Goal: Task Accomplishment & Management: Manage account settings

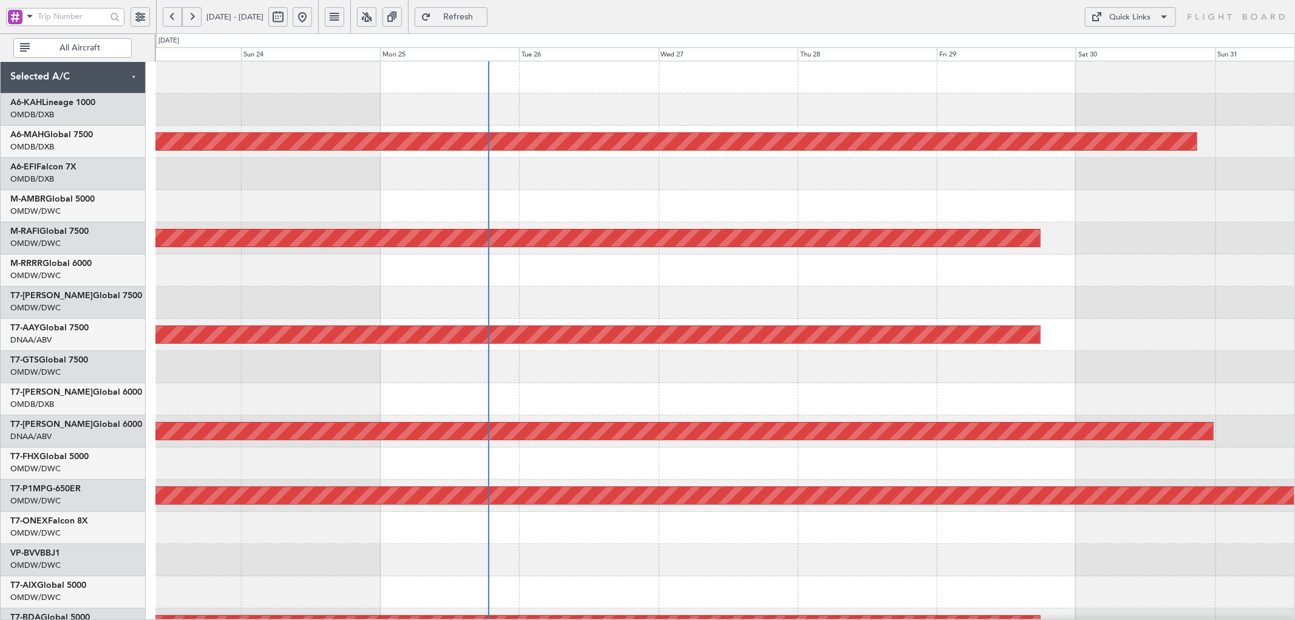
drag, startPoint x: 512, startPoint y: 13, endPoint x: 508, endPoint y: 5, distance: 9.8
click at [483, 13] on span "Refresh" at bounding box center [459, 17] width 50 height 9
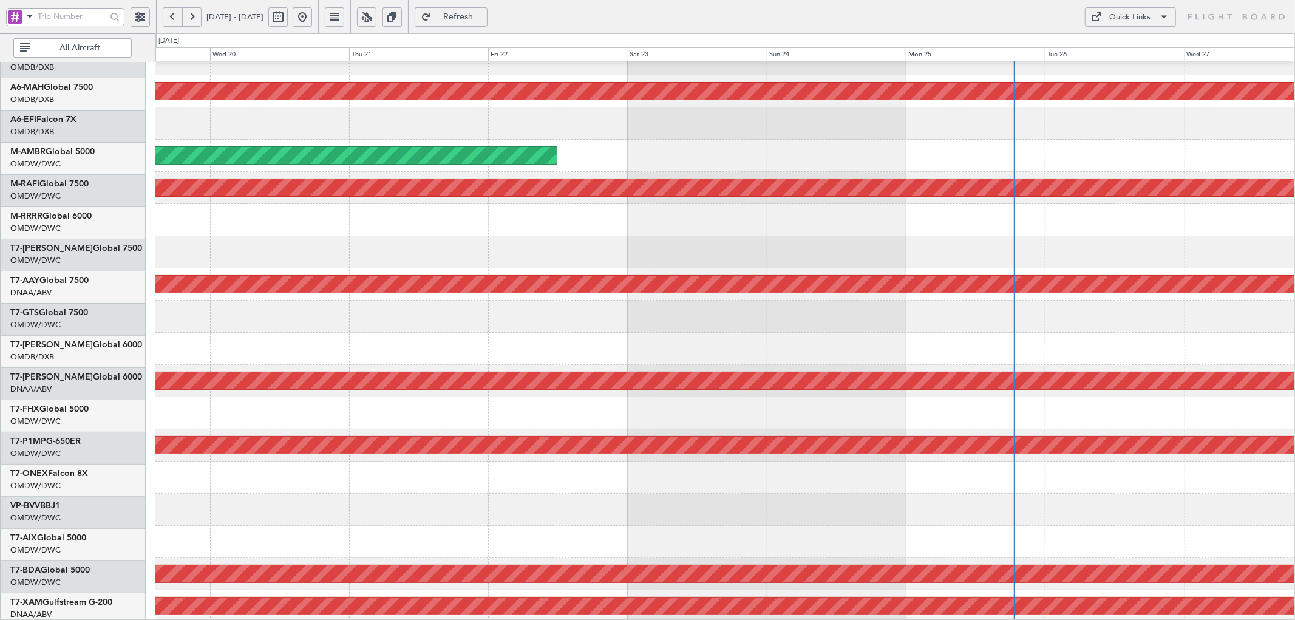
scroll to position [52, 0]
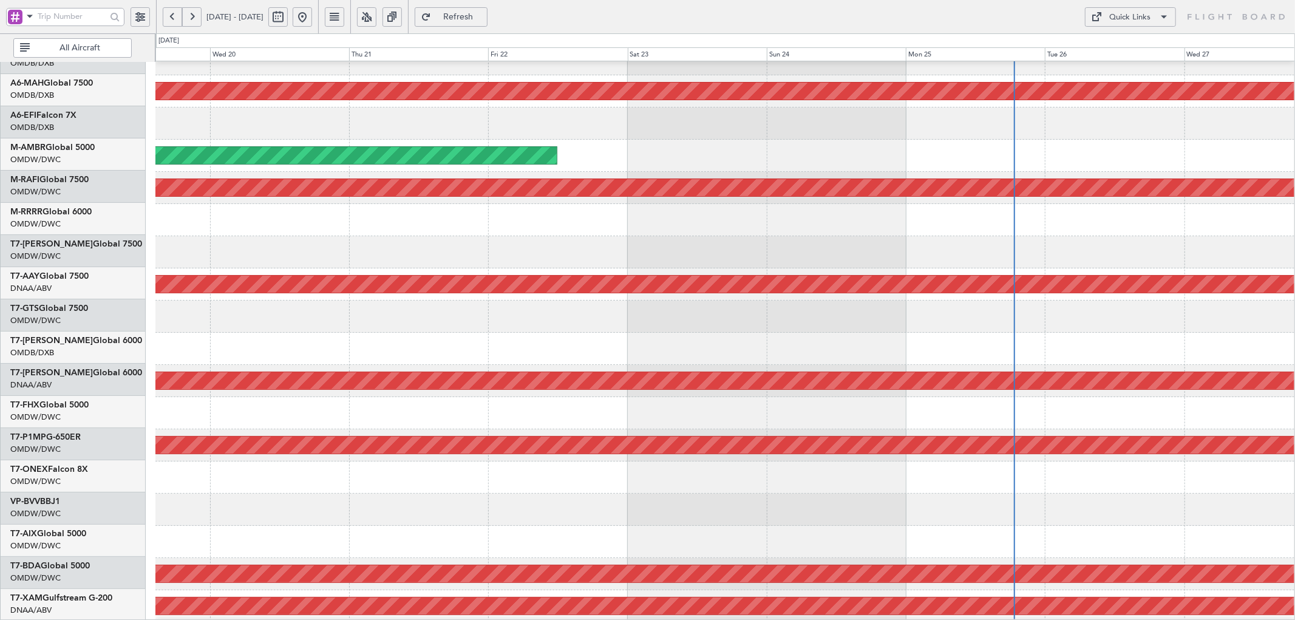
click at [914, 336] on div at bounding box center [724, 349] width 1139 height 32
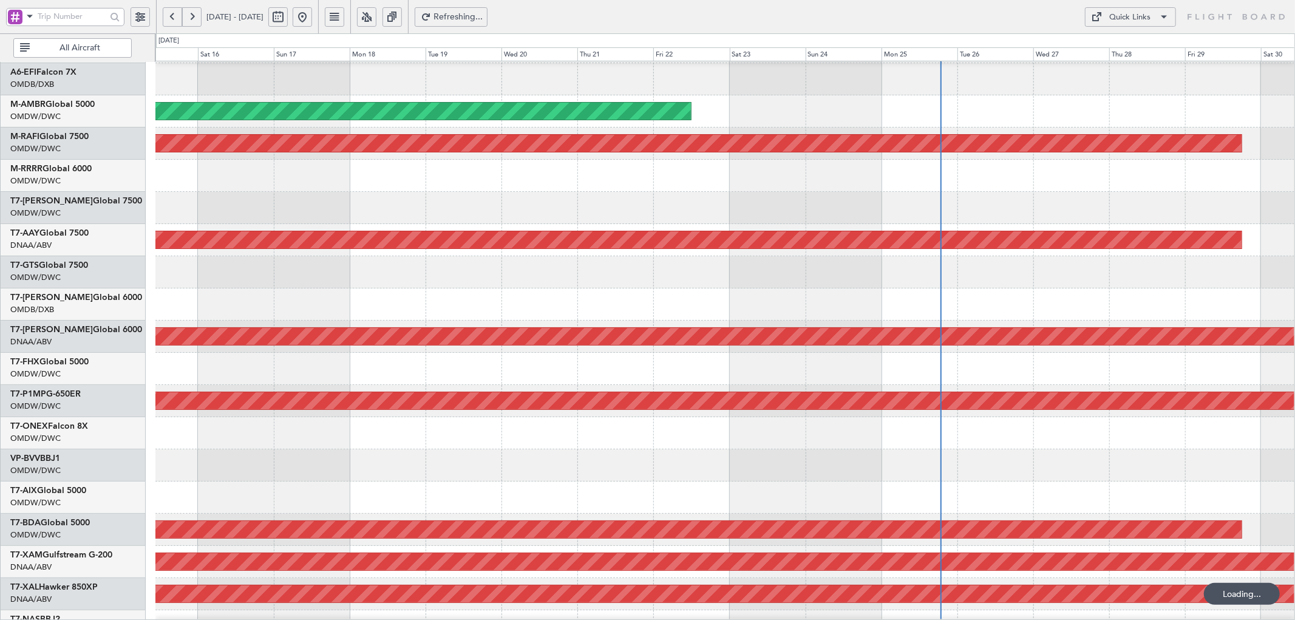
click at [883, 511] on div at bounding box center [724, 497] width 1139 height 32
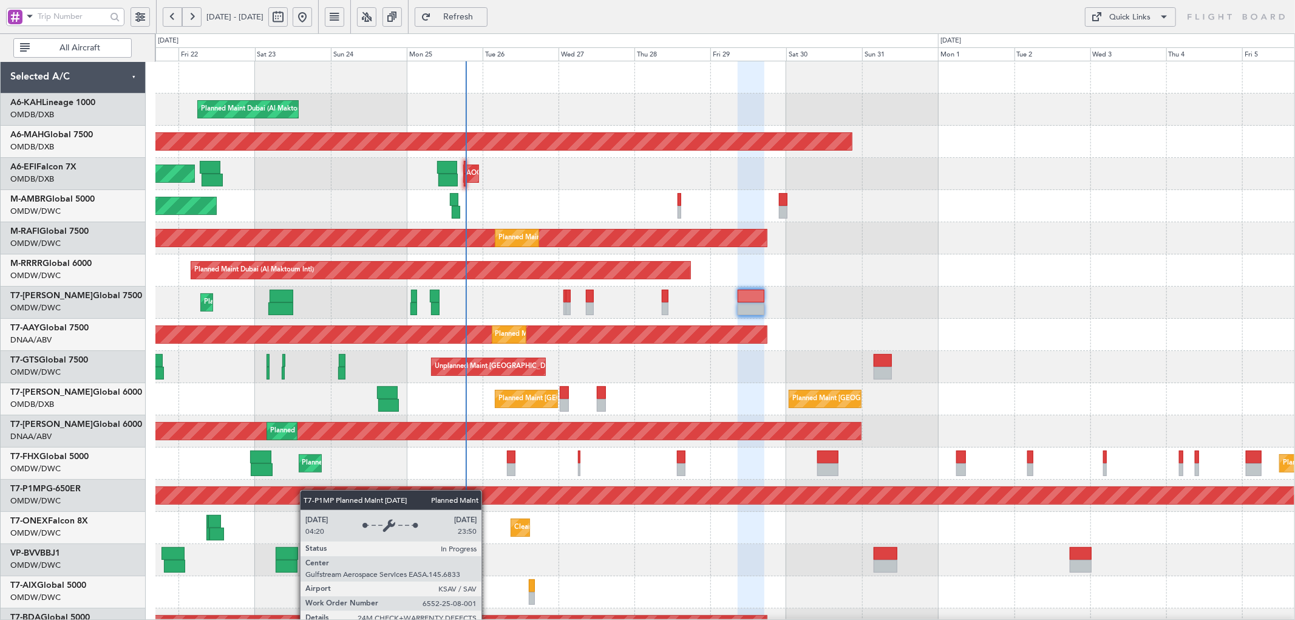
scroll to position [59, 0]
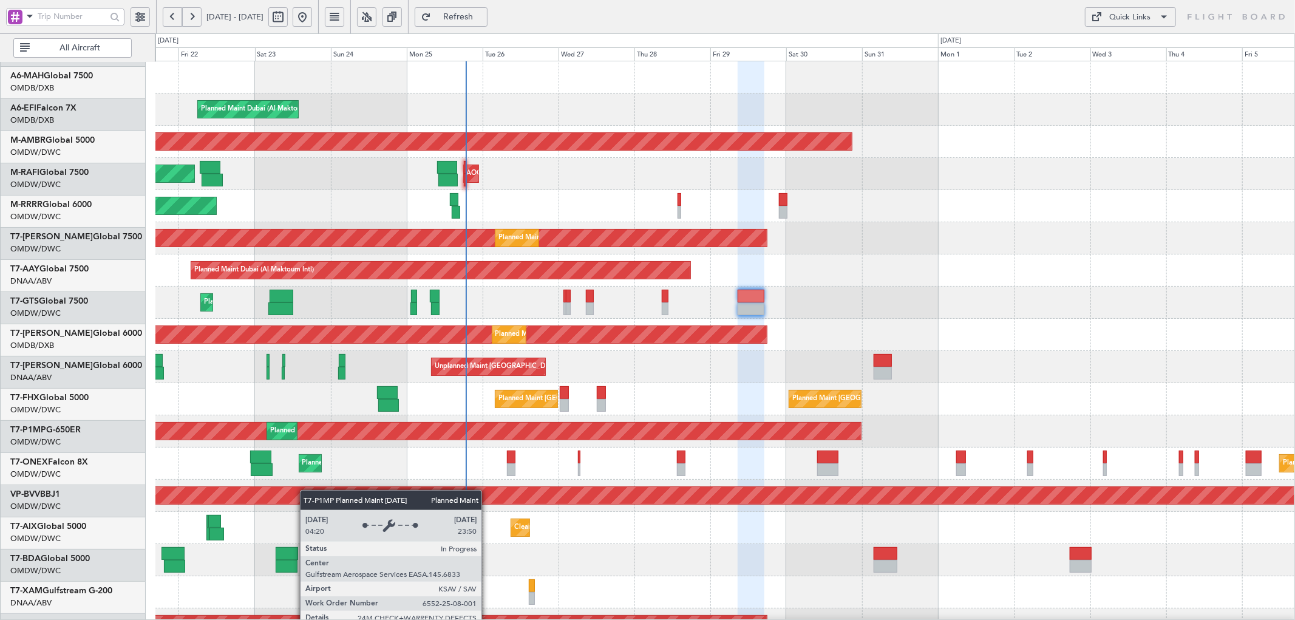
click at [302, 454] on div "Planned Maint [GEOGRAPHIC_DATA] ([GEOGRAPHIC_DATA])" at bounding box center [397, 463] width 191 height 18
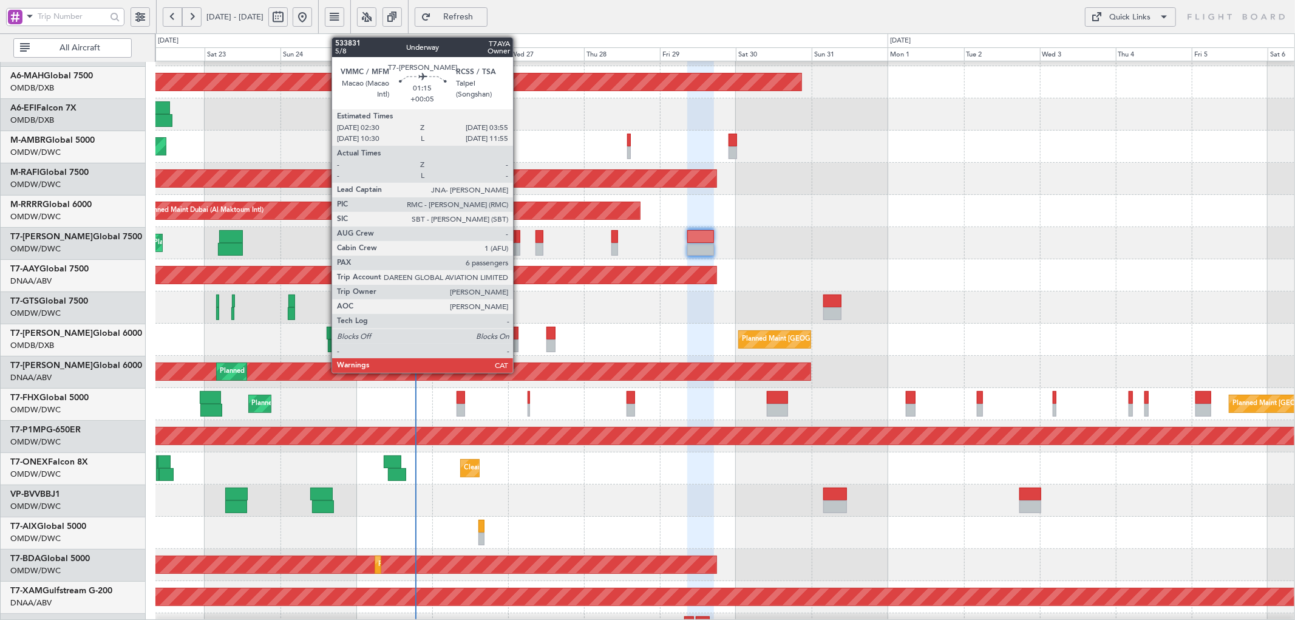
click at [519, 239] on div at bounding box center [517, 236] width 5 height 13
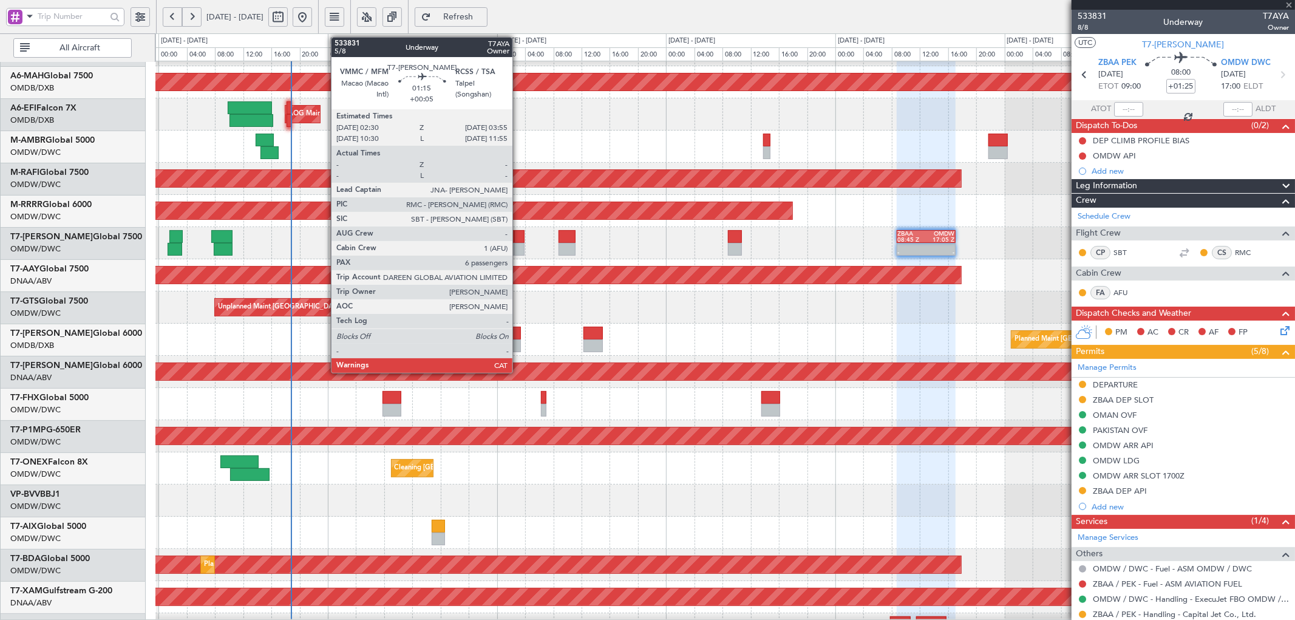
type input "+00:05"
type input "6"
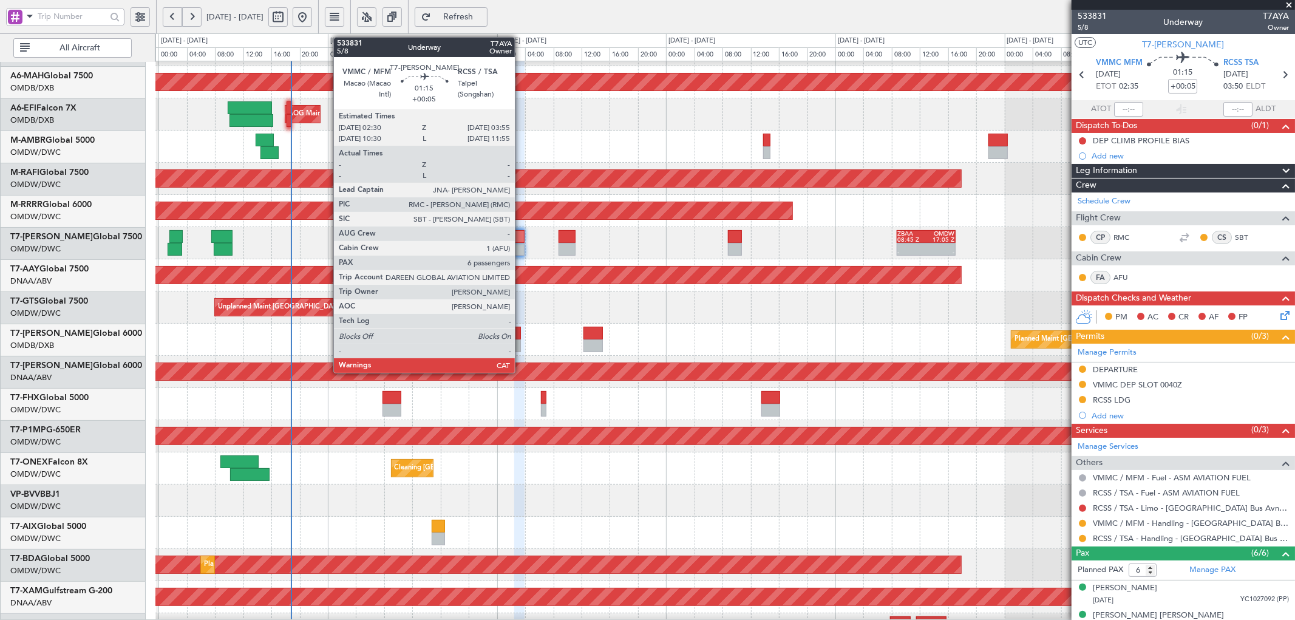
click at [521, 236] on div at bounding box center [519, 236] width 10 height 13
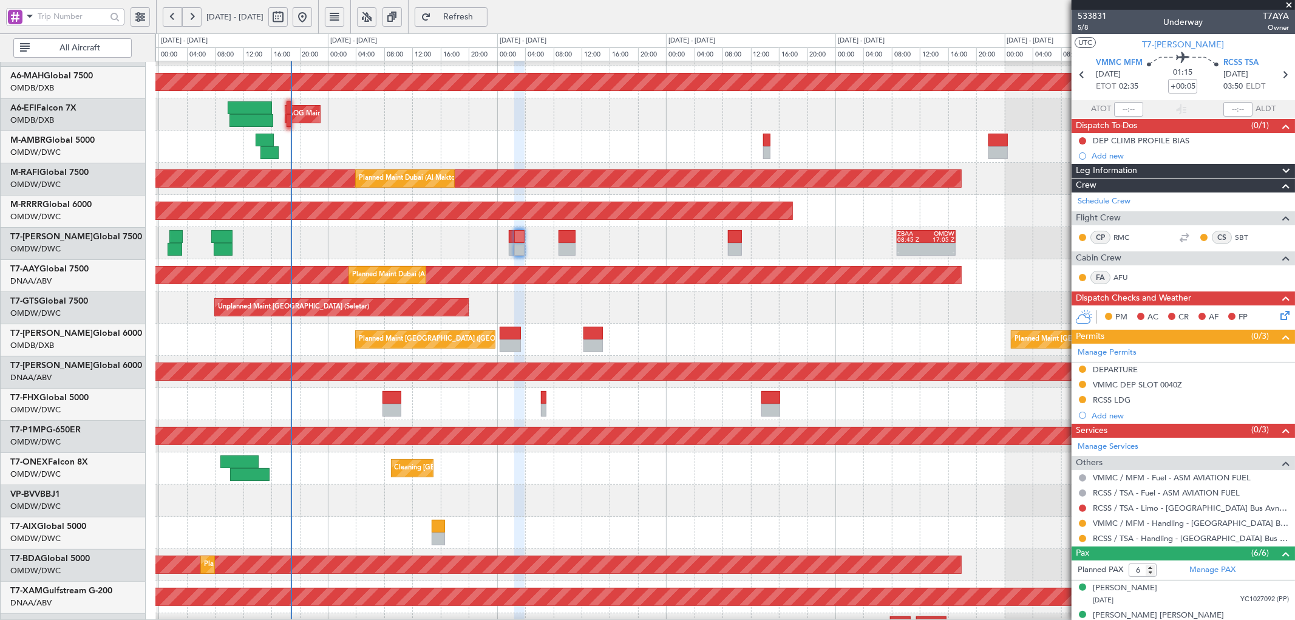
click at [471, 9] on button "Refresh" at bounding box center [451, 16] width 73 height 19
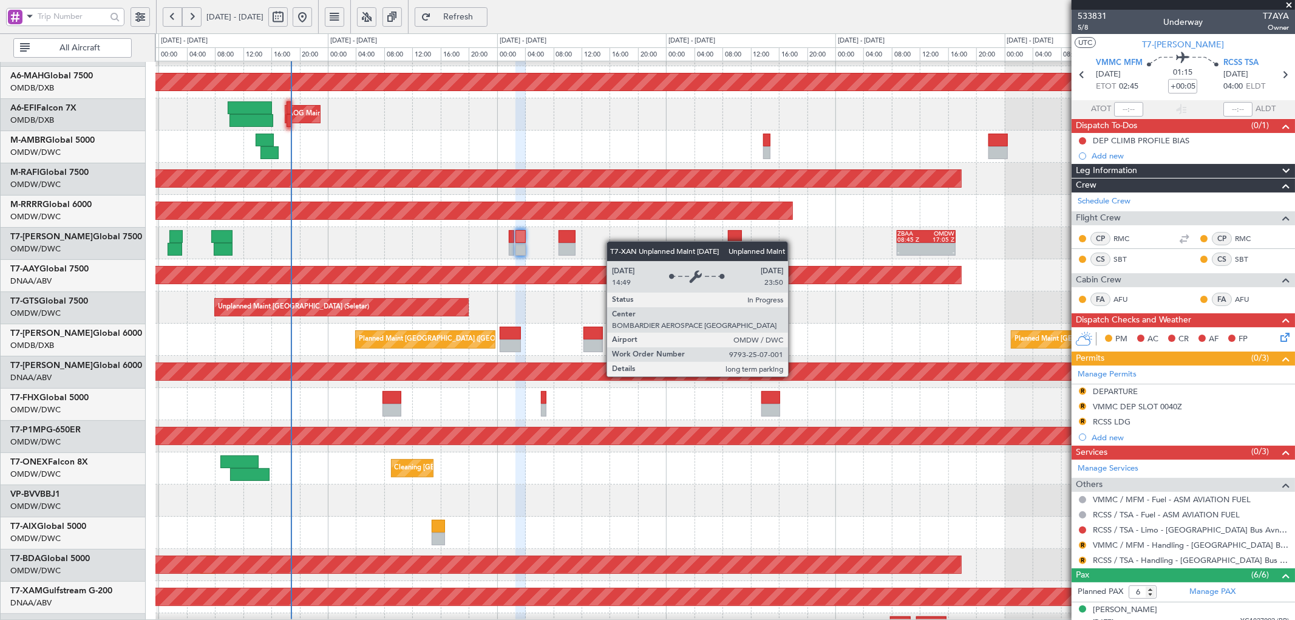
click at [794, 366] on div "Unplanned Maint [GEOGRAPHIC_DATA] (Al Maktoum Intl)" at bounding box center [95, 371] width 2154 height 17
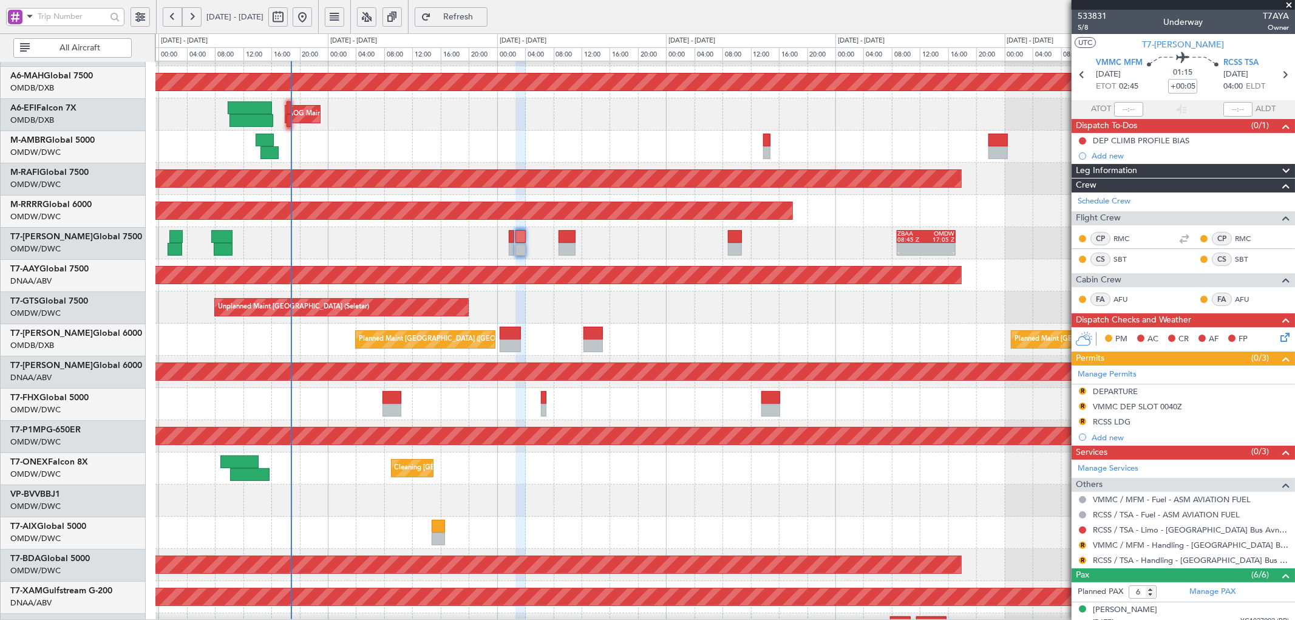
click at [488, 16] on button "Refresh" at bounding box center [451, 16] width 73 height 19
click at [1082, 545] on div "Manage Services Others VMMC / MFM - Fuel - ASM AVIATION FUEL RCSS / TSA - Fuel …" at bounding box center [1183, 514] width 223 height 109
click at [1083, 543] on button "R" at bounding box center [1082, 545] width 7 height 7
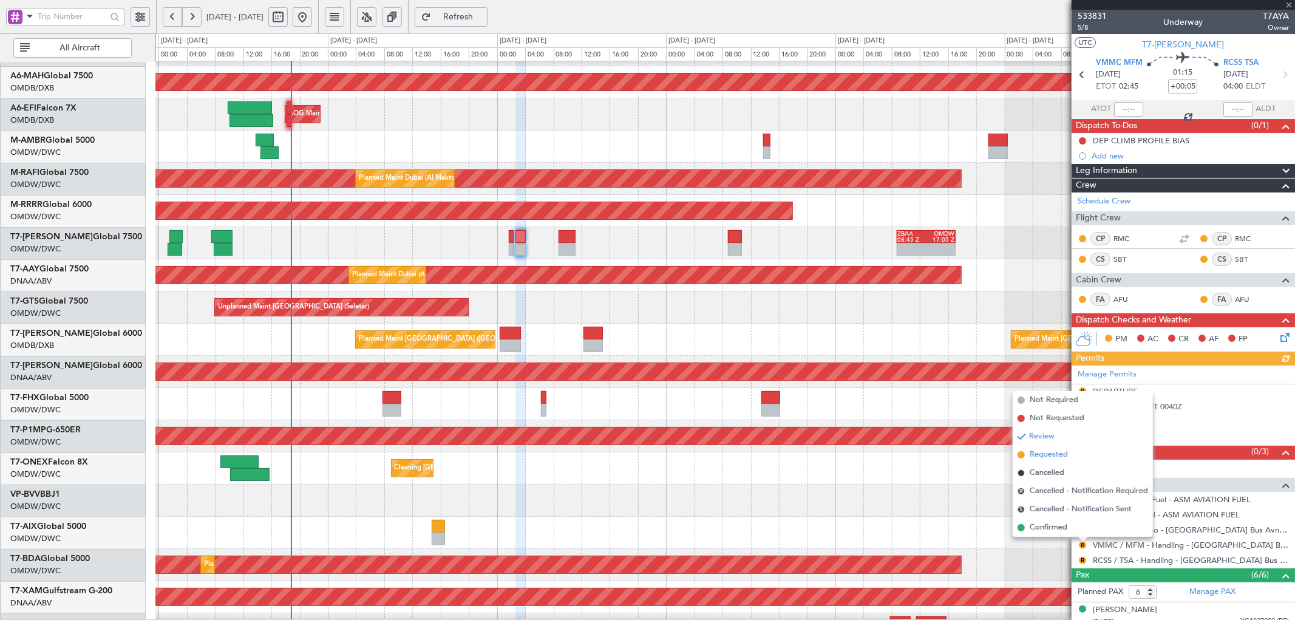
click at [1028, 458] on li "Requested" at bounding box center [1083, 455] width 140 height 18
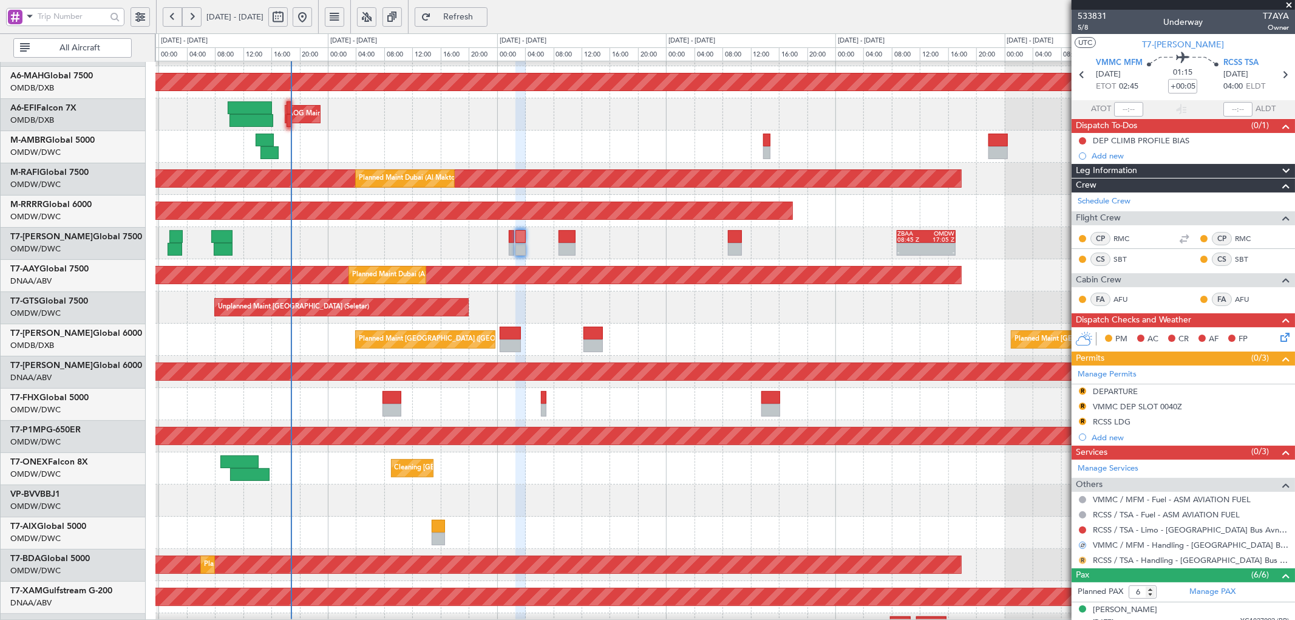
click at [1081, 559] on button "R" at bounding box center [1082, 560] width 7 height 7
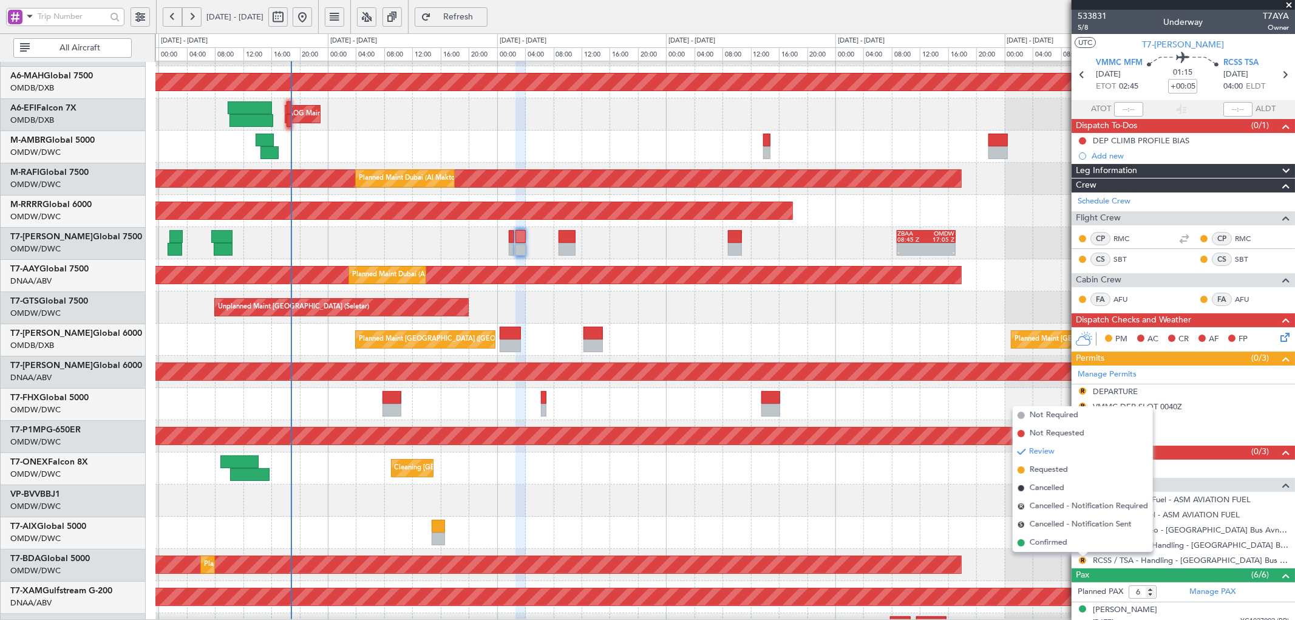
drag, startPoint x: 1054, startPoint y: 474, endPoint x: 1004, endPoint y: 506, distance: 59.3
click at [1053, 474] on span "Requested" at bounding box center [1049, 470] width 38 height 12
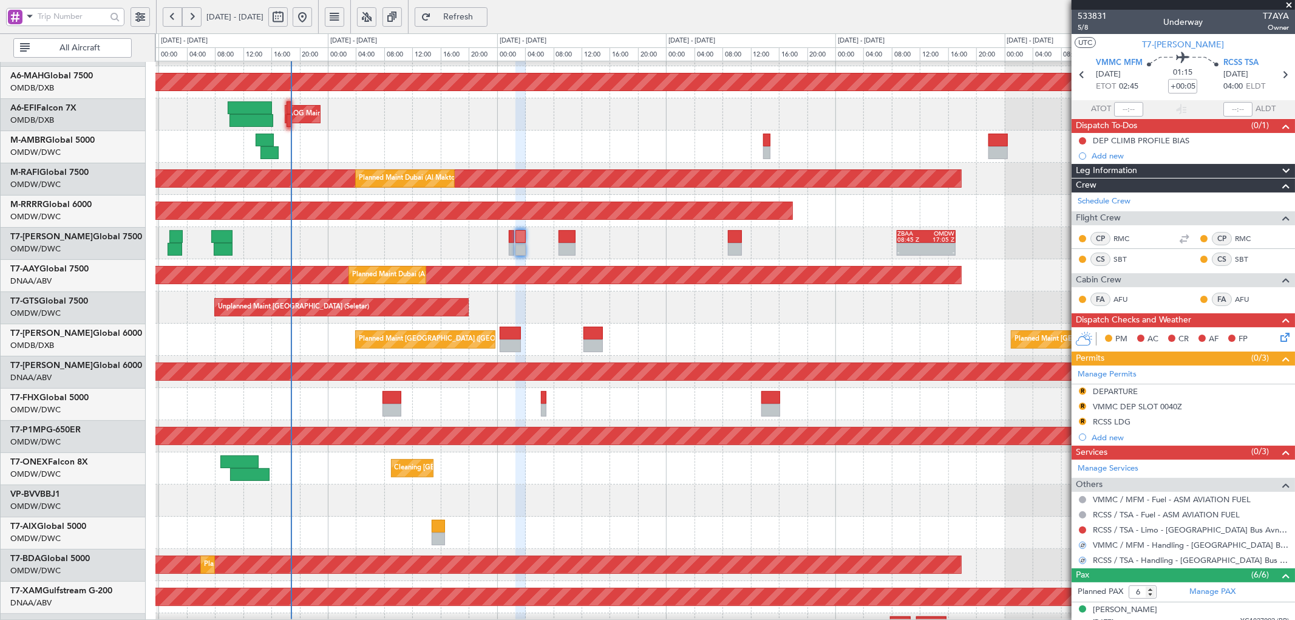
click at [931, 536] on div at bounding box center [724, 533] width 1139 height 32
click at [1081, 392] on button "R" at bounding box center [1082, 390] width 7 height 7
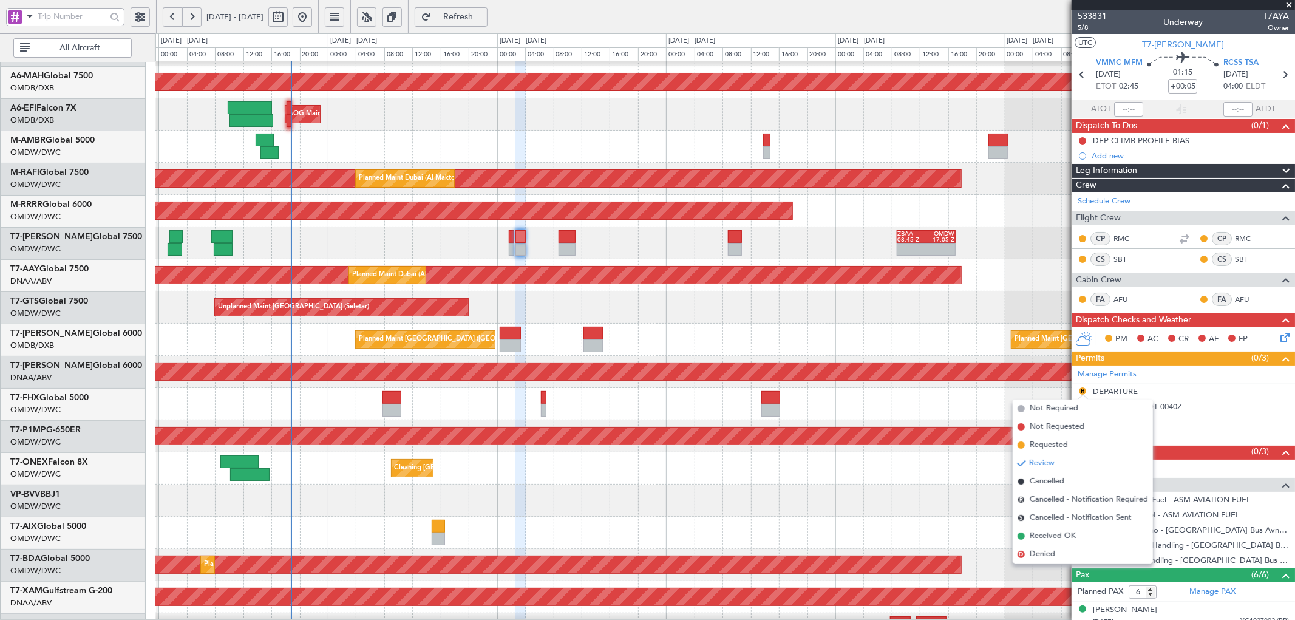
drag, startPoint x: 1038, startPoint y: 447, endPoint x: 1061, endPoint y: 420, distance: 35.4
click at [1040, 444] on span "Requested" at bounding box center [1049, 445] width 38 height 12
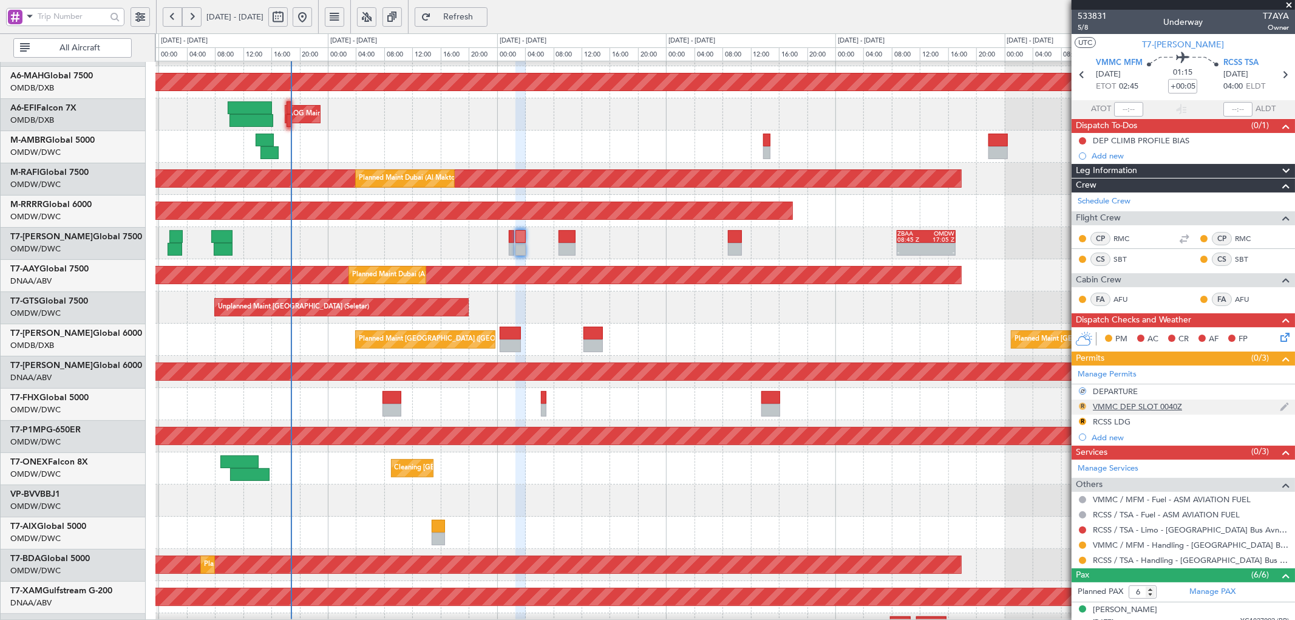
click at [1080, 407] on button "R" at bounding box center [1082, 406] width 7 height 7
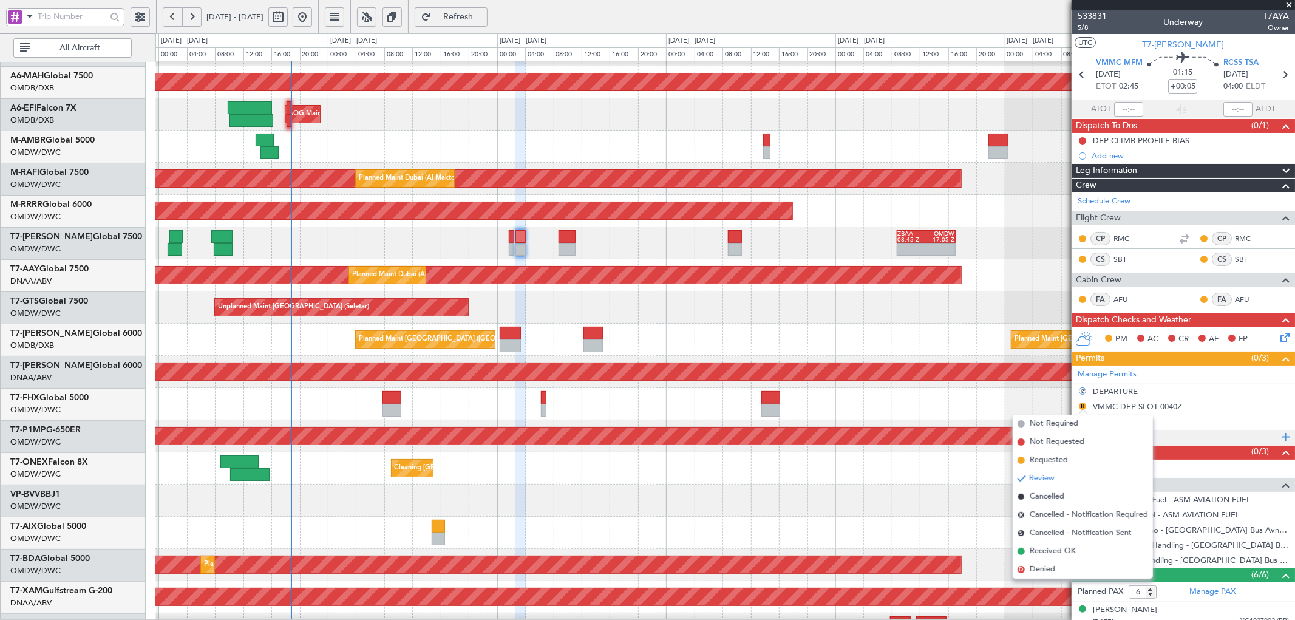
drag, startPoint x: 1046, startPoint y: 459, endPoint x: 1095, endPoint y: 433, distance: 56.2
click at [1046, 459] on span "Requested" at bounding box center [1049, 460] width 38 height 12
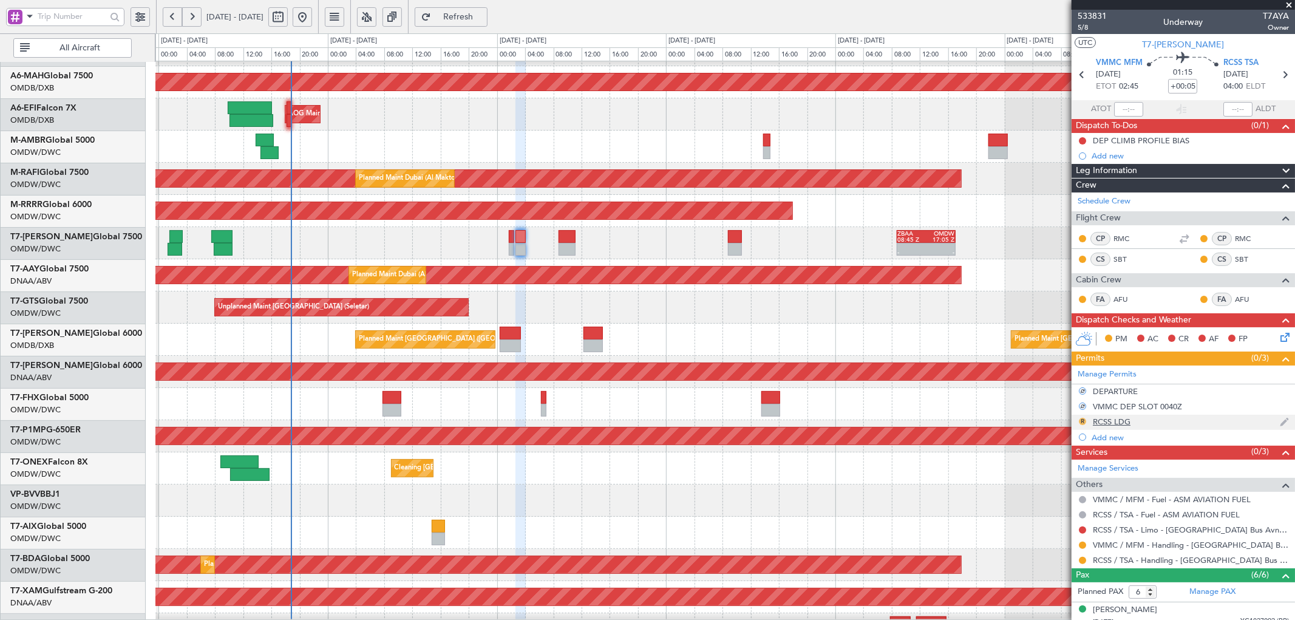
click at [1080, 425] on mat-tooltip-component "Review" at bounding box center [1083, 441] width 44 height 32
click at [1083, 422] on button "R" at bounding box center [1082, 421] width 7 height 7
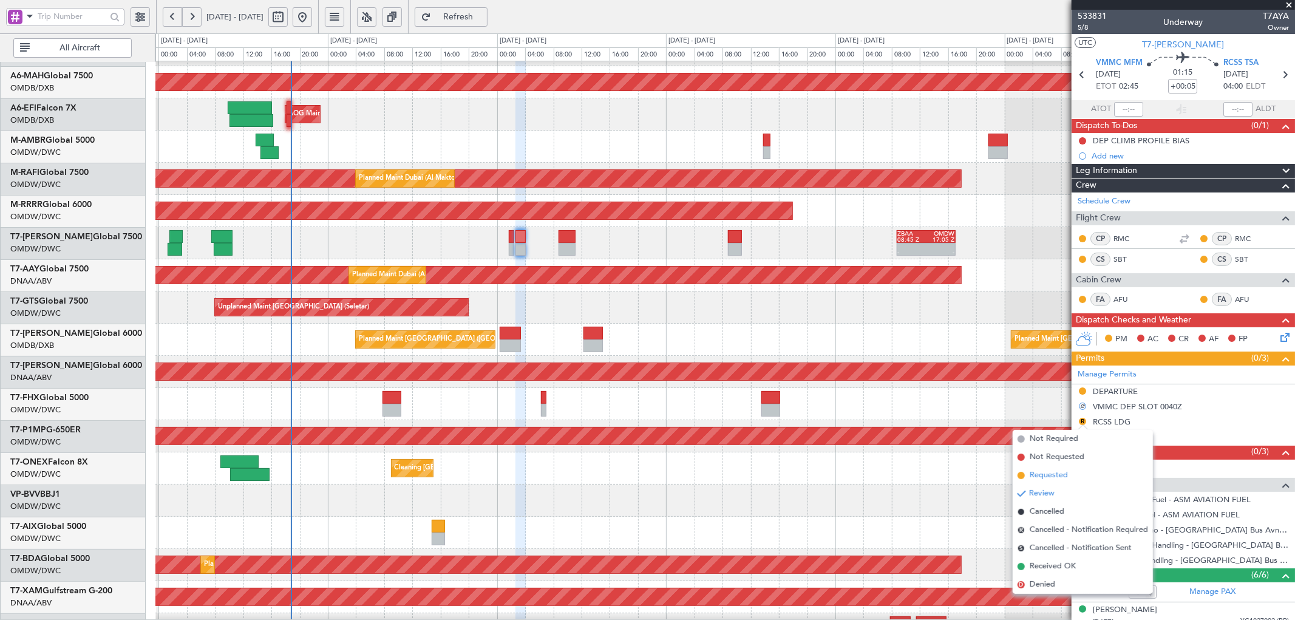
click at [1035, 475] on span "Requested" at bounding box center [1049, 475] width 38 height 12
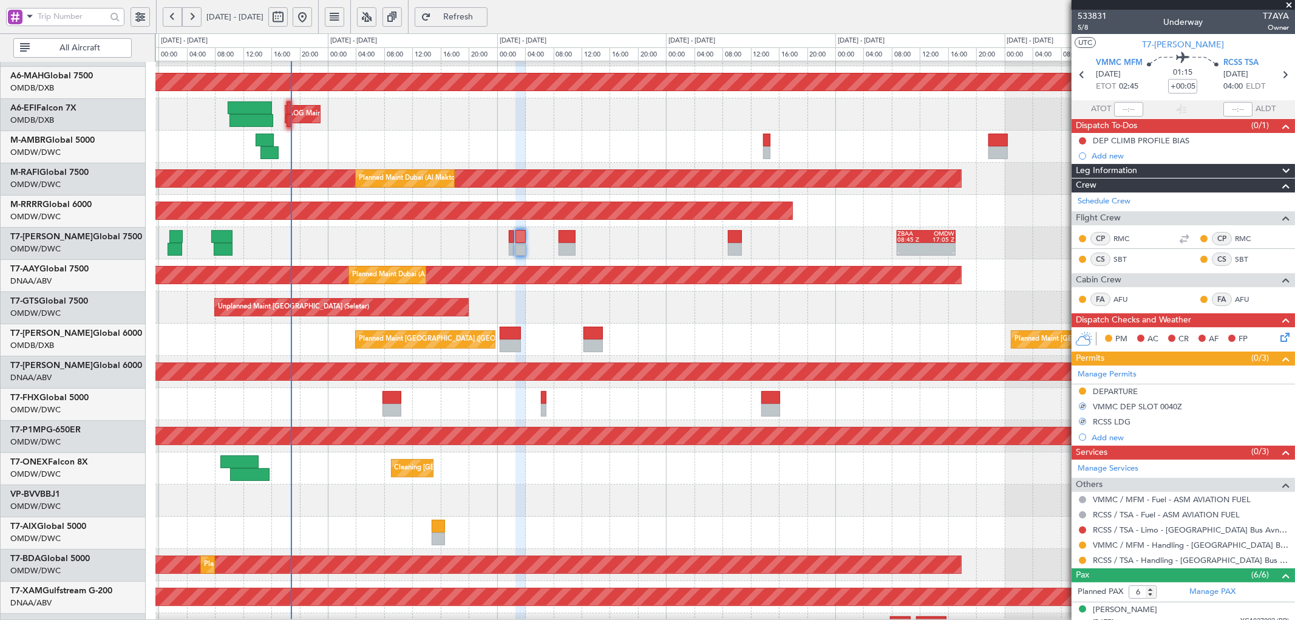
click at [483, 18] on span "Refresh" at bounding box center [459, 17] width 50 height 9
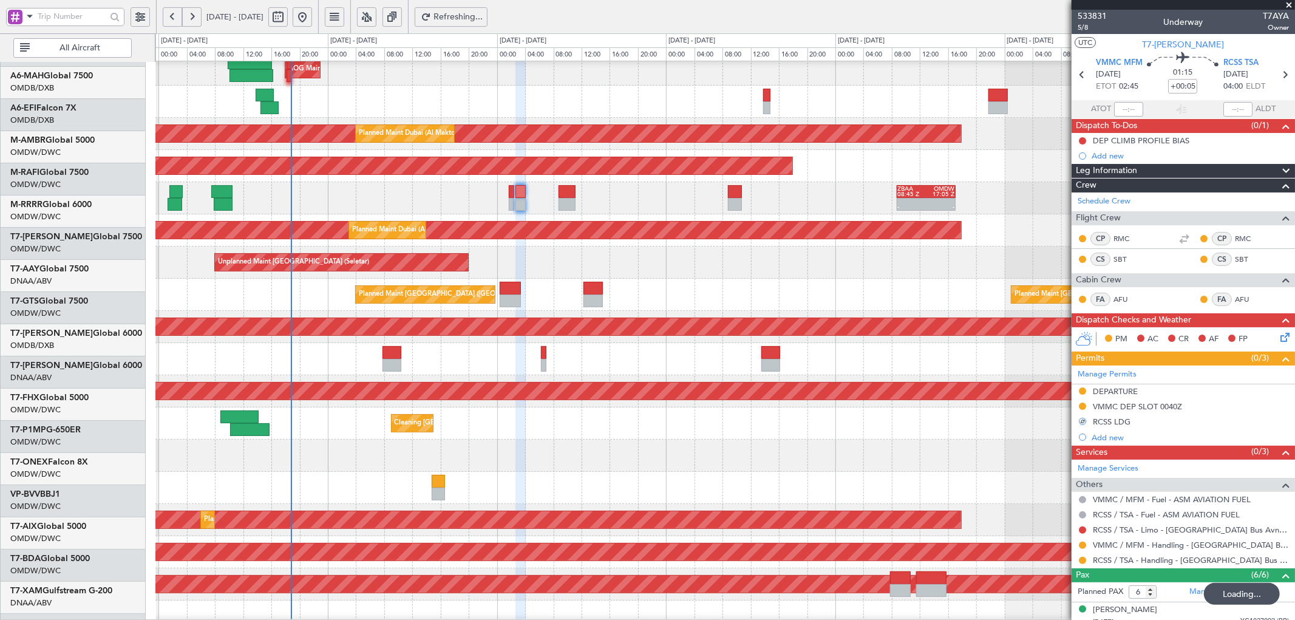
scroll to position [104, 0]
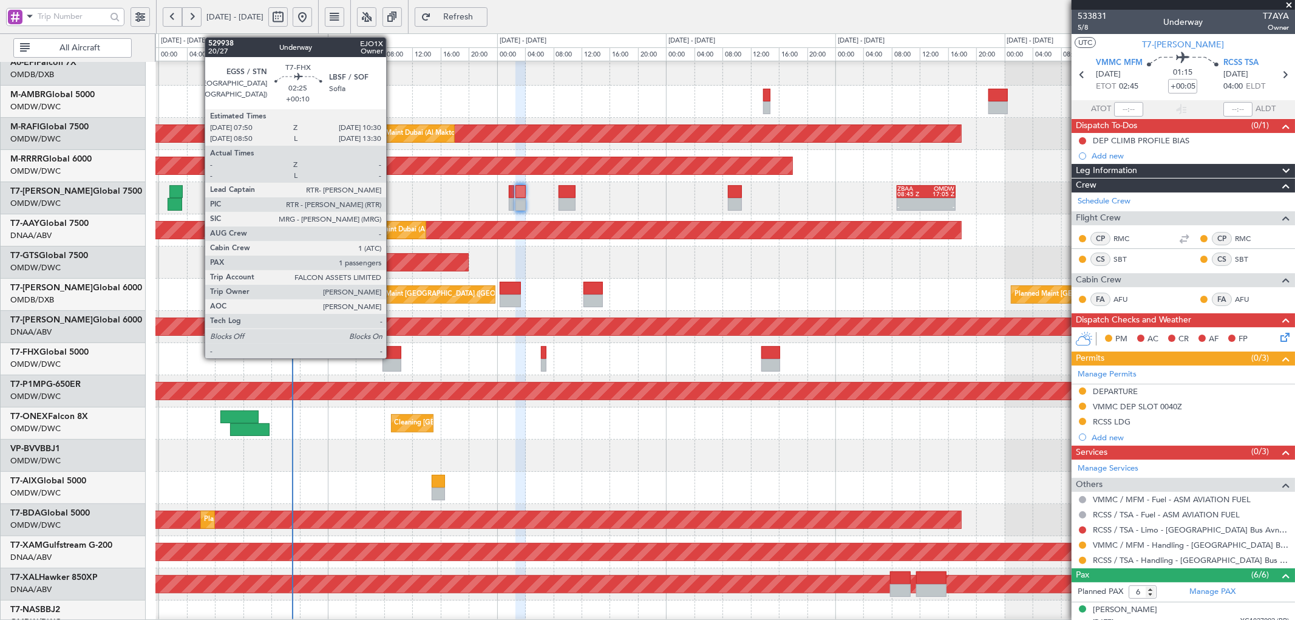
click at [392, 352] on div at bounding box center [392, 352] width 19 height 13
type input "+00:10"
type input "1"
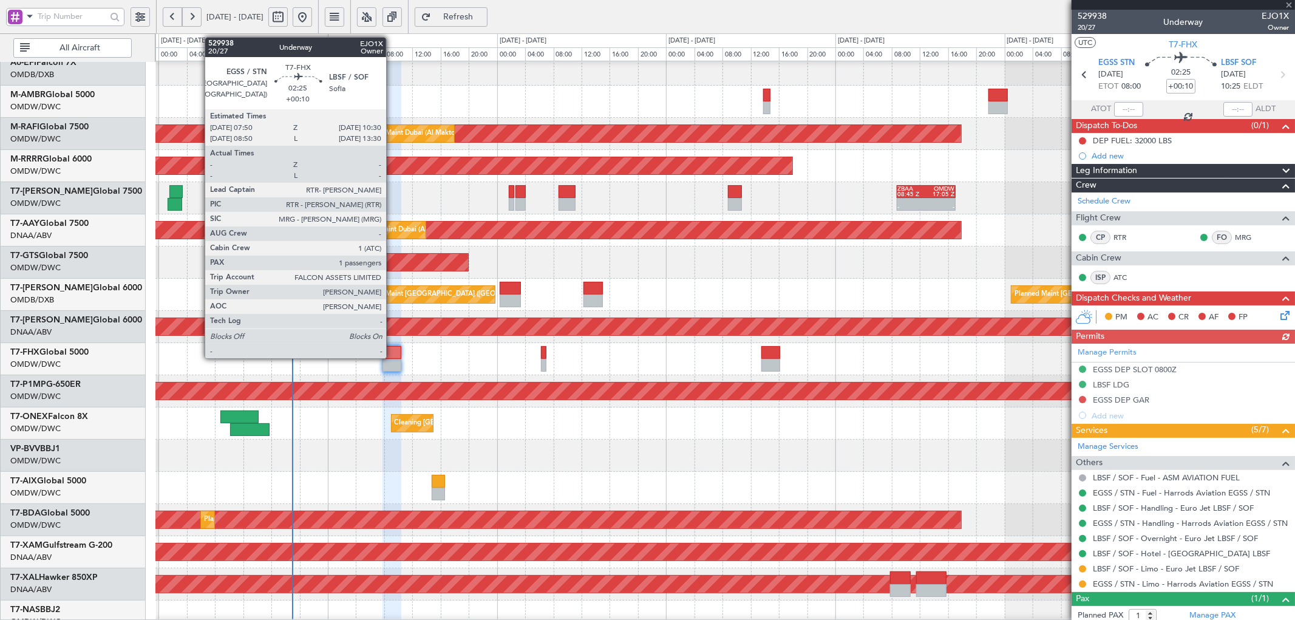
click at [392, 348] on div at bounding box center [392, 352] width 19 height 13
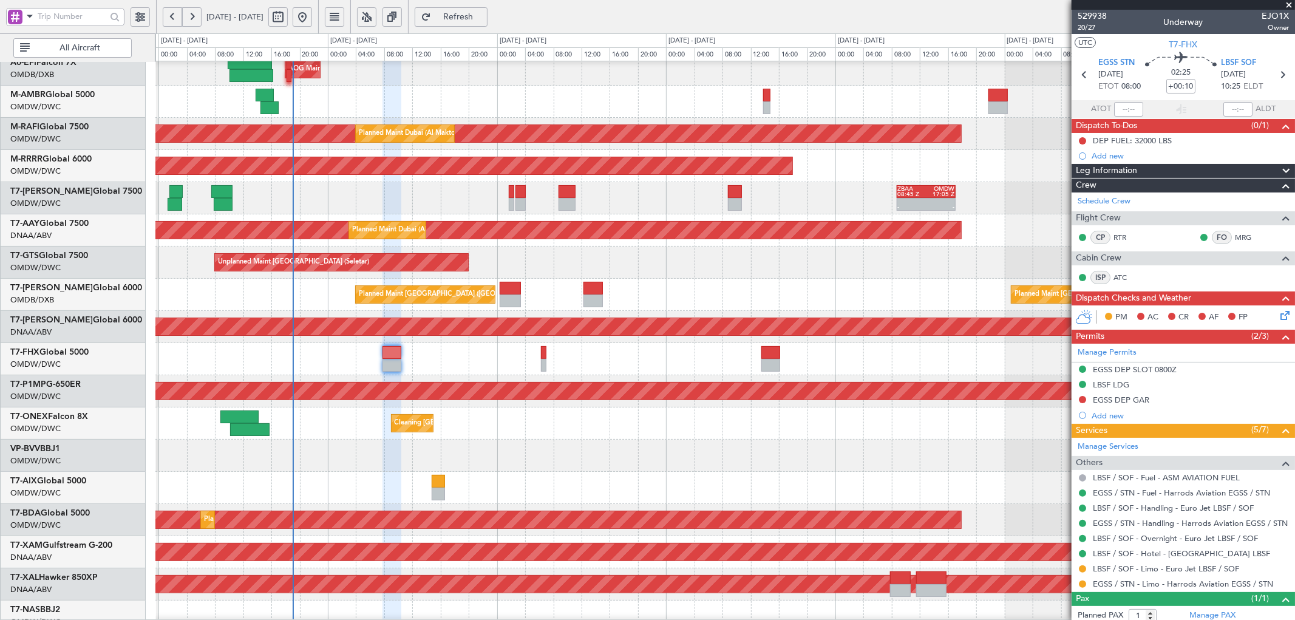
scroll to position [33, 0]
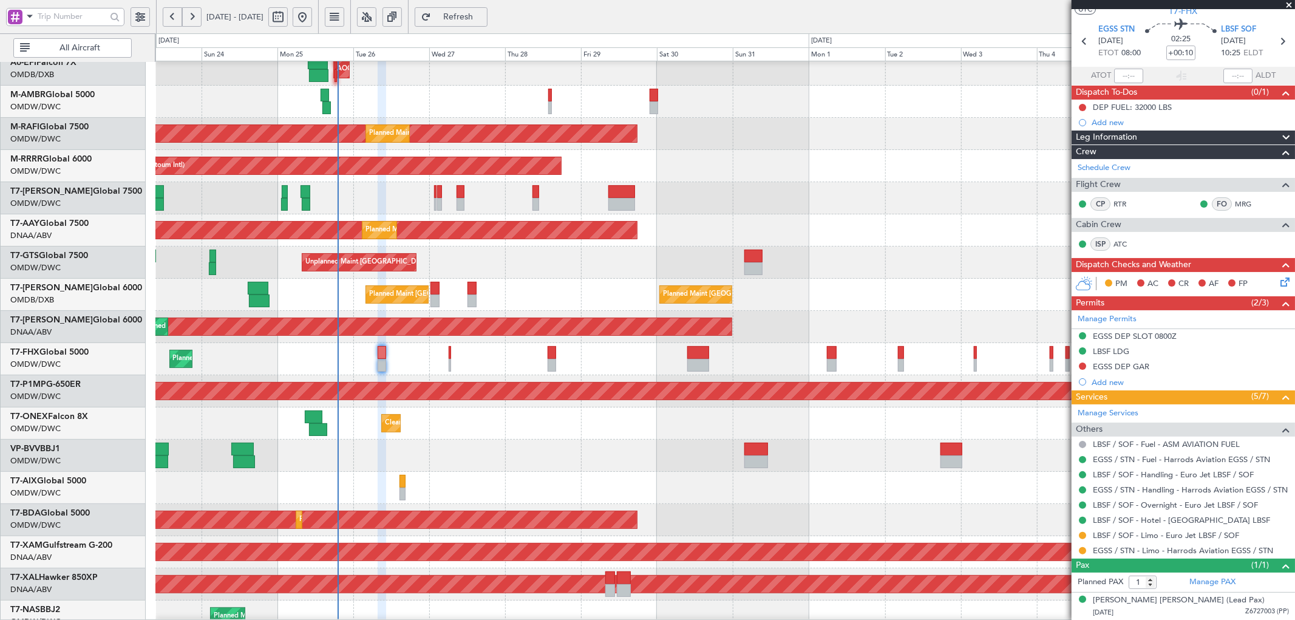
drag, startPoint x: 1085, startPoint y: 367, endPoint x: 1090, endPoint y: 378, distance: 12.8
click at [1085, 366] on button at bounding box center [1082, 365] width 7 height 7
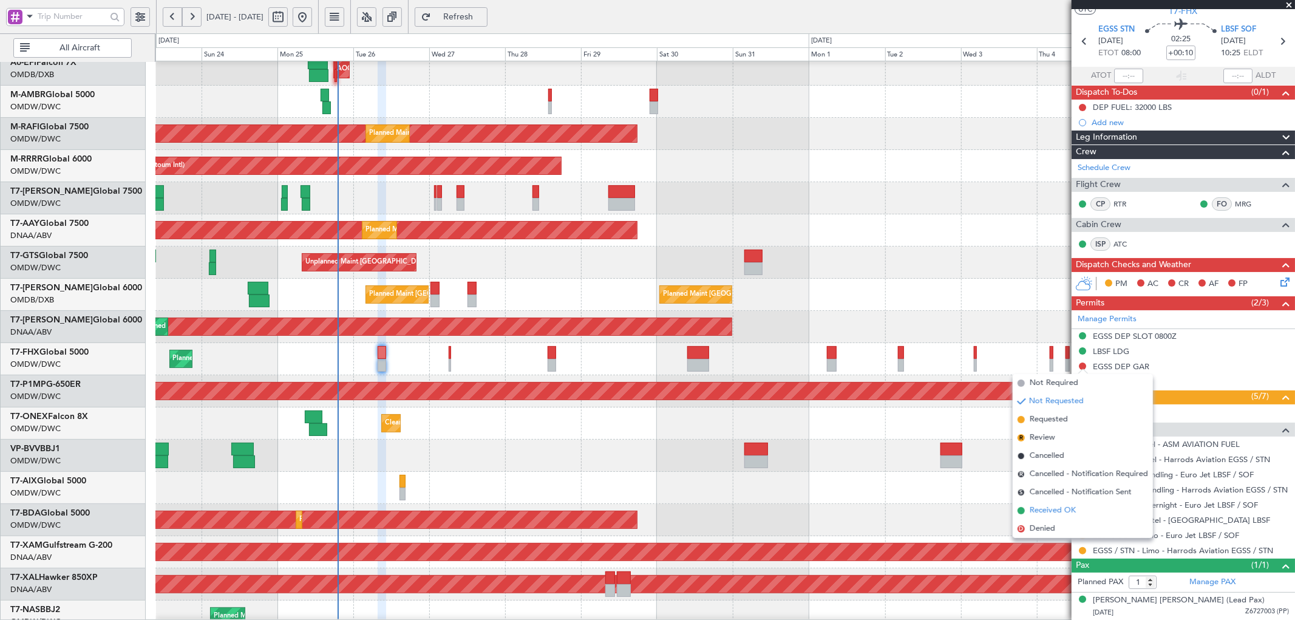
click at [1039, 511] on span "Received OK" at bounding box center [1053, 511] width 46 height 12
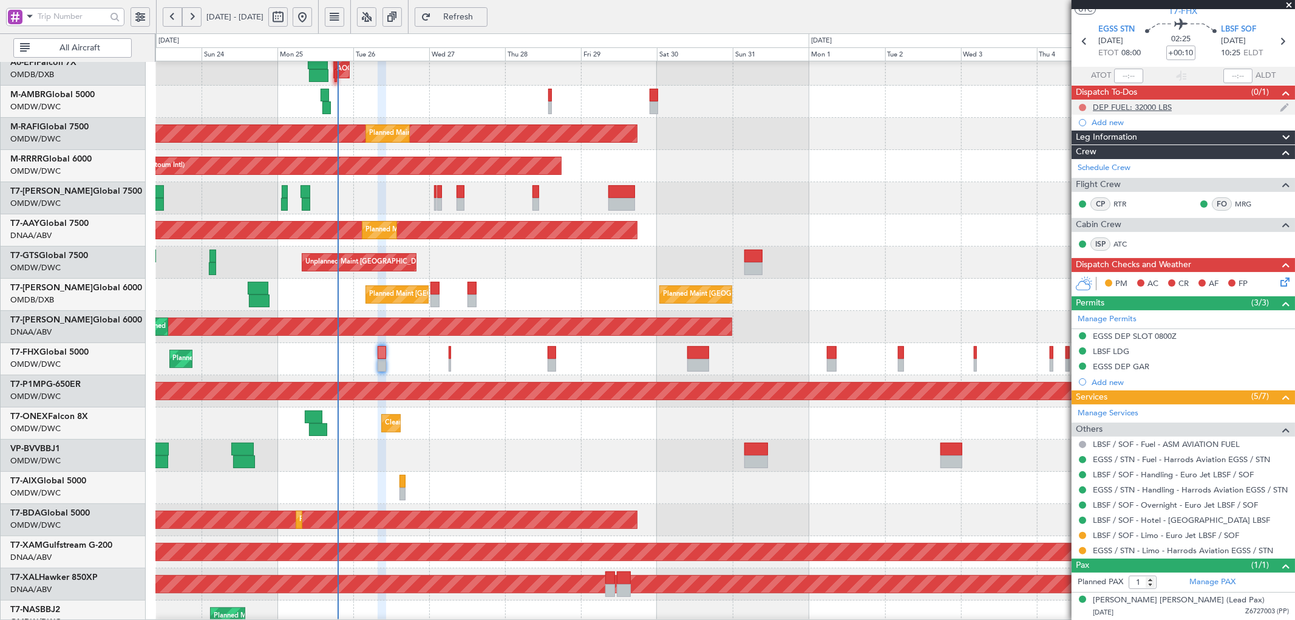
click at [1082, 104] on button at bounding box center [1082, 107] width 7 height 7
click at [1084, 166] on span "Completed" at bounding box center [1088, 161] width 40 height 12
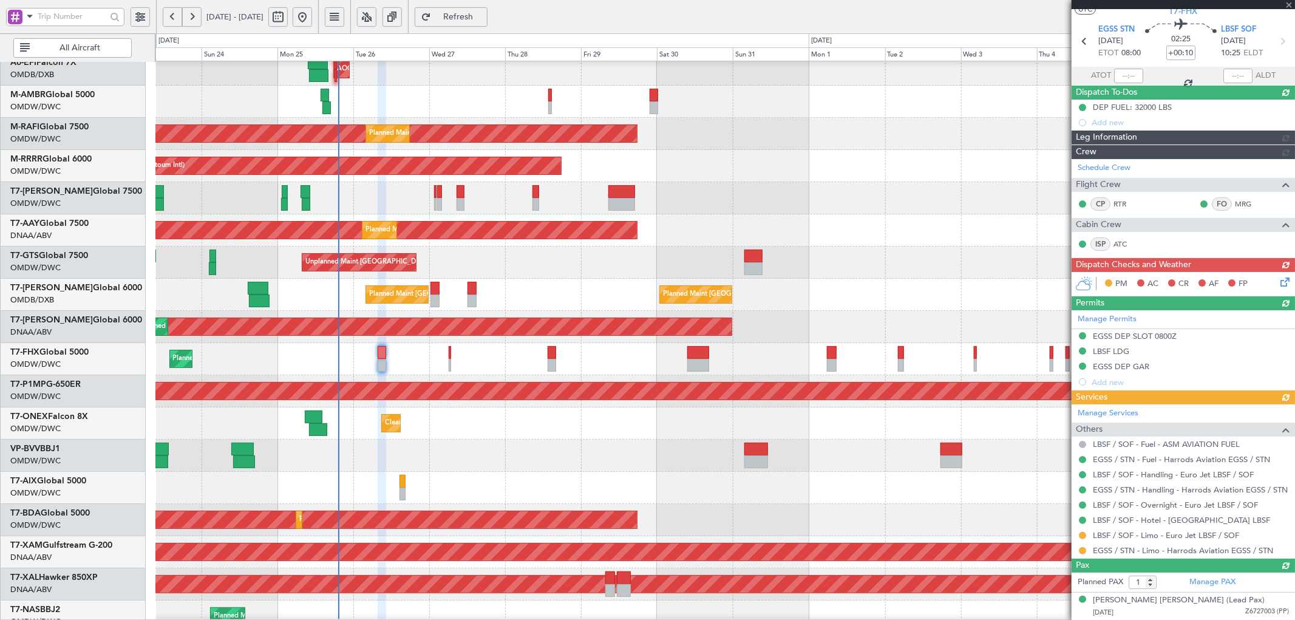
type input "[PERSON_NAME] (ANI)"
type input "7088"
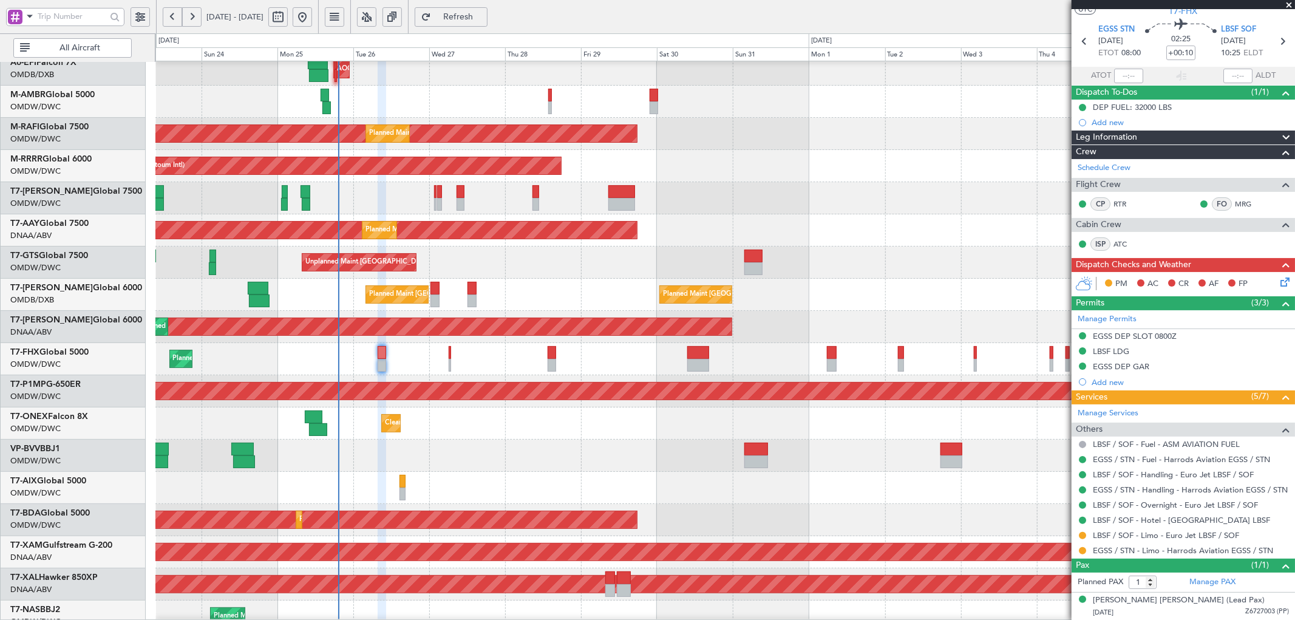
click at [1278, 281] on icon at bounding box center [1283, 280] width 10 height 10
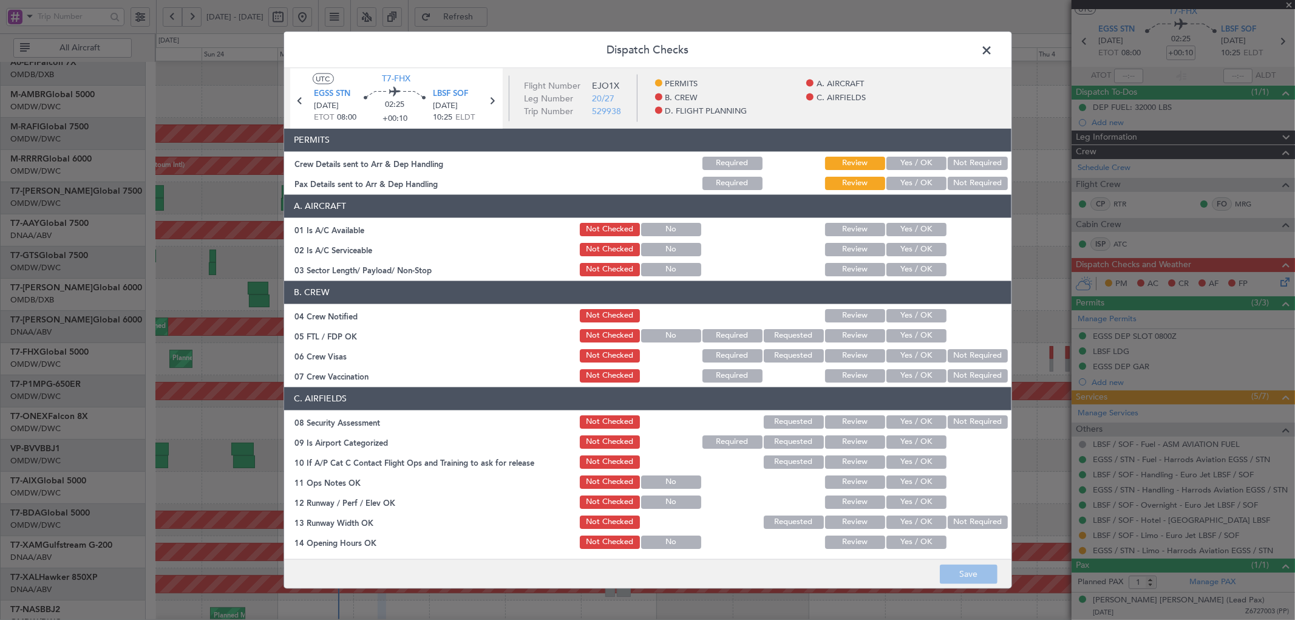
click at [906, 161] on button "Yes / OK" at bounding box center [916, 162] width 60 height 13
click at [902, 184] on button "Yes / OK" at bounding box center [916, 182] width 60 height 13
click at [900, 227] on button "Yes / OK" at bounding box center [916, 228] width 60 height 13
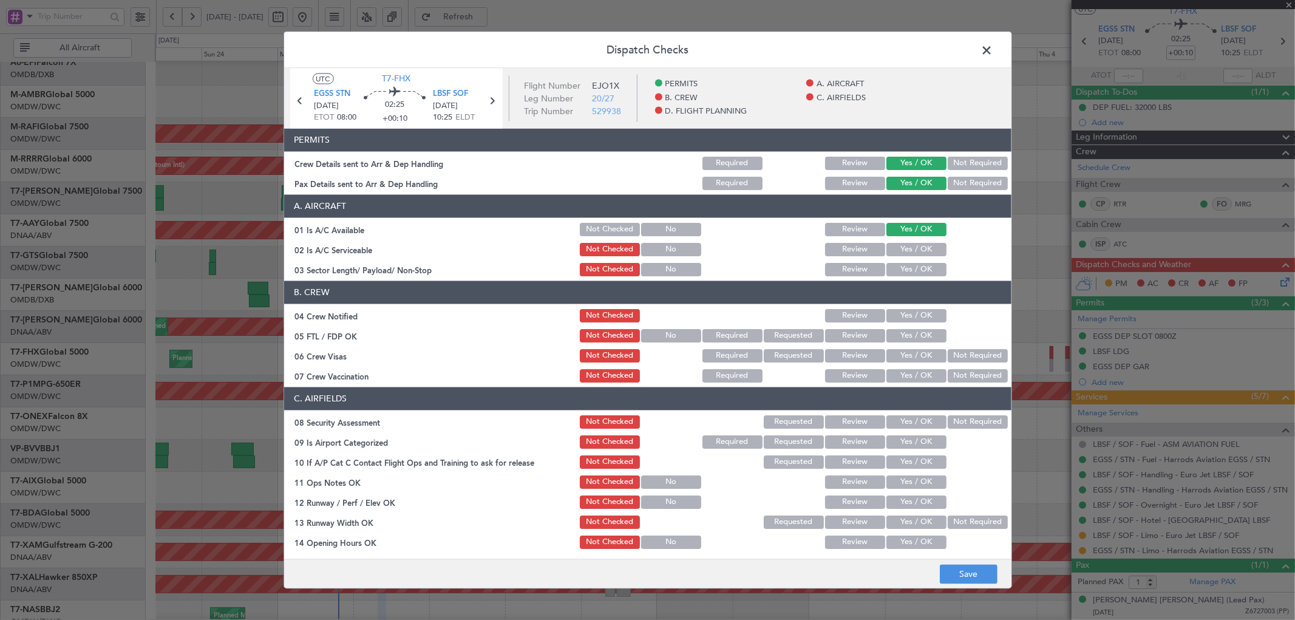
click at [900, 253] on button "Yes / OK" at bounding box center [916, 248] width 60 height 13
click at [900, 270] on button "Yes / OK" at bounding box center [916, 268] width 60 height 13
drag, startPoint x: 899, startPoint y: 316, endPoint x: 891, endPoint y: 338, distance: 23.2
click at [897, 319] on button "Yes / OK" at bounding box center [916, 314] width 60 height 13
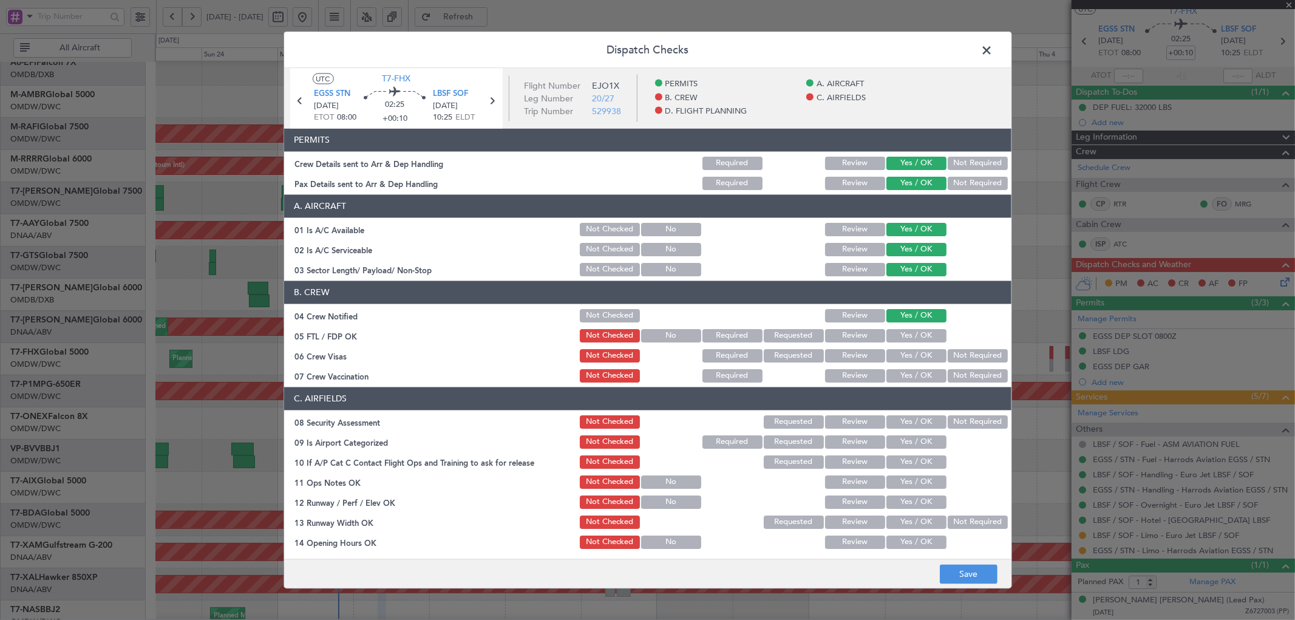
click at [891, 338] on button "Yes / OK" at bounding box center [916, 334] width 60 height 13
click at [915, 353] on button "Yes / OK" at bounding box center [916, 355] width 60 height 13
click at [963, 376] on button "Not Required" at bounding box center [978, 375] width 60 height 13
click at [909, 420] on button "Yes / OK" at bounding box center [916, 421] width 60 height 13
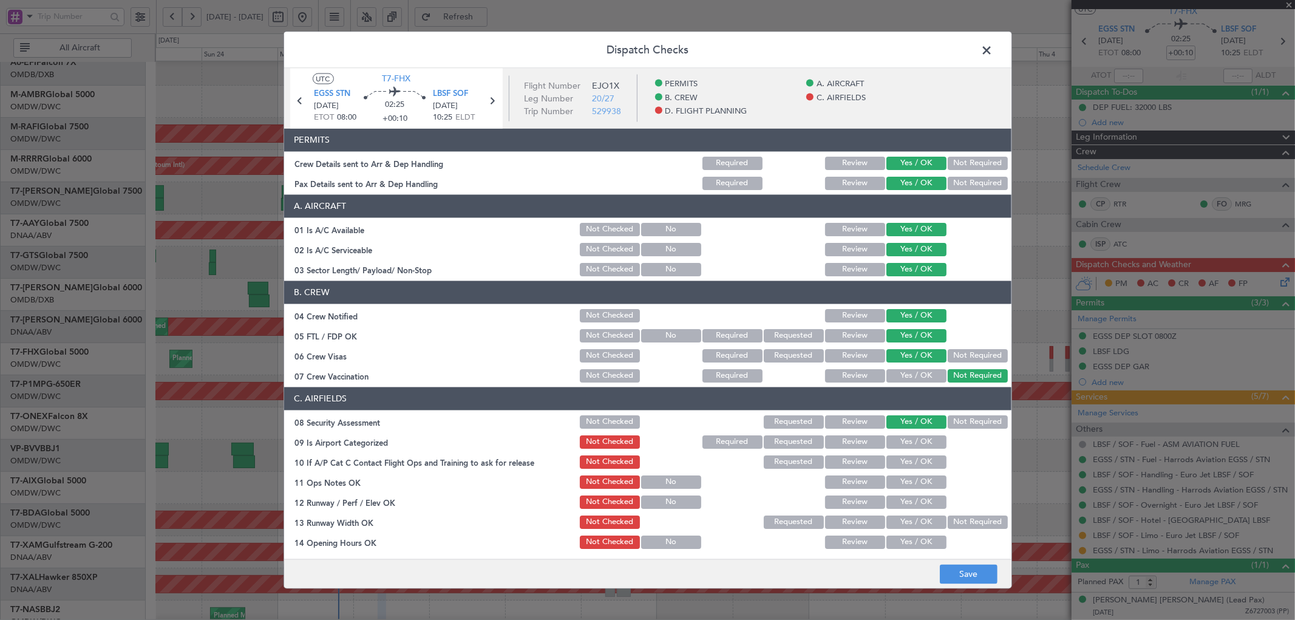
click at [896, 436] on button "Yes / OK" at bounding box center [916, 441] width 60 height 13
click at [897, 465] on button "Yes / OK" at bounding box center [916, 461] width 60 height 13
click at [901, 487] on button "Yes / OK" at bounding box center [916, 481] width 60 height 13
click at [901, 508] on div "Yes / OK" at bounding box center [915, 501] width 61 height 17
click at [900, 506] on button "Yes / OK" at bounding box center [916, 501] width 60 height 13
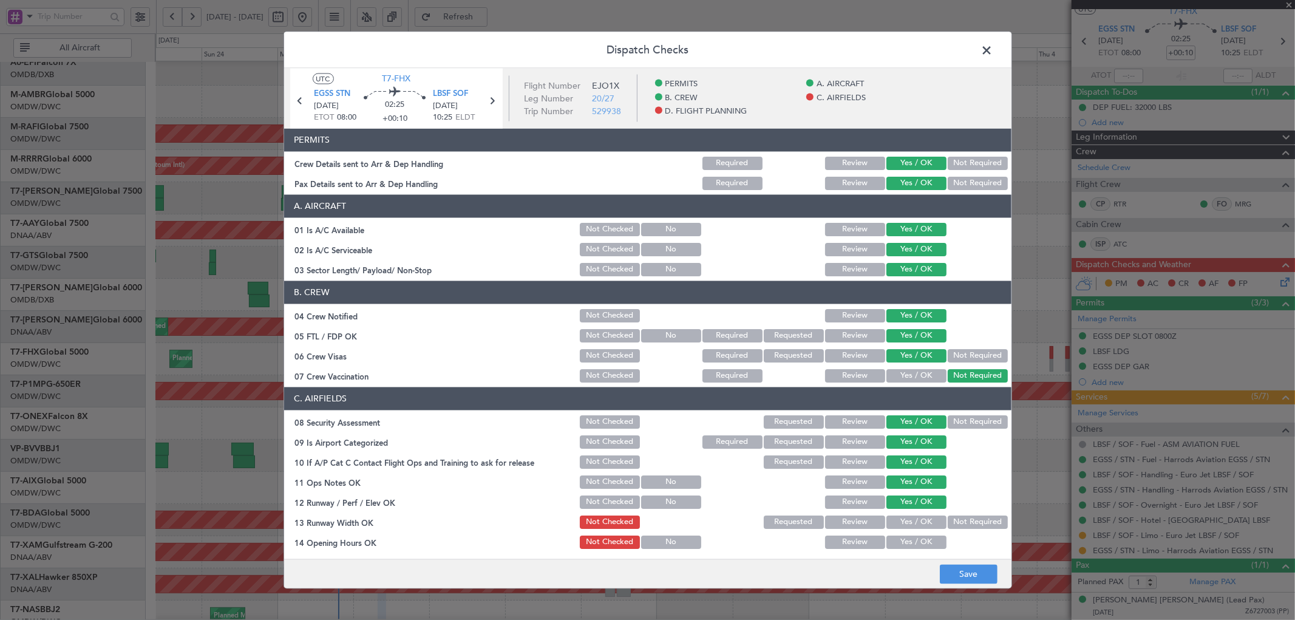
click at [900, 526] on button "Yes / OK" at bounding box center [916, 521] width 60 height 13
drag, startPoint x: 899, startPoint y: 537, endPoint x: 907, endPoint y: 456, distance: 81.2
click at [899, 536] on button "Yes / OK" at bounding box center [916, 541] width 60 height 13
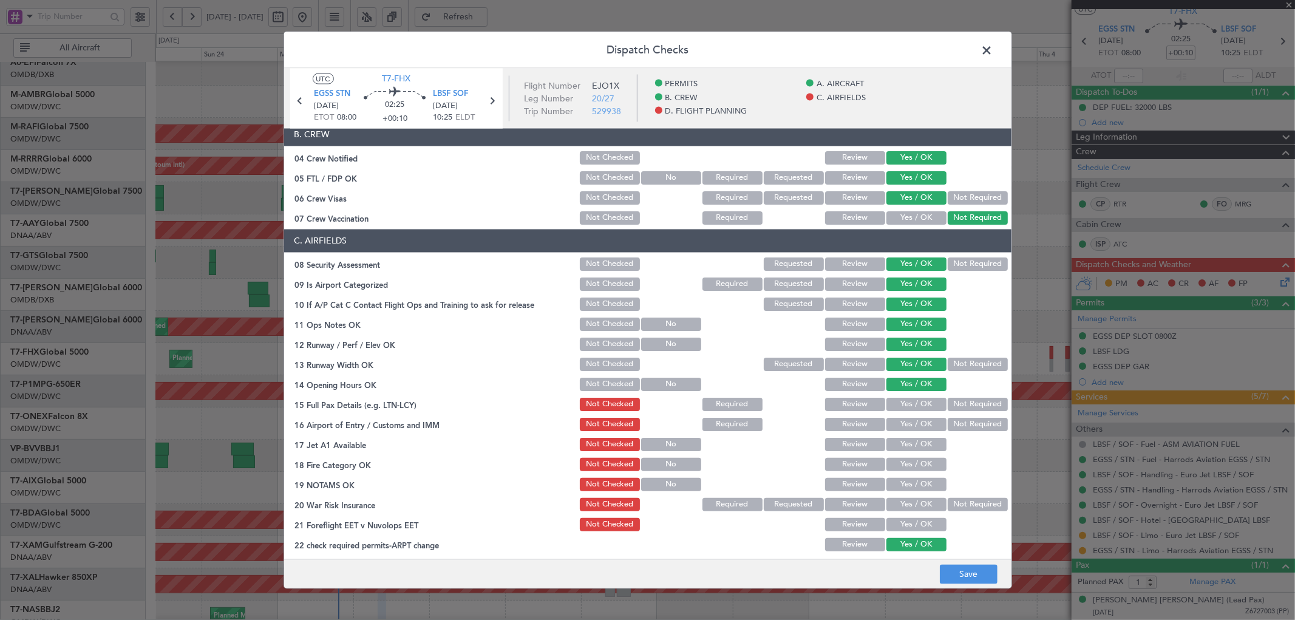
scroll to position [180, 0]
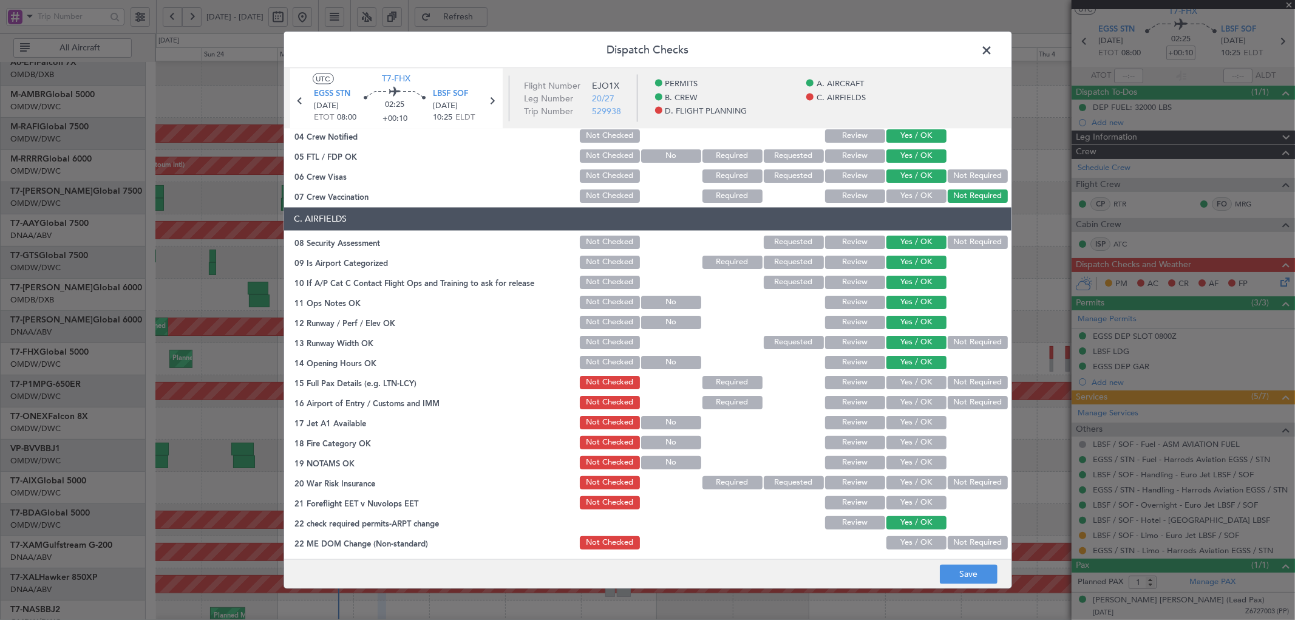
click at [910, 381] on button "Yes / OK" at bounding box center [916, 381] width 60 height 13
click at [905, 404] on button "Yes / OK" at bounding box center [916, 401] width 60 height 13
click at [902, 420] on button "Yes / OK" at bounding box center [916, 421] width 60 height 13
drag, startPoint x: 903, startPoint y: 445, endPoint x: 902, endPoint y: 458, distance: 13.4
click at [903, 446] on button "Yes / OK" at bounding box center [916, 441] width 60 height 13
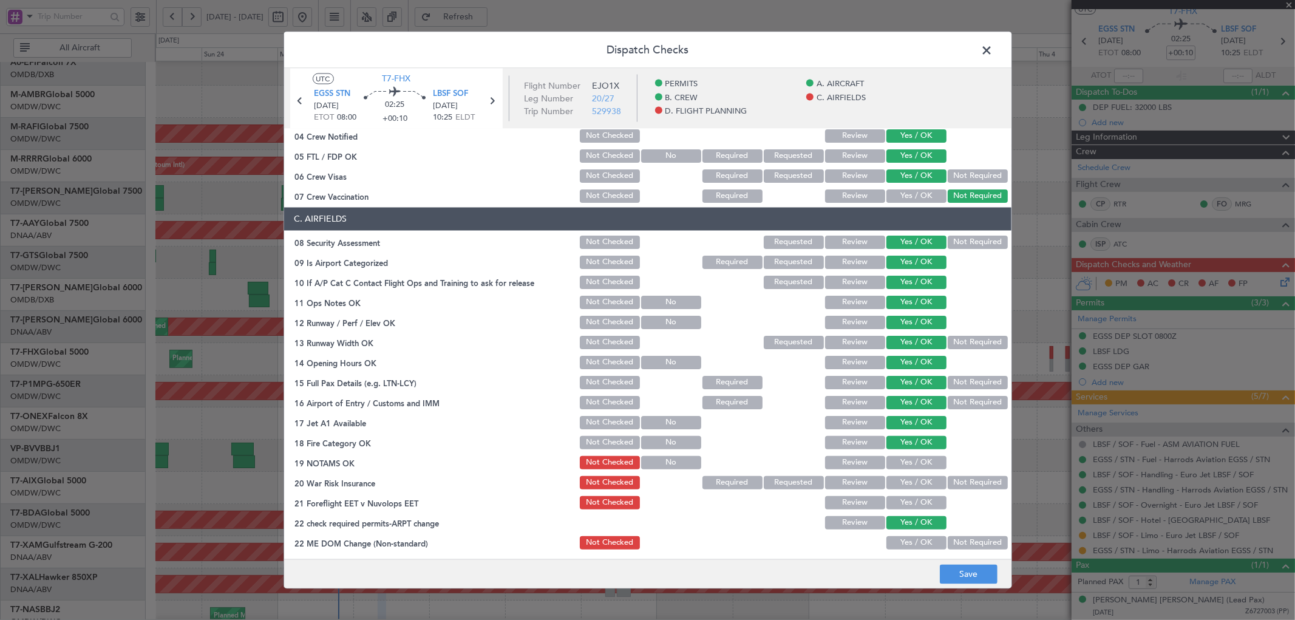
click at [905, 464] on button "Yes / OK" at bounding box center [916, 461] width 60 height 13
drag, startPoint x: 972, startPoint y: 480, endPoint x: 960, endPoint y: 488, distance: 14.2
click at [972, 480] on button "Not Required" at bounding box center [978, 481] width 60 height 13
drag, startPoint x: 911, startPoint y: 499, endPoint x: 919, endPoint y: 514, distance: 17.1
click at [910, 500] on button "Yes / OK" at bounding box center [916, 501] width 60 height 13
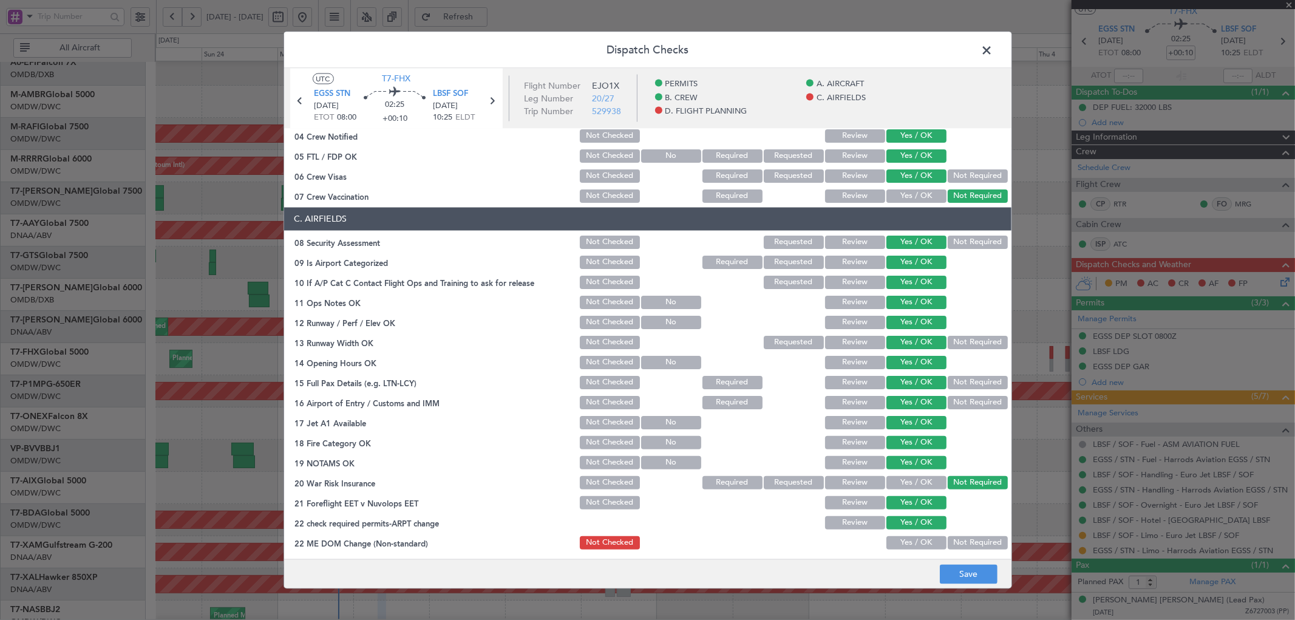
click at [914, 539] on button "Yes / OK" at bounding box center [916, 542] width 60 height 13
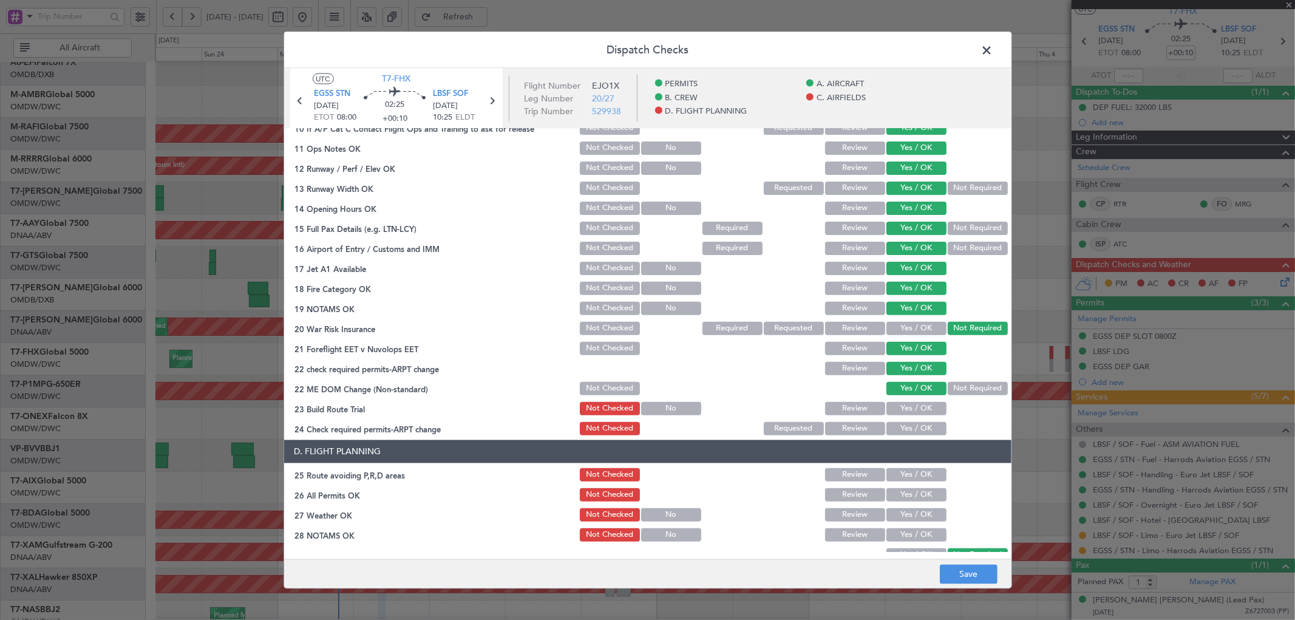
scroll to position [359, 0]
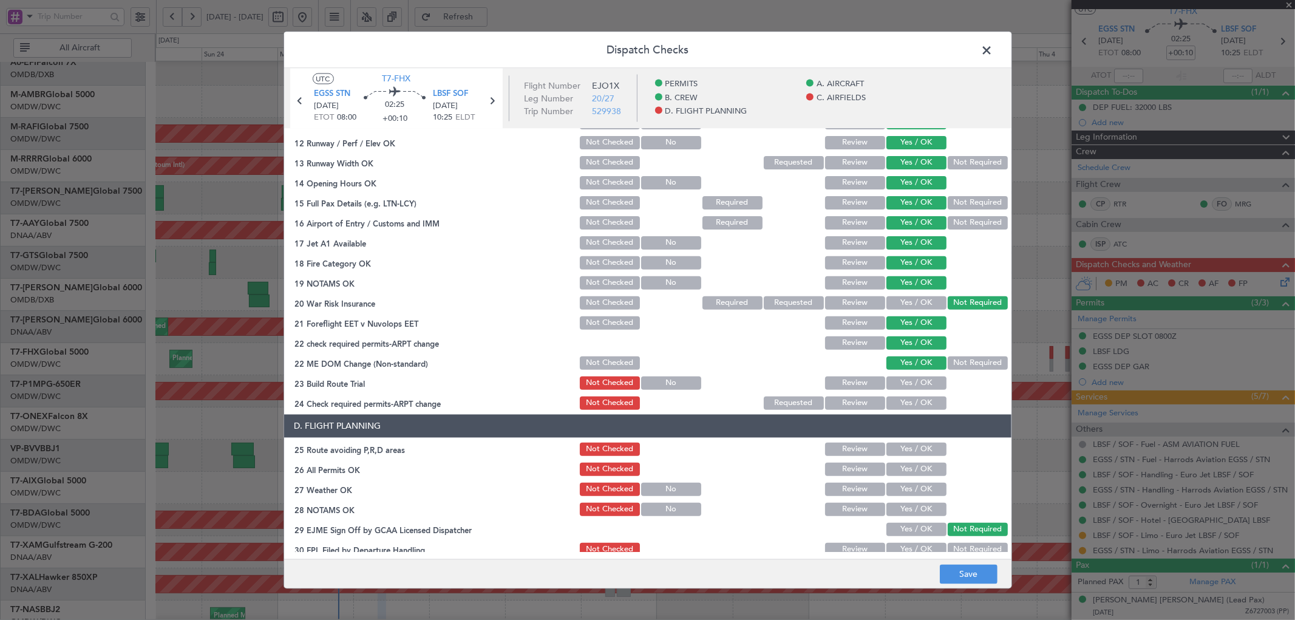
drag, startPoint x: 908, startPoint y: 381, endPoint x: 907, endPoint y: 409, distance: 28.0
click at [908, 386] on button "Yes / OK" at bounding box center [916, 382] width 60 height 13
click at [908, 406] on button "Yes / OK" at bounding box center [916, 402] width 60 height 13
click at [911, 451] on button "Yes / OK" at bounding box center [916, 448] width 60 height 13
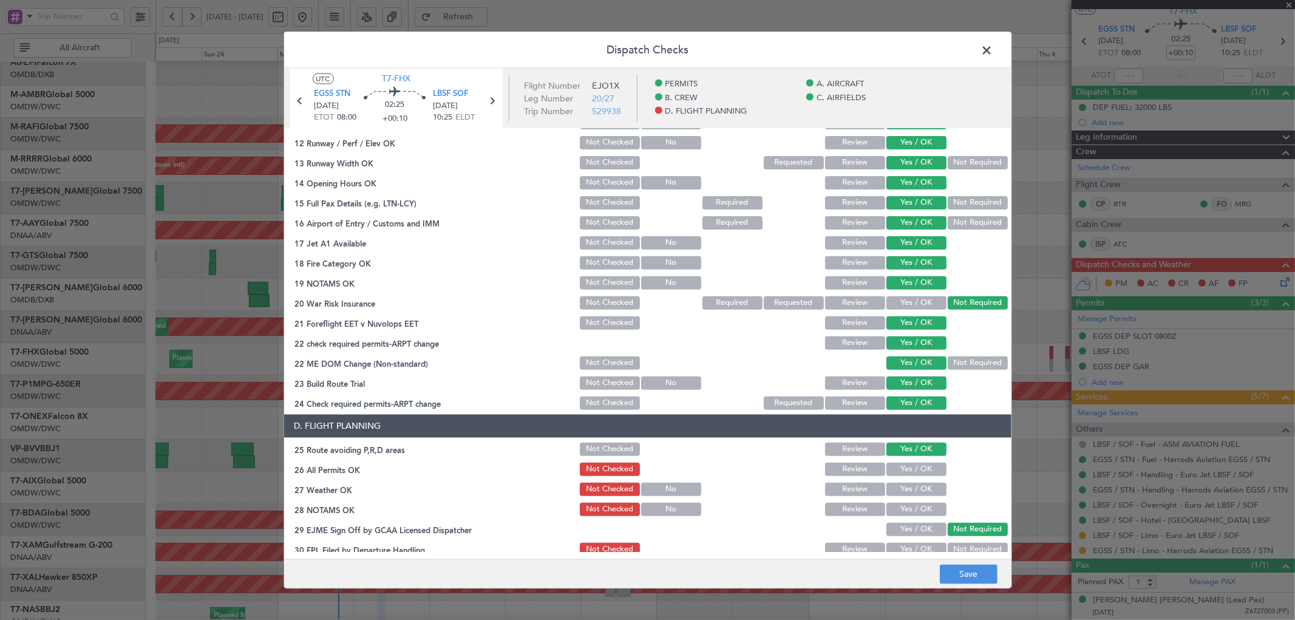
drag, startPoint x: 903, startPoint y: 472, endPoint x: 907, endPoint y: 491, distance: 18.7
click at [903, 474] on button "Yes / OK" at bounding box center [916, 468] width 60 height 13
drag, startPoint x: 907, startPoint y: 491, endPoint x: 908, endPoint y: 506, distance: 15.2
click at [908, 494] on button "Yes / OK" at bounding box center [916, 488] width 60 height 13
drag, startPoint x: 908, startPoint y: 506, endPoint x: 907, endPoint y: 526, distance: 20.7
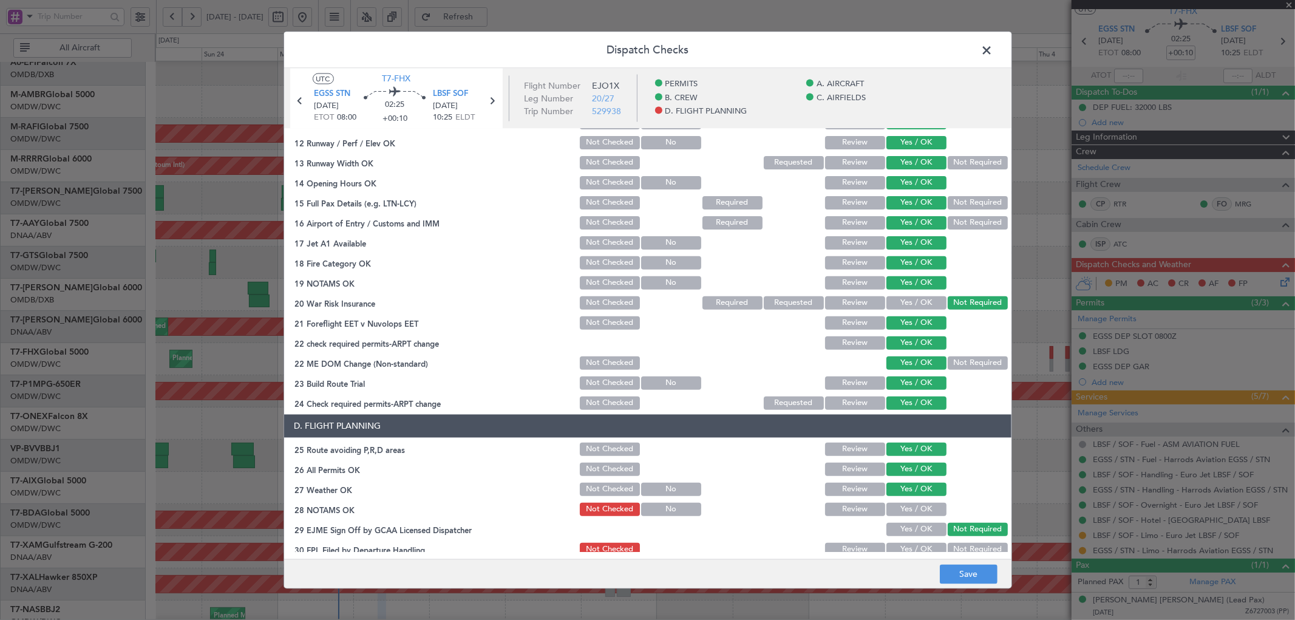
click at [908, 506] on button "Yes / OK" at bounding box center [916, 508] width 60 height 13
click at [906, 529] on button "Yes / OK" at bounding box center [916, 528] width 60 height 13
click at [906, 547] on button "Yes / OK" at bounding box center [916, 548] width 60 height 13
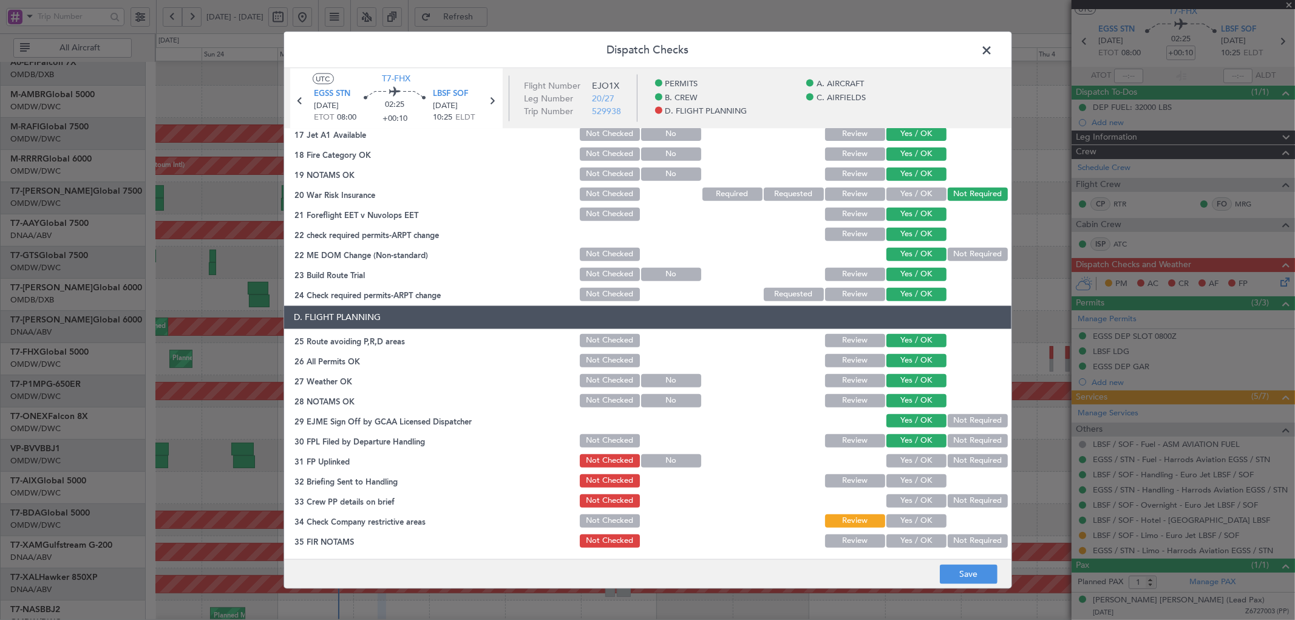
click at [907, 458] on button "Yes / OK" at bounding box center [916, 460] width 60 height 13
click at [903, 478] on button "Yes / OK" at bounding box center [916, 480] width 60 height 13
drag, startPoint x: 905, startPoint y: 495, endPoint x: 905, endPoint y: 508, distance: 13.4
click at [905, 500] on button "Yes / OK" at bounding box center [916, 500] width 60 height 13
click at [906, 514] on section "D. FLIGHT PLANNING 25 Route avoiding P,R,D areas Not Checked Review Yes / OK 26…" at bounding box center [647, 426] width 727 height 243
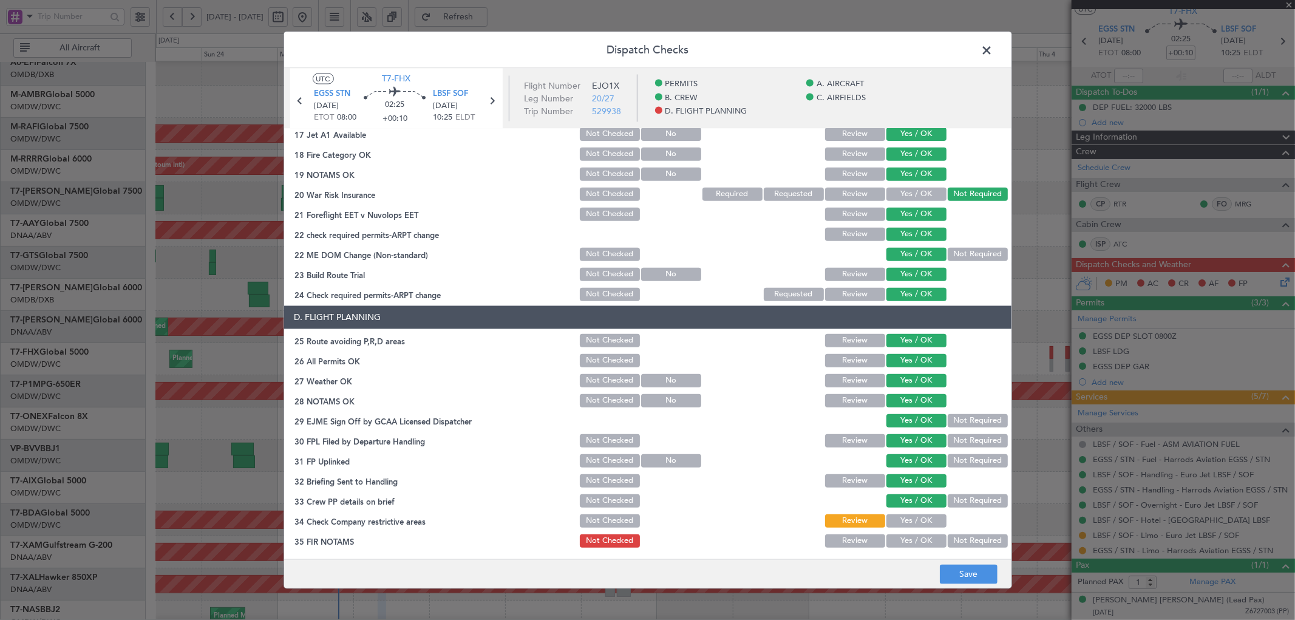
drag, startPoint x: 906, startPoint y: 523, endPoint x: 907, endPoint y: 531, distance: 7.9
click at [907, 523] on button "Yes / OK" at bounding box center [916, 520] width 60 height 13
click at [905, 535] on button "Yes / OK" at bounding box center [916, 540] width 60 height 13
click at [970, 575] on button "Save" at bounding box center [969, 574] width 58 height 19
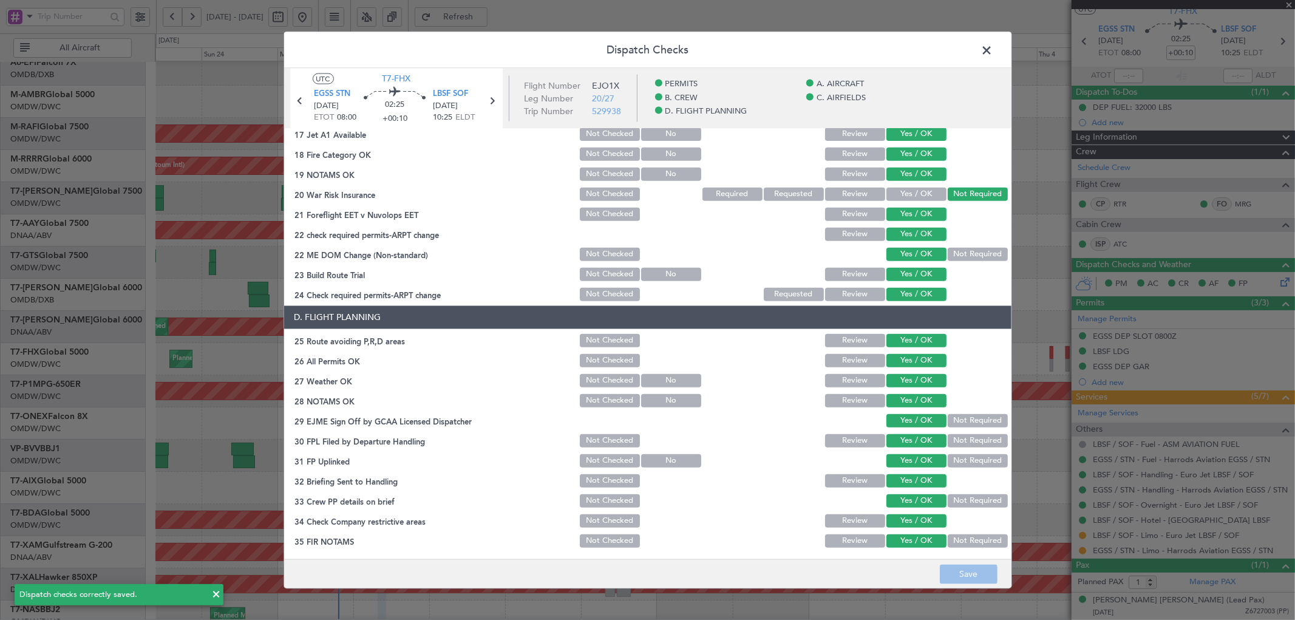
click at [993, 52] on span at bounding box center [993, 53] width 0 height 24
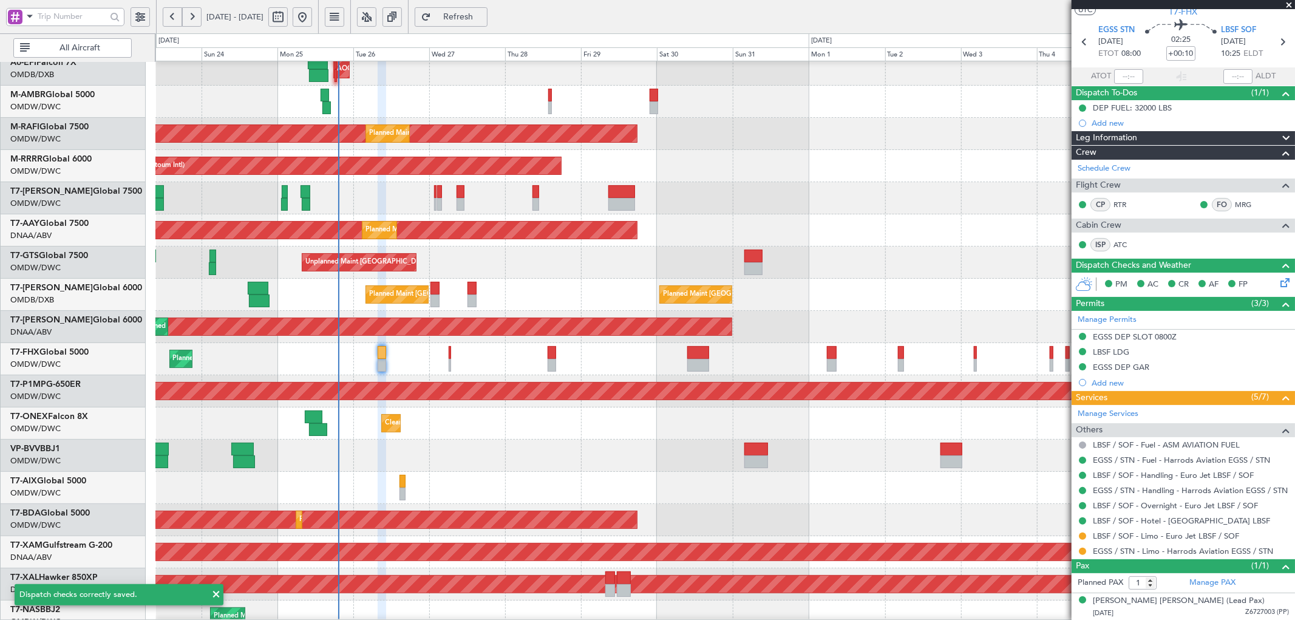
scroll to position [33, 0]
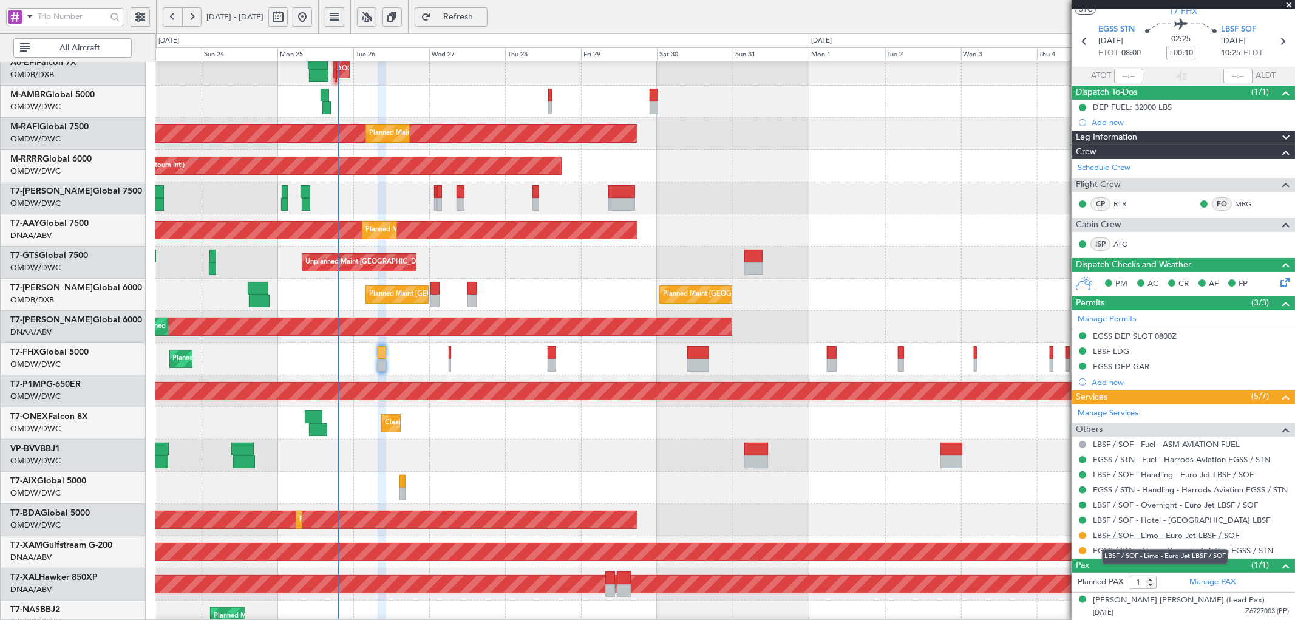
click at [1152, 533] on link "LBSF / SOF - Limo - Euro Jet LBSF / SOF" at bounding box center [1166, 535] width 146 height 10
click at [1082, 537] on button at bounding box center [1082, 535] width 7 height 7
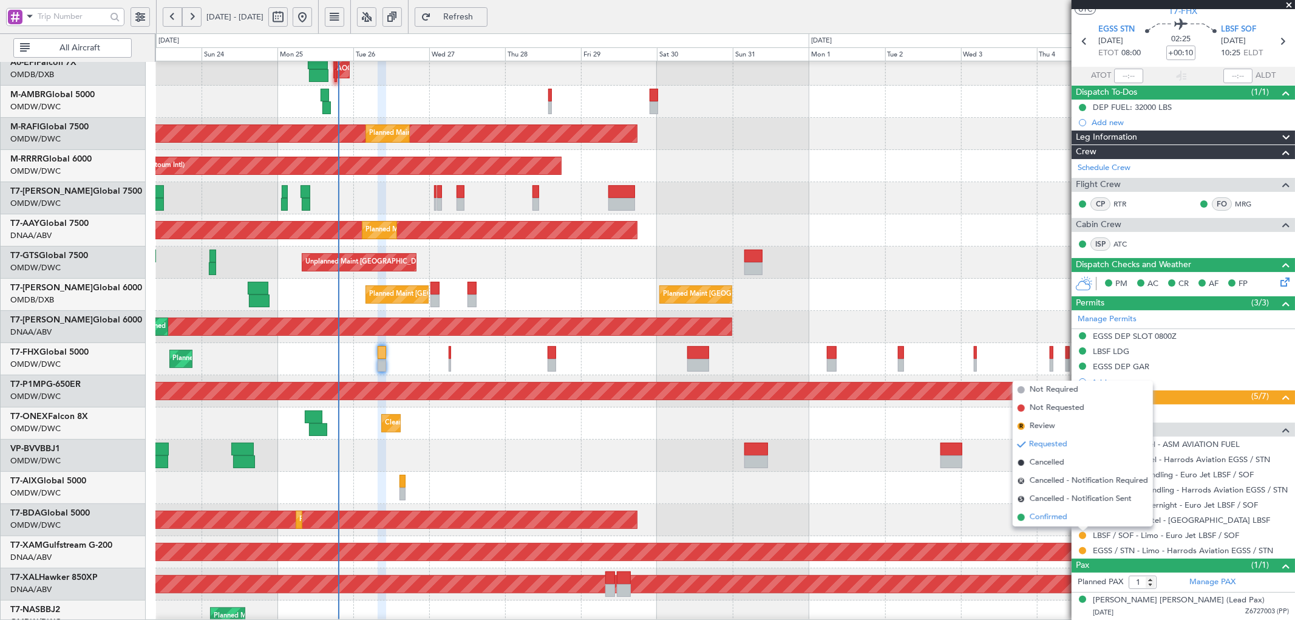
click at [1036, 516] on span "Confirmed" at bounding box center [1049, 517] width 38 height 12
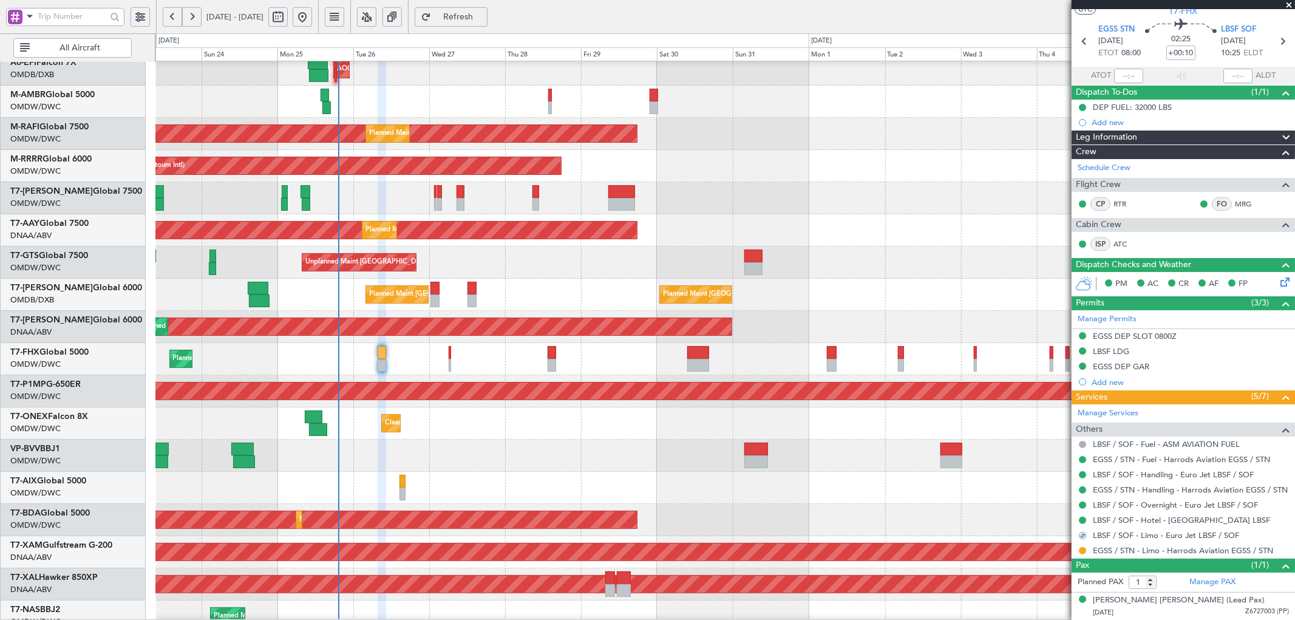
click at [968, 539] on div "Planned Maint Cologne-[GEOGRAPHIC_DATA]" at bounding box center [724, 552] width 1139 height 32
click at [487, 7] on button "Refresh" at bounding box center [451, 16] width 73 height 19
type input "[PERSON_NAME] (ANI)"
type input "7088"
click at [483, 14] on span "Refresh" at bounding box center [459, 17] width 50 height 9
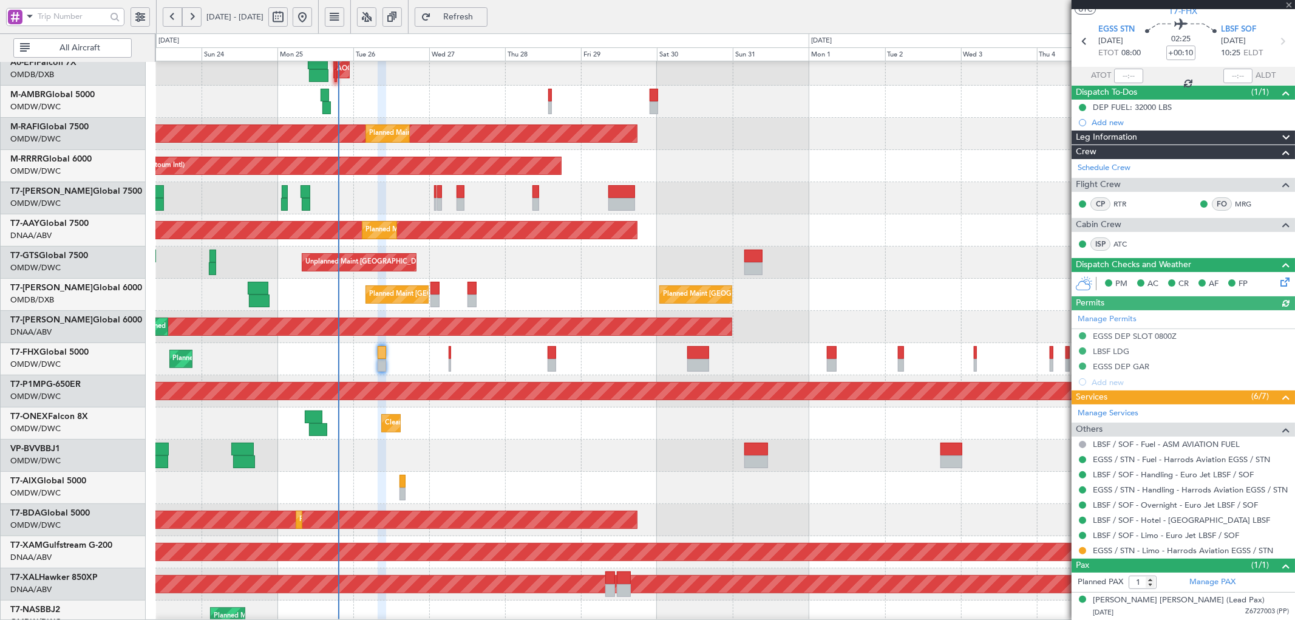
type input "[PERSON_NAME] (ANI)"
type input "7088"
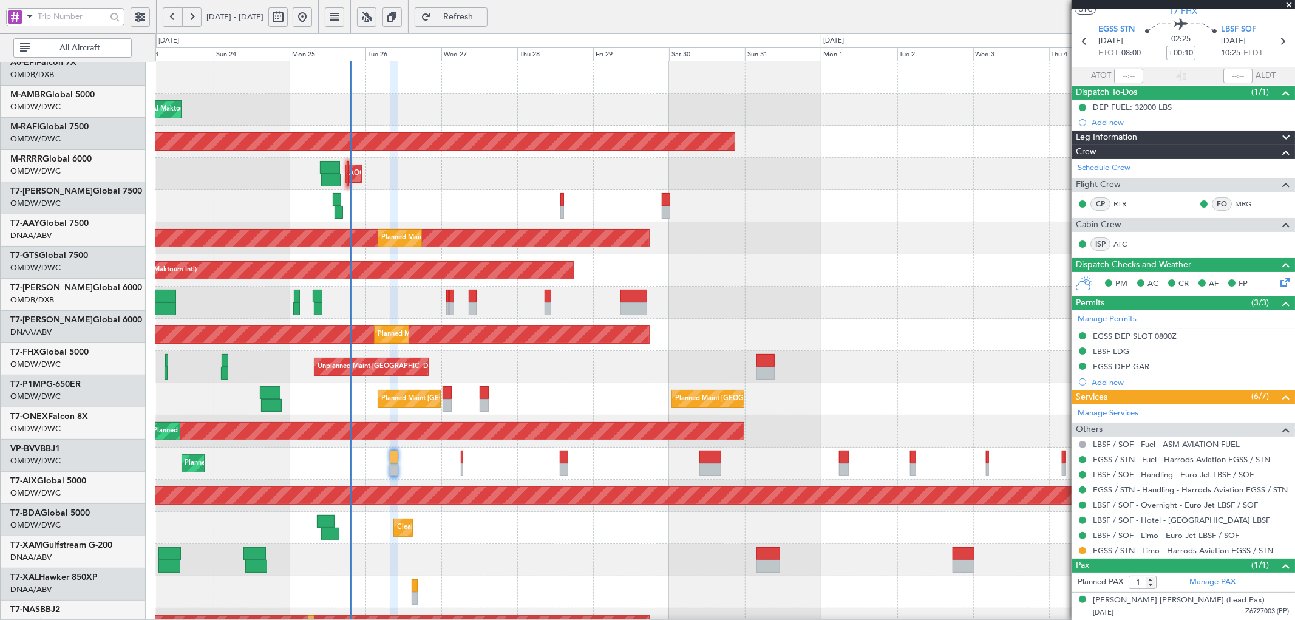
scroll to position [0, 0]
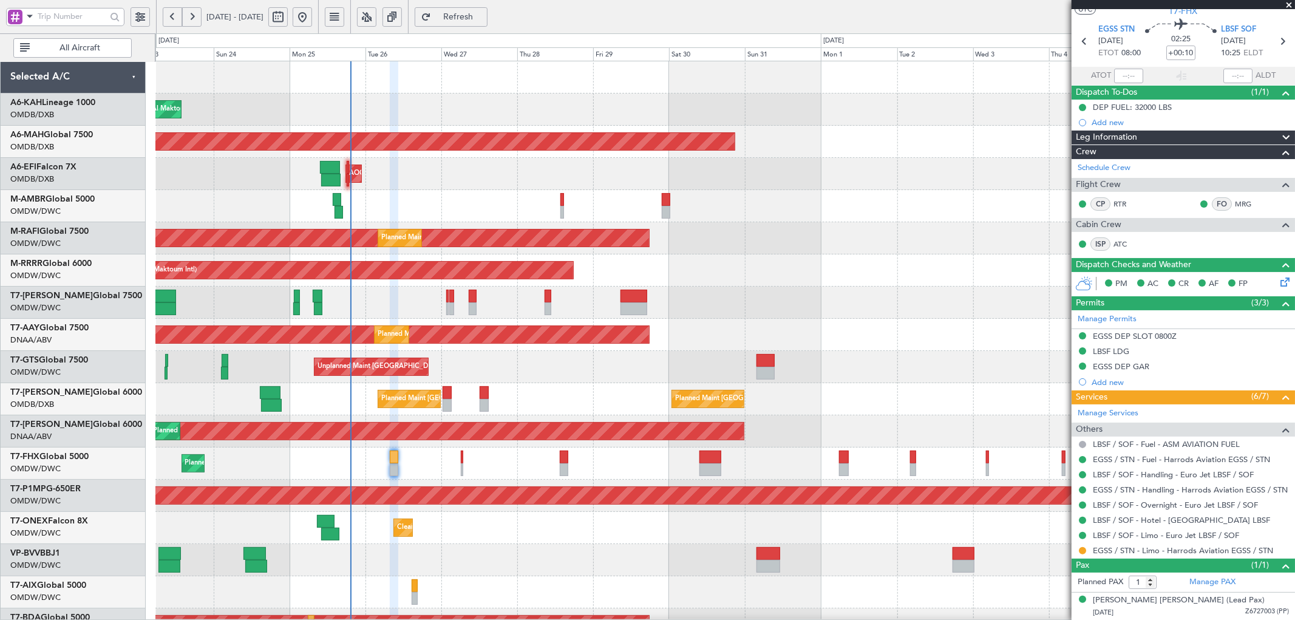
click at [380, 268] on div "Planned Maint Dubai (Al Maktoum Intl) Planned Maint [GEOGRAPHIC_DATA] ([GEOGRAP…" at bounding box center [724, 415] width 1139 height 708
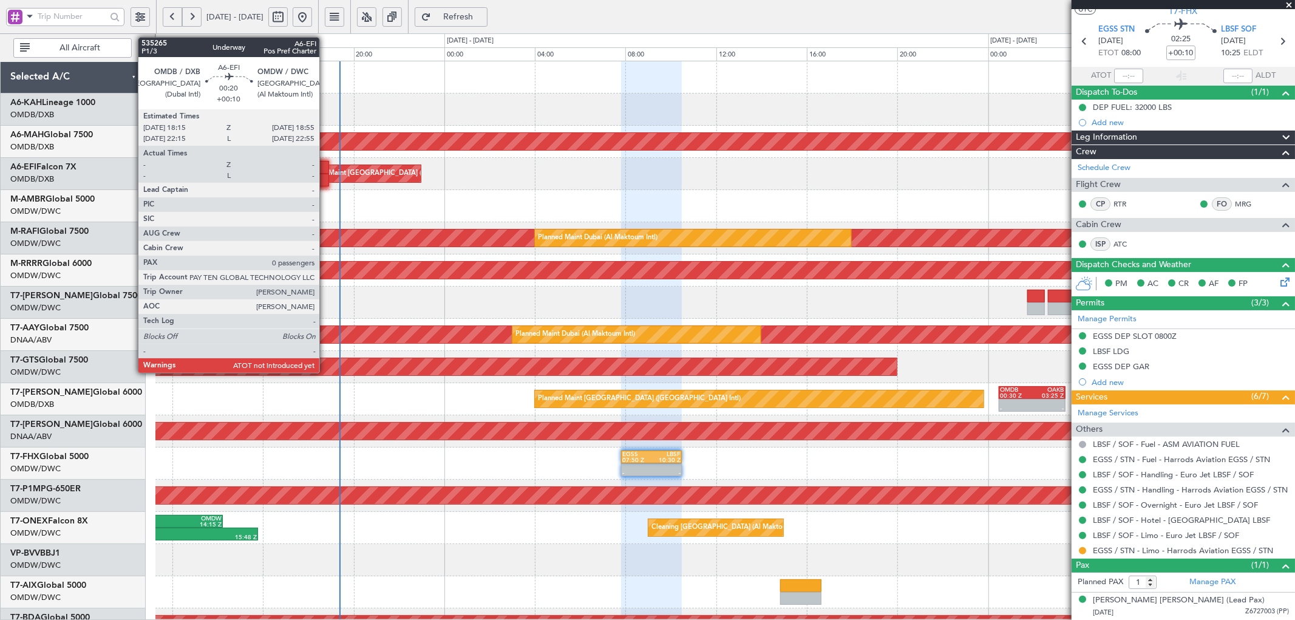
click at [325, 168] on div at bounding box center [320, 167] width 15 height 13
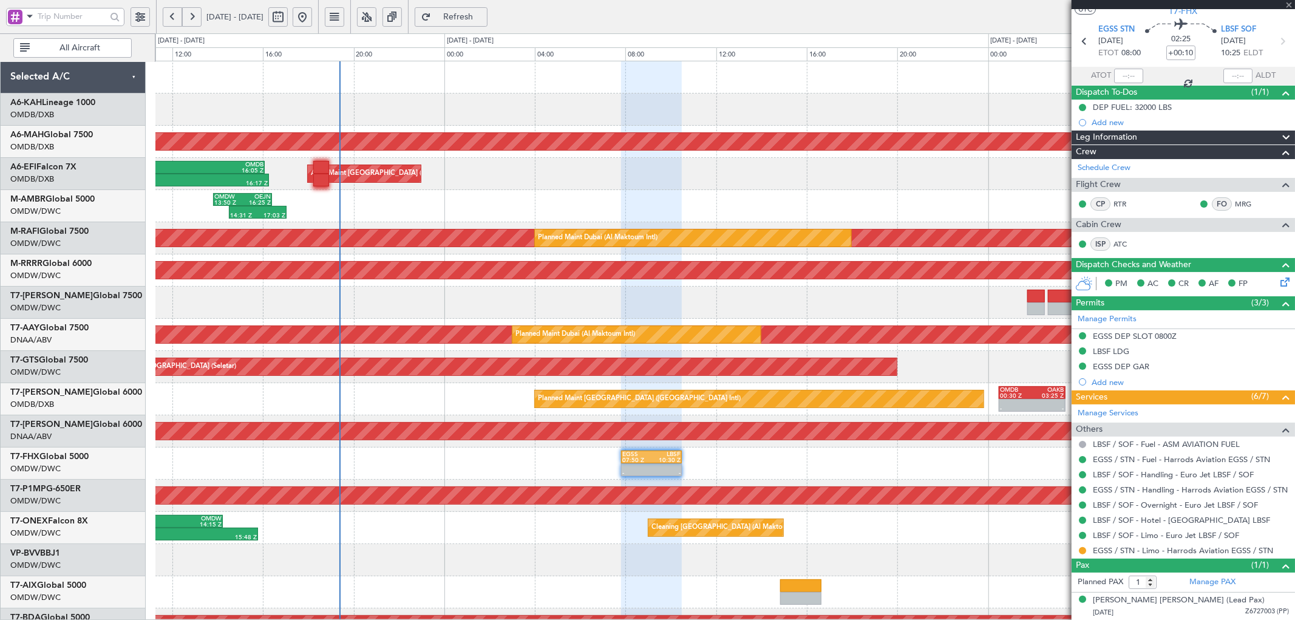
type input "0"
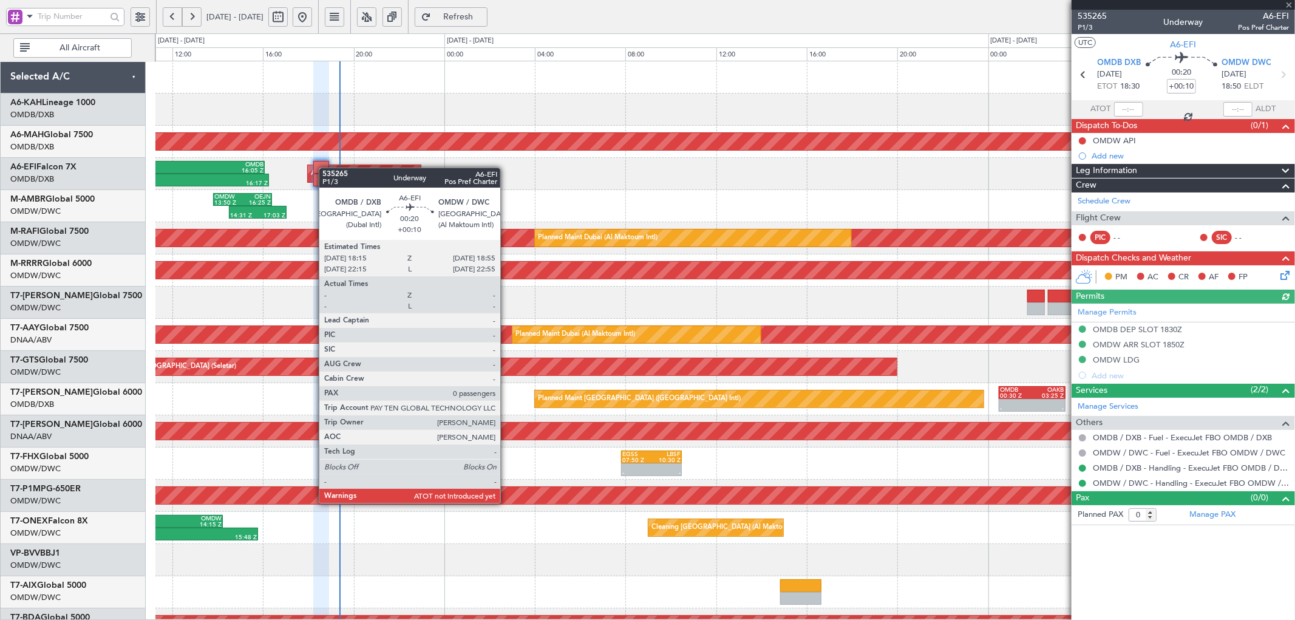
click at [325, 168] on div at bounding box center [320, 167] width 15 height 13
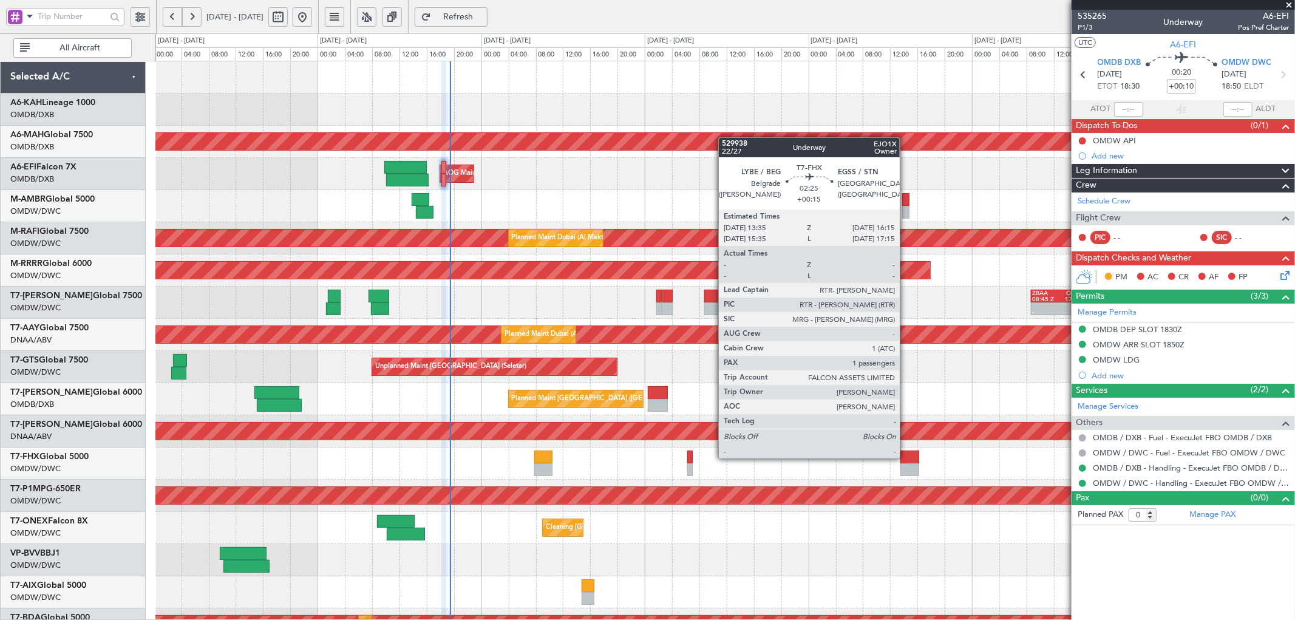
click at [908, 457] on div at bounding box center [909, 457] width 18 height 13
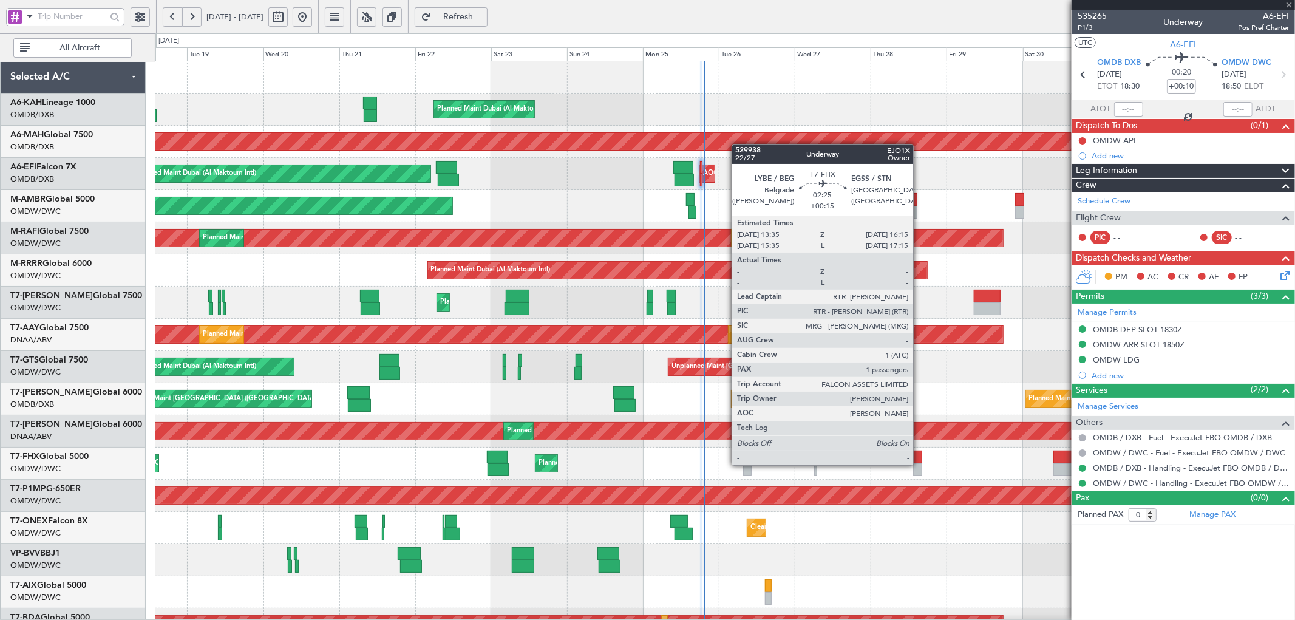
type input "+00:15"
type input "1"
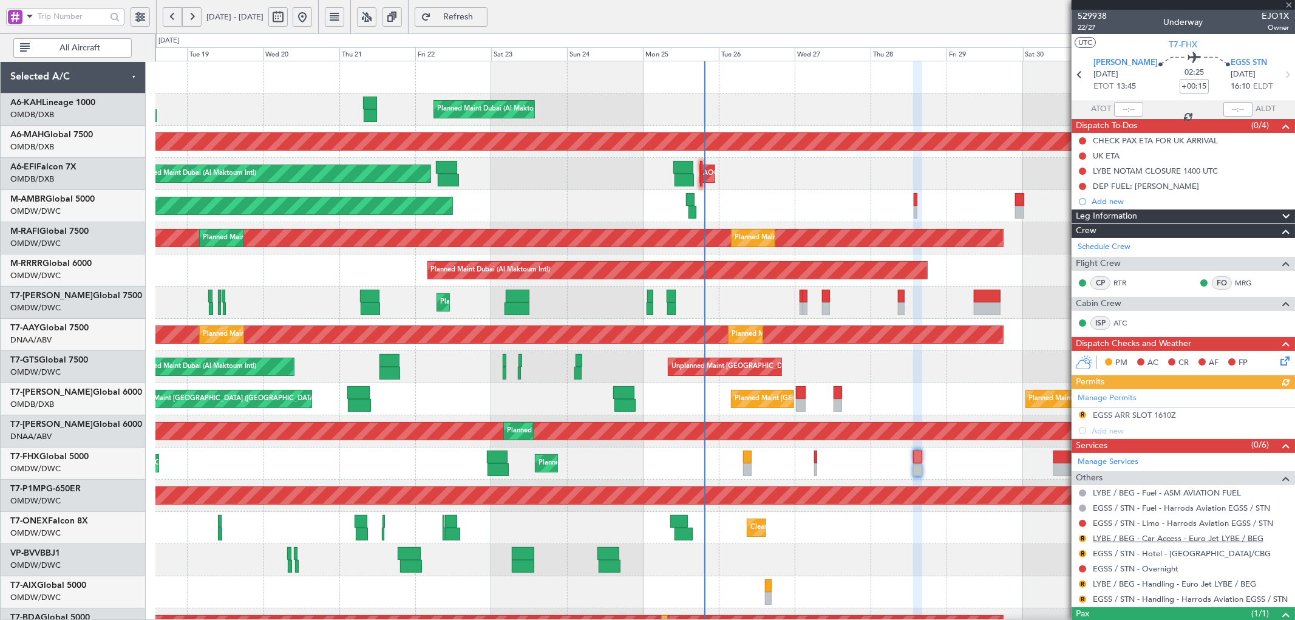
scroll to position [49, 0]
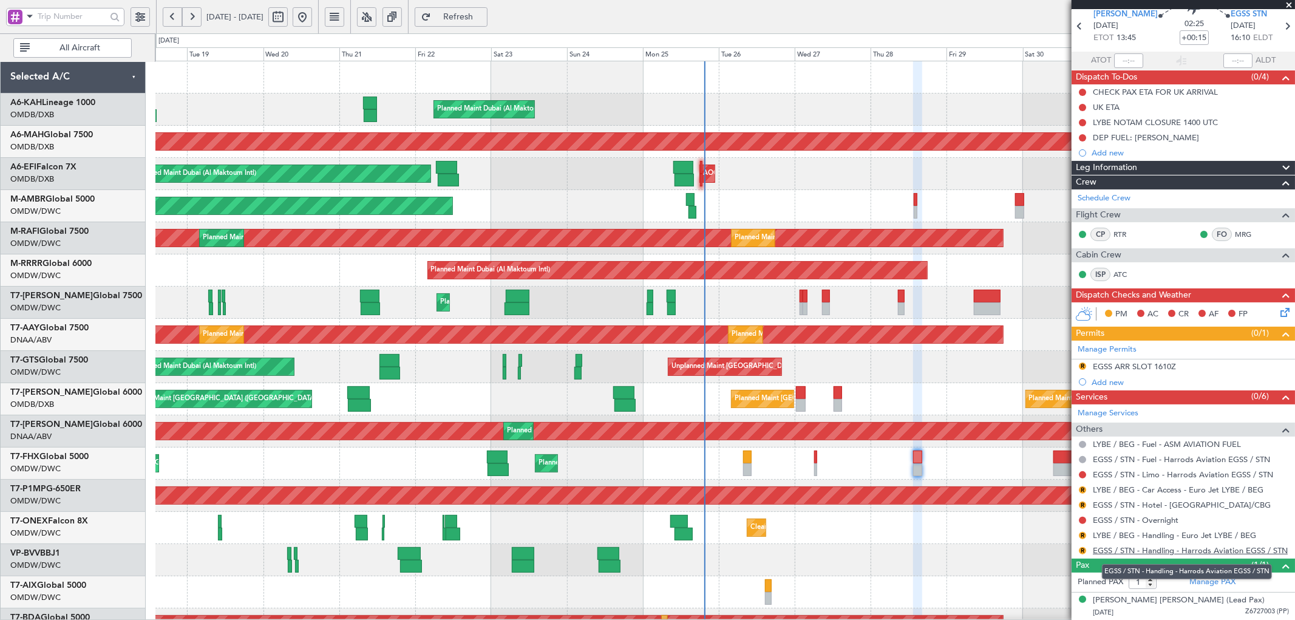
click at [1143, 549] on link "EGSS / STN - Handling - Harrods Aviation EGSS / STN" at bounding box center [1190, 550] width 195 height 10
click at [1080, 489] on button "R" at bounding box center [1082, 489] width 7 height 7
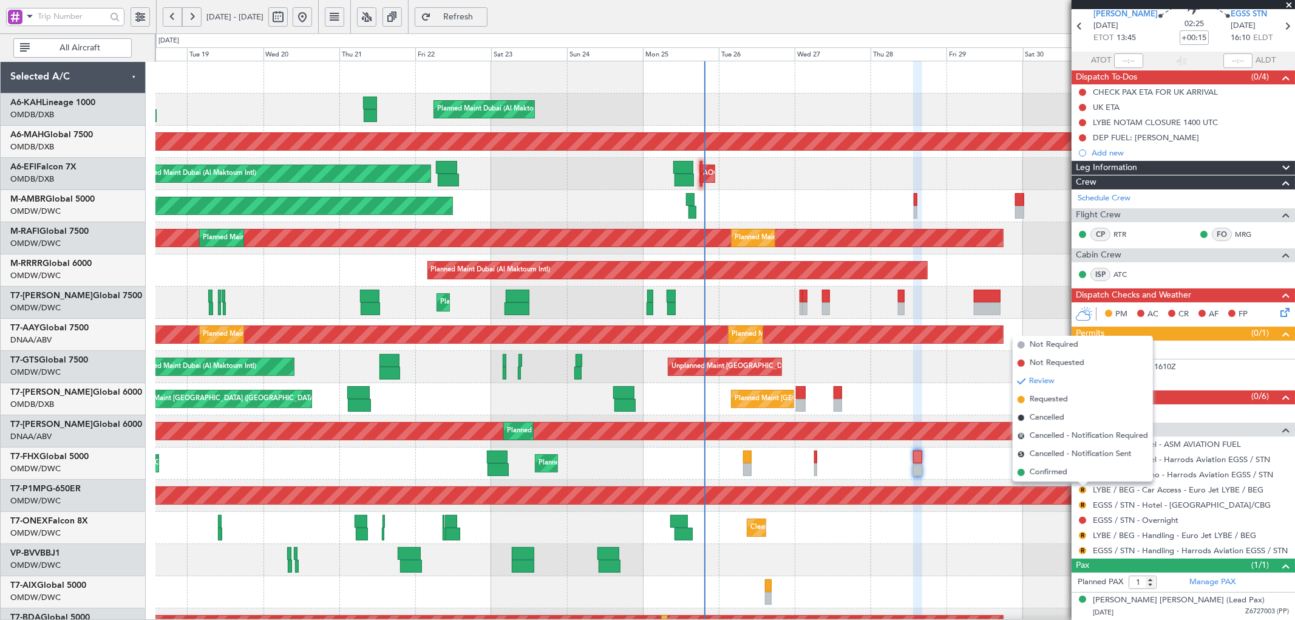
click at [1058, 401] on span "Requested" at bounding box center [1049, 399] width 38 height 12
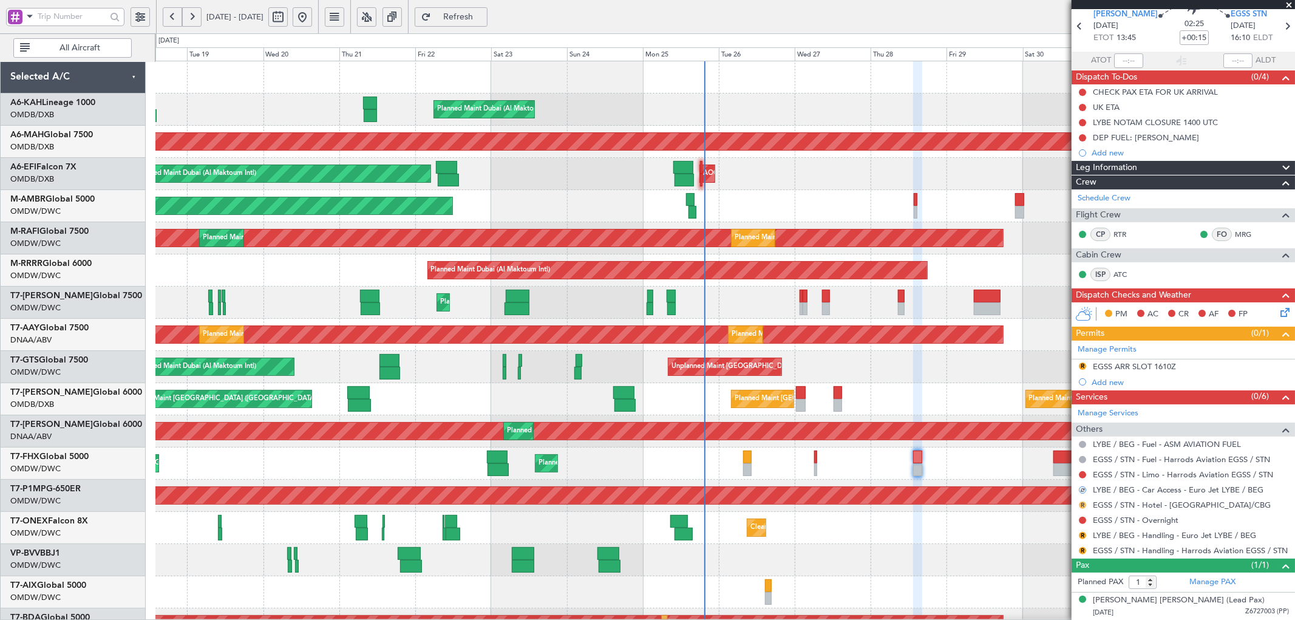
click at [1083, 502] on button "R" at bounding box center [1082, 505] width 7 height 7
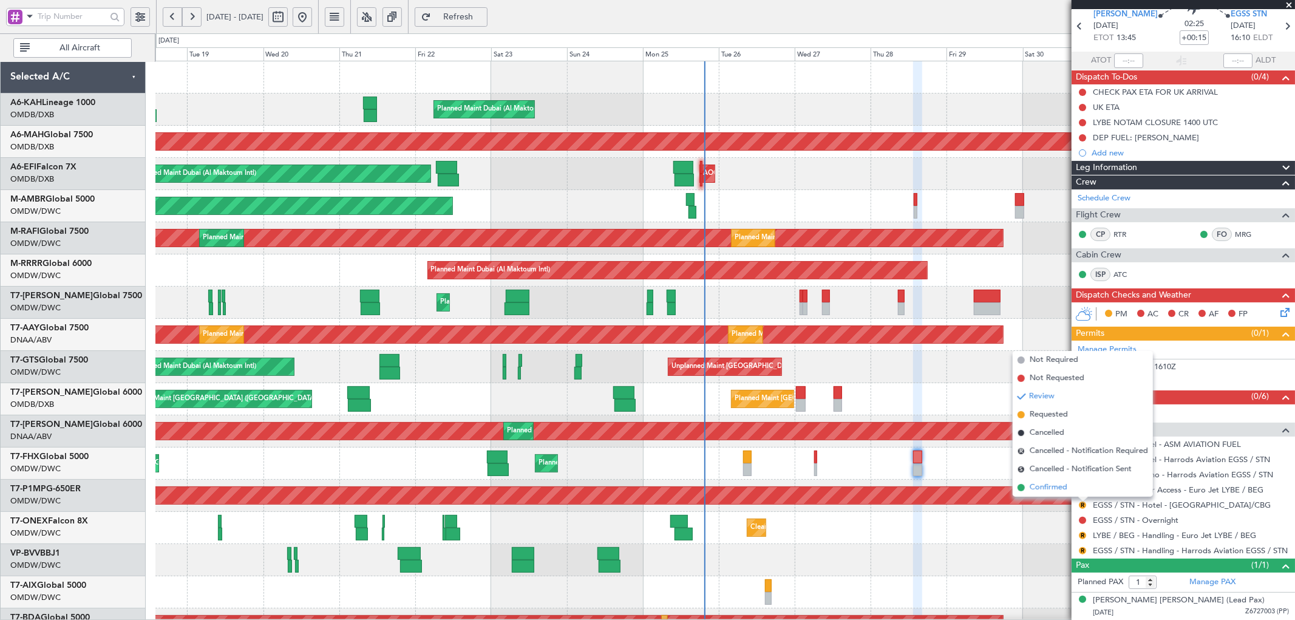
click at [1063, 482] on span "Confirmed" at bounding box center [1049, 487] width 38 height 12
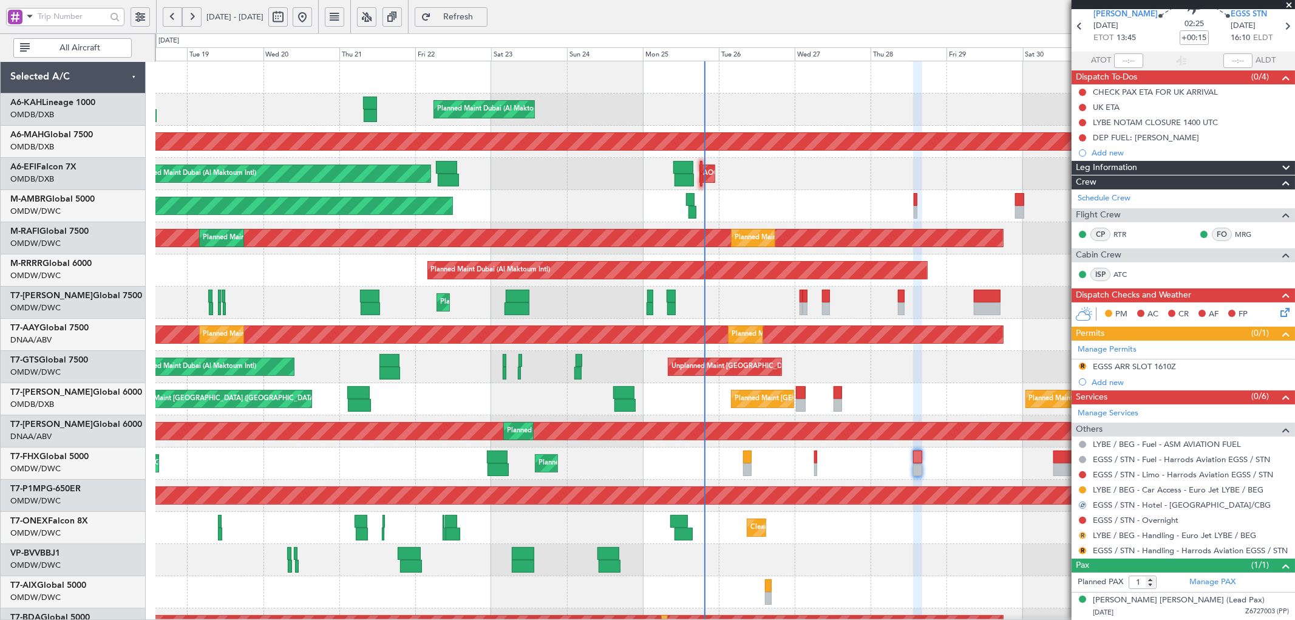
click at [1083, 536] on button "R" at bounding box center [1082, 535] width 7 height 7
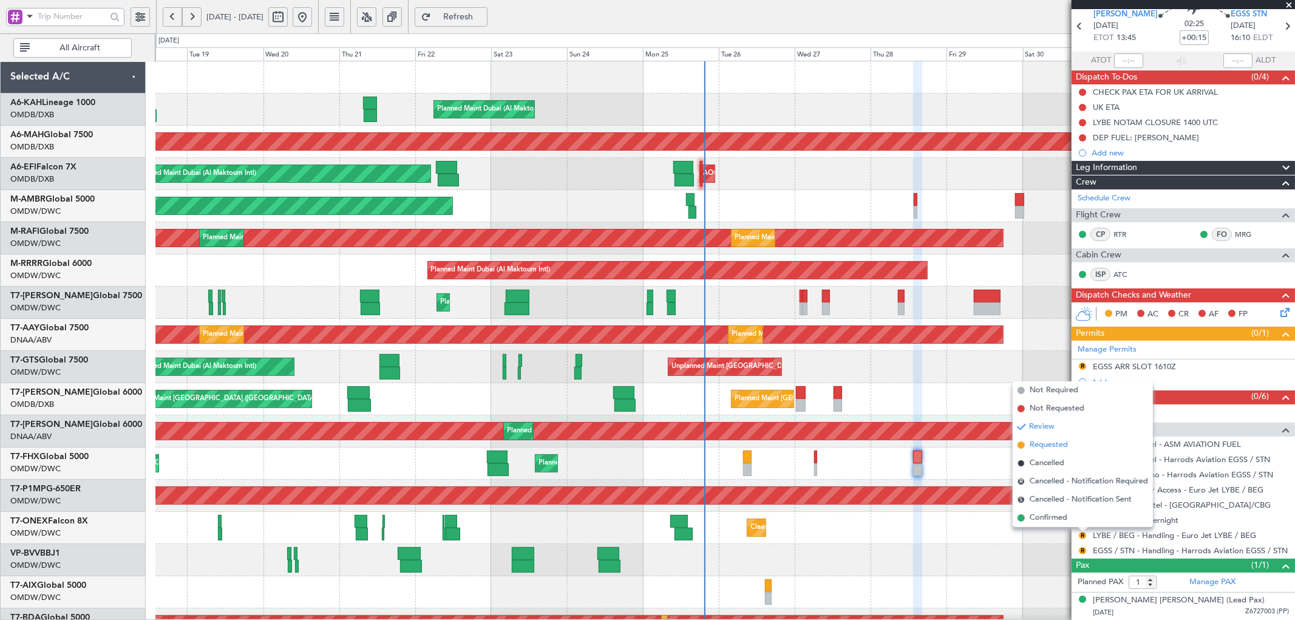
click at [1053, 447] on span "Requested" at bounding box center [1049, 445] width 38 height 12
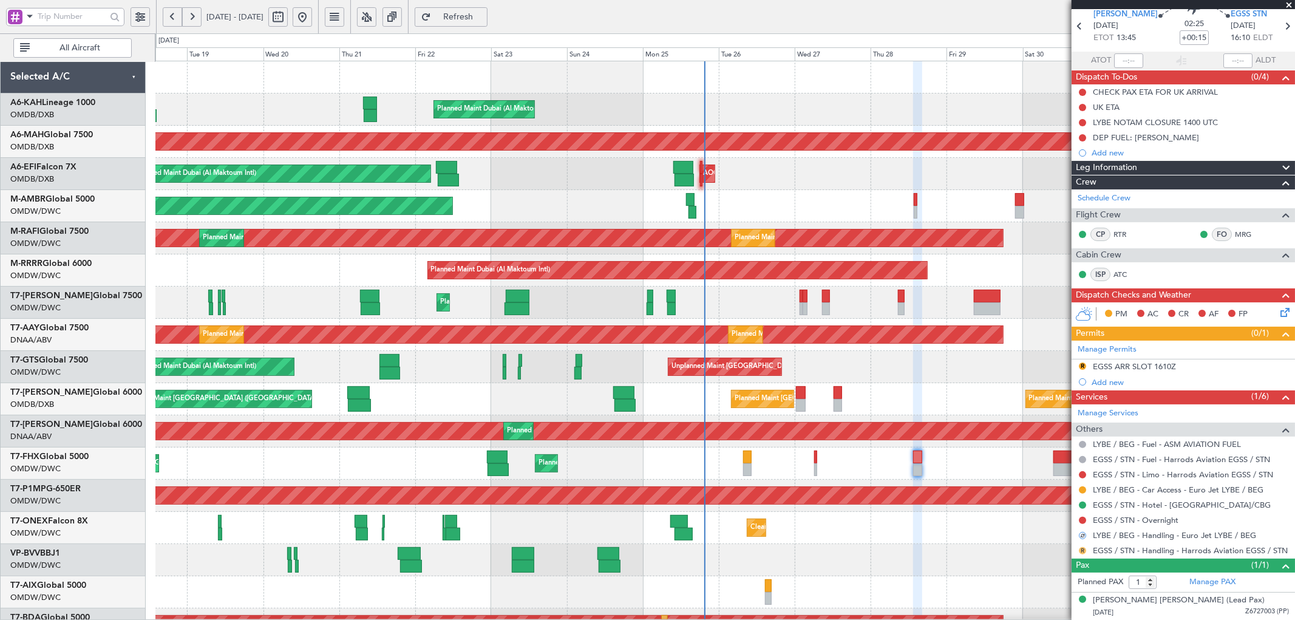
click at [1082, 550] on button "R" at bounding box center [1082, 550] width 7 height 7
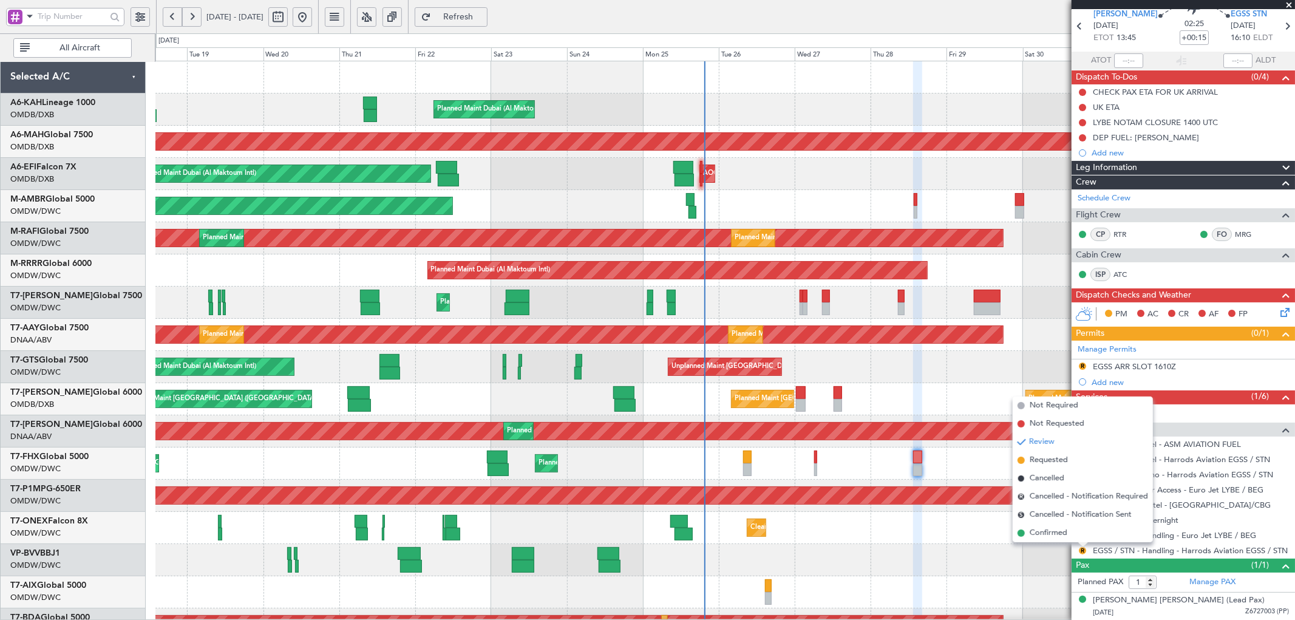
click at [1035, 465] on span "Requested" at bounding box center [1049, 460] width 38 height 12
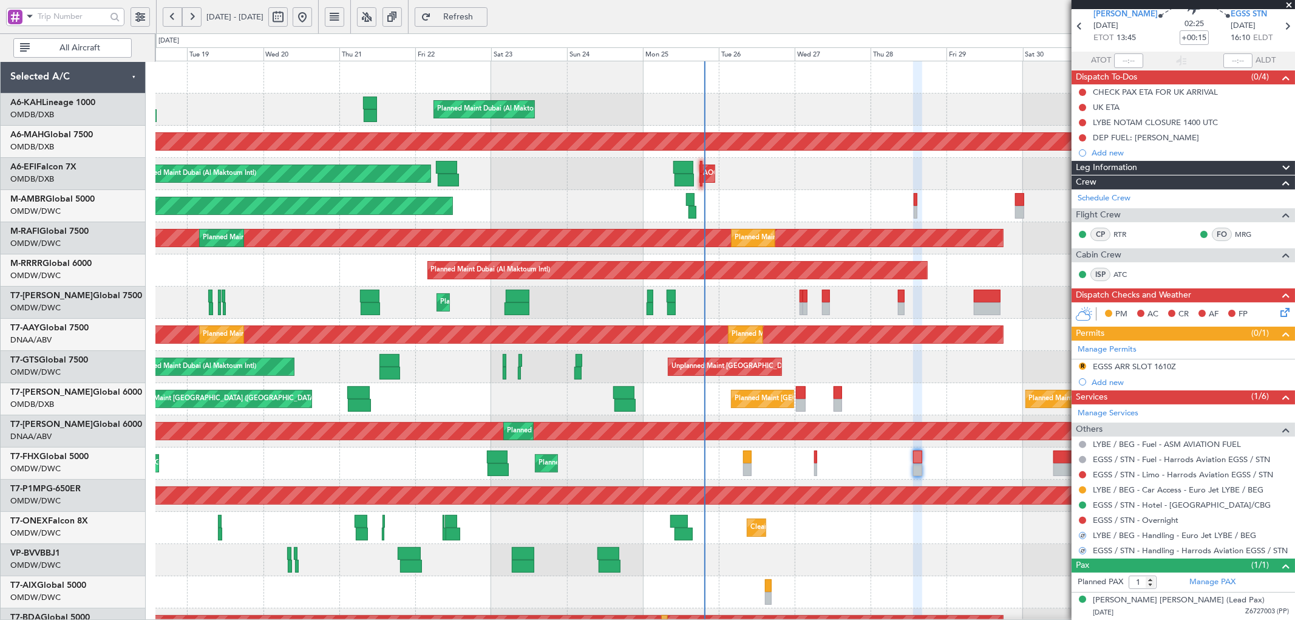
click at [997, 569] on div at bounding box center [724, 560] width 1139 height 32
click at [1143, 489] on link "LYBE / BEG - Car Access - Euro Jet LYBE / BEG" at bounding box center [1178, 490] width 171 height 10
click at [483, 16] on span "Refresh" at bounding box center [459, 17] width 50 height 9
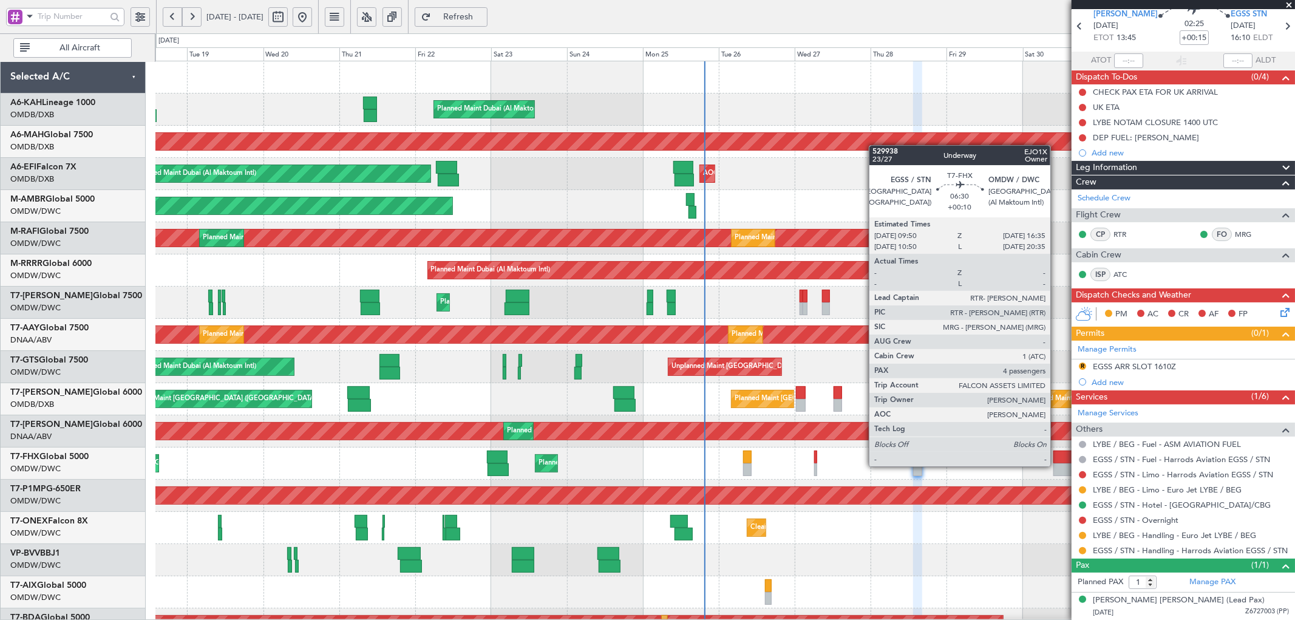
click at [1056, 464] on div at bounding box center [1064, 469] width 22 height 13
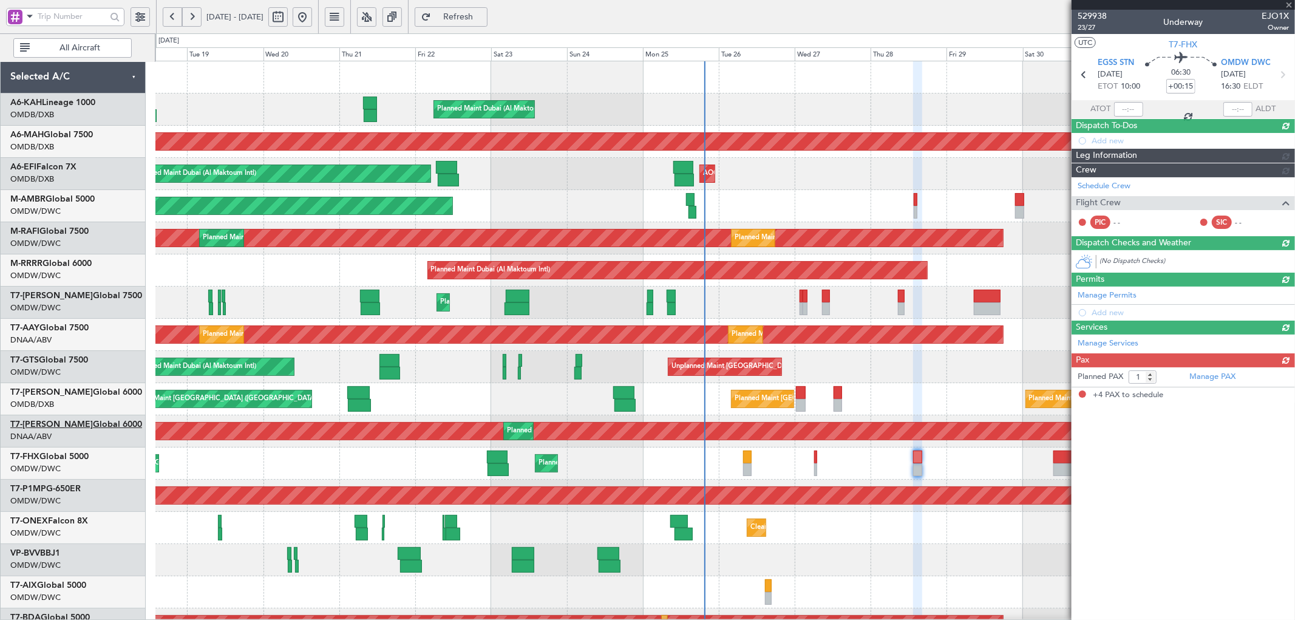
type input "+00:10"
type input "4"
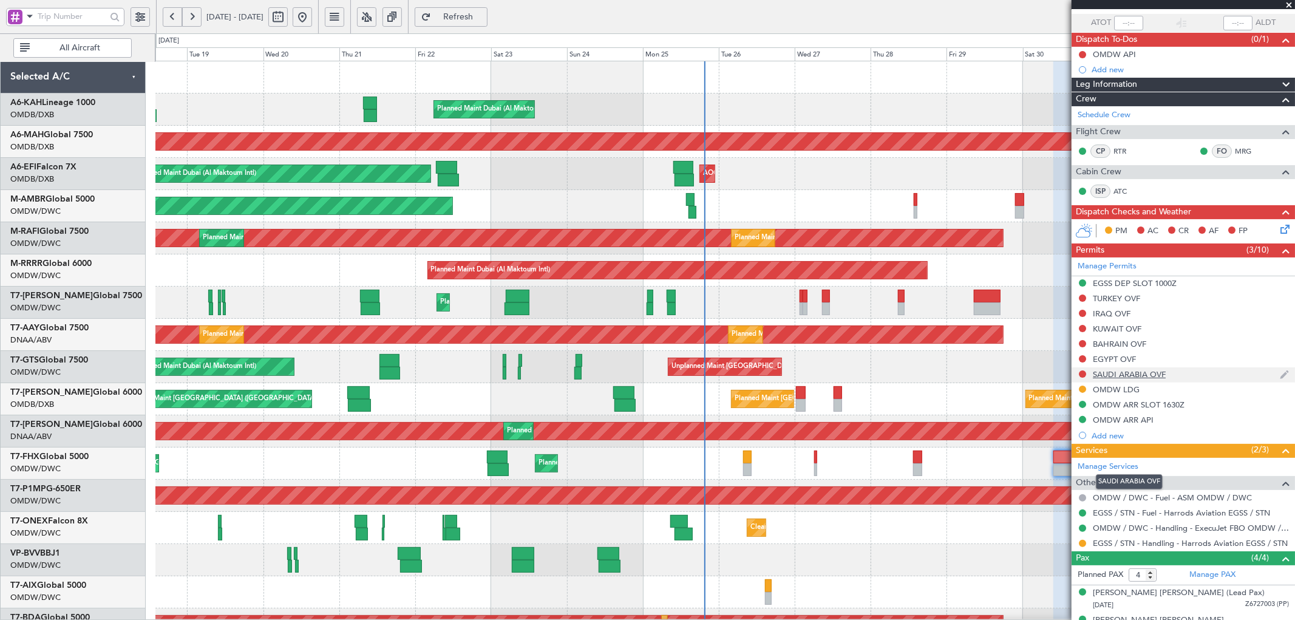
scroll to position [161, 0]
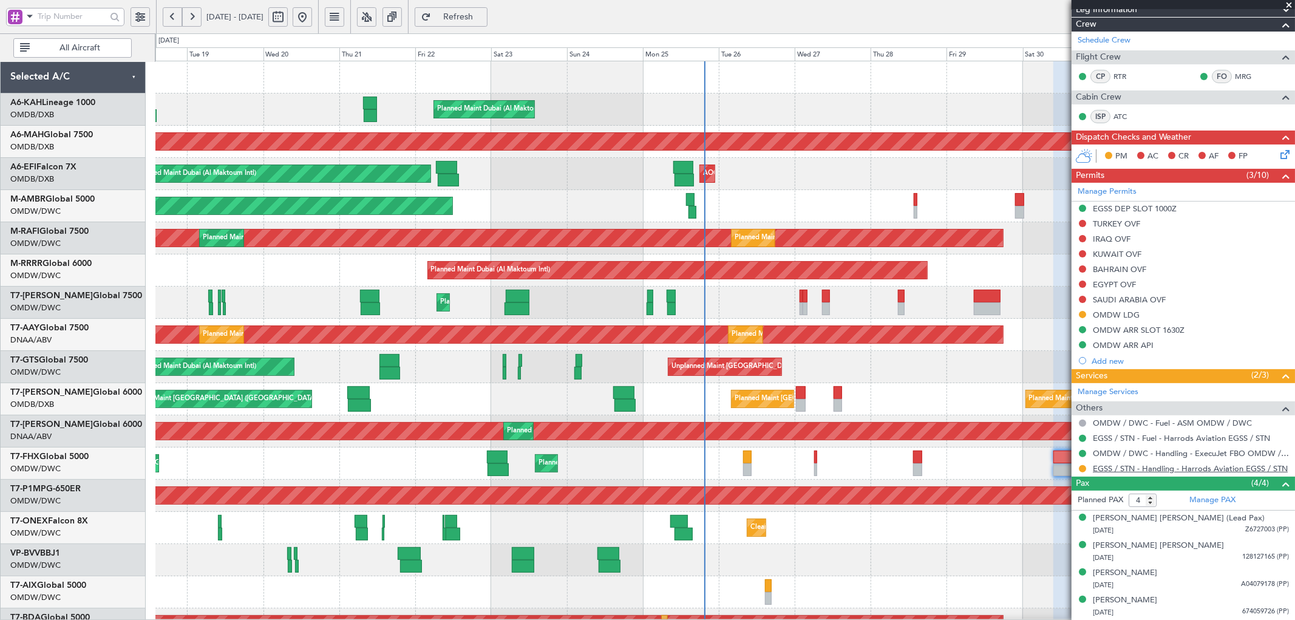
click at [1149, 471] on link "EGSS / STN - Handling - Harrods Aviation EGSS / STN" at bounding box center [1190, 468] width 195 height 10
click at [483, 15] on span "Refresh" at bounding box center [459, 17] width 50 height 9
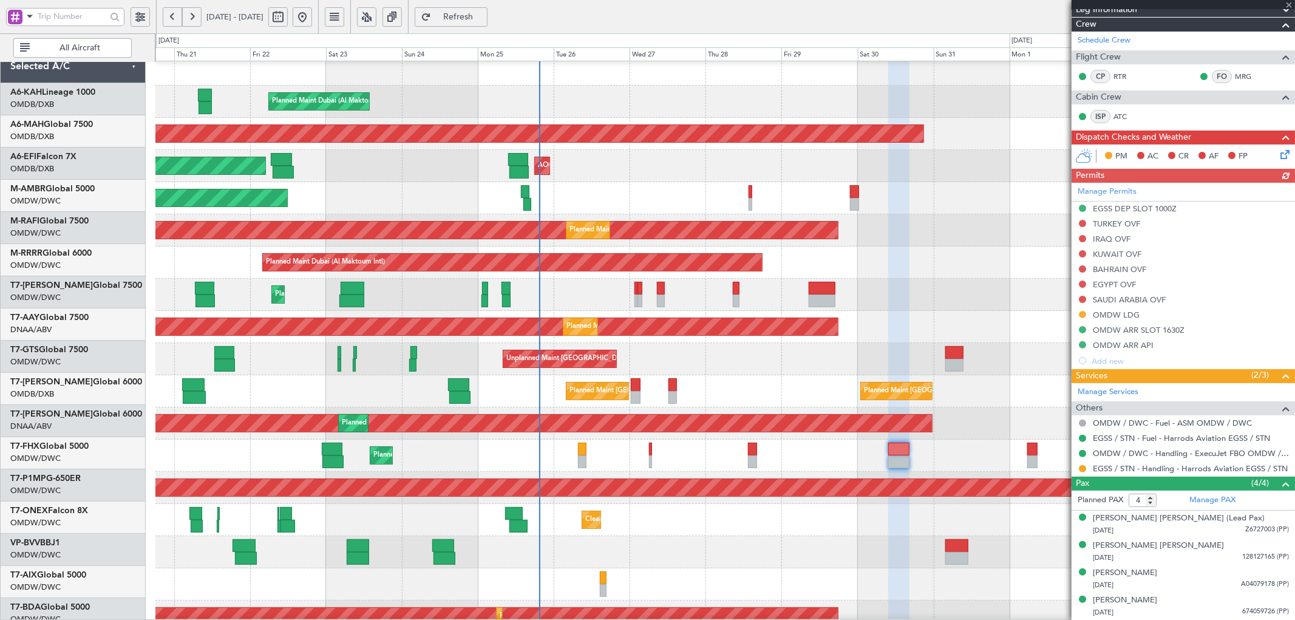
click at [726, 429] on div "Unplanned Maint Dubai (Al Maktoum Intl) Planned Maint Dubai (Al Maktoum Intl)" at bounding box center [724, 423] width 1139 height 32
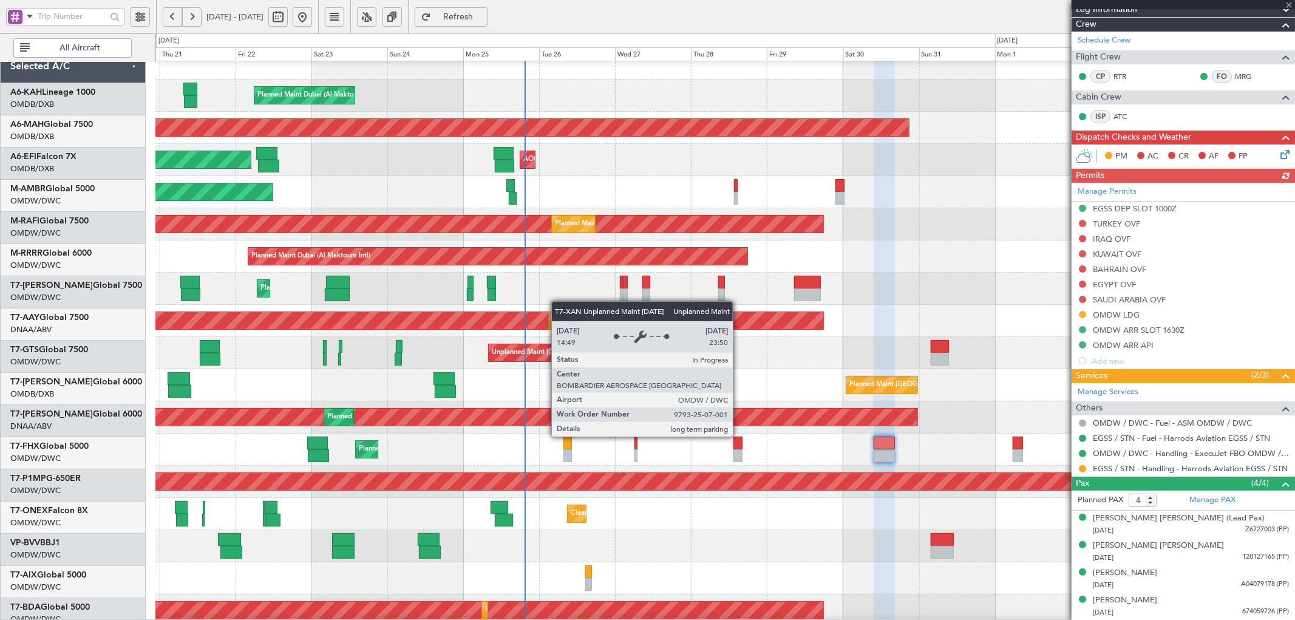
scroll to position [14, 0]
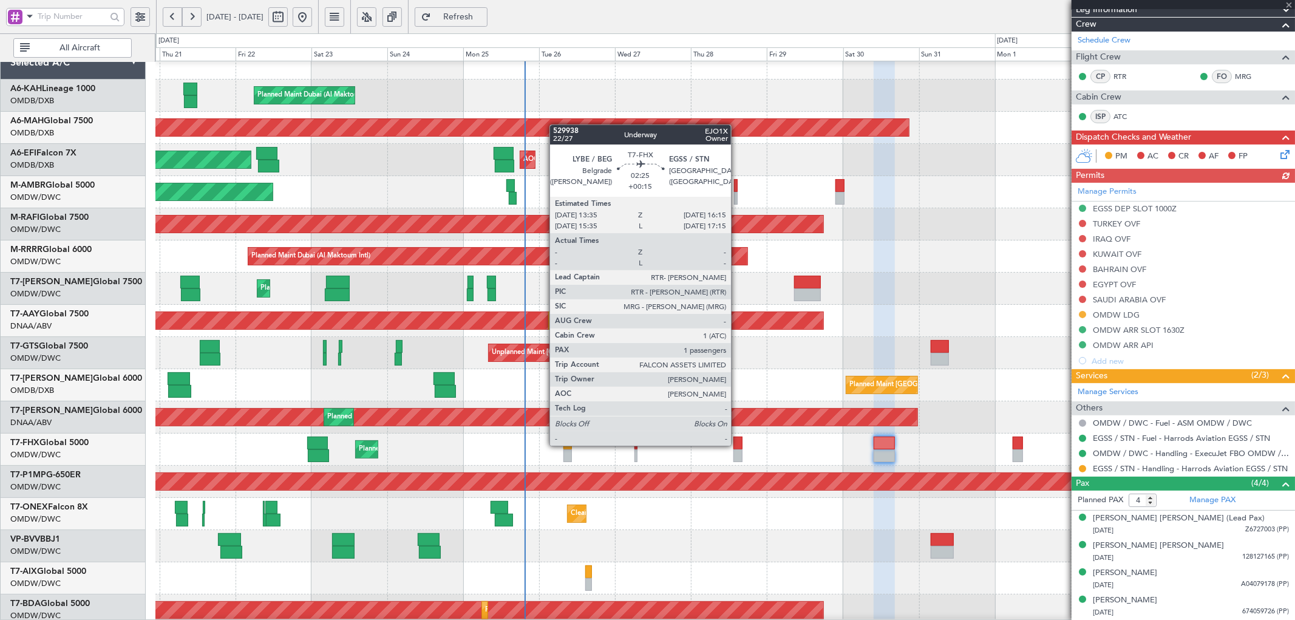
click at [737, 444] on div at bounding box center [737, 443] width 9 height 13
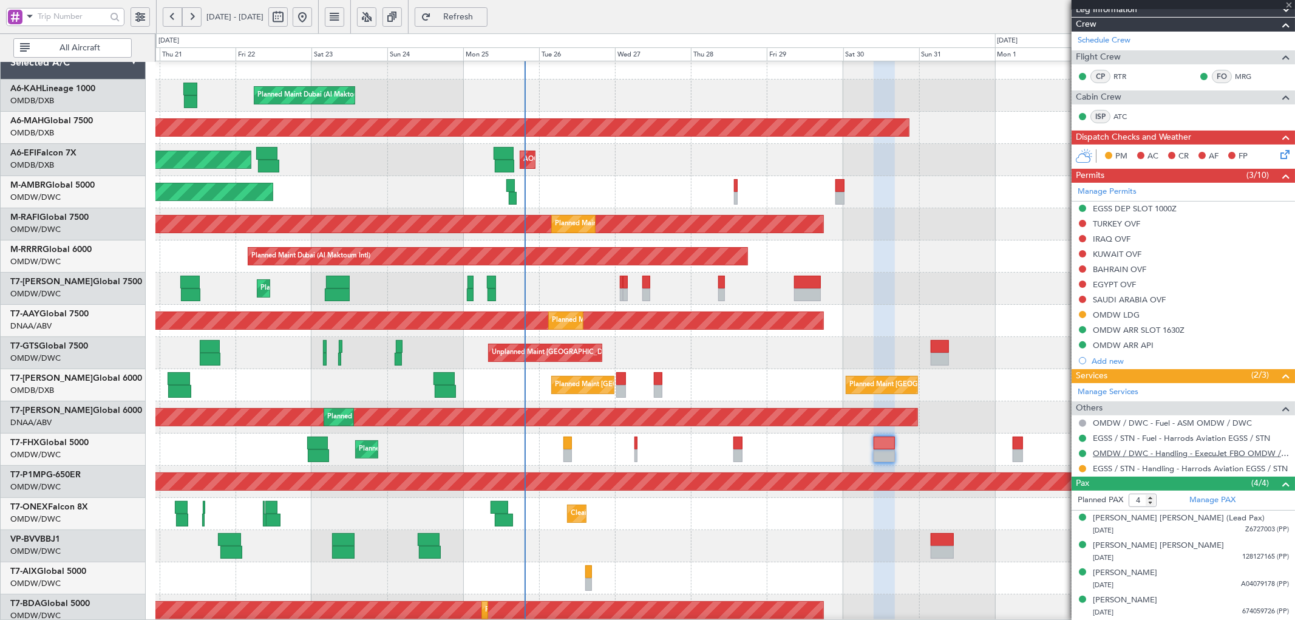
type input "+00:15"
type input "1"
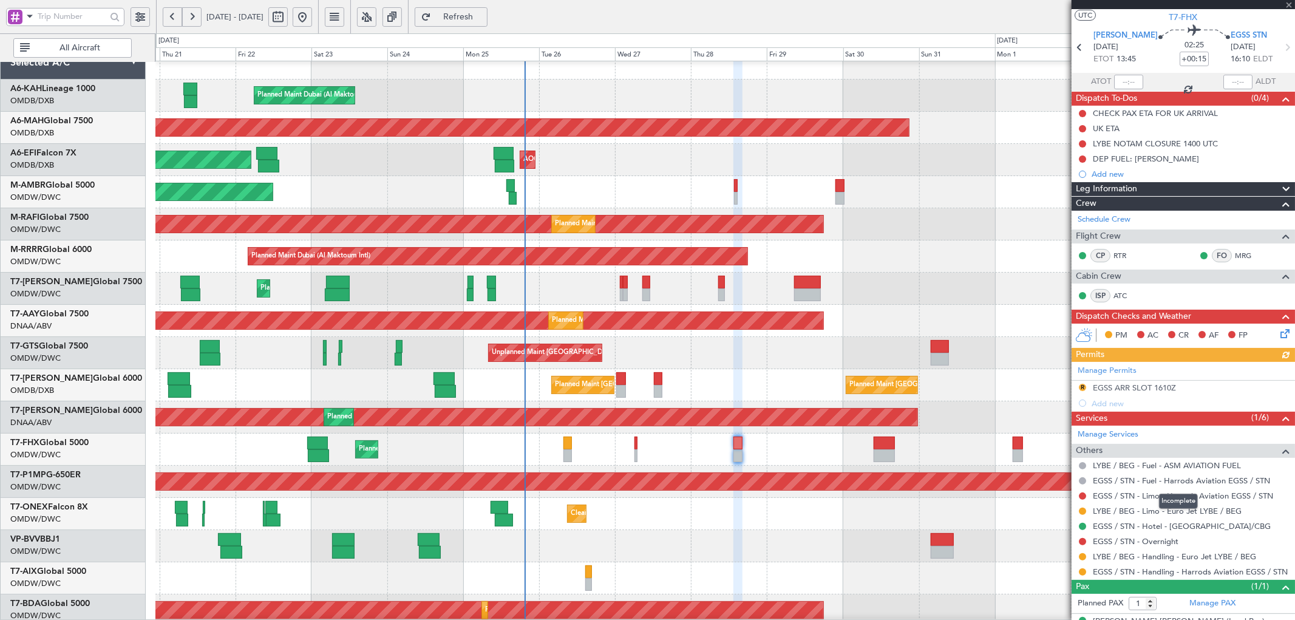
scroll to position [49, 0]
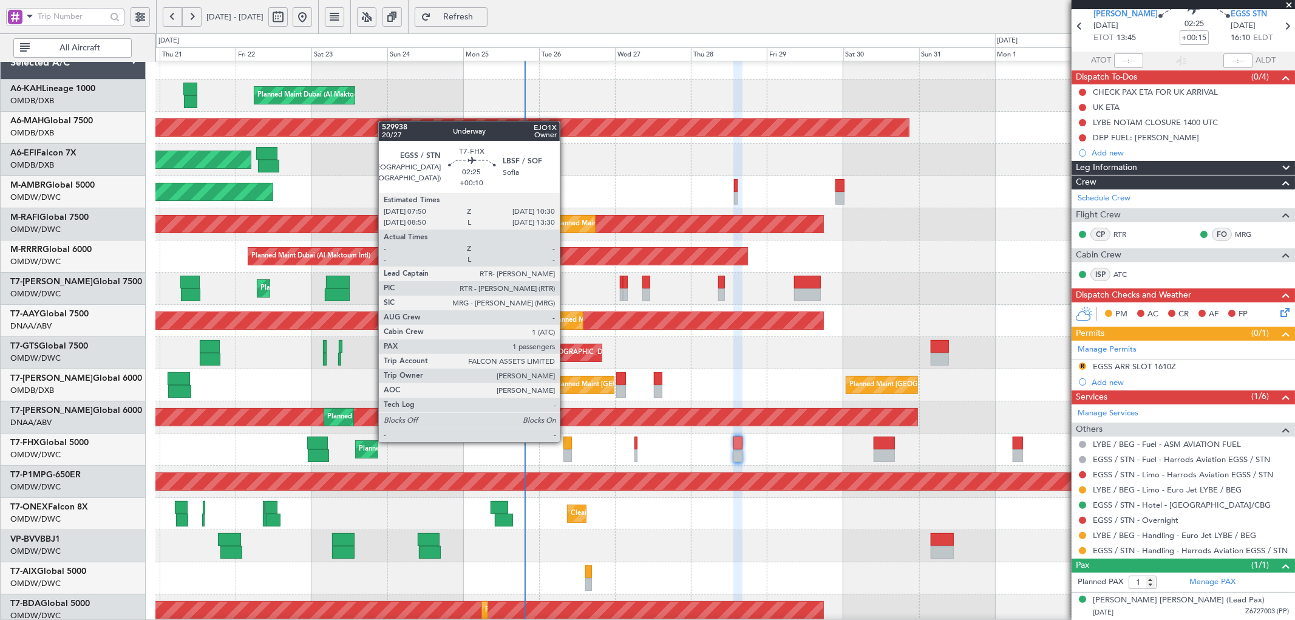
click at [565, 441] on div at bounding box center [567, 443] width 9 height 13
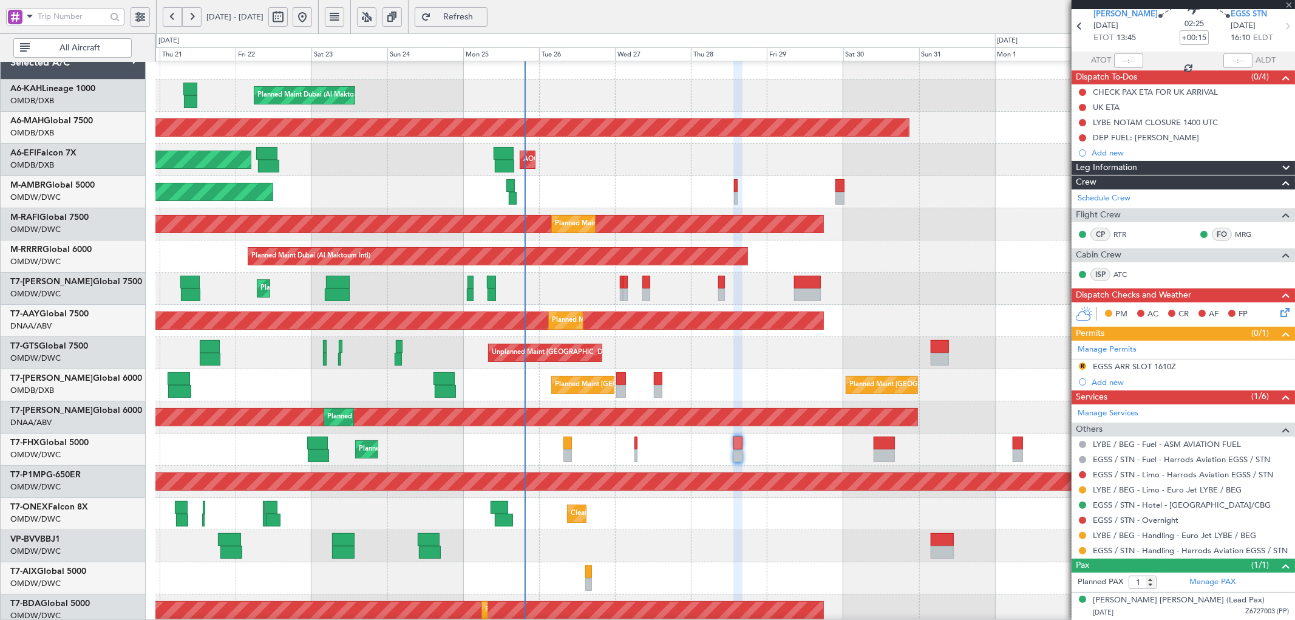
type input "+00:10"
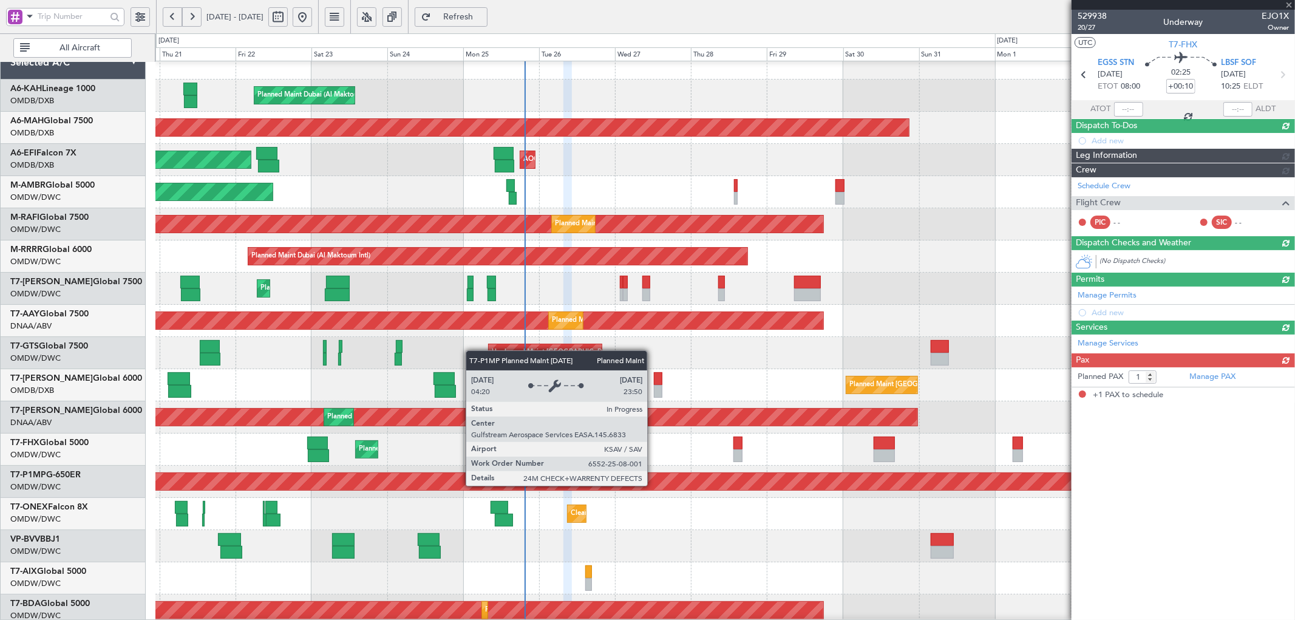
scroll to position [0, 0]
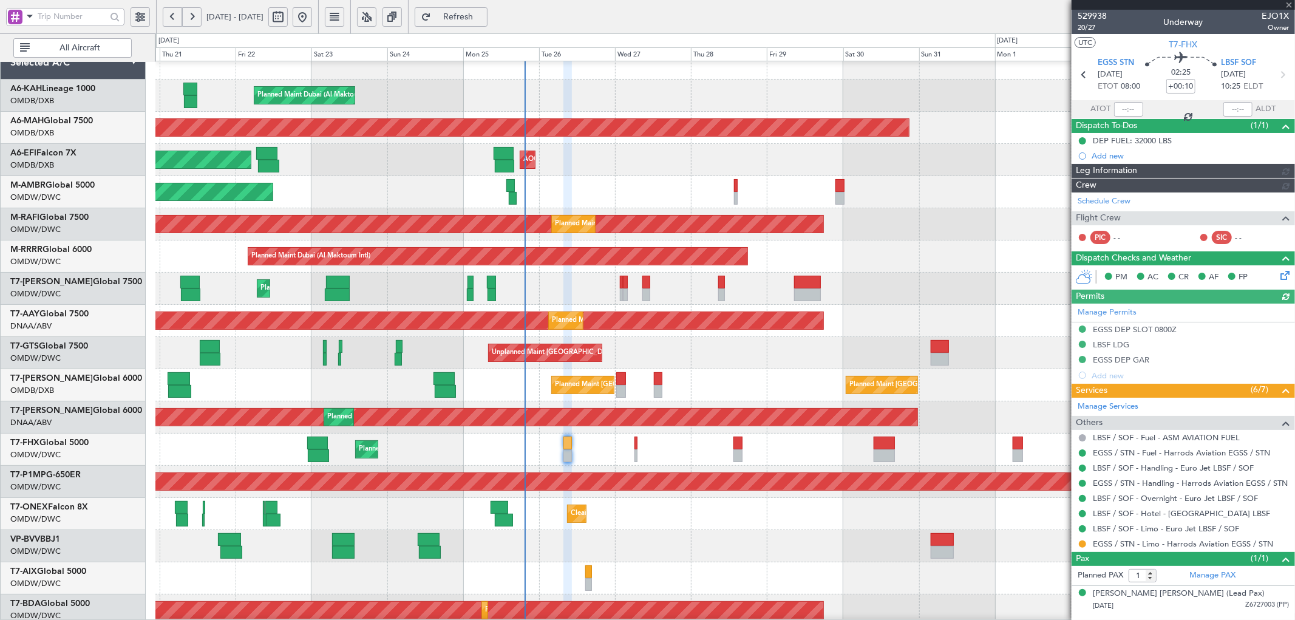
type input "[PERSON_NAME] (ANI)"
type input "7088"
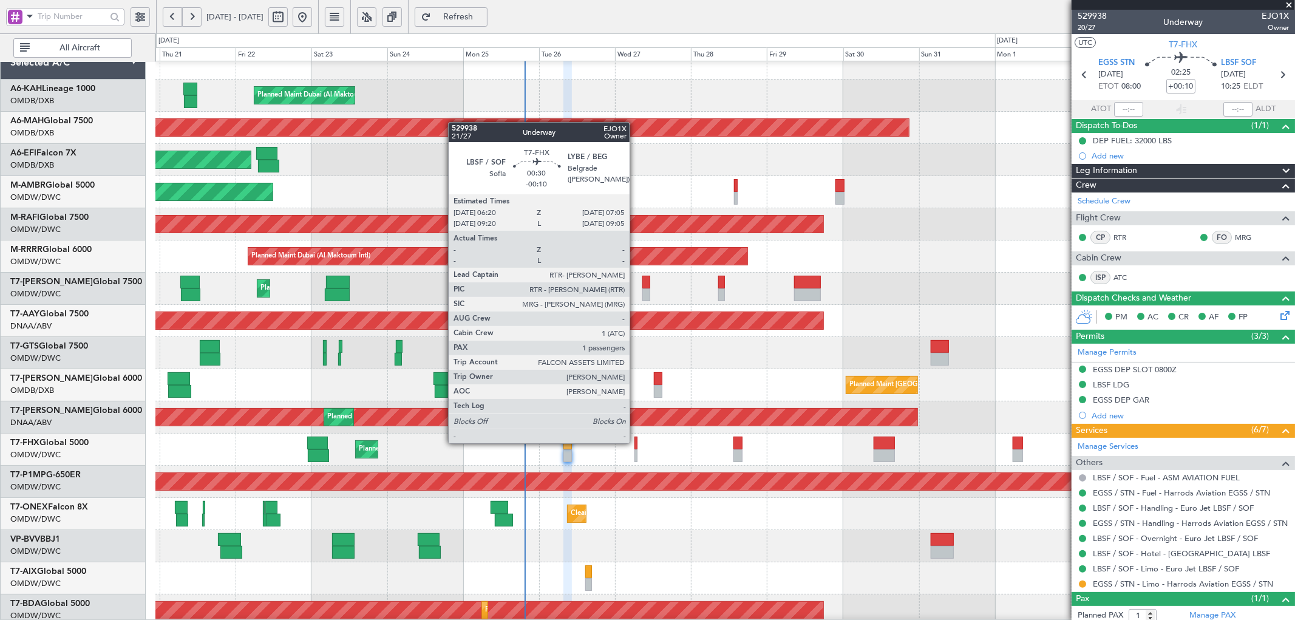
click at [636, 442] on div at bounding box center [635, 443] width 2 height 13
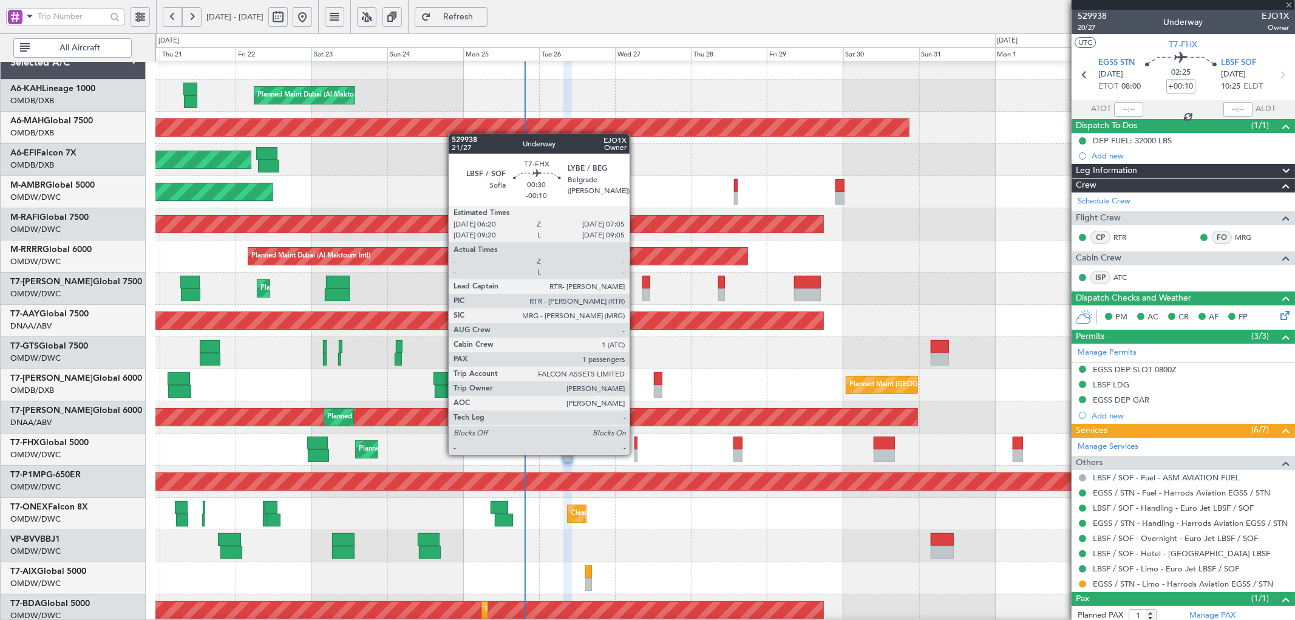
type input "-00:10"
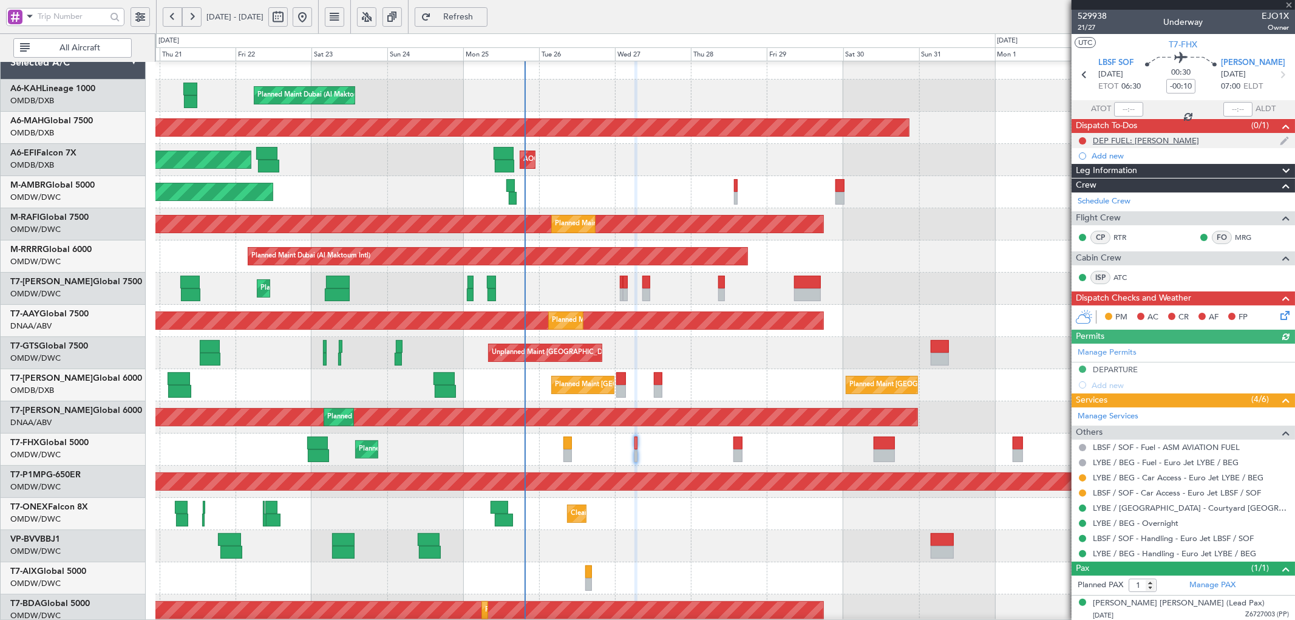
click at [1113, 141] on div "DEP FUEL: [PERSON_NAME]" at bounding box center [1146, 140] width 106 height 10
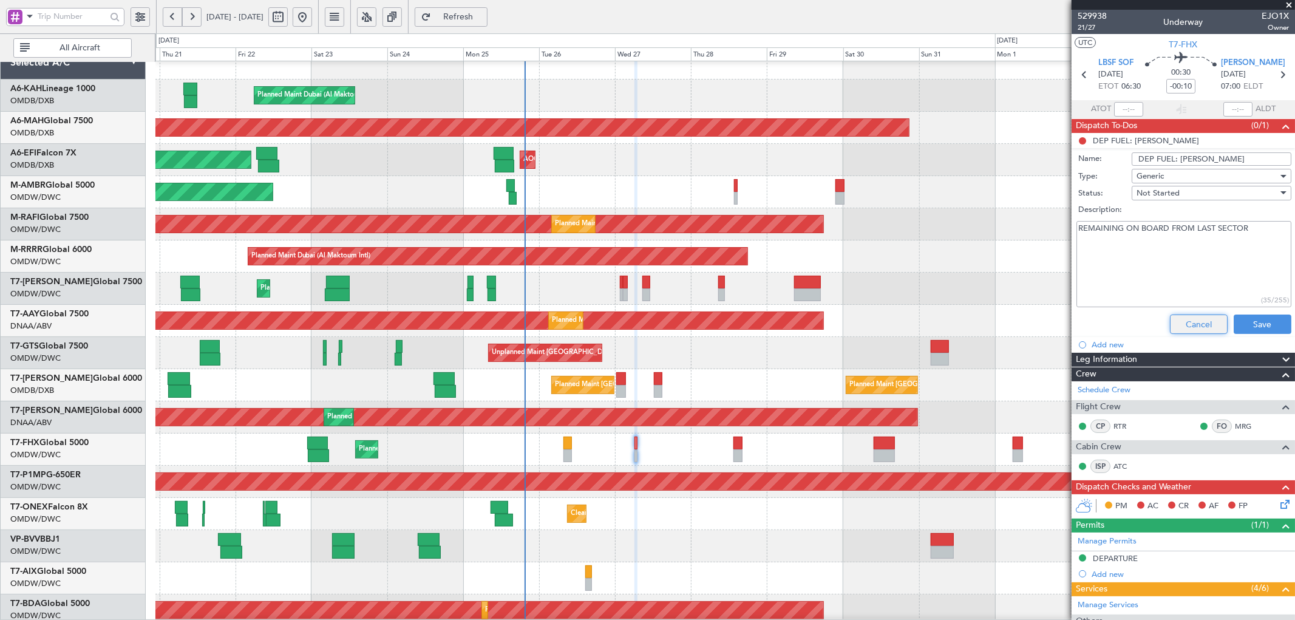
click at [1188, 325] on button "Cancel" at bounding box center [1199, 324] width 58 height 19
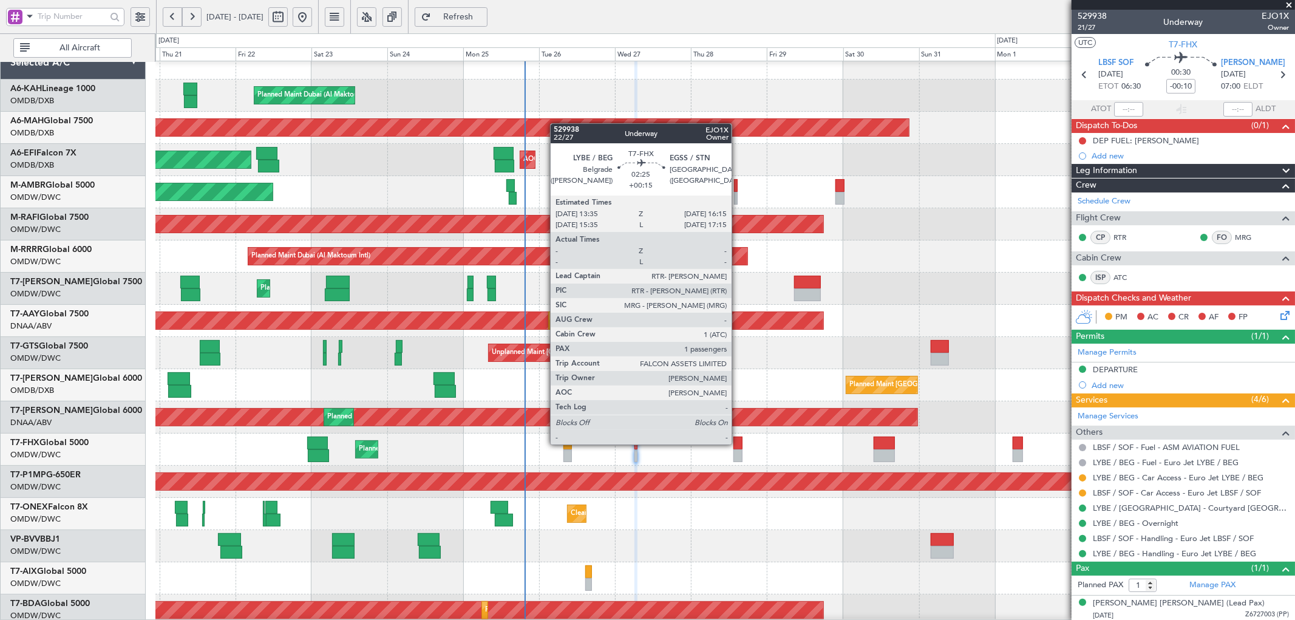
click at [738, 442] on div at bounding box center [737, 443] width 9 height 13
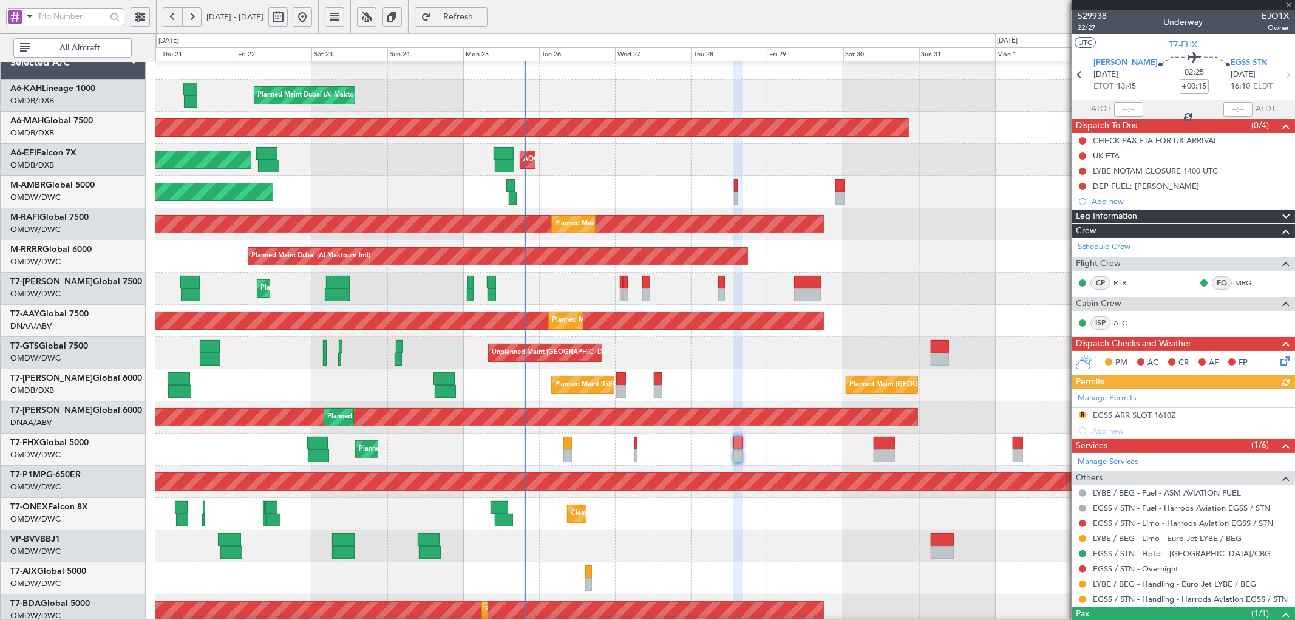
click at [614, 516] on div "Cleaning Dubai (Al Maktoum Intl) Planned Maint Geneva (Cointrin)" at bounding box center [724, 514] width 1139 height 32
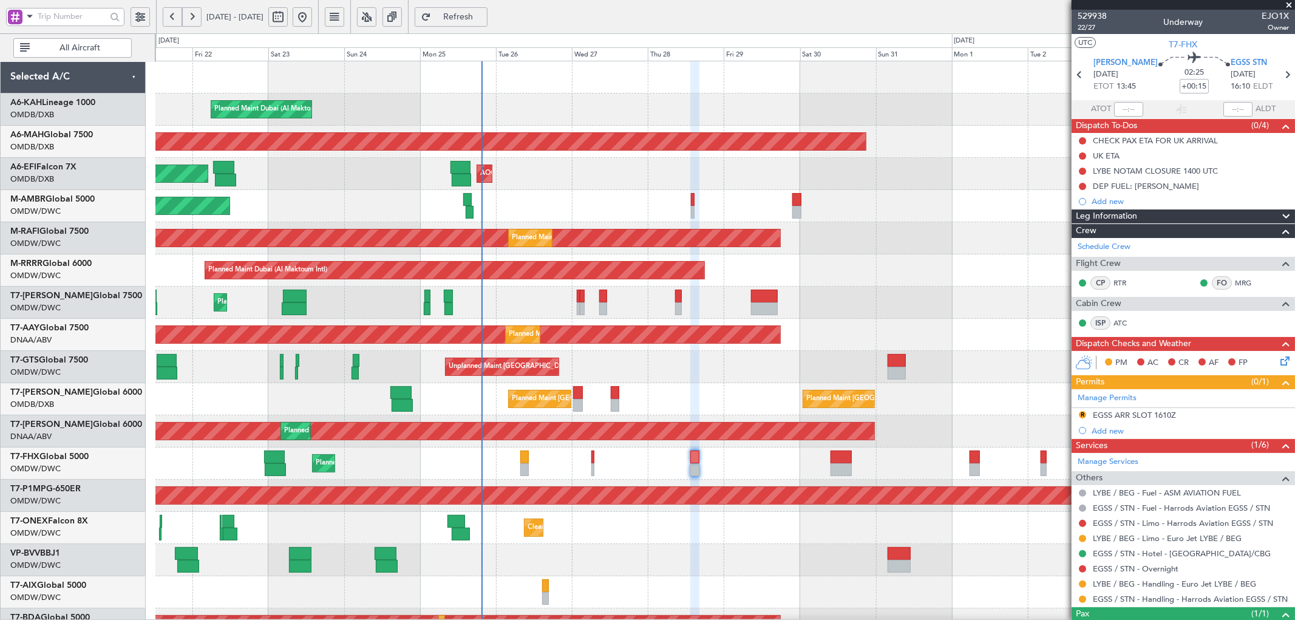
click at [383, 389] on div "Planned Maint Dubai (Al Maktoum Intl) Planned Maint Dubai (Dubai Intl) Planned …" at bounding box center [724, 415] width 1139 height 708
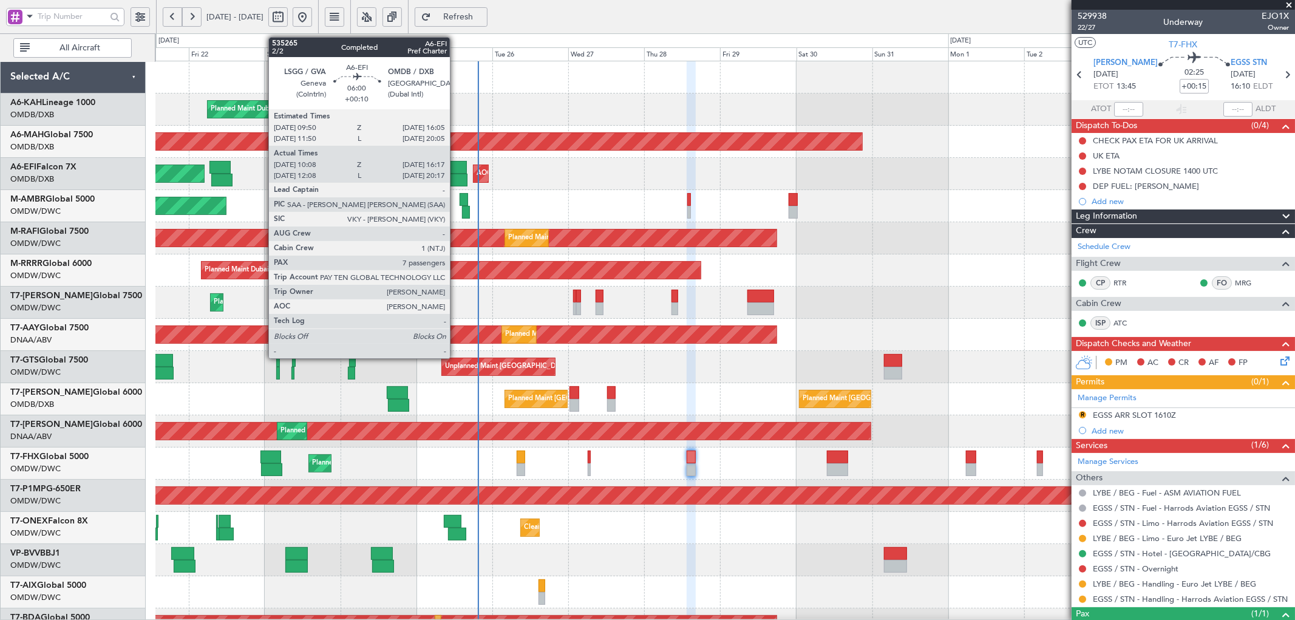
click at [456, 172] on div at bounding box center [457, 167] width 20 height 13
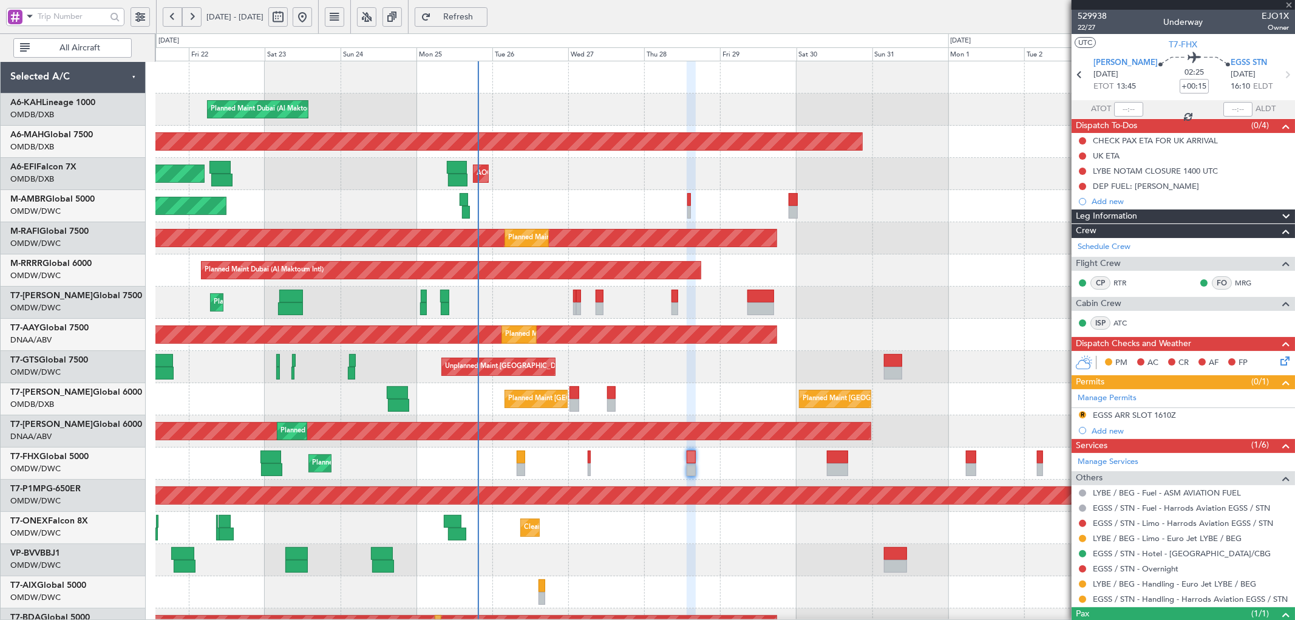
type input "+00:10"
type input "10:18"
type input "16:12"
type input "7"
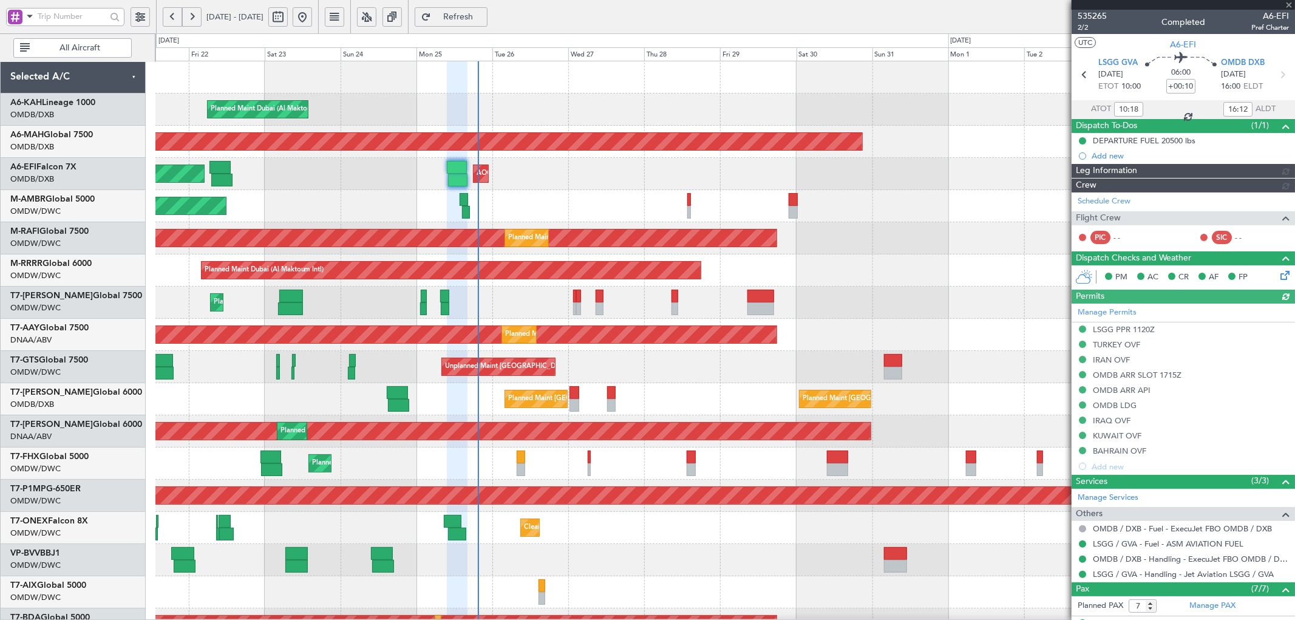
type input "Syed Shakeel (SYS)"
type input "7113"
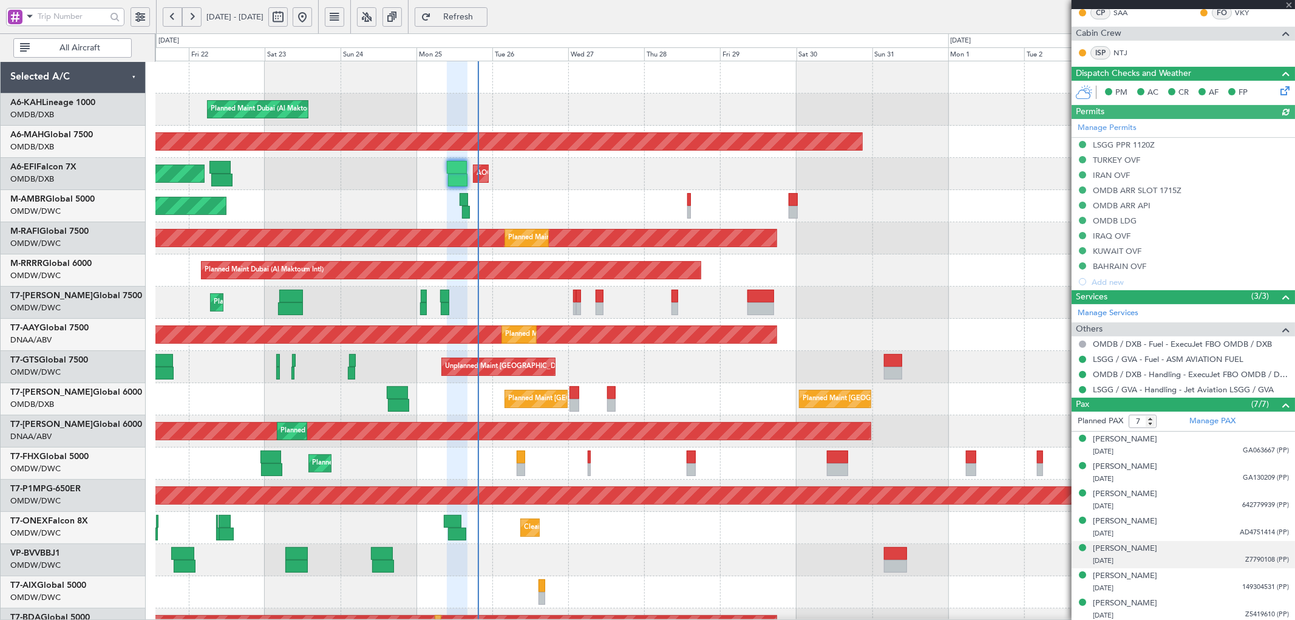
scroll to position [227, 0]
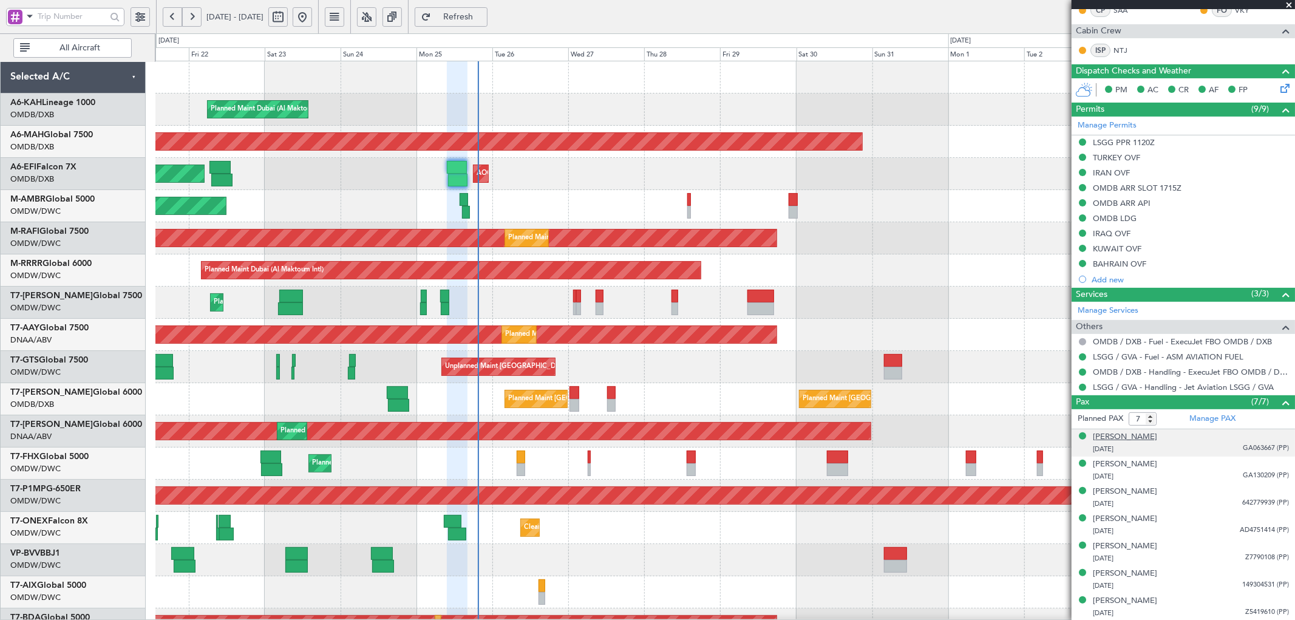
click at [1143, 435] on div "Aaron Singh GILL" at bounding box center [1125, 437] width 64 height 12
click at [483, 15] on span "Refresh" at bounding box center [459, 17] width 50 height 9
type input "Syed Shakeel (SYS)"
type input "7113"
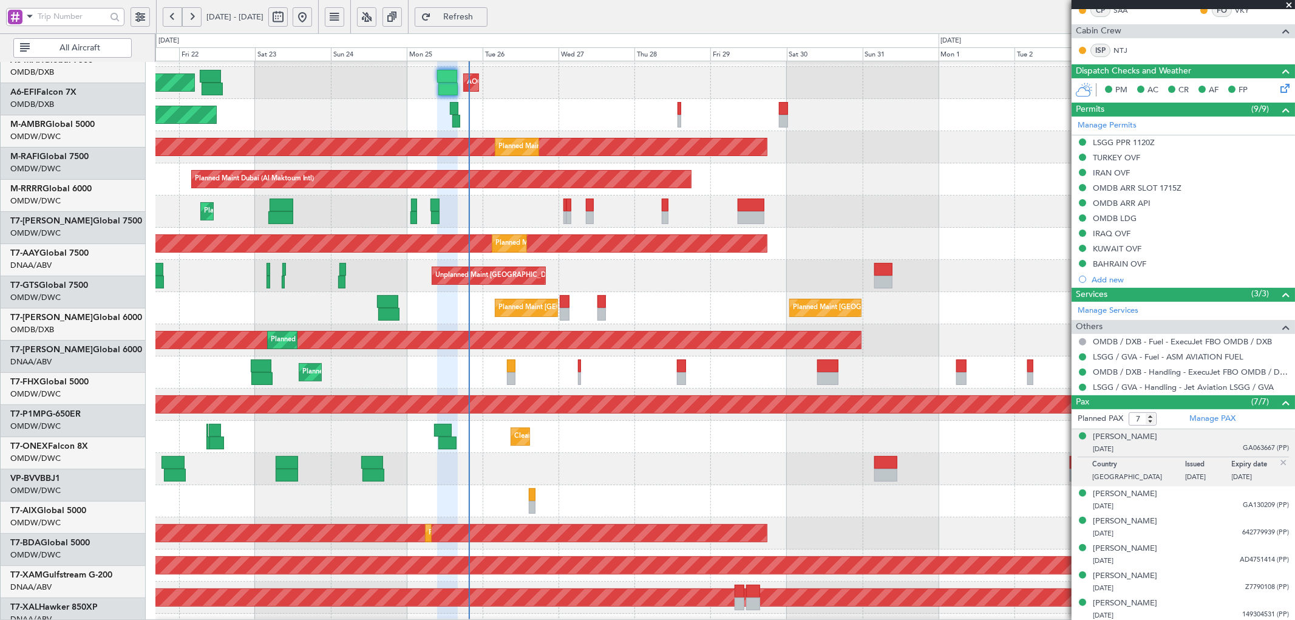
scroll to position [91, 0]
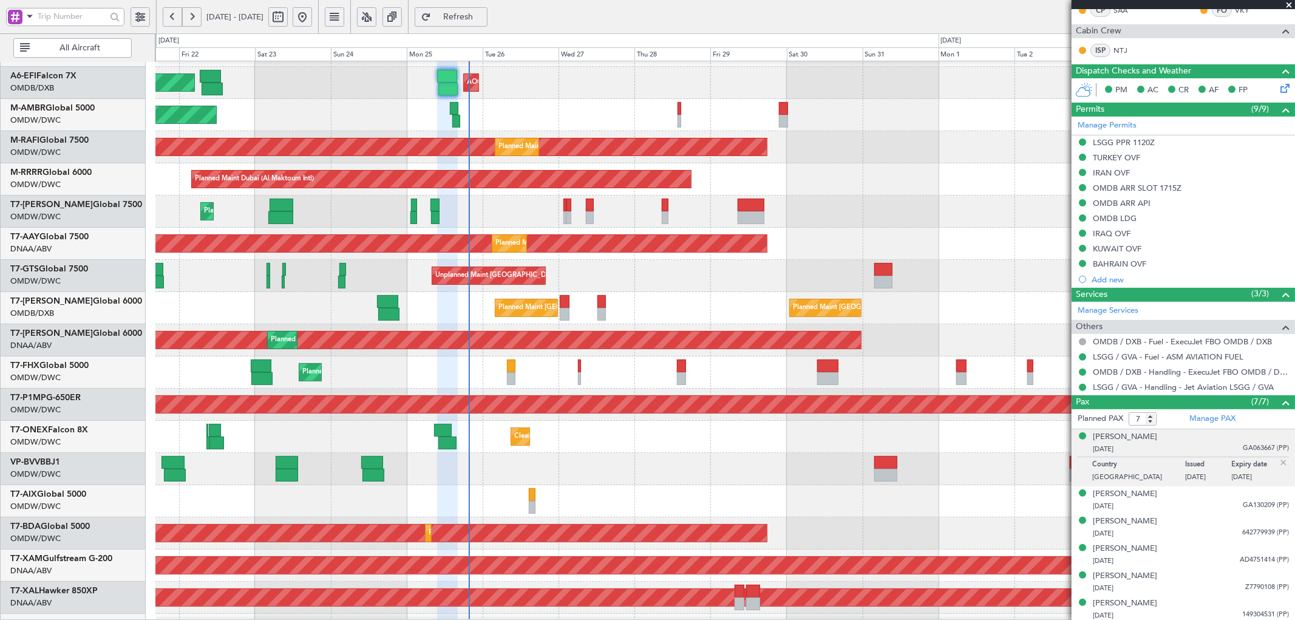
click at [522, 488] on div at bounding box center [724, 501] width 1139 height 32
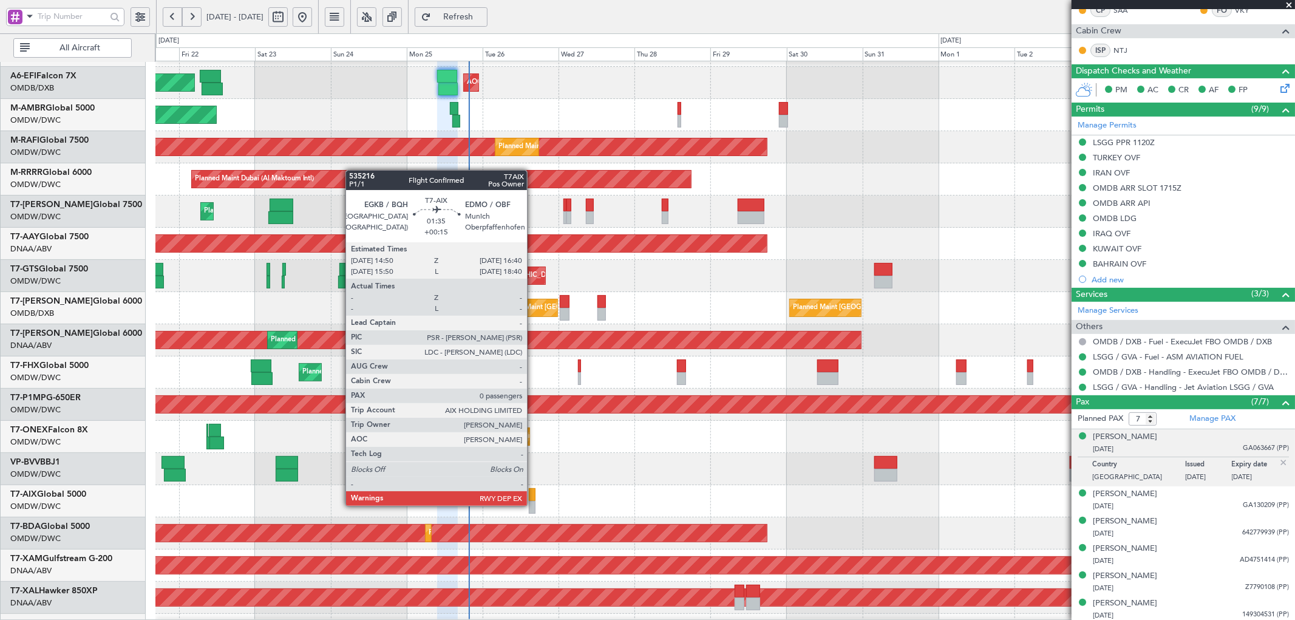
click at [532, 502] on div at bounding box center [532, 507] width 6 height 13
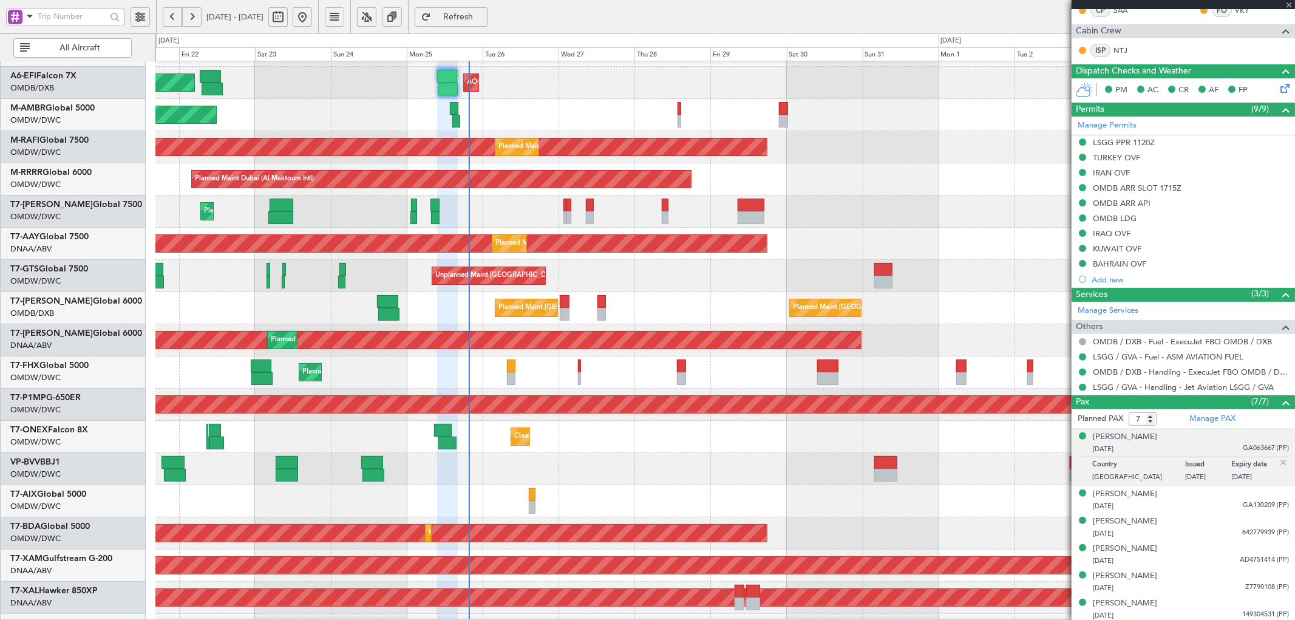
type input "+00:15"
type input "0"
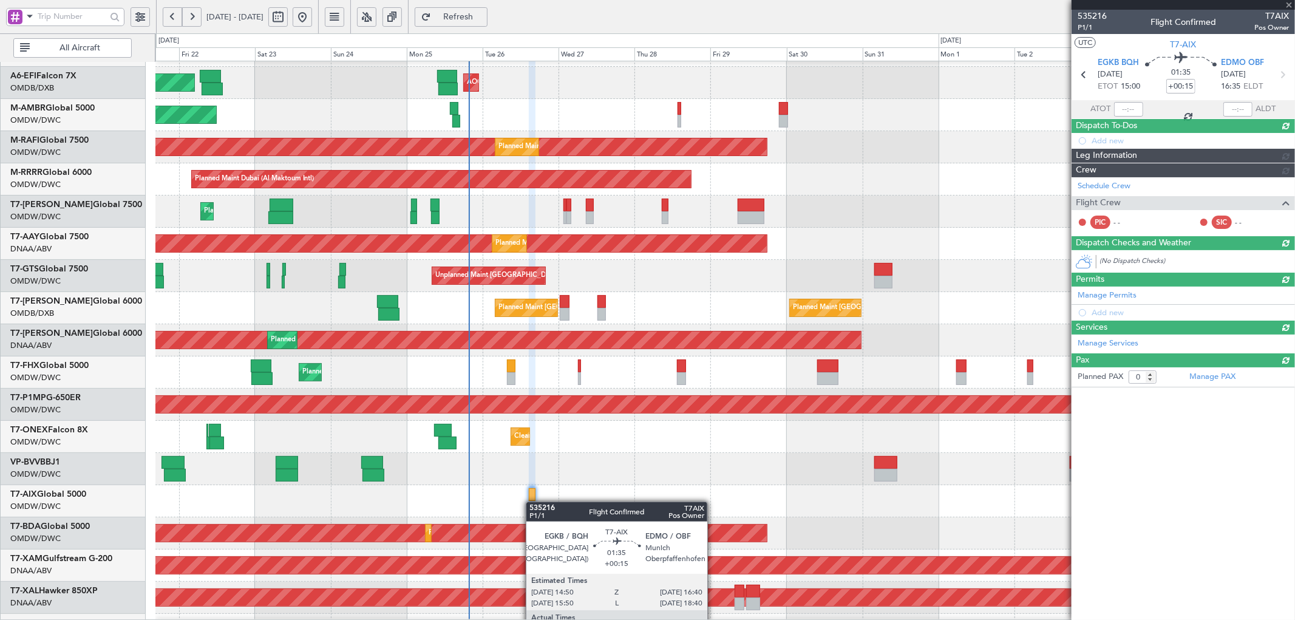
scroll to position [0, 0]
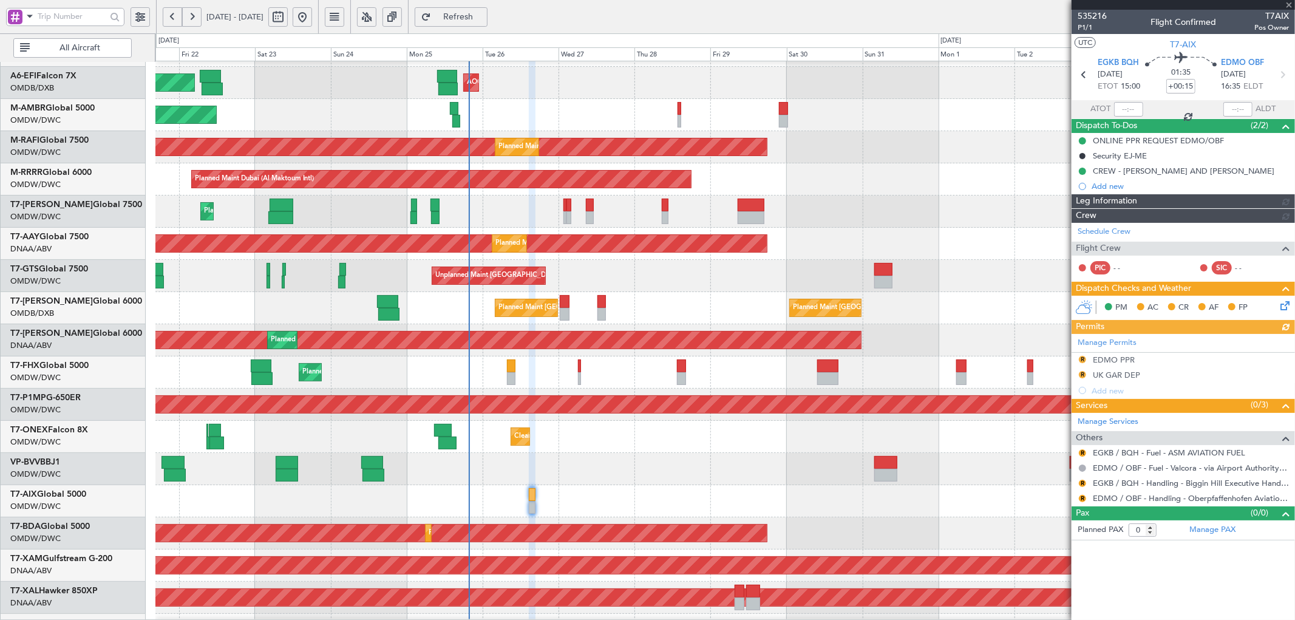
type input "[PERSON_NAME] (ANI)"
type input "7069"
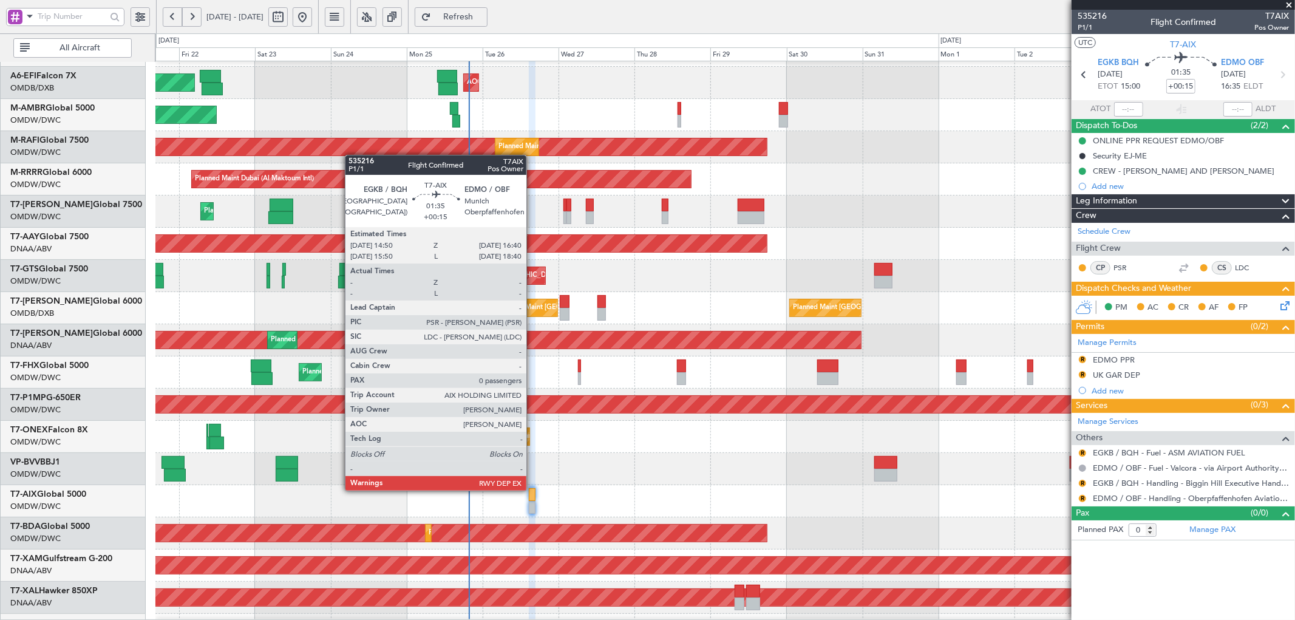
click at [532, 489] on div at bounding box center [532, 494] width 6 height 13
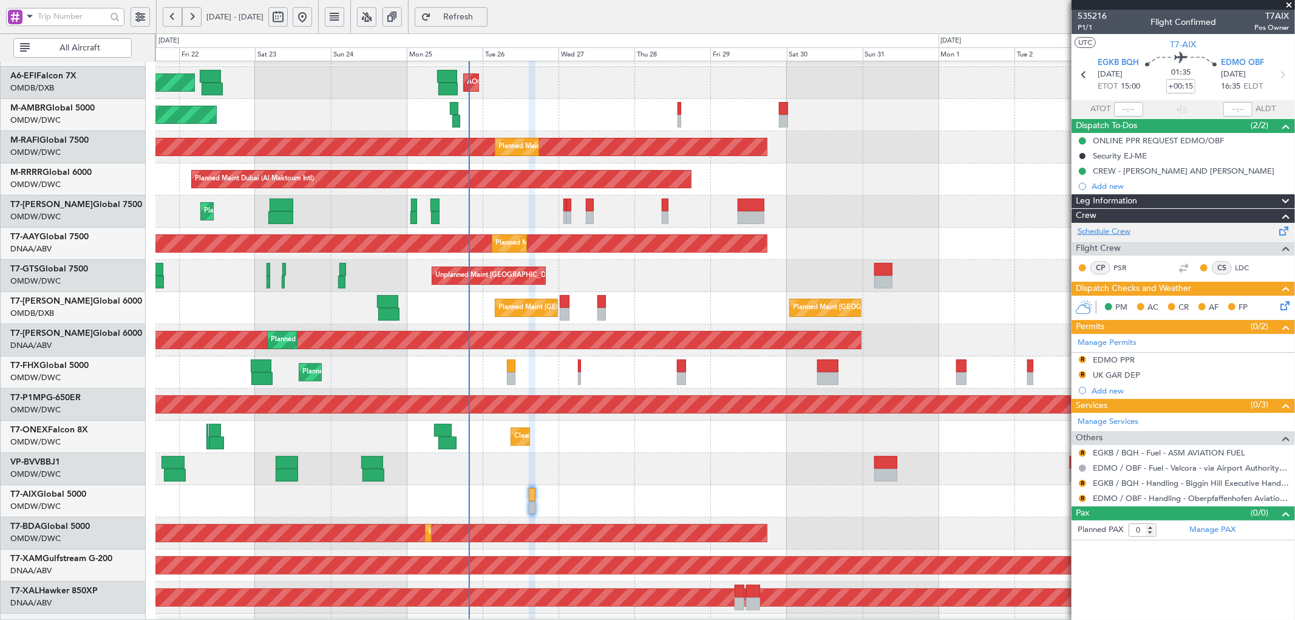
click at [1103, 233] on link "Schedule Crew" at bounding box center [1104, 232] width 53 height 12
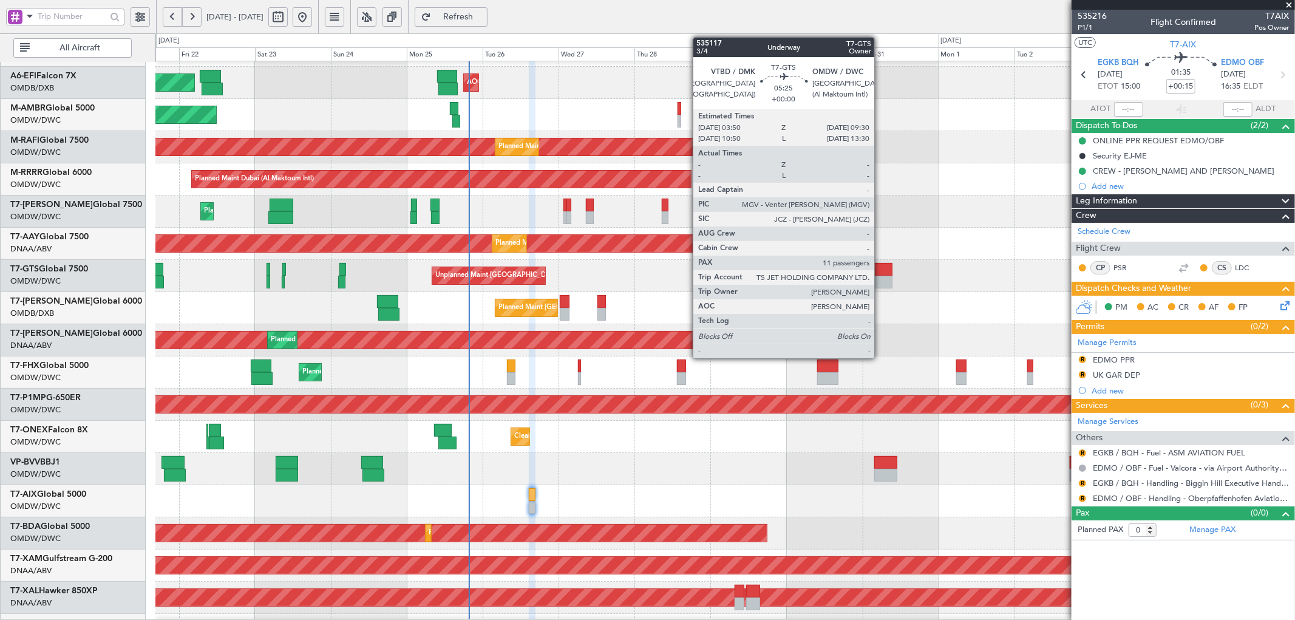
click at [880, 271] on div at bounding box center [883, 269] width 18 height 13
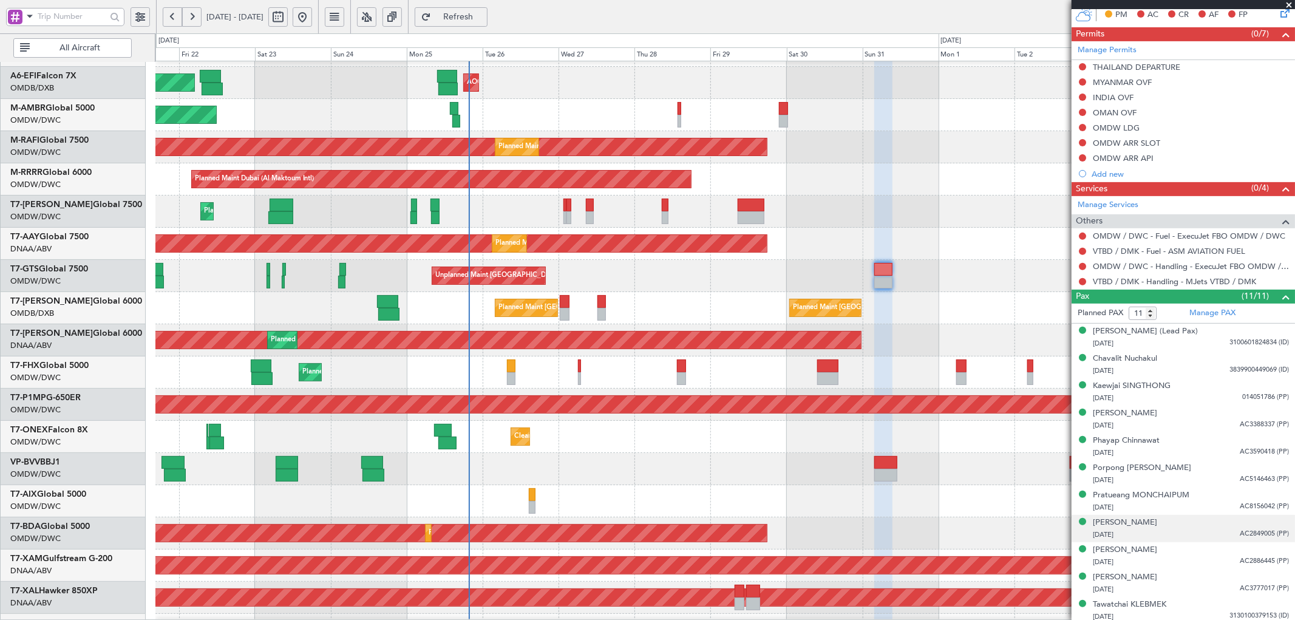
scroll to position [281, 0]
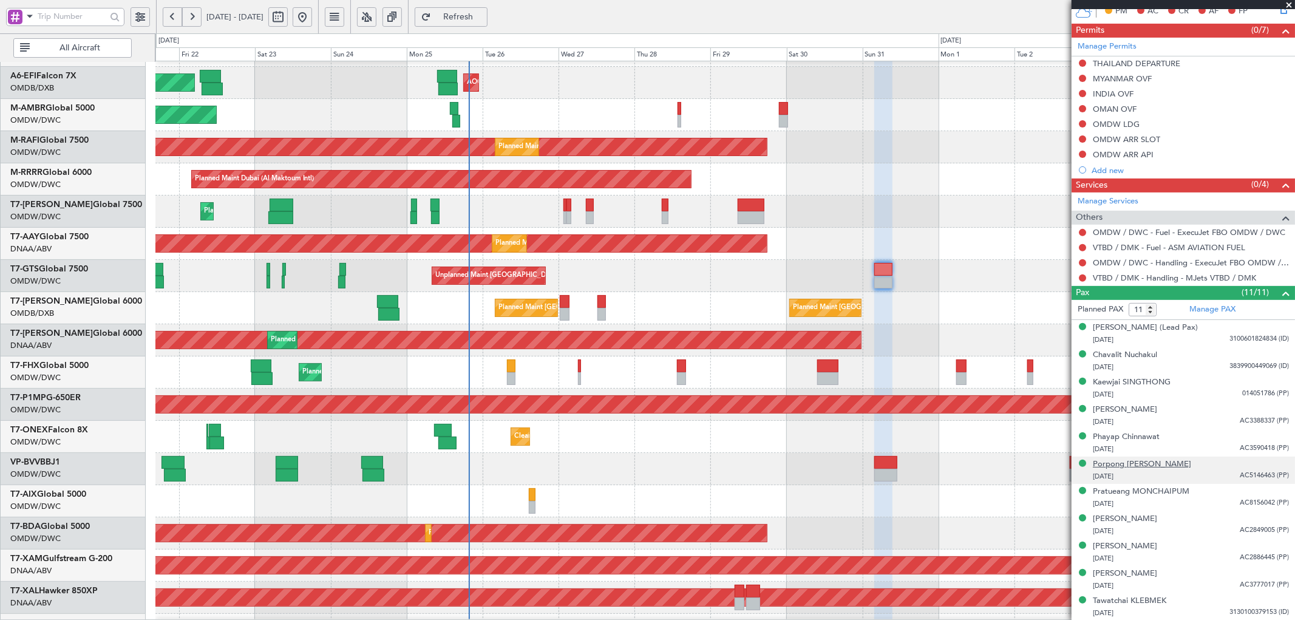
click at [1152, 462] on div "Porpong [PERSON_NAME]" at bounding box center [1142, 464] width 98 height 12
click at [488, 22] on button "Refresh" at bounding box center [451, 16] width 73 height 19
click at [1194, 323] on div "[PERSON_NAME] (Lead Pax)" at bounding box center [1145, 328] width 105 height 12
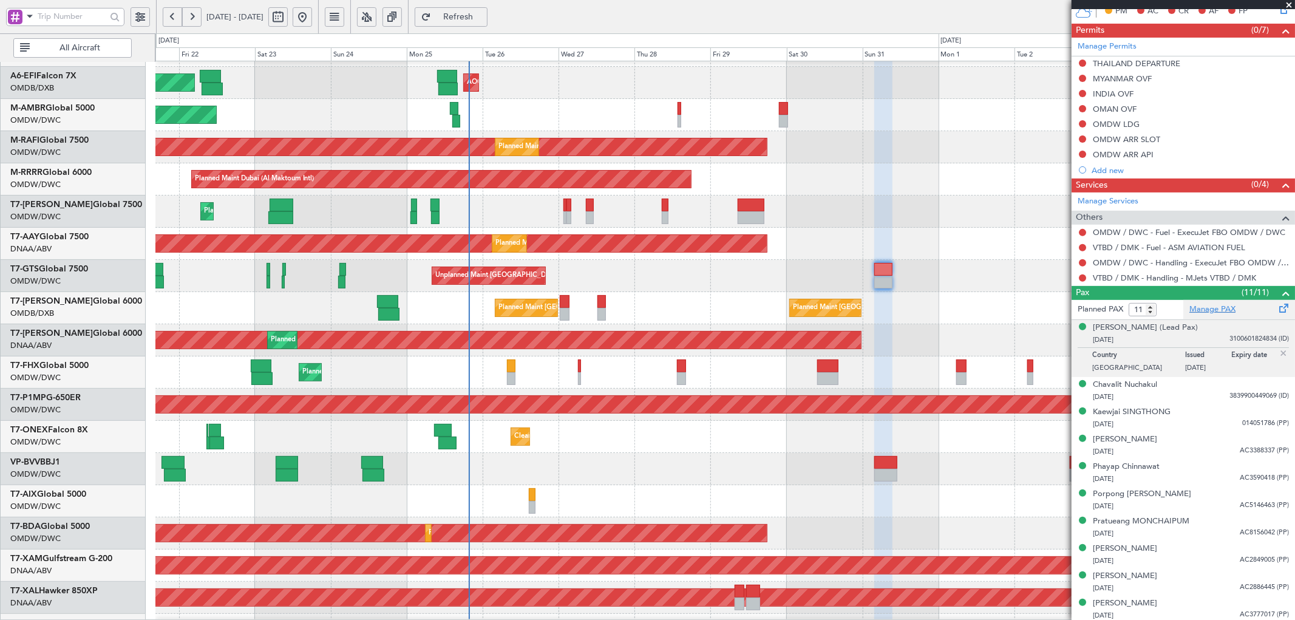
click at [1201, 311] on link "Manage PAX" at bounding box center [1212, 310] width 46 height 12
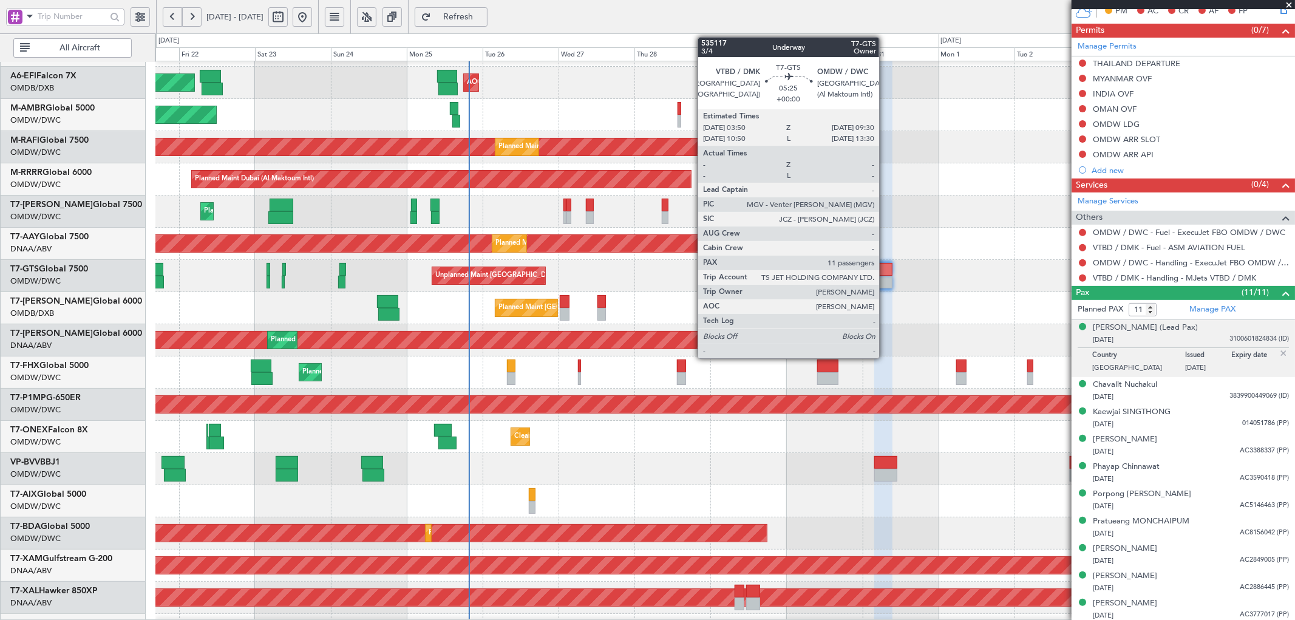
click at [885, 271] on div at bounding box center [883, 269] width 18 height 13
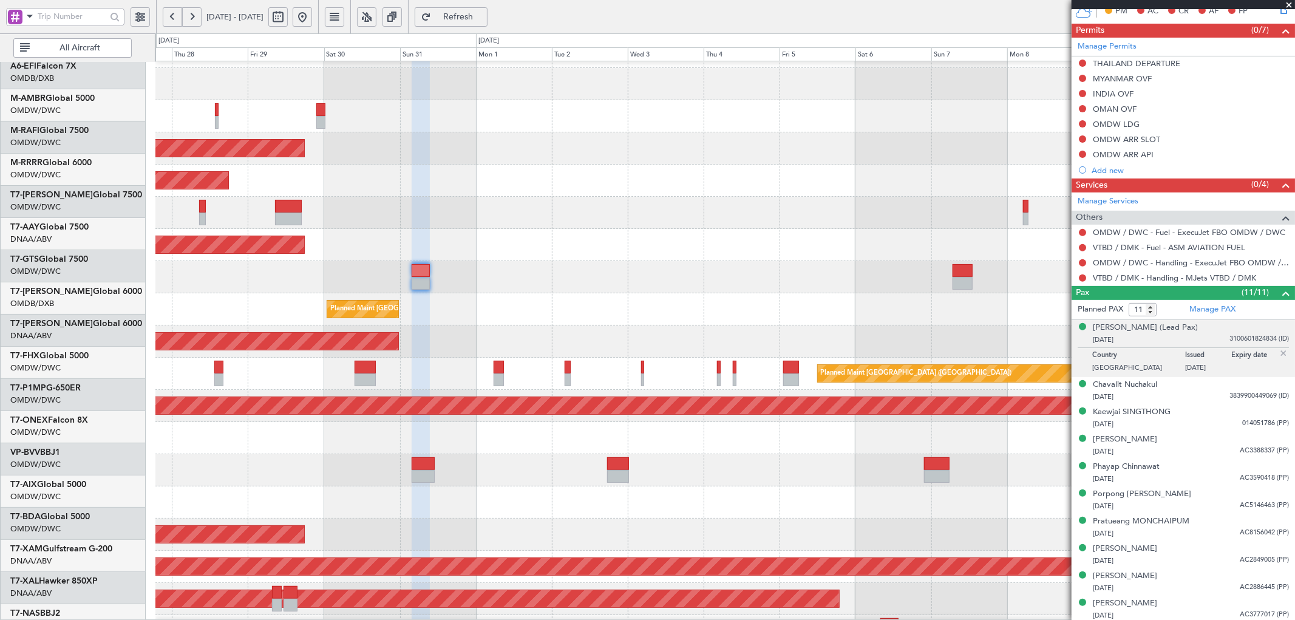
scroll to position [84, 0]
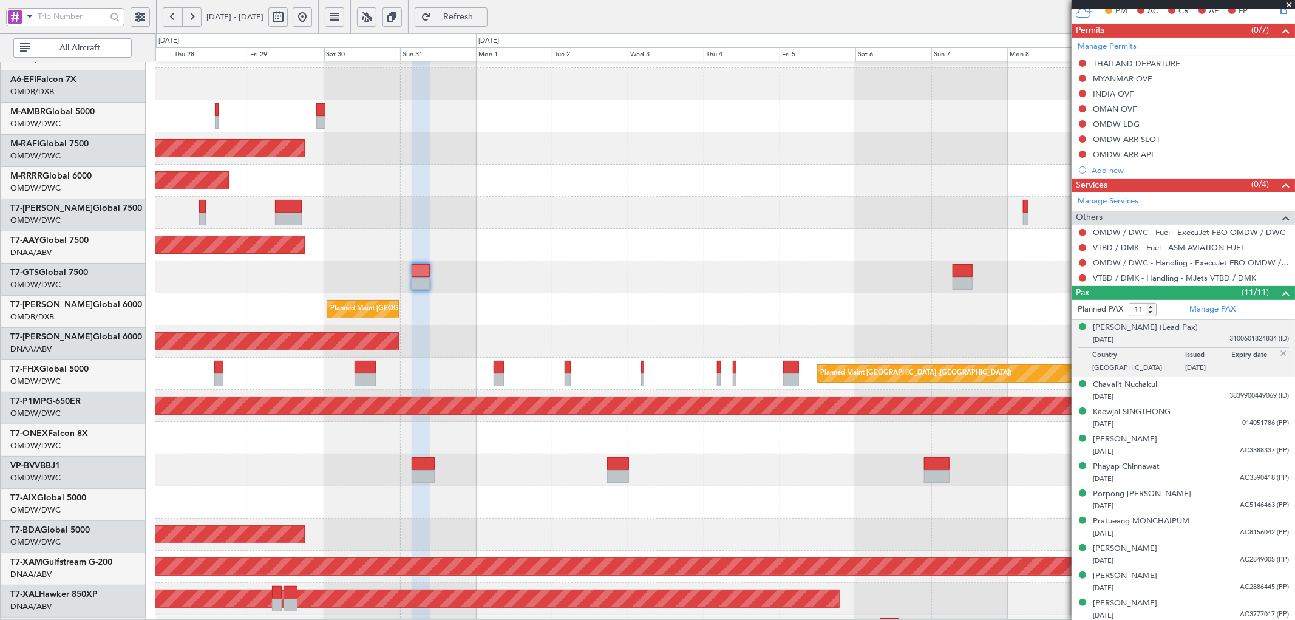
click at [295, 375] on div "Planned Maint [GEOGRAPHIC_DATA] ([GEOGRAPHIC_DATA])" at bounding box center [724, 374] width 1139 height 32
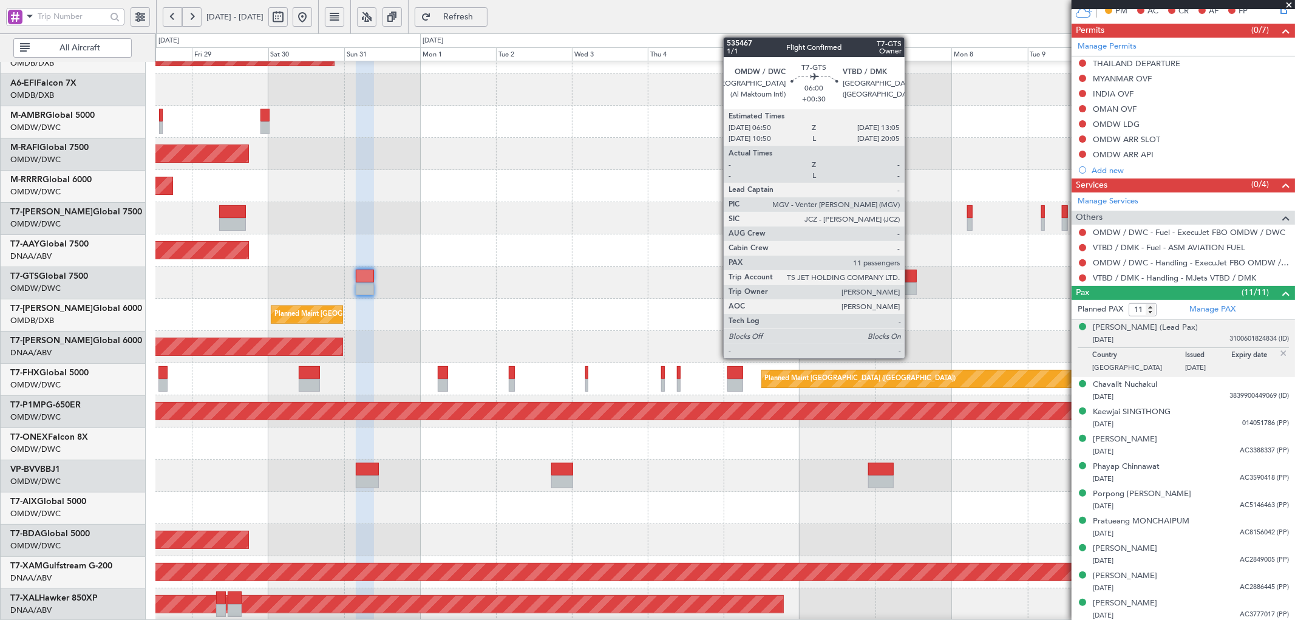
type input "9"
click at [911, 282] on div at bounding box center [907, 288] width 20 height 13
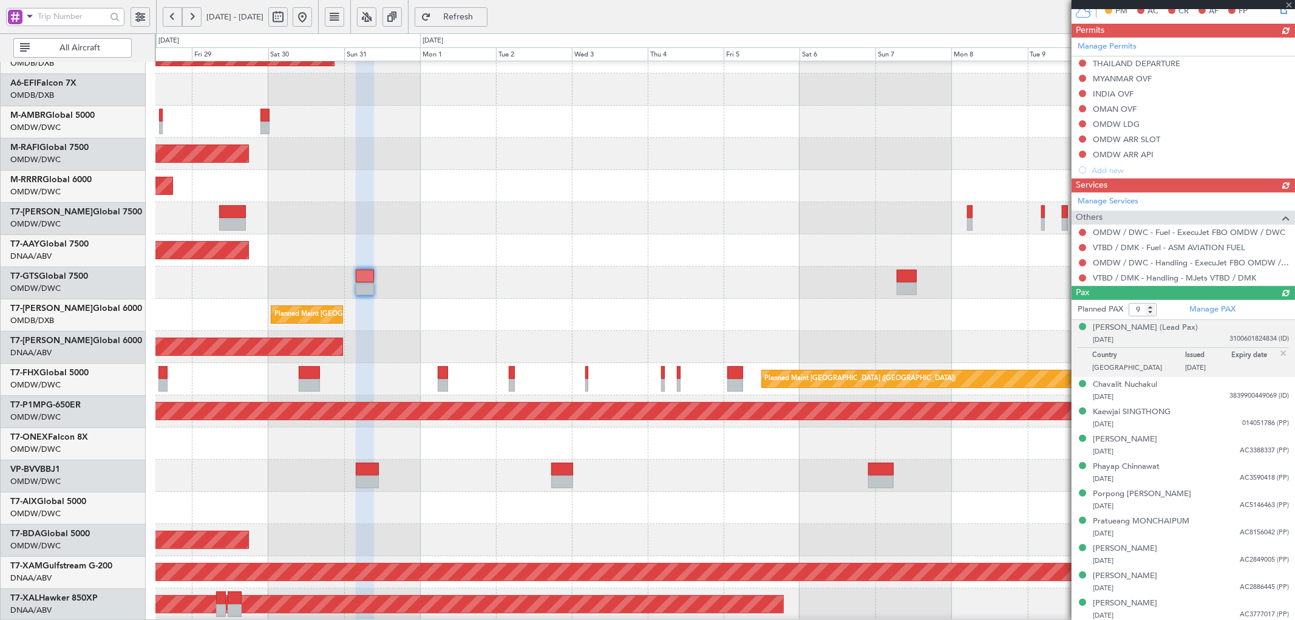
scroll to position [257, 0]
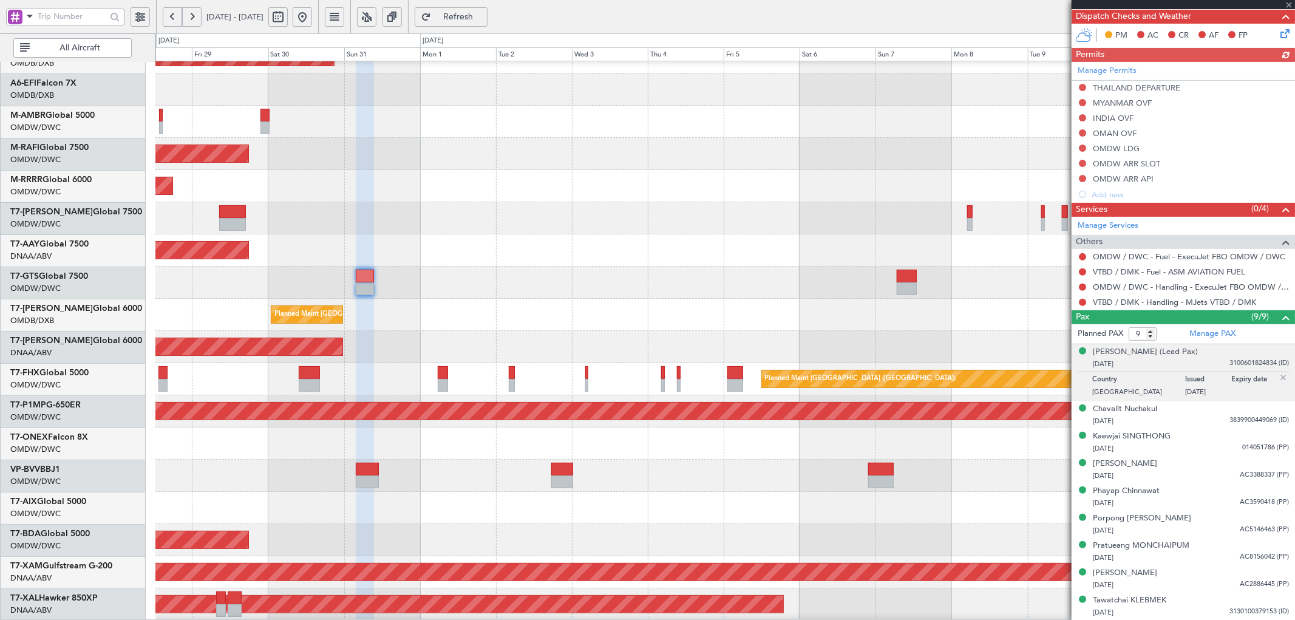
type input "+00:30"
type input "11"
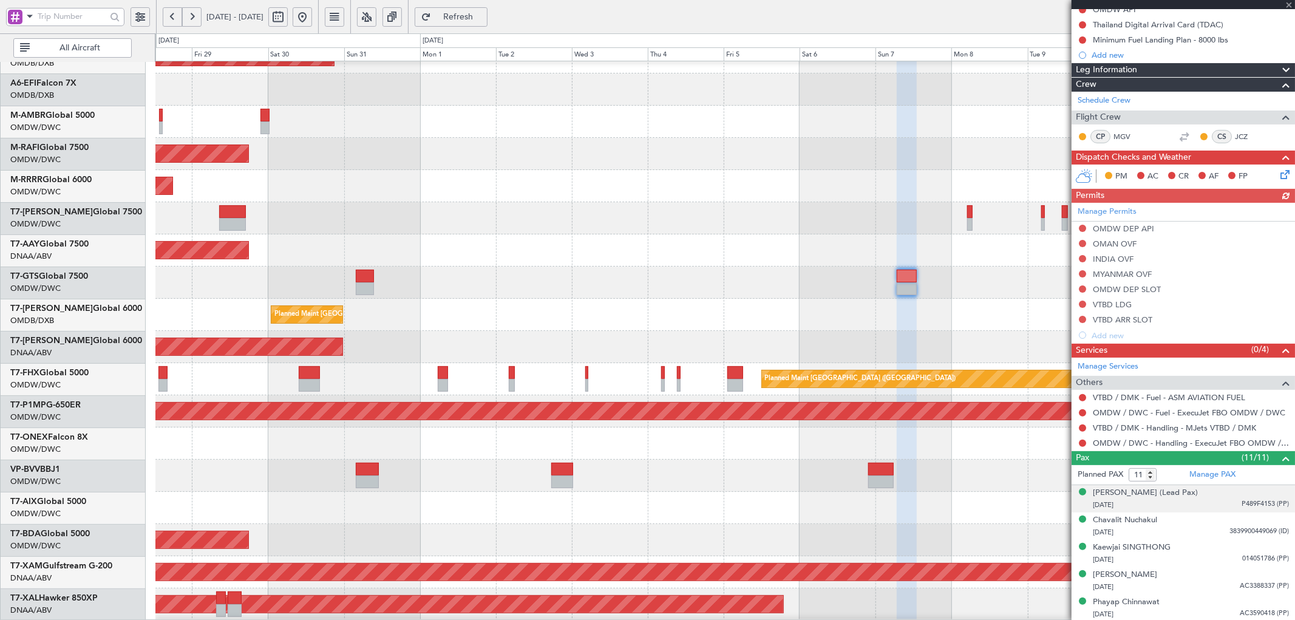
scroll to position [135, 0]
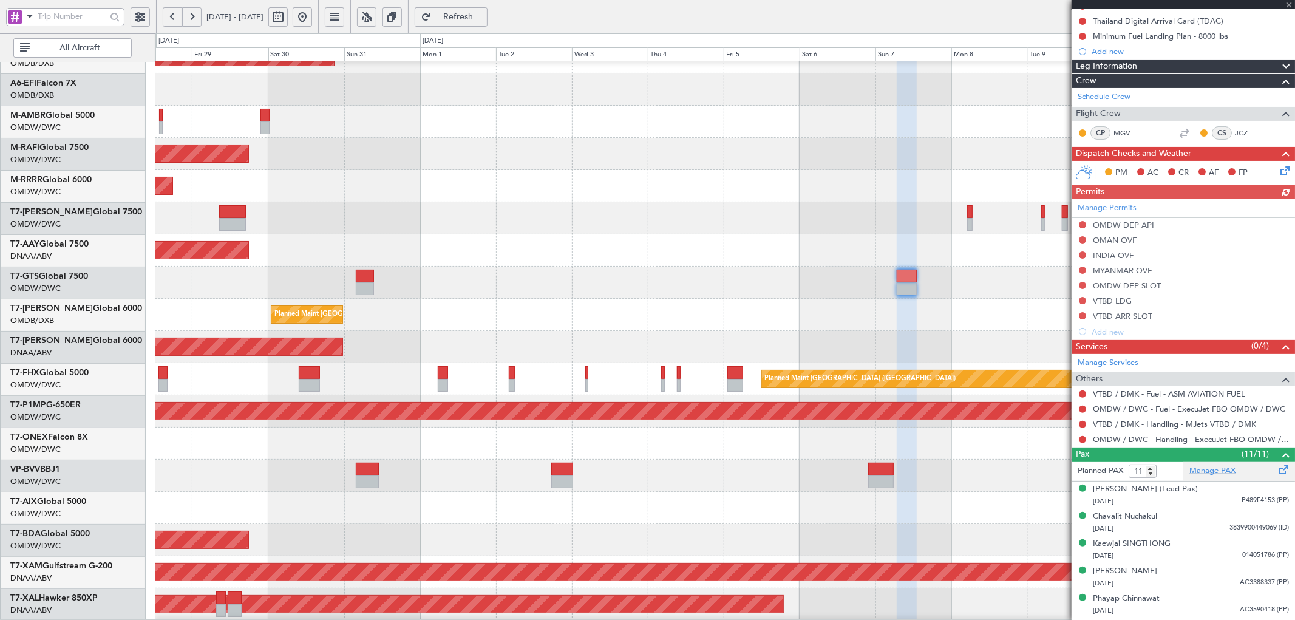
click at [1219, 474] on link "Manage PAX" at bounding box center [1212, 471] width 46 height 12
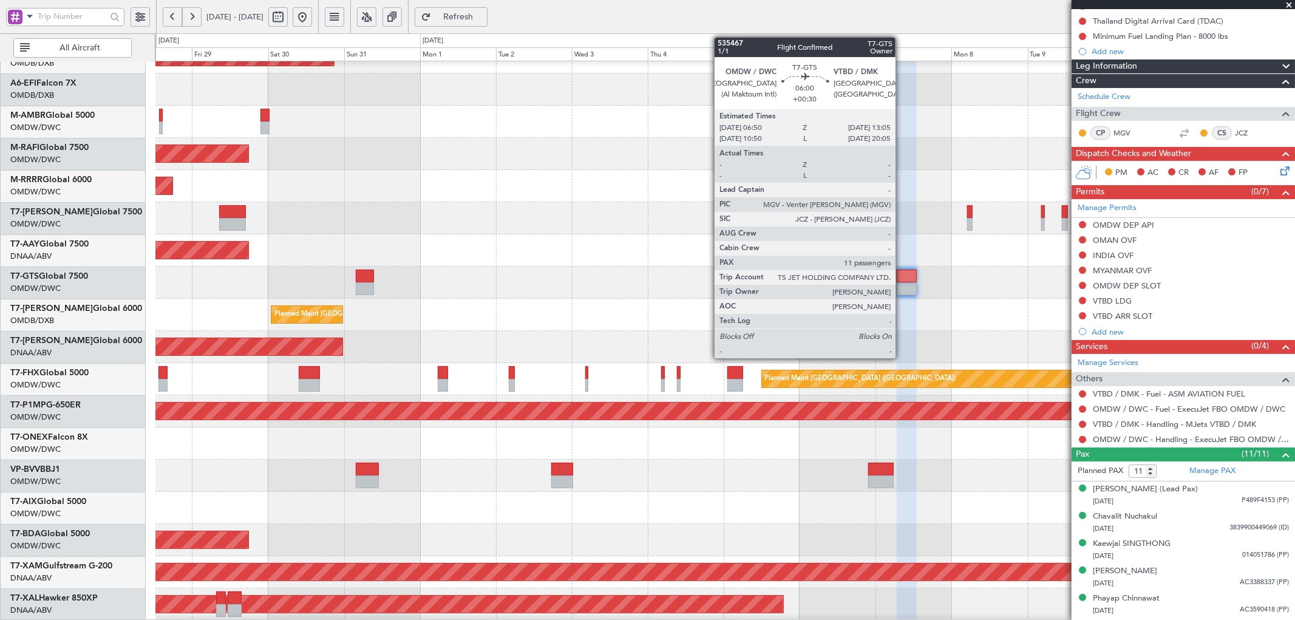
click at [902, 288] on div at bounding box center [907, 288] width 20 height 13
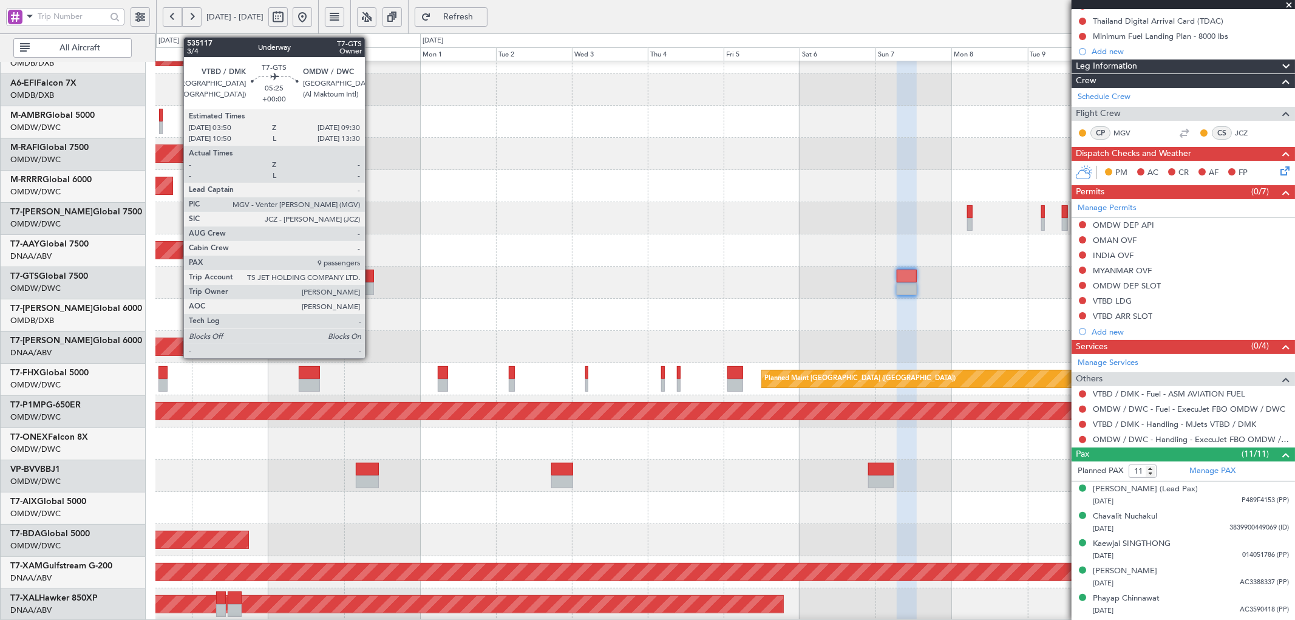
click at [371, 282] on div at bounding box center [365, 288] width 18 height 13
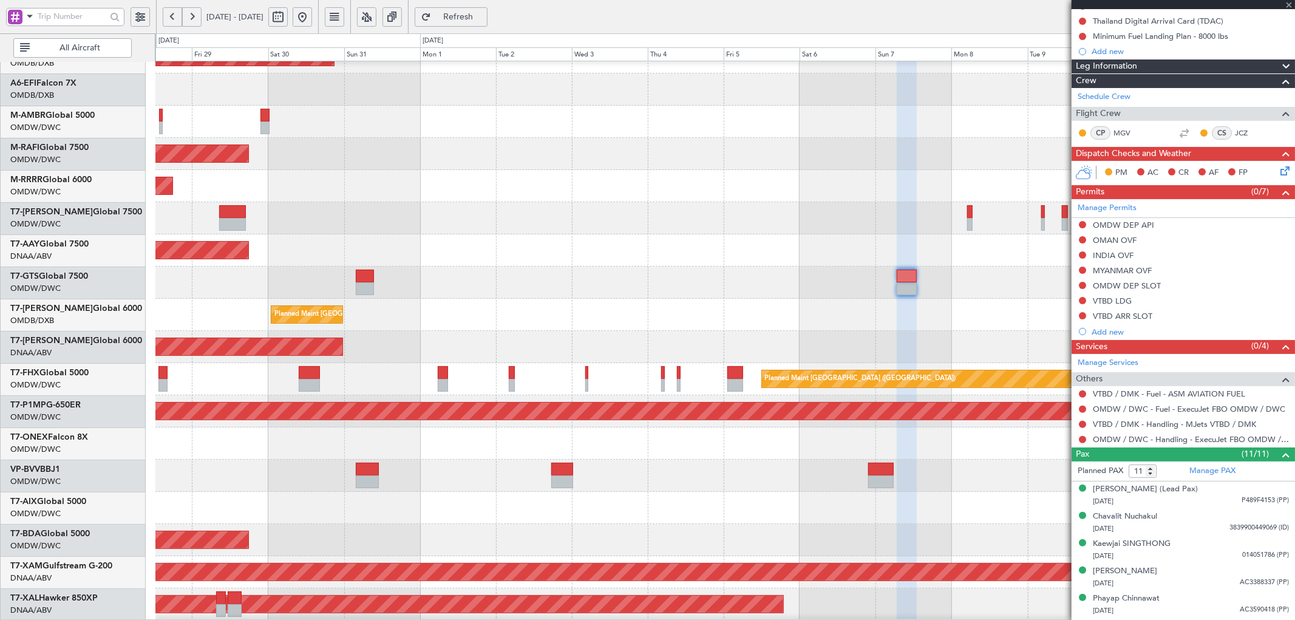
type input "9"
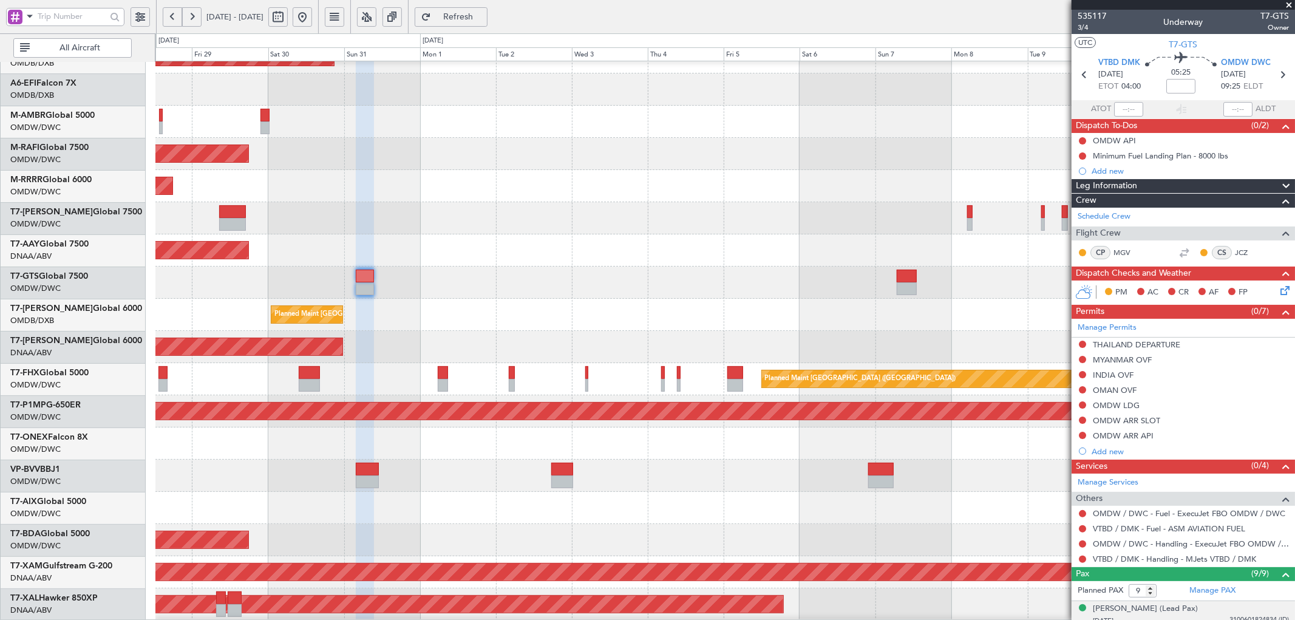
scroll to position [67, 0]
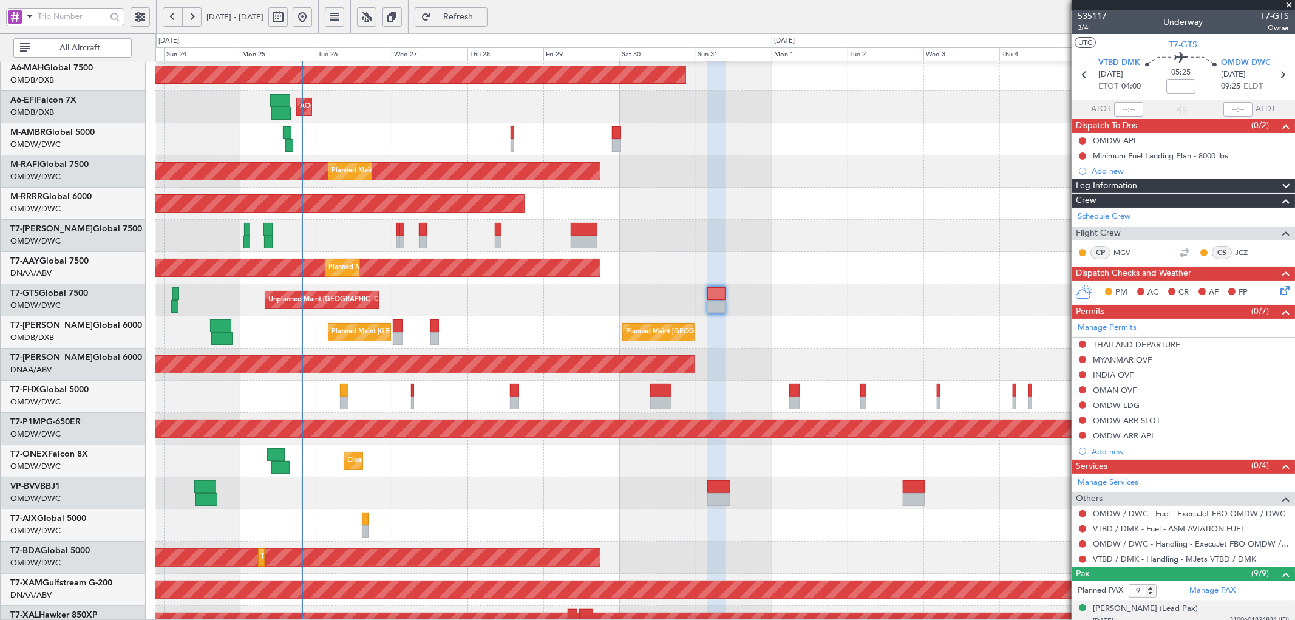
click at [571, 302] on div "Unplanned Maint [GEOGRAPHIC_DATA] (Seletar) Planned Maint [GEOGRAPHIC_DATA] (Al…" at bounding box center [724, 300] width 1139 height 32
click at [1096, 13] on span "535117" at bounding box center [1092, 16] width 29 height 13
click at [483, 18] on span "Refresh" at bounding box center [459, 17] width 50 height 9
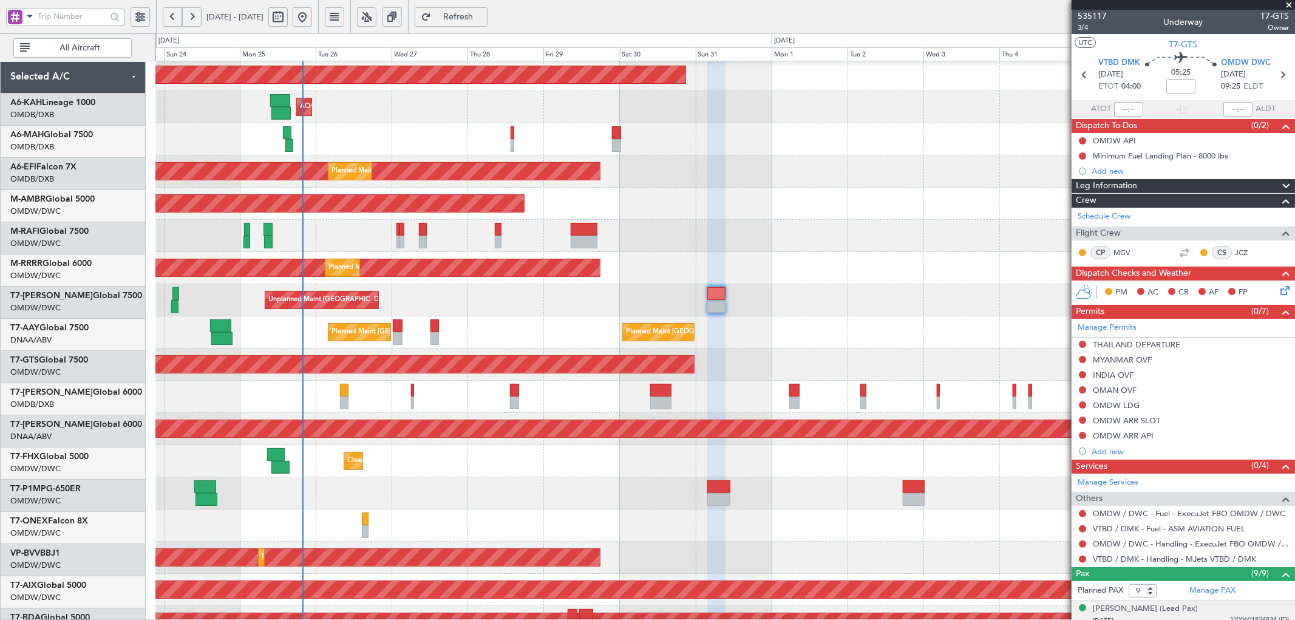
scroll to position [67, 0]
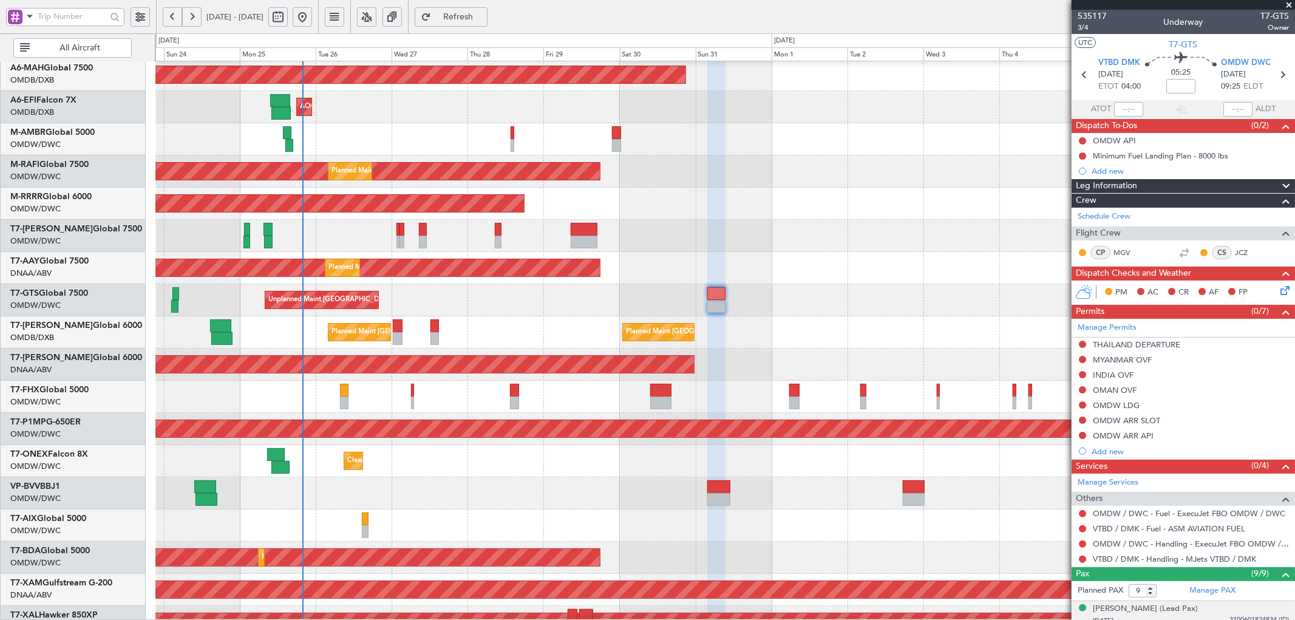
click at [483, 13] on span "Refresh" at bounding box center [459, 17] width 50 height 9
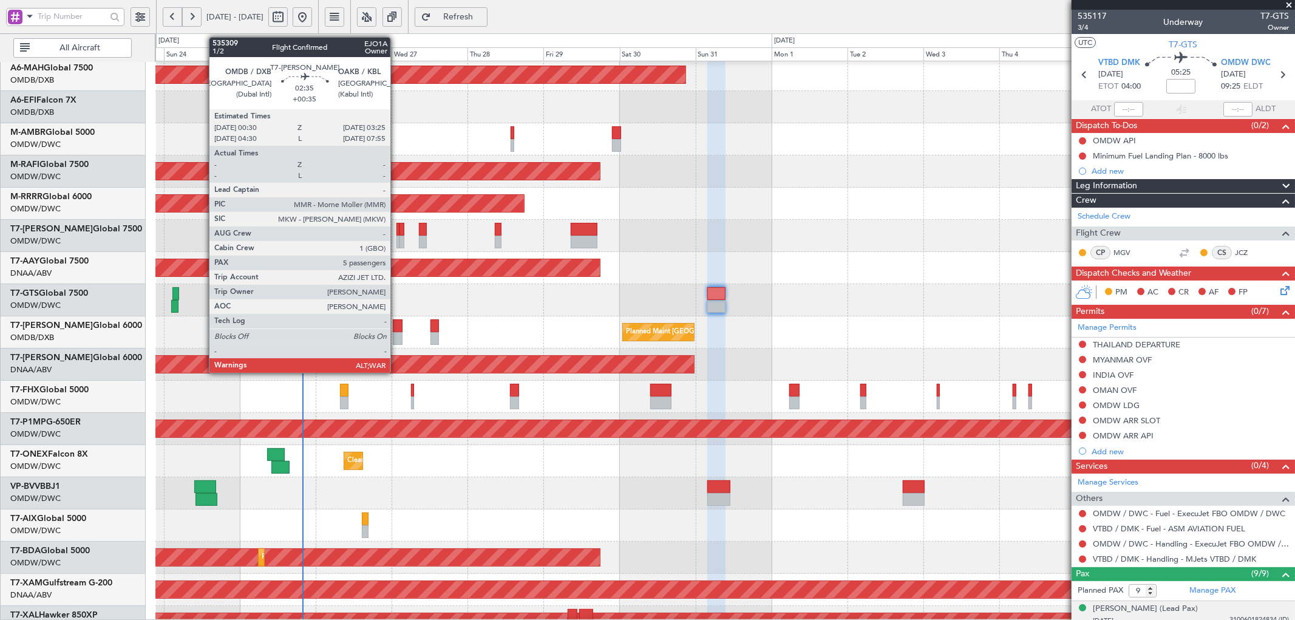
click at [396, 332] on div at bounding box center [398, 338] width 10 height 13
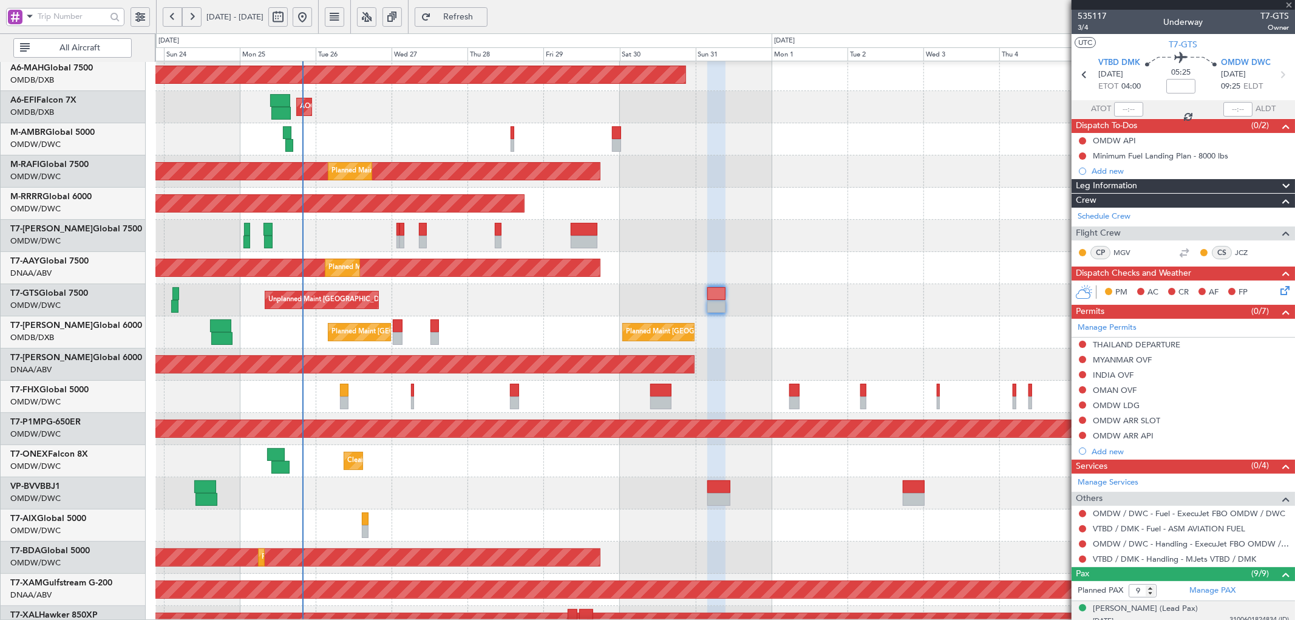
type input "+00:35"
type input "5"
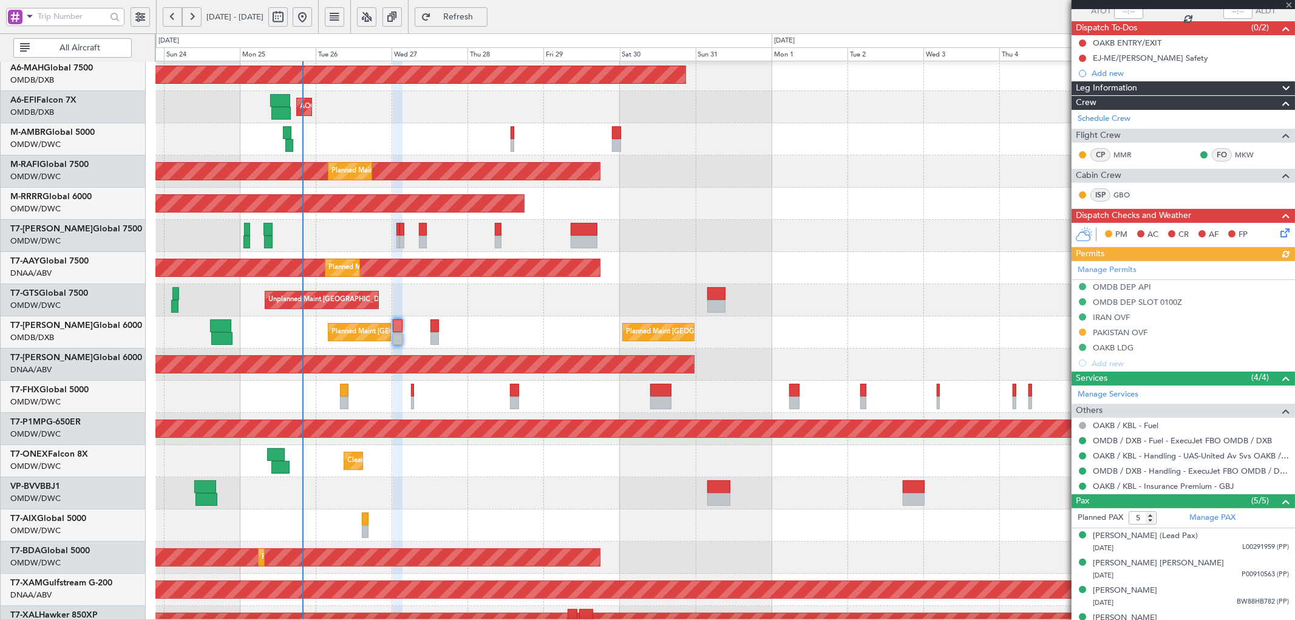
scroll to position [142, 0]
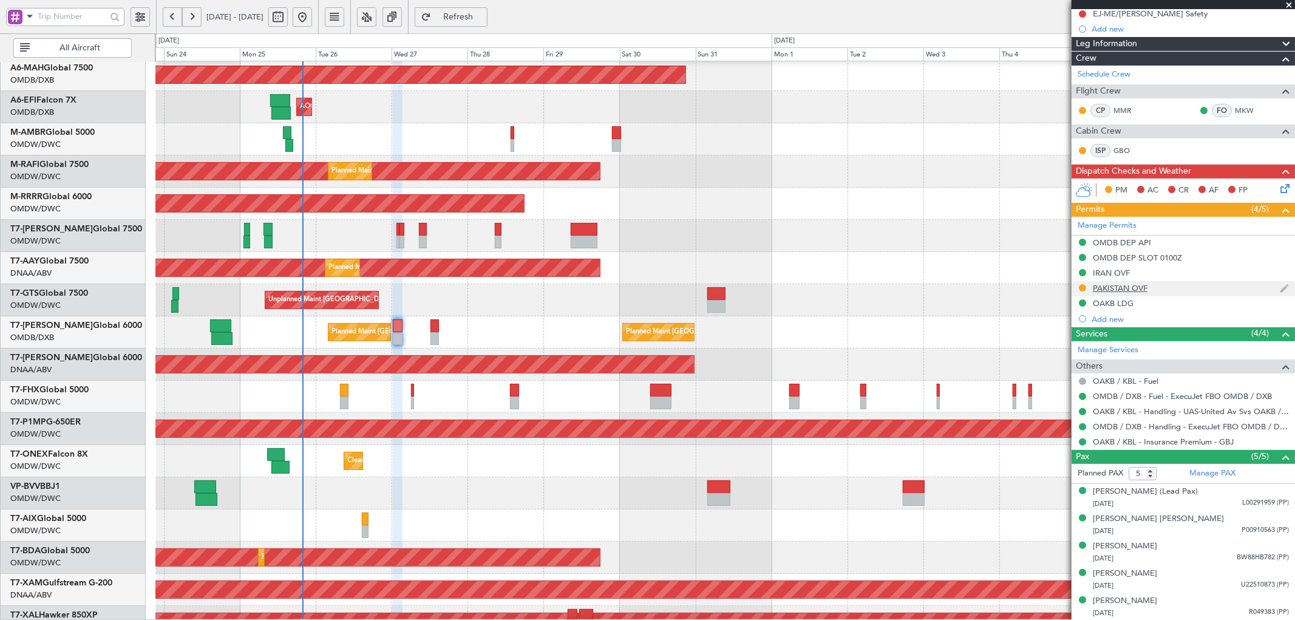
click at [1116, 287] on div "PAKISTAN OVF" at bounding box center [1120, 288] width 55 height 10
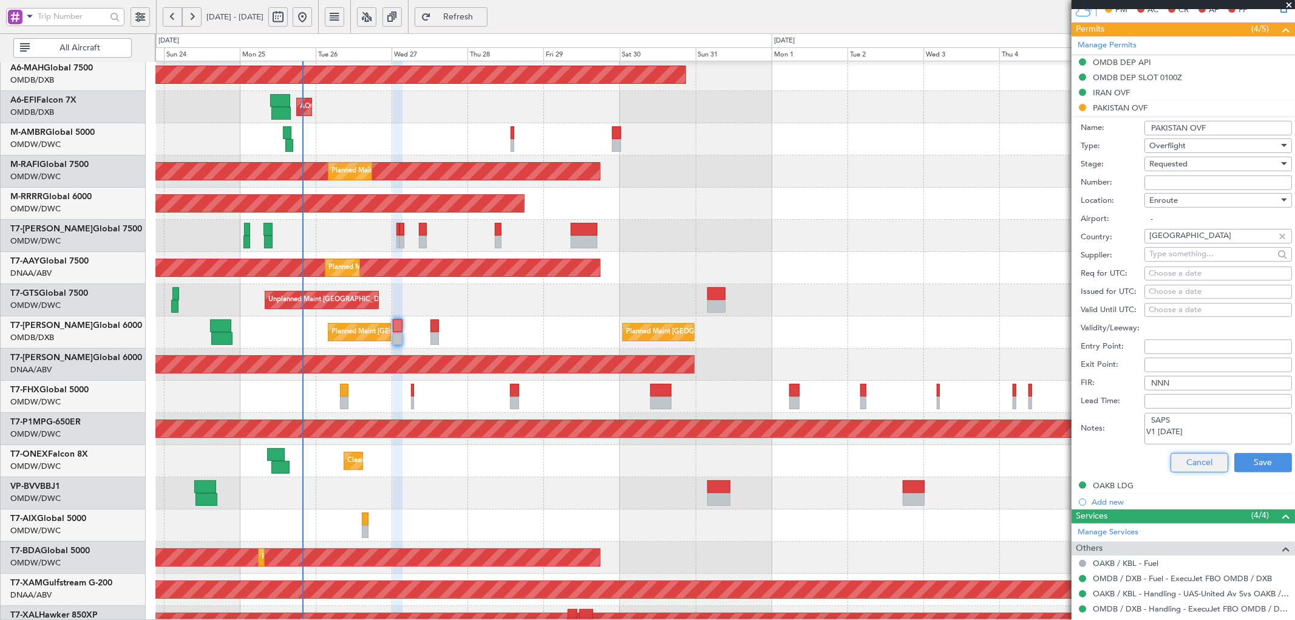
click at [1182, 457] on button "Cancel" at bounding box center [1200, 462] width 58 height 19
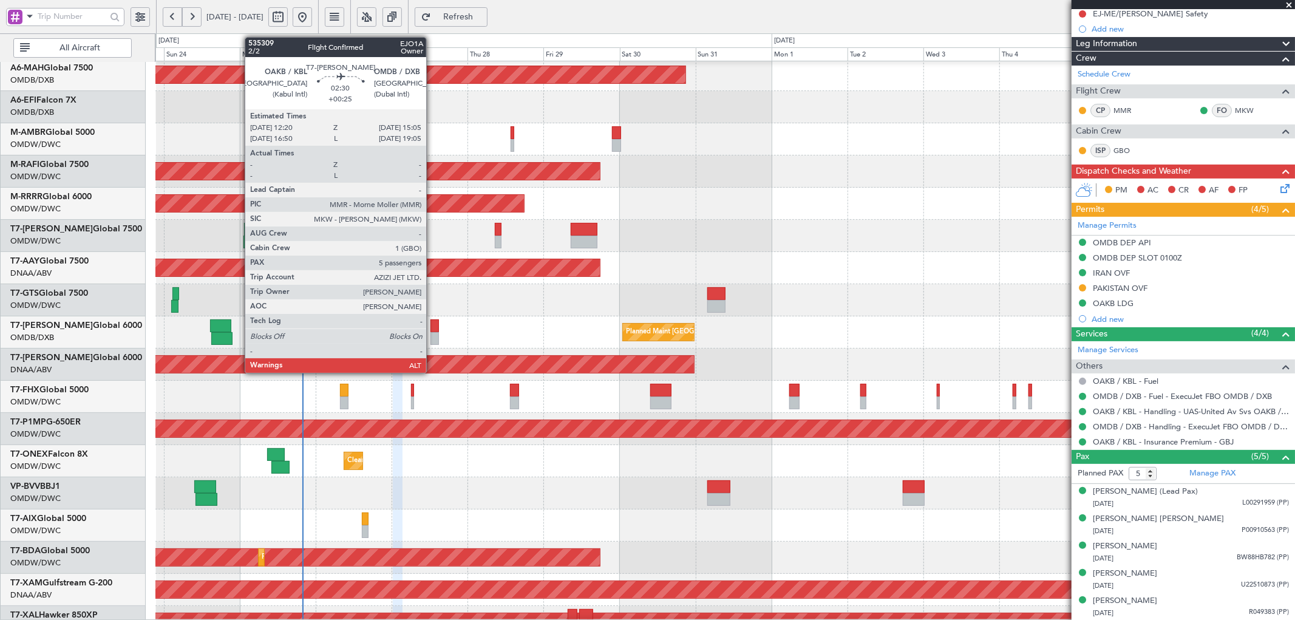
click at [432, 333] on div at bounding box center [434, 338] width 9 height 13
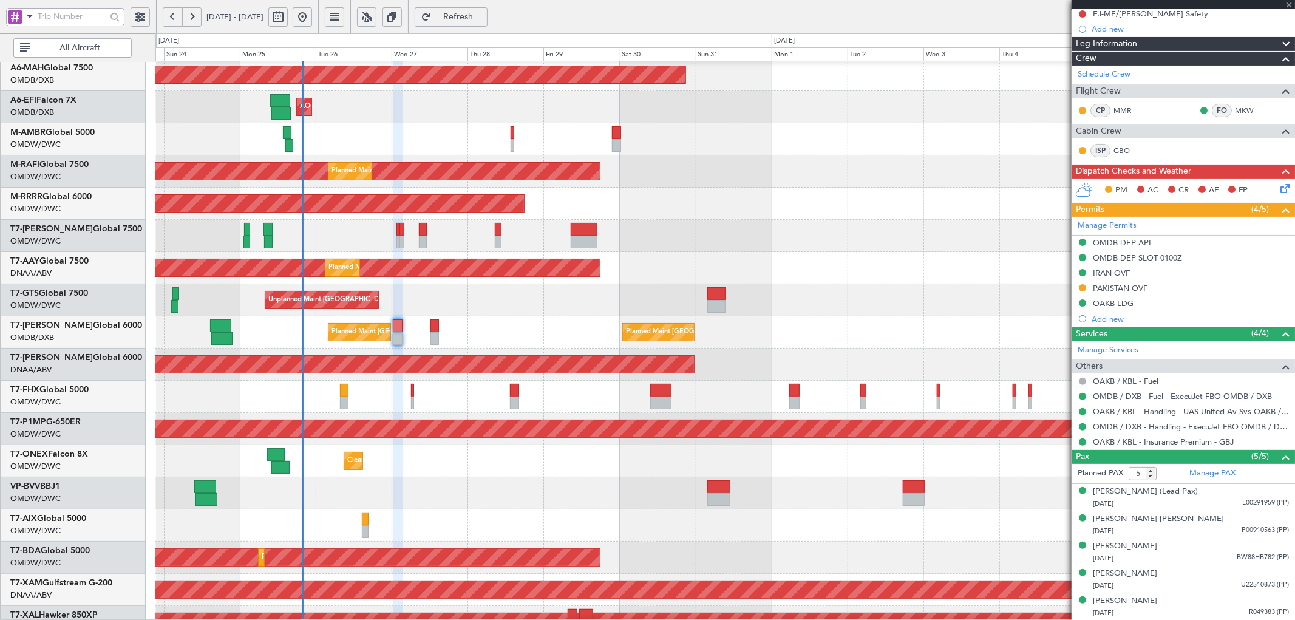
scroll to position [0, 0]
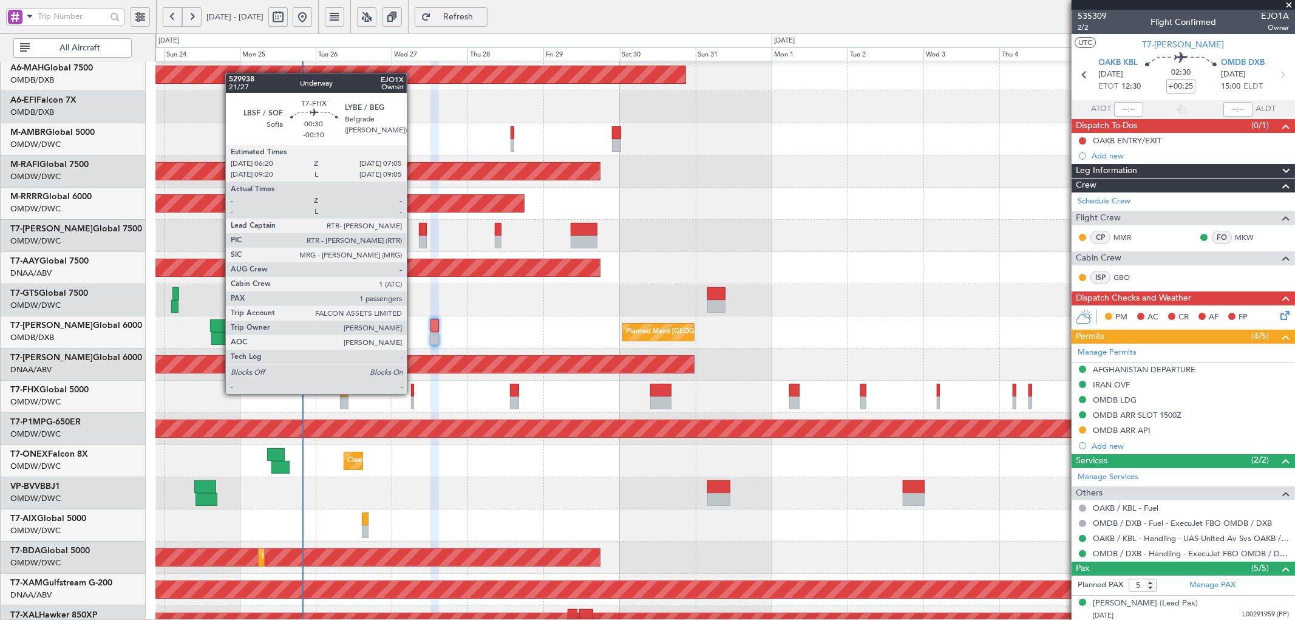
click at [413, 393] on div at bounding box center [412, 390] width 2 height 13
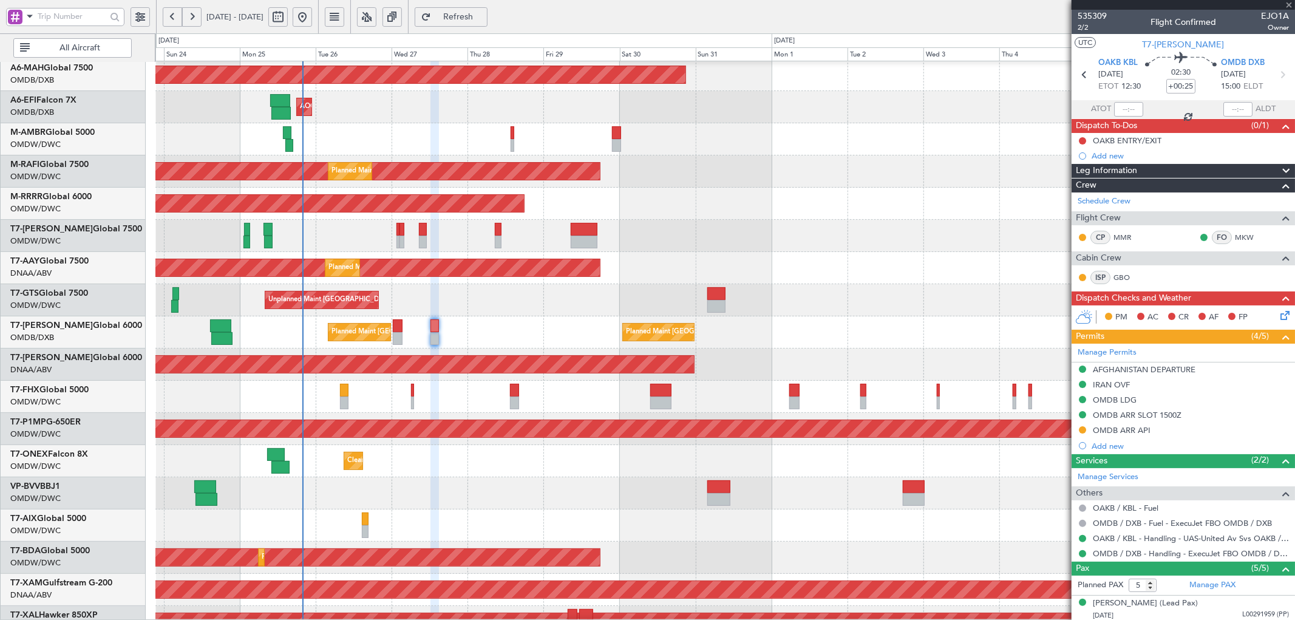
type input "-00:10"
type input "1"
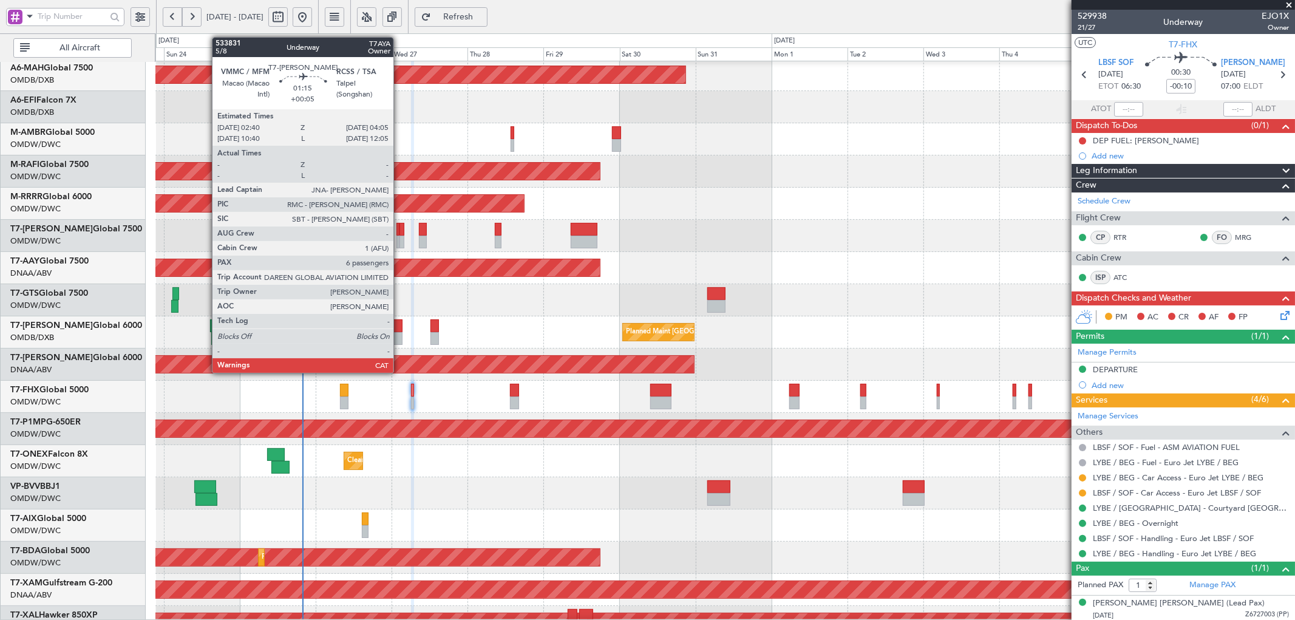
click at [400, 228] on div at bounding box center [402, 229] width 5 height 13
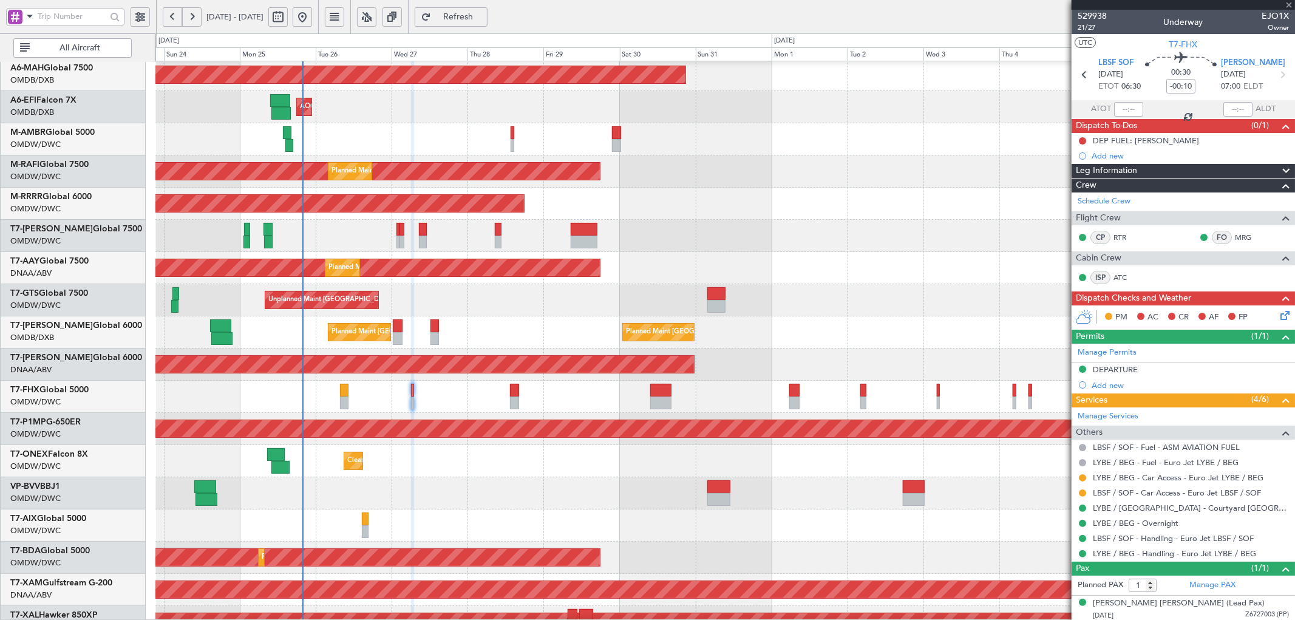
type input "+00:05"
type input "6"
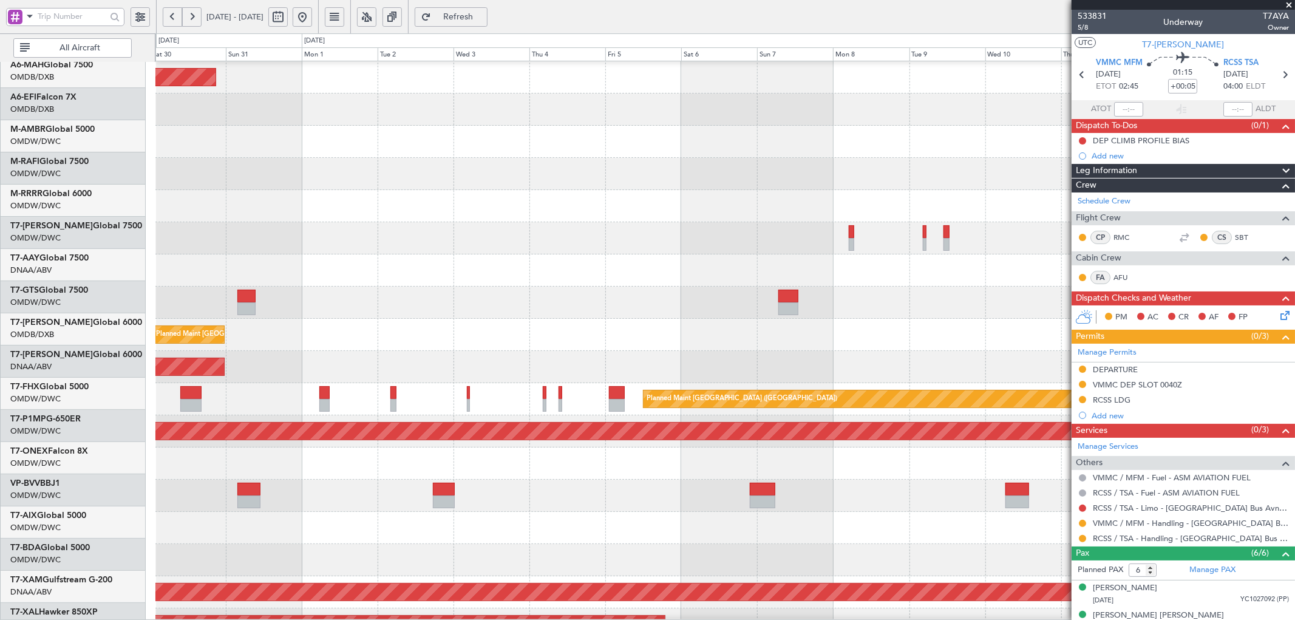
scroll to position [75, 0]
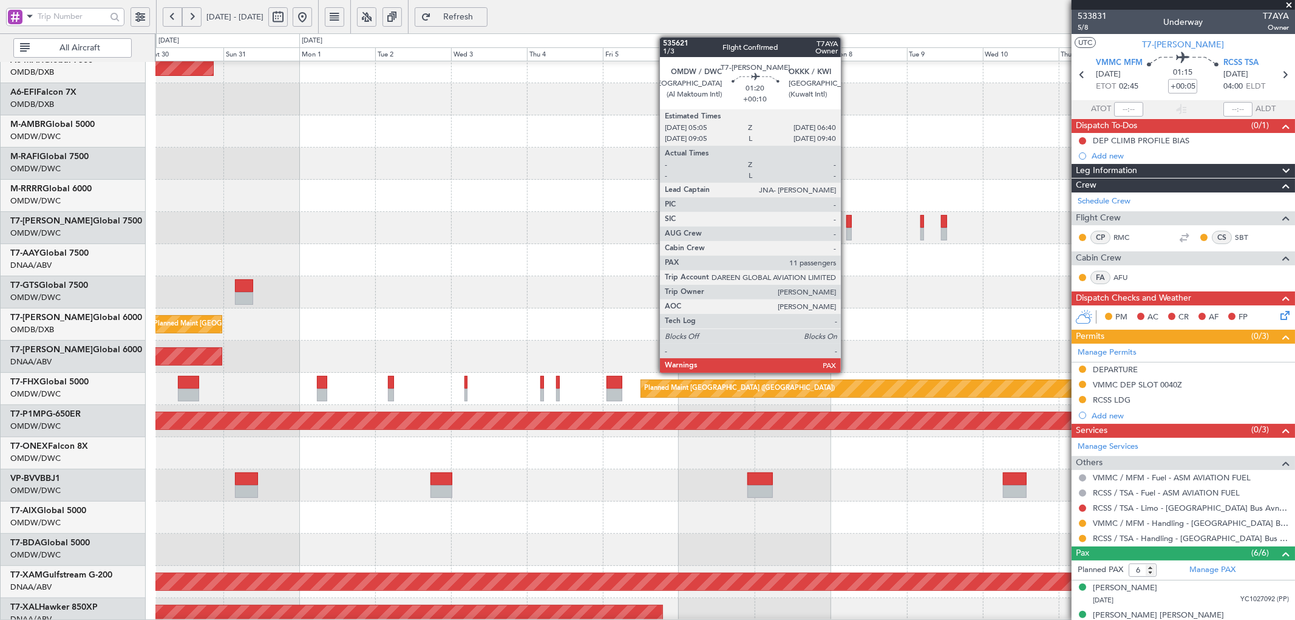
click at [848, 220] on div at bounding box center [848, 221] width 5 height 13
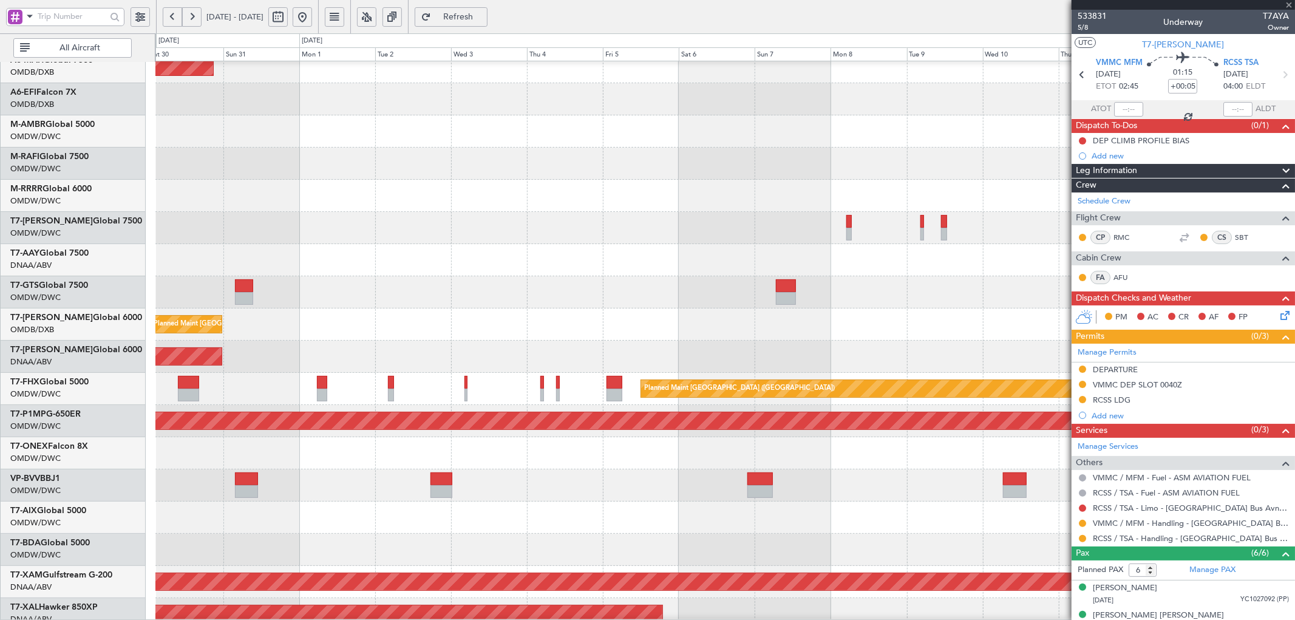
type input "+00:10"
type input "11"
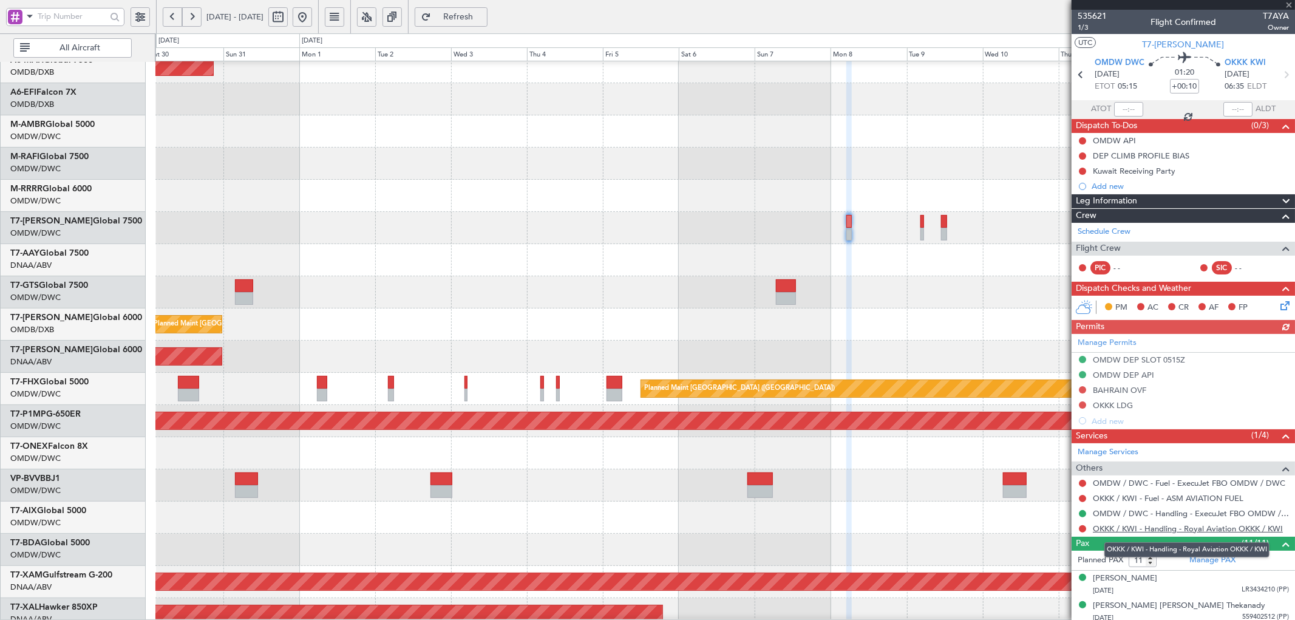
click at [1186, 531] on link "OKKK / KWI - Handling - Royal Aviation OKKK / KWI" at bounding box center [1188, 528] width 190 height 10
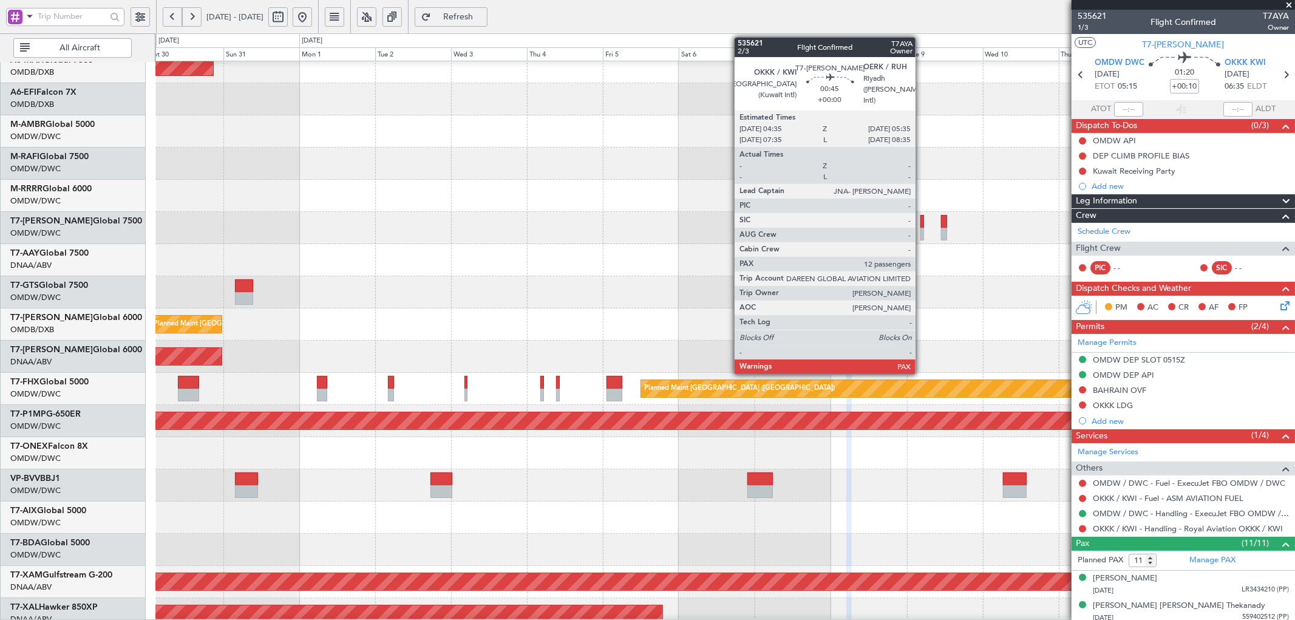
click at [922, 219] on div at bounding box center [922, 221] width 4 height 13
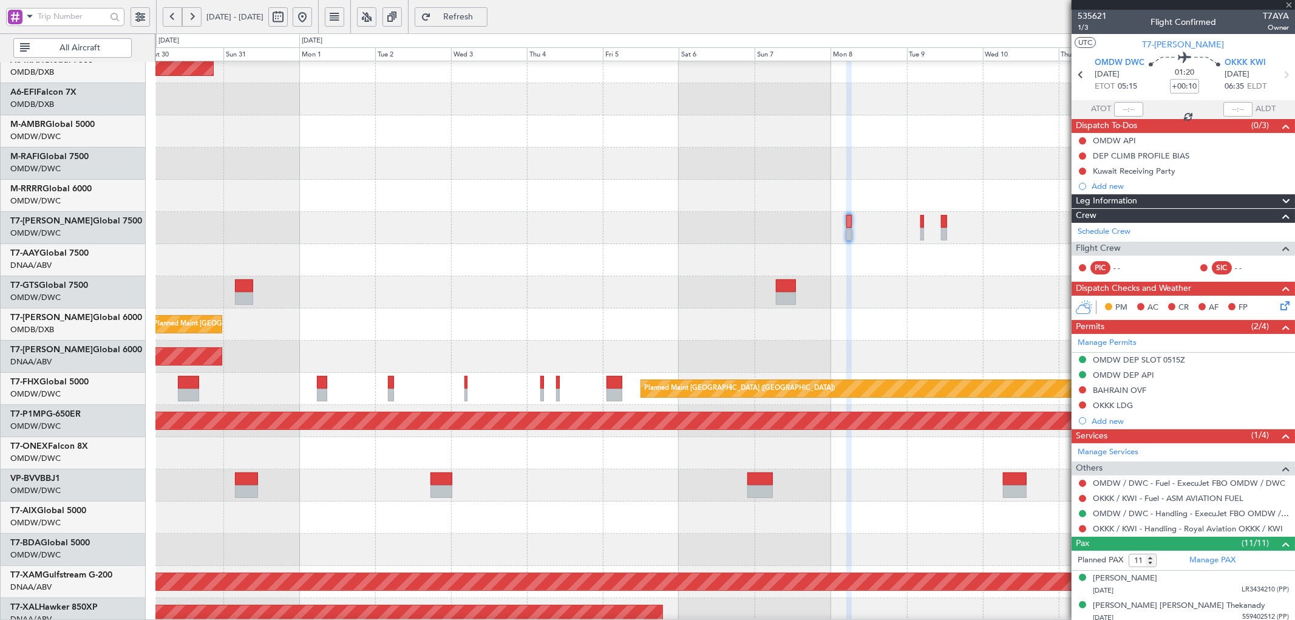
type input "12"
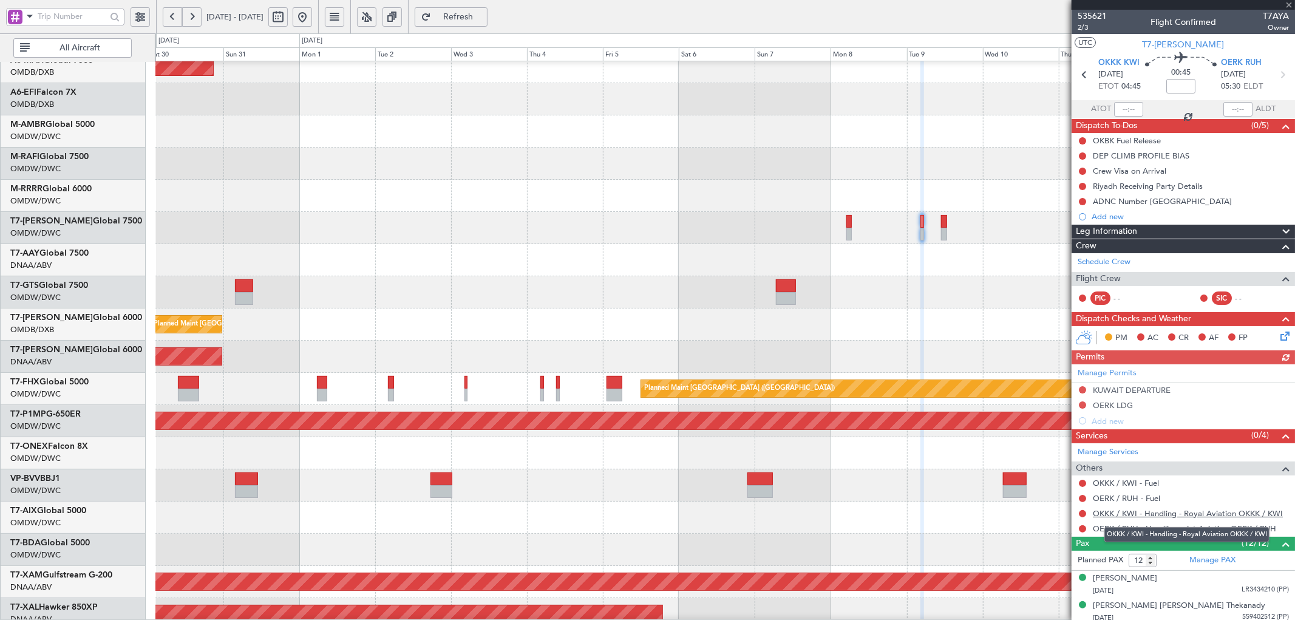
click at [1200, 517] on link "OKKK / KWI - Handling - Royal Aviation OKKK / KWI" at bounding box center [1188, 513] width 190 height 10
click at [483, 13] on span "Refresh" at bounding box center [459, 17] width 50 height 9
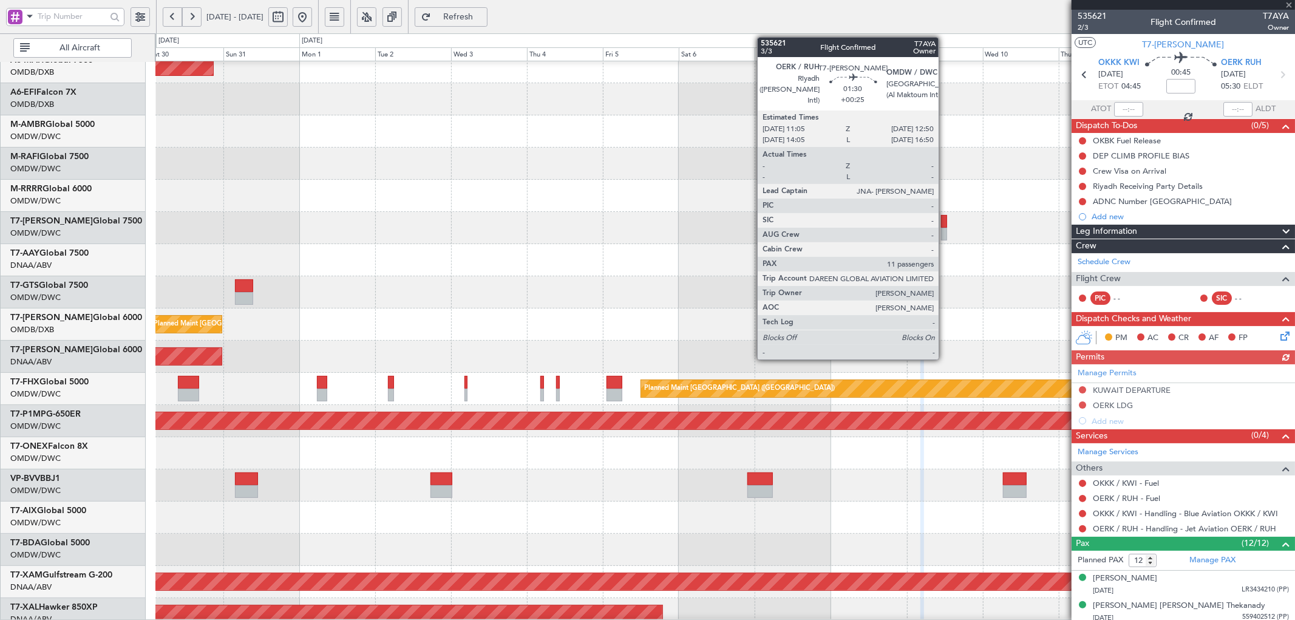
click at [945, 217] on div at bounding box center [944, 221] width 6 height 13
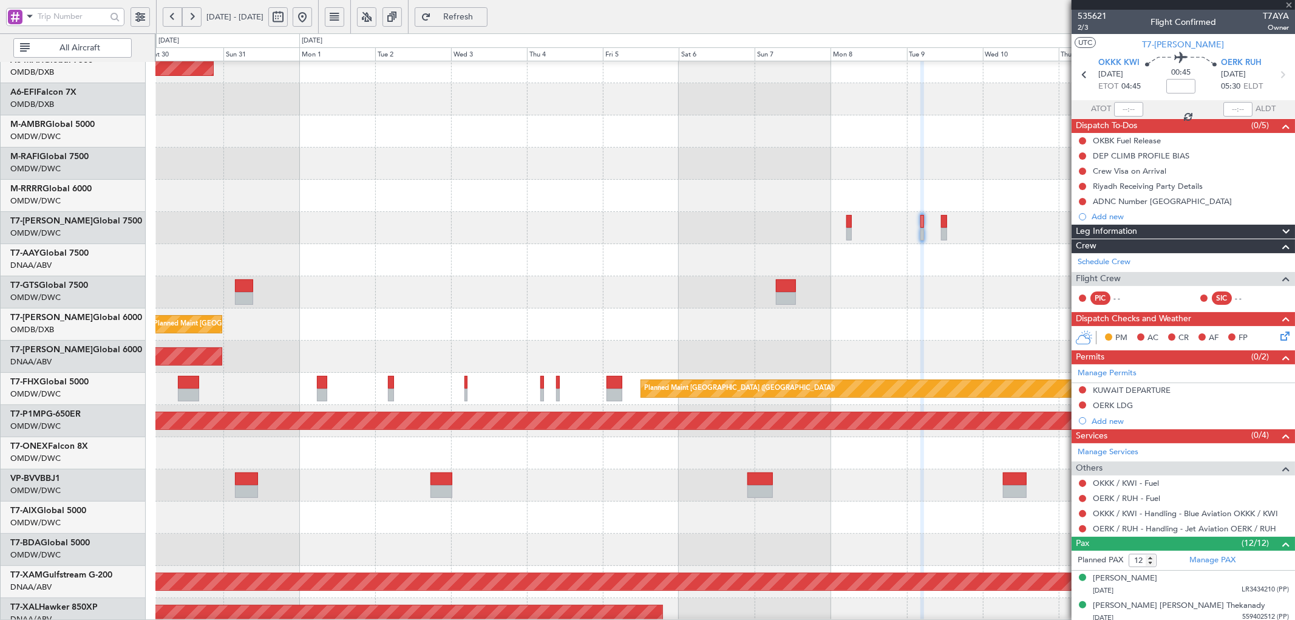
type input "+00:25"
type input "11"
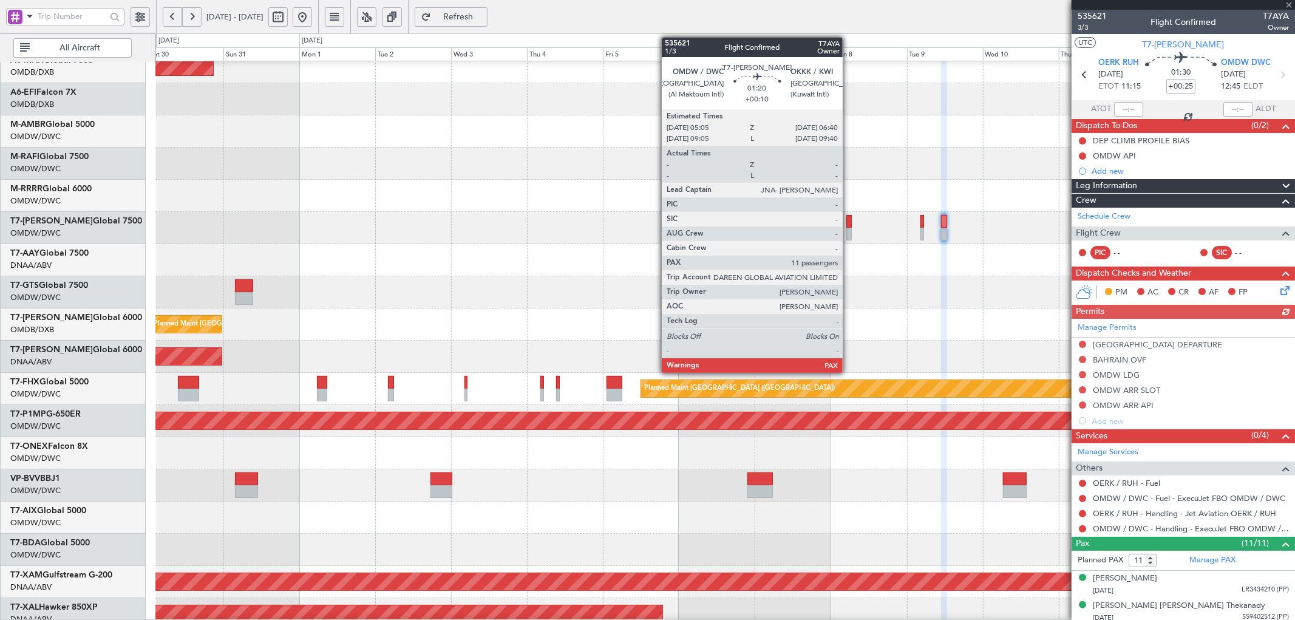
click at [849, 222] on div at bounding box center [848, 221] width 5 height 13
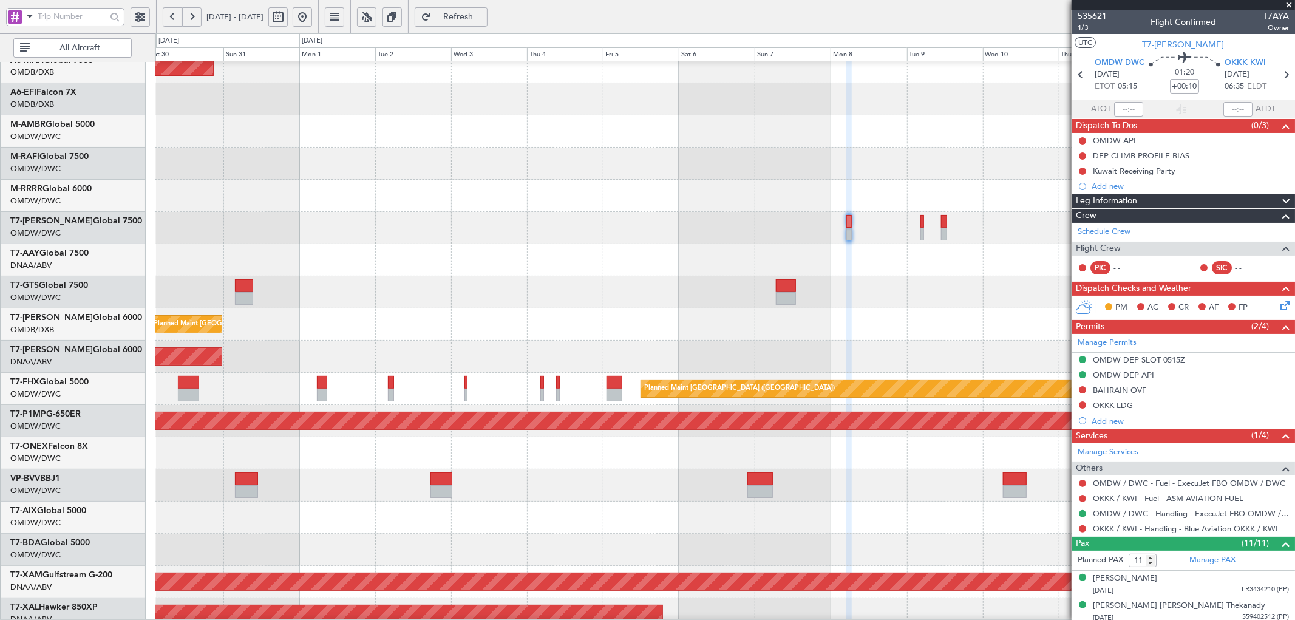
click at [483, 13] on span "Refresh" at bounding box center [459, 17] width 50 height 9
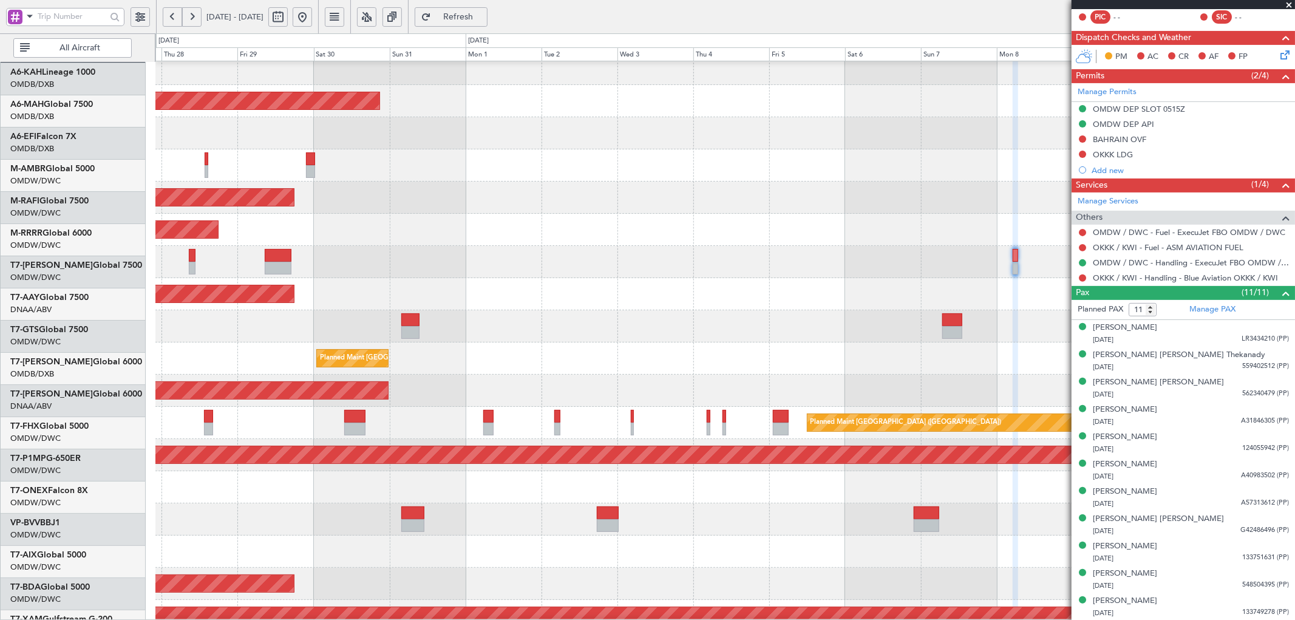
scroll to position [28, 0]
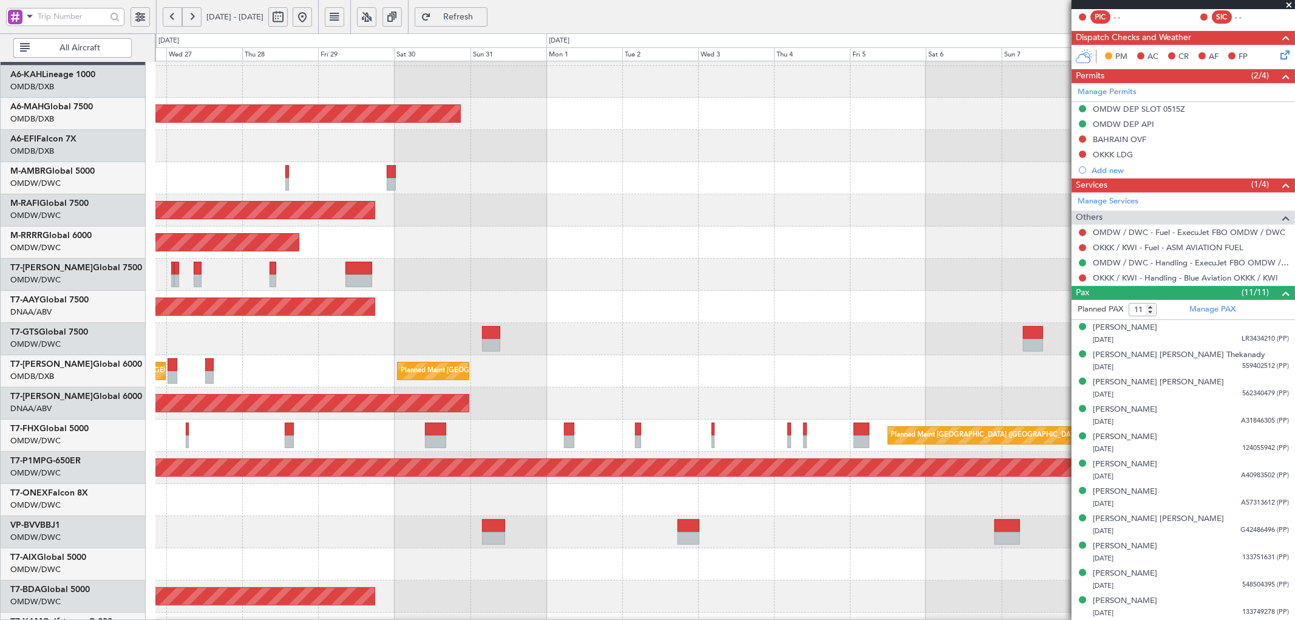
click at [736, 336] on div "Unplanned Maint [GEOGRAPHIC_DATA] (Seletar)" at bounding box center [724, 339] width 1139 height 32
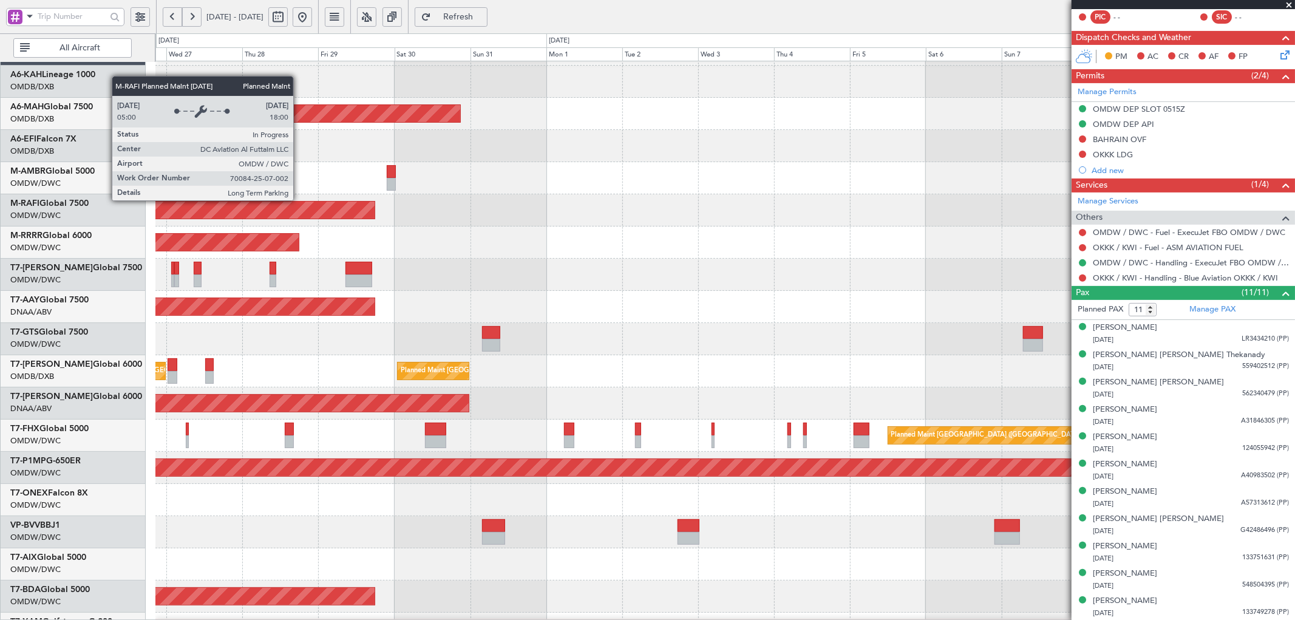
scroll to position [0, 0]
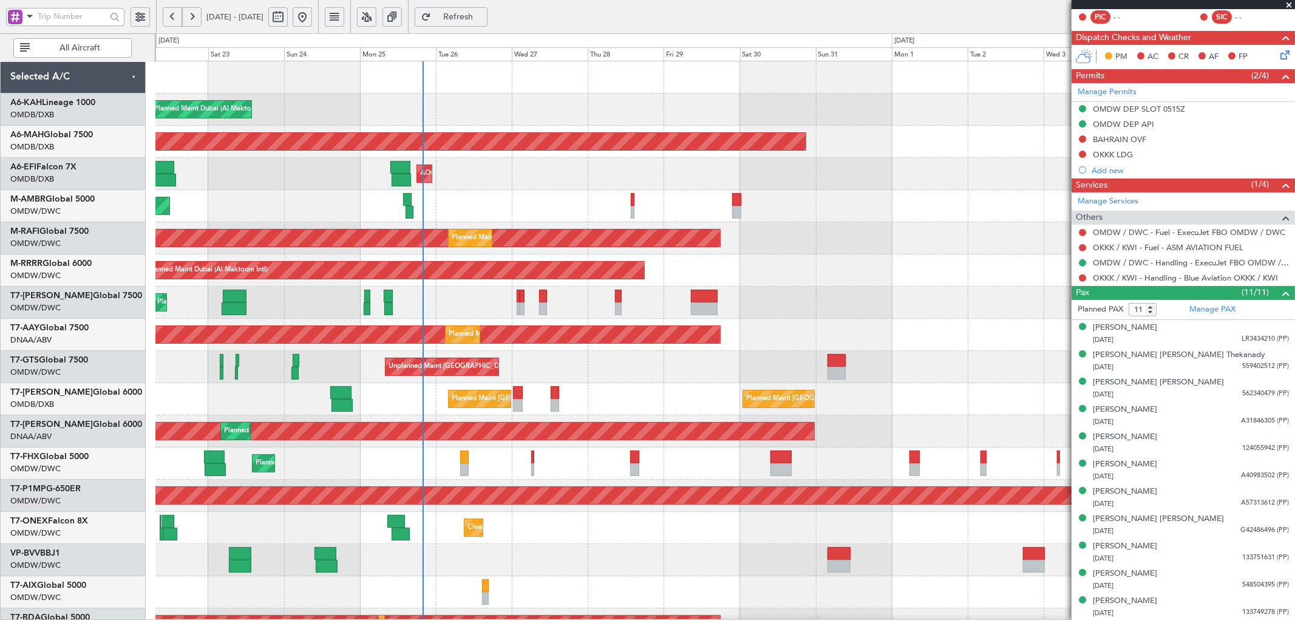
click at [730, 199] on div "Planned Maint Dubai (Al Maktoum Intl)" at bounding box center [724, 206] width 1139 height 32
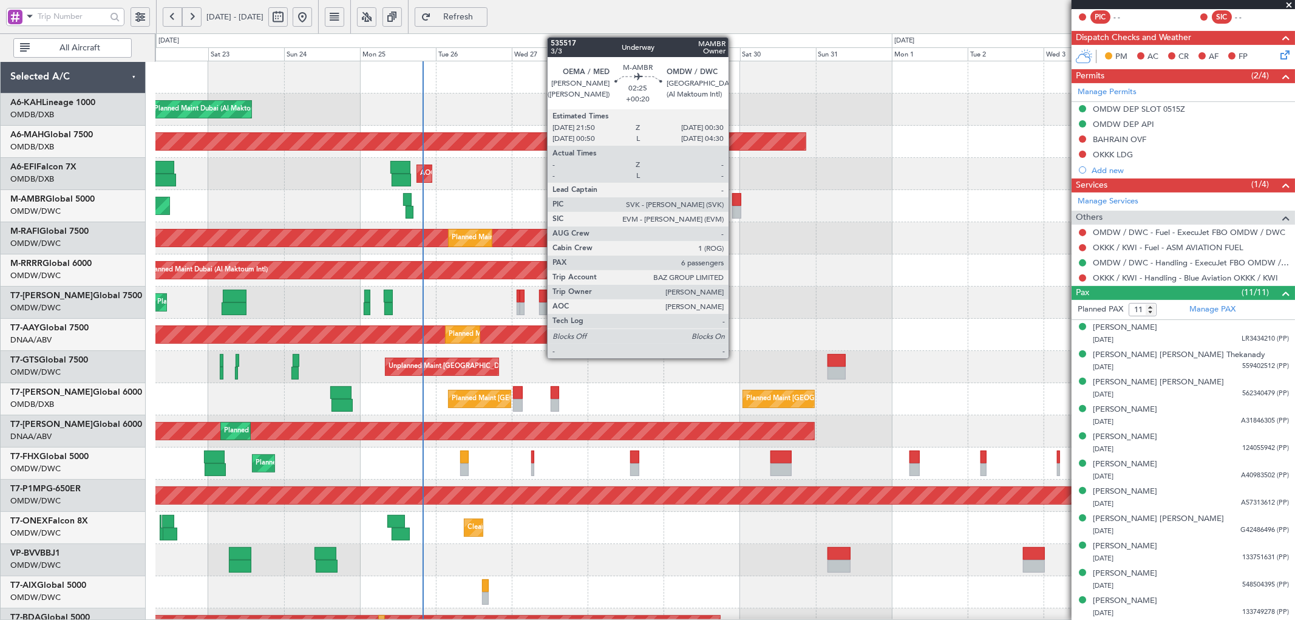
click at [735, 198] on div at bounding box center [736, 199] width 9 height 13
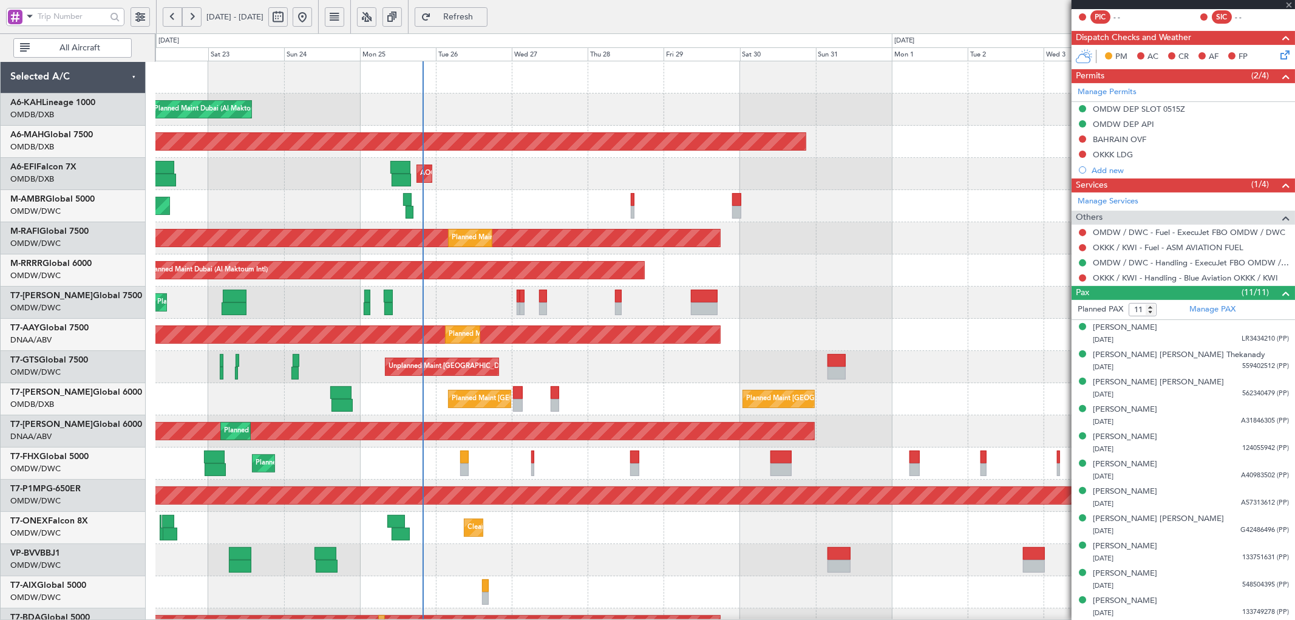
type input "+00:20"
type input "6"
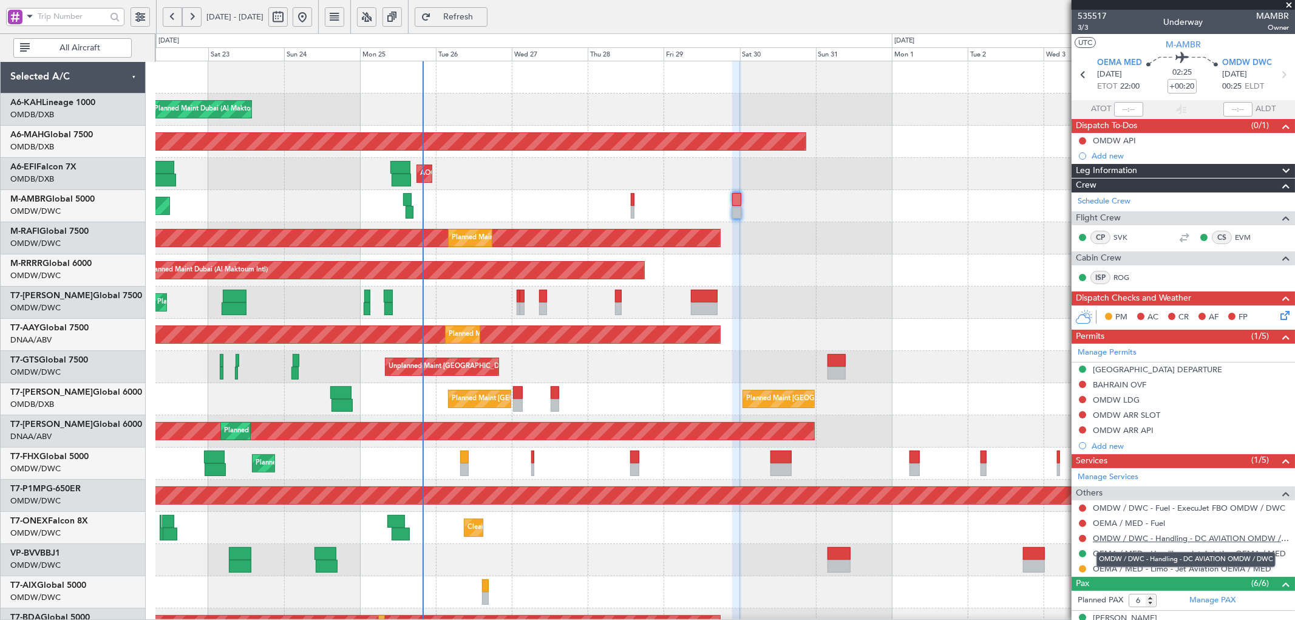
click at [1128, 539] on link "OMDW / DWC - Handling - DC AVIATION OMDW / DWC" at bounding box center [1191, 538] width 196 height 10
click at [1081, 400] on button at bounding box center [1082, 399] width 7 height 7
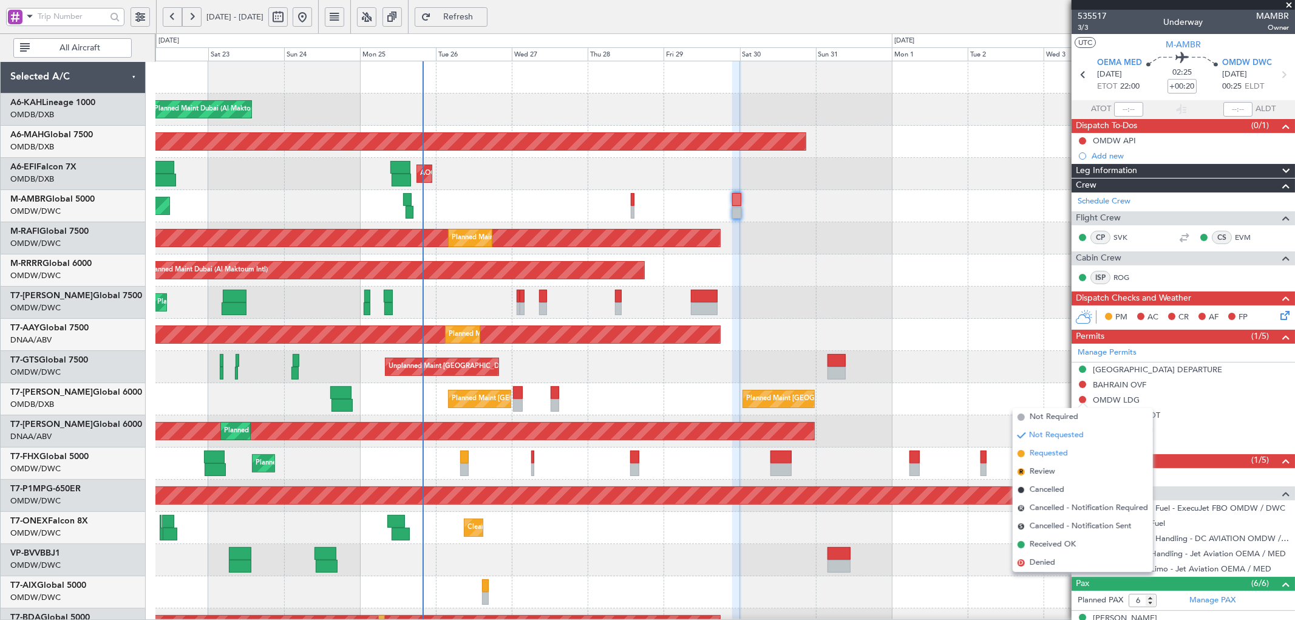
click at [1035, 454] on span "Requested" at bounding box center [1049, 453] width 38 height 12
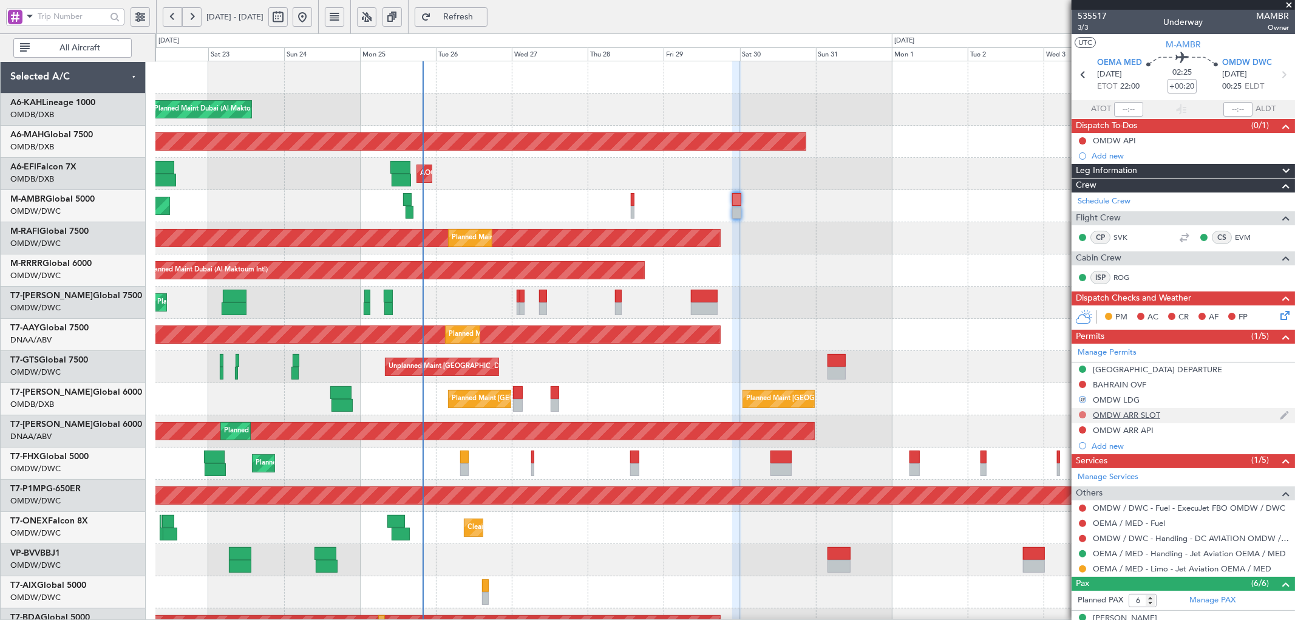
click at [1082, 415] on button at bounding box center [1082, 414] width 7 height 7
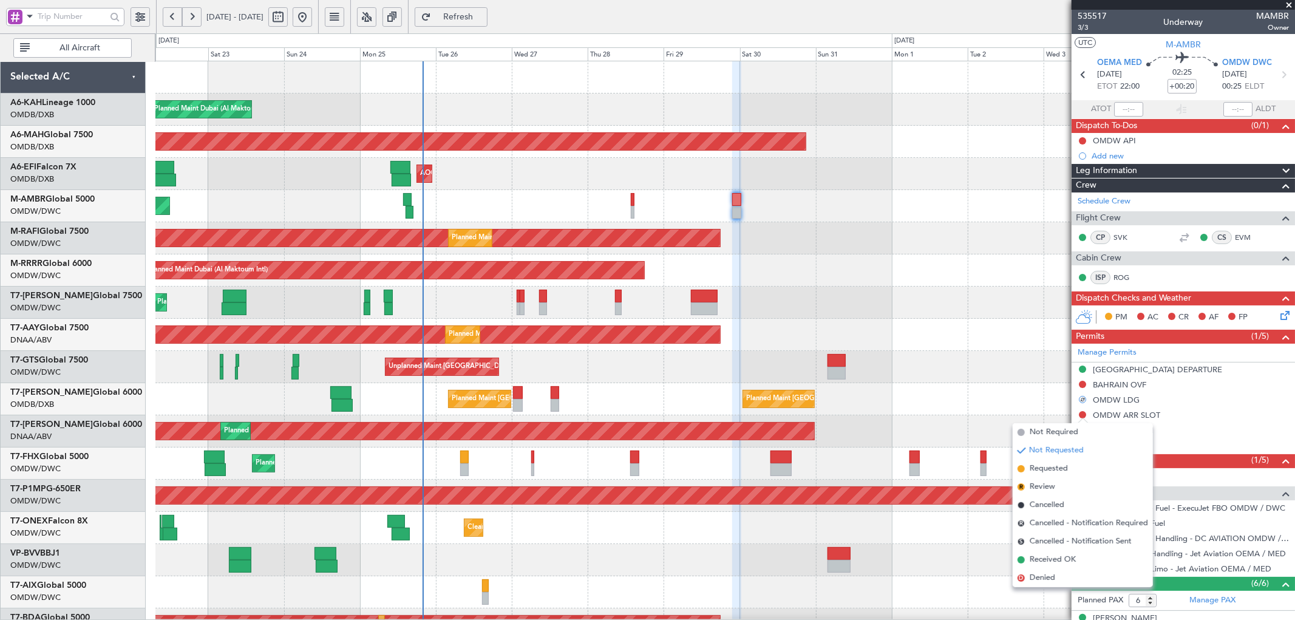
drag, startPoint x: 1033, startPoint y: 468, endPoint x: 1075, endPoint y: 453, distance: 43.8
click at [1034, 468] on span "Requested" at bounding box center [1049, 469] width 38 height 12
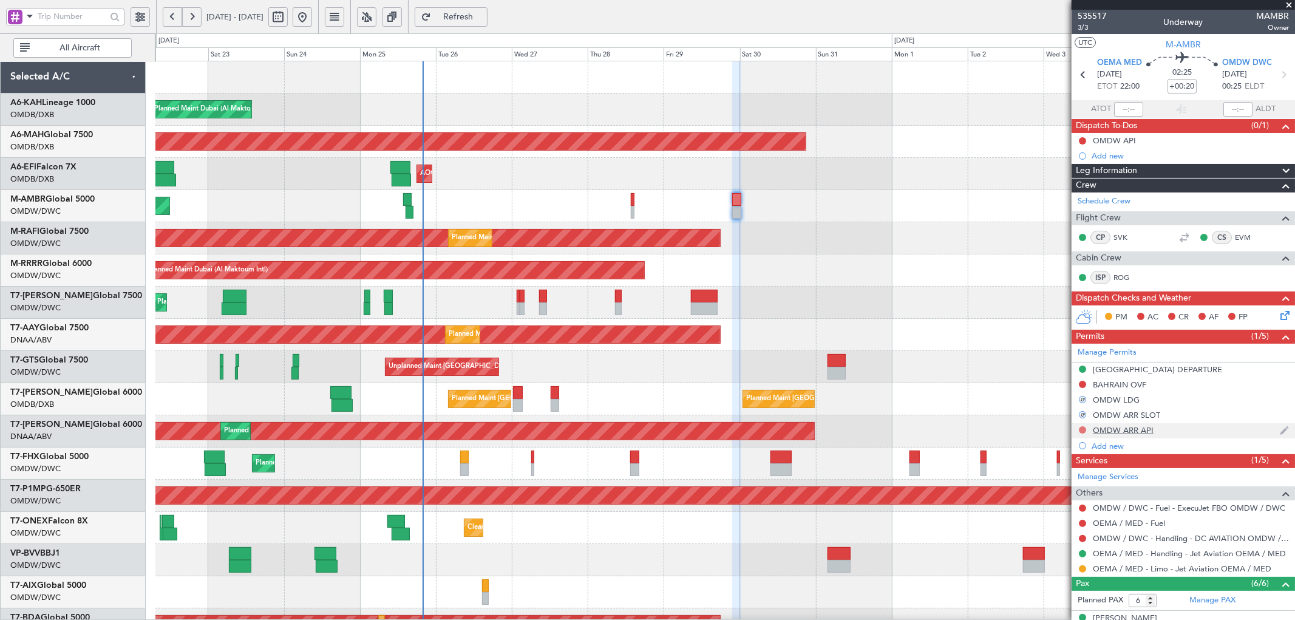
click at [1084, 428] on button at bounding box center [1082, 429] width 7 height 7
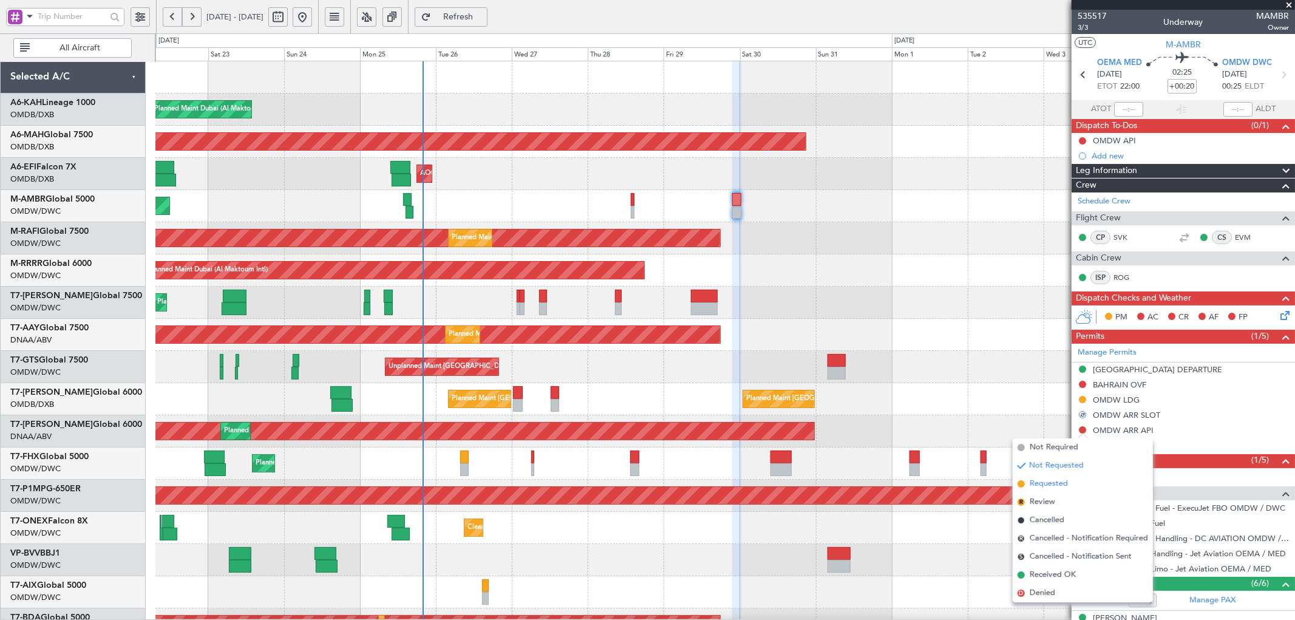
click at [1032, 486] on span "Requested" at bounding box center [1049, 484] width 38 height 12
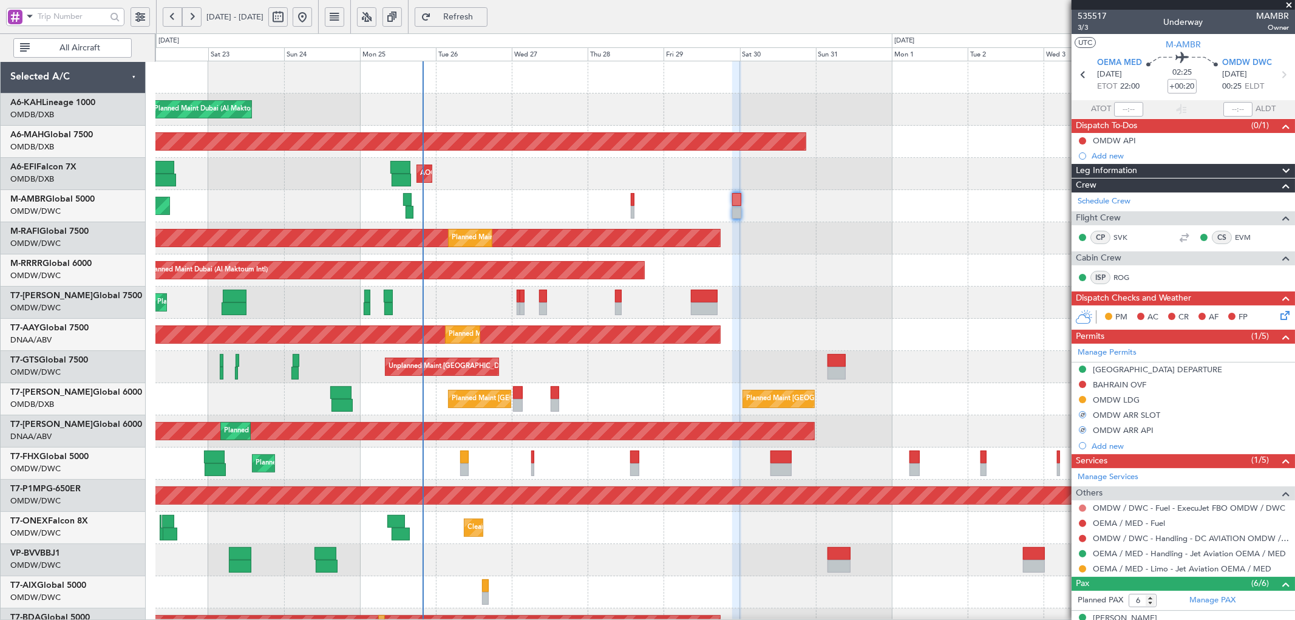
click at [1086, 508] on button at bounding box center [1082, 508] width 7 height 7
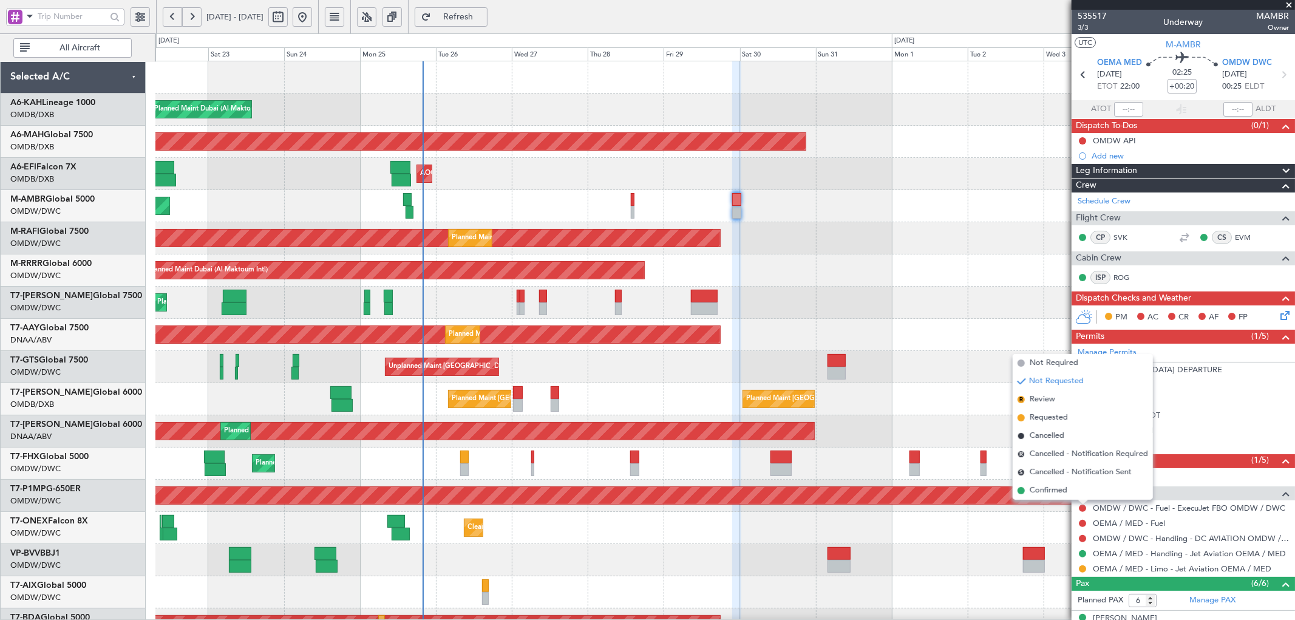
click at [1064, 366] on span "Not Required" at bounding box center [1054, 363] width 49 height 12
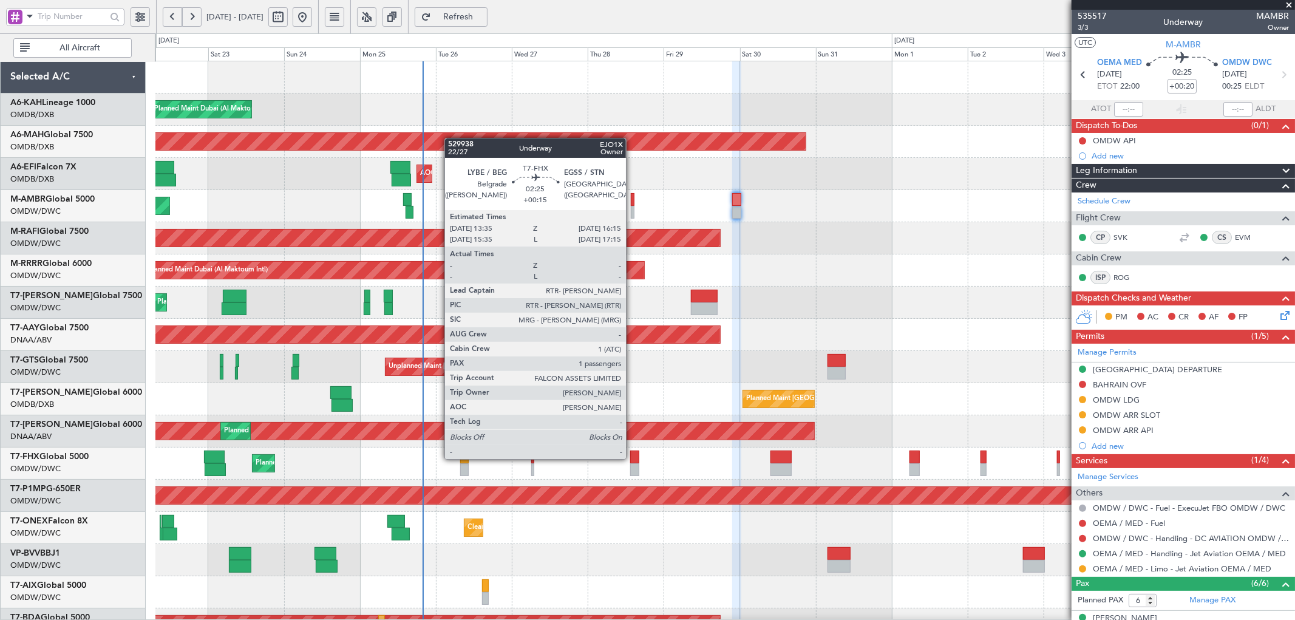
click at [632, 458] on div at bounding box center [634, 457] width 9 height 13
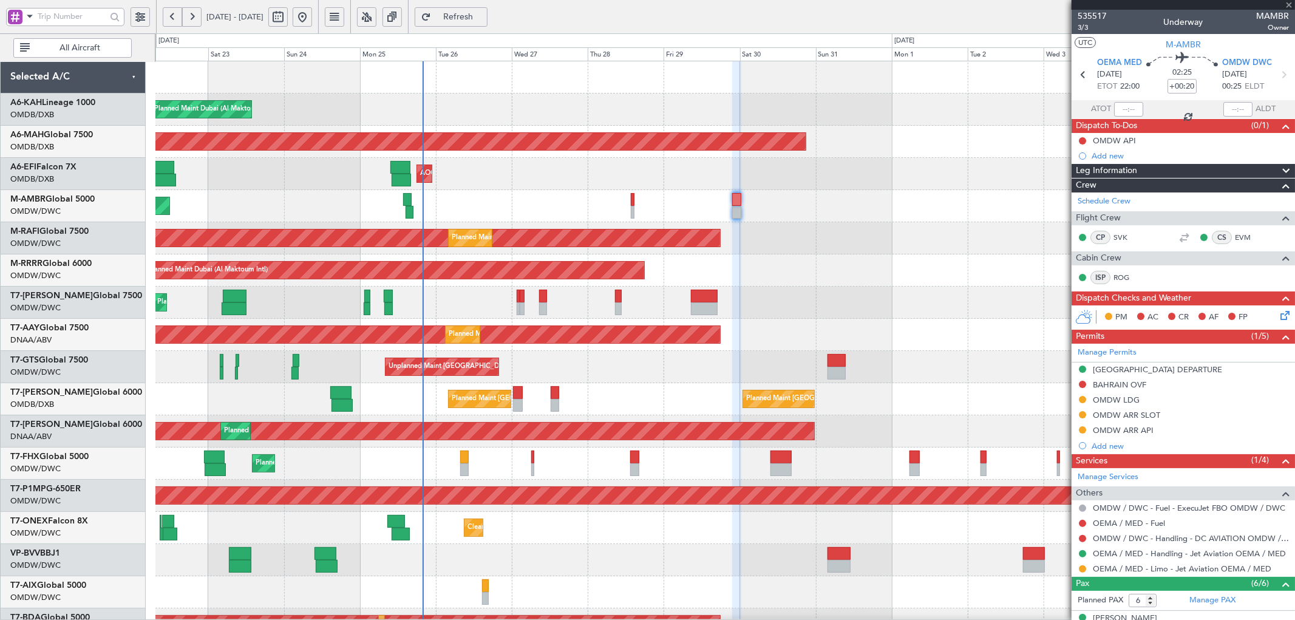
type input "+00:15"
type input "1"
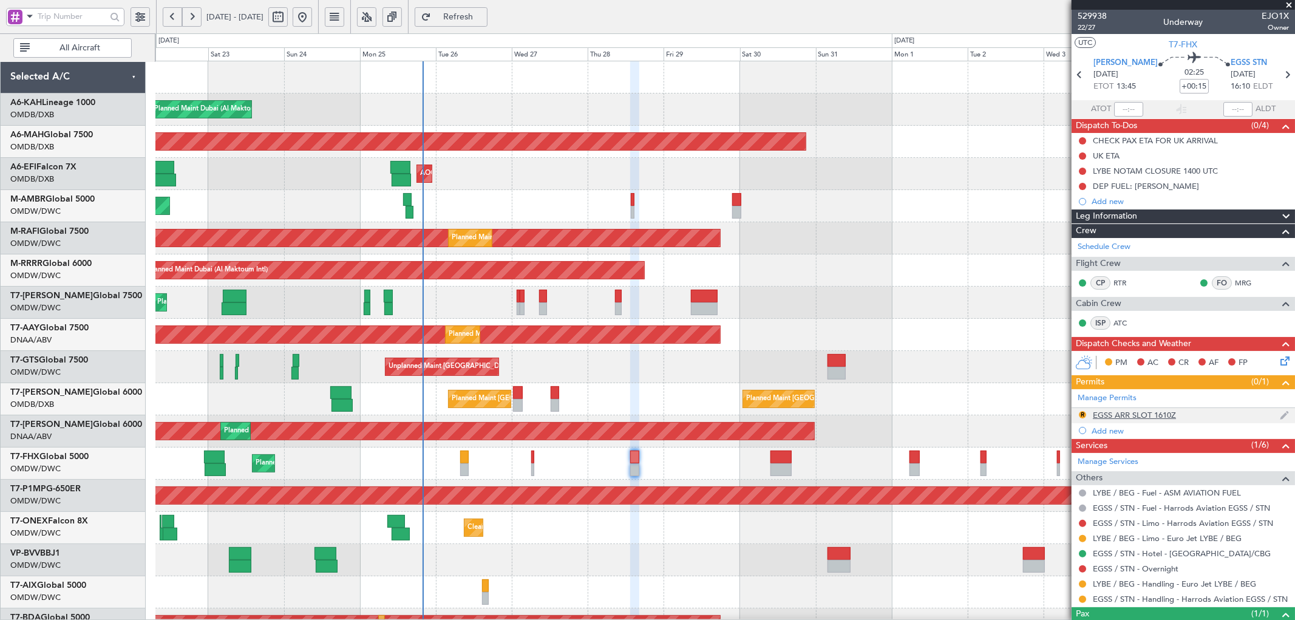
click at [1132, 410] on div "EGSS ARR SLOT 1610Z" at bounding box center [1134, 415] width 83 height 10
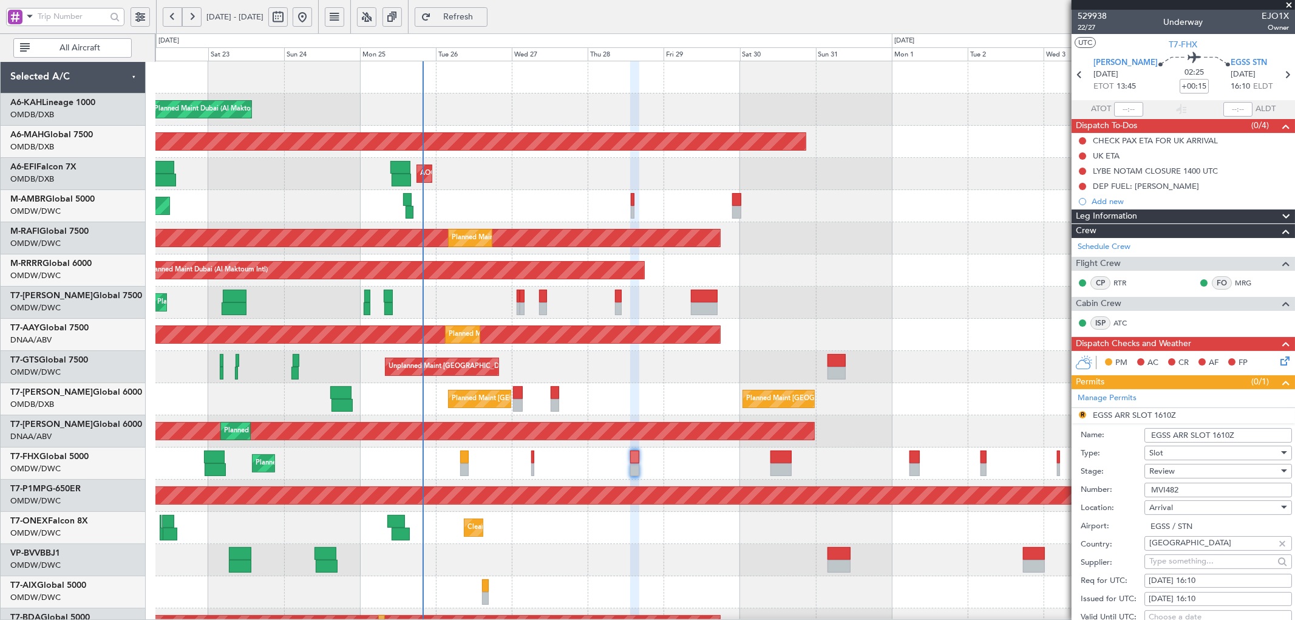
click at [1185, 469] on div "Review" at bounding box center [1213, 471] width 129 height 18
click at [1187, 571] on span "Received OK" at bounding box center [1213, 569] width 126 height 18
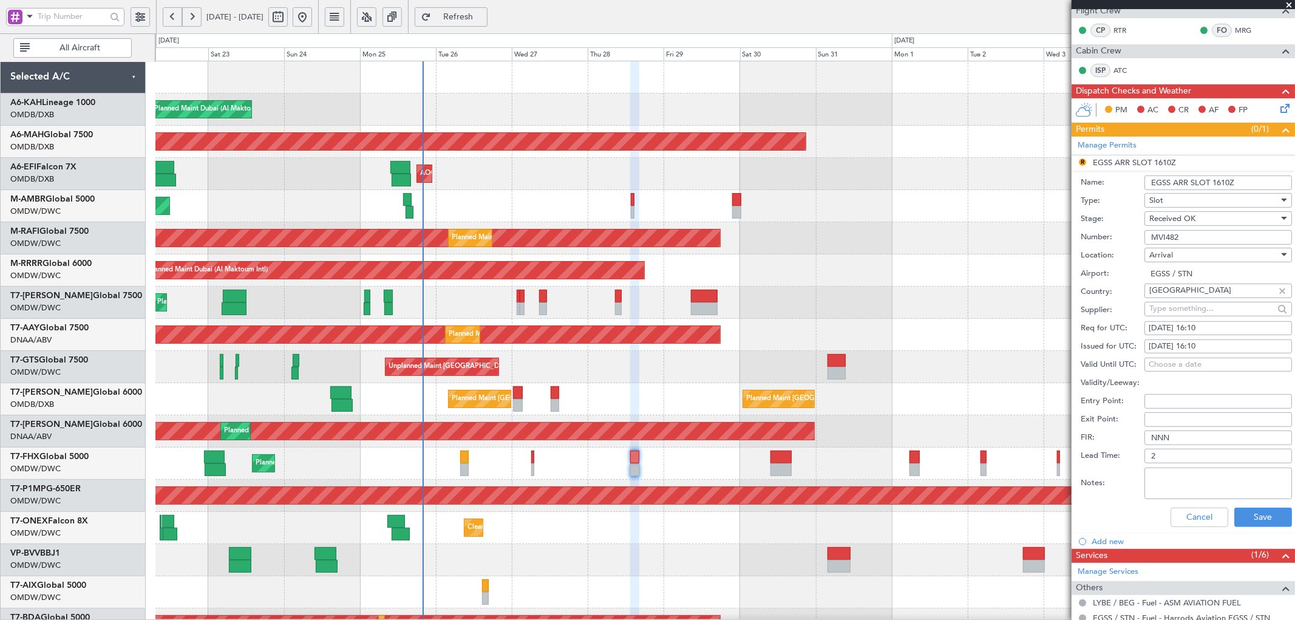
scroll to position [270, 0]
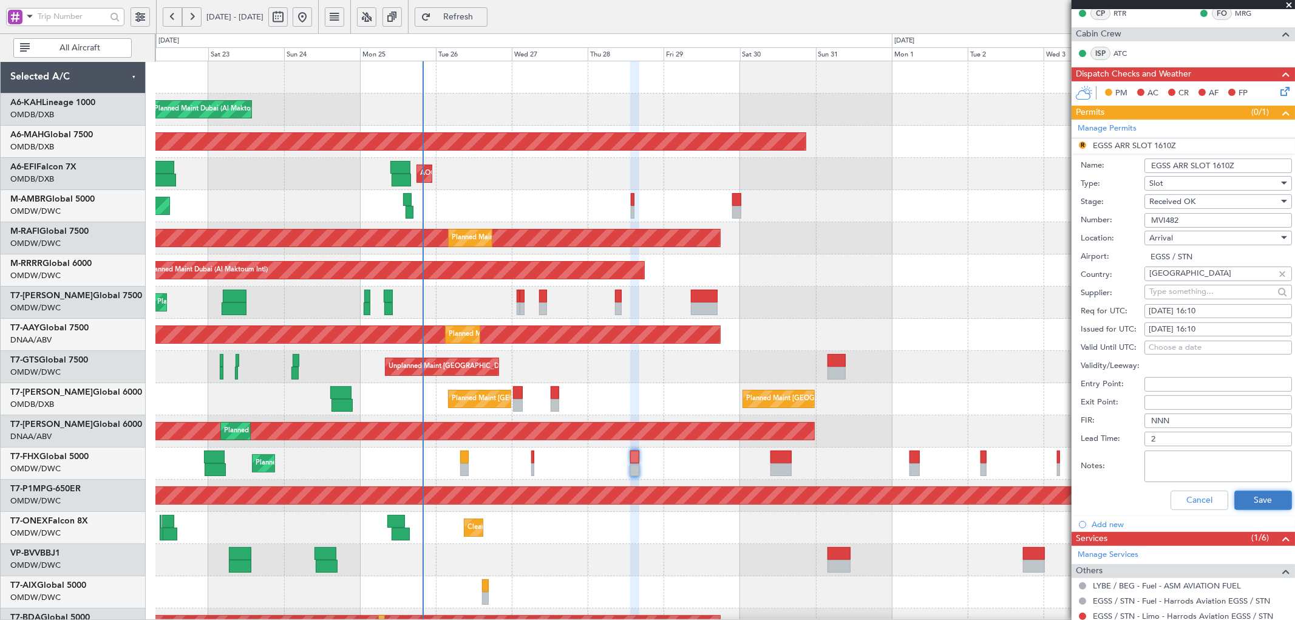
click at [1271, 496] on button "Save" at bounding box center [1263, 500] width 58 height 19
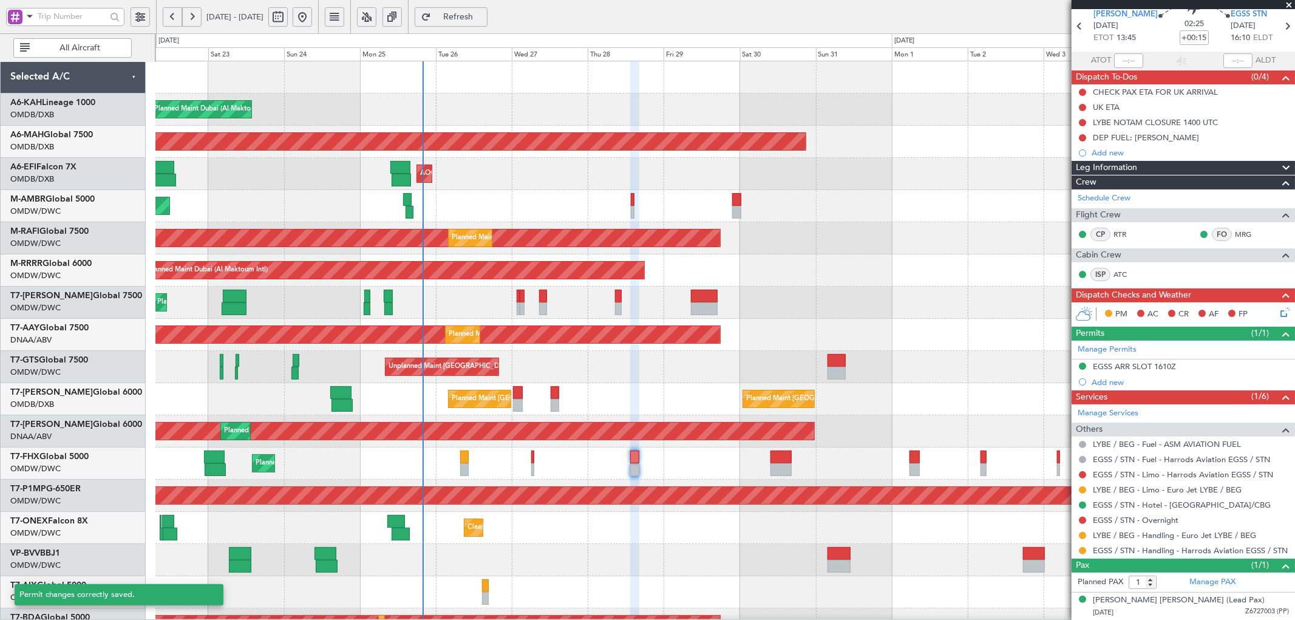
scroll to position [49, 0]
click at [1084, 551] on button at bounding box center [1082, 550] width 7 height 7
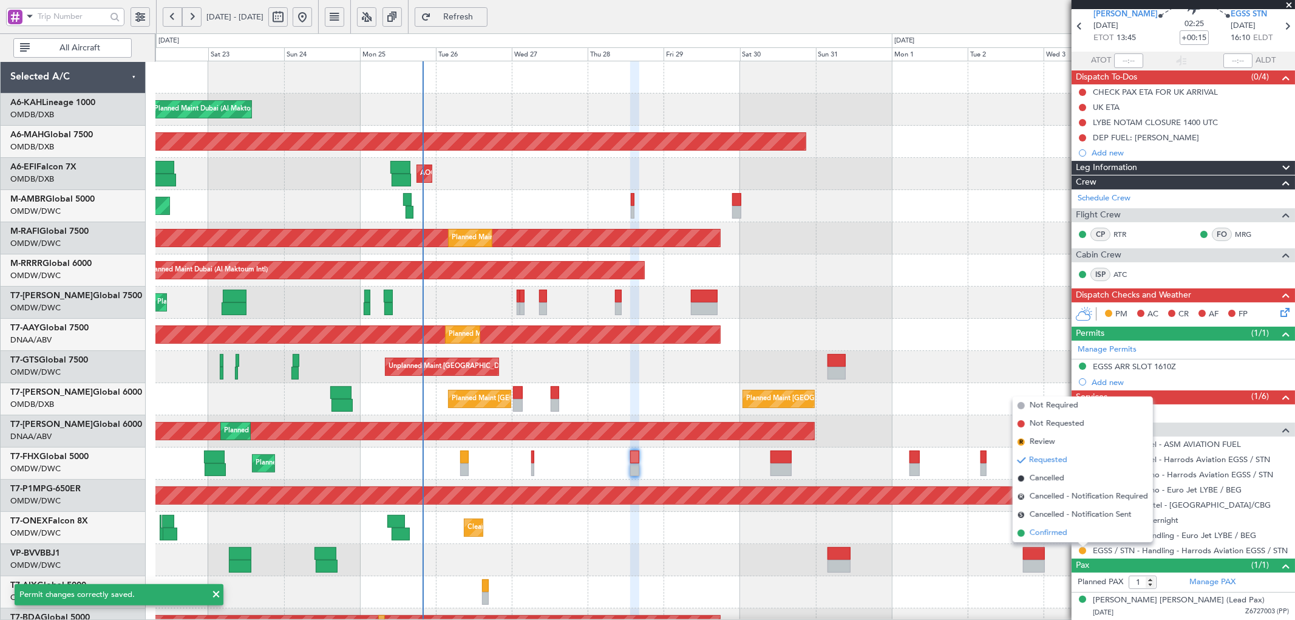
click at [1047, 536] on span "Confirmed" at bounding box center [1049, 533] width 38 height 12
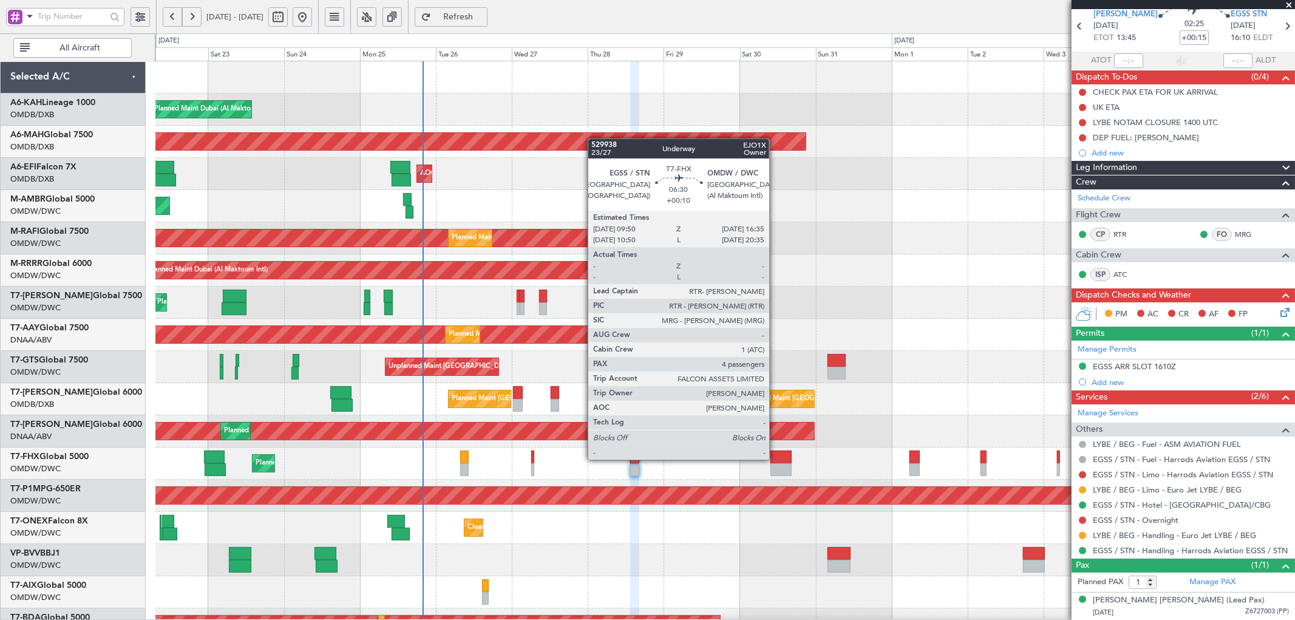
click at [775, 458] on div at bounding box center [781, 457] width 22 height 13
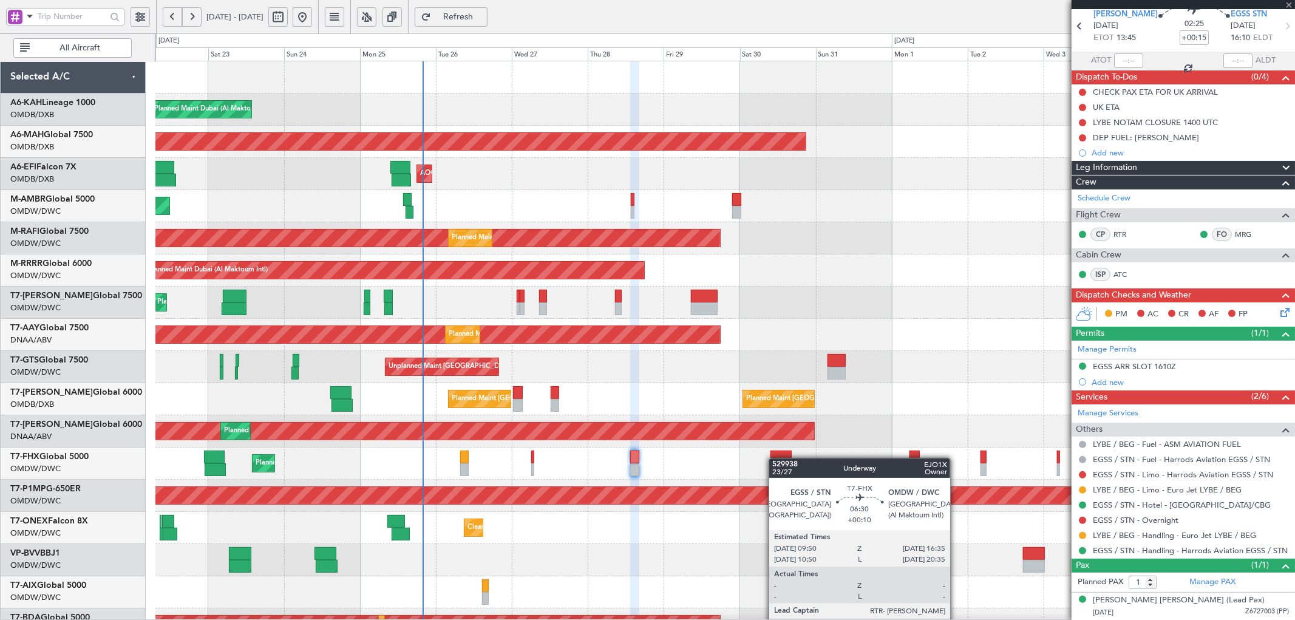
type input "+00:10"
type input "4"
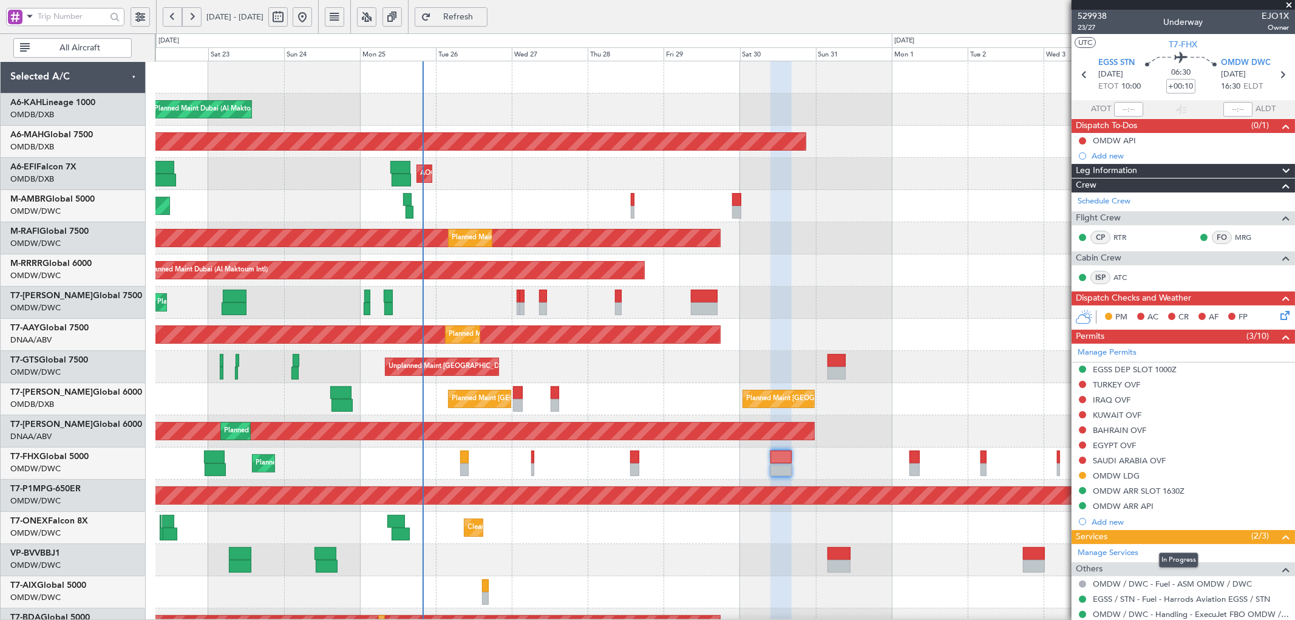
scroll to position [161, 0]
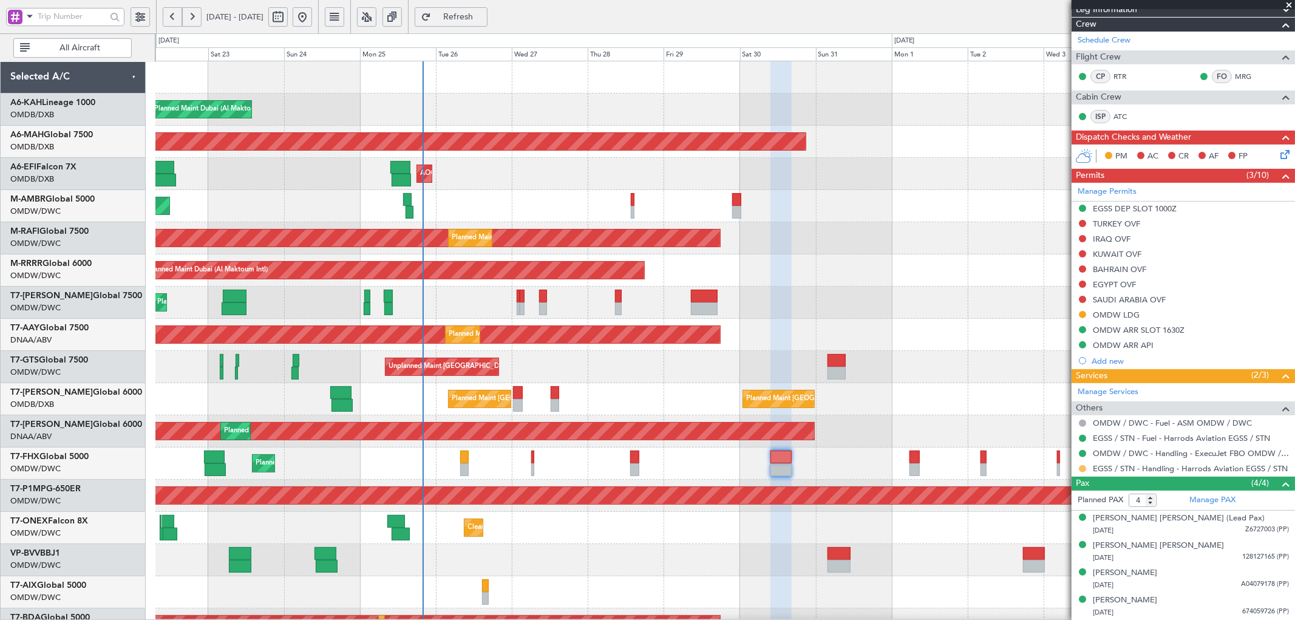
click at [1081, 468] on button at bounding box center [1082, 468] width 7 height 7
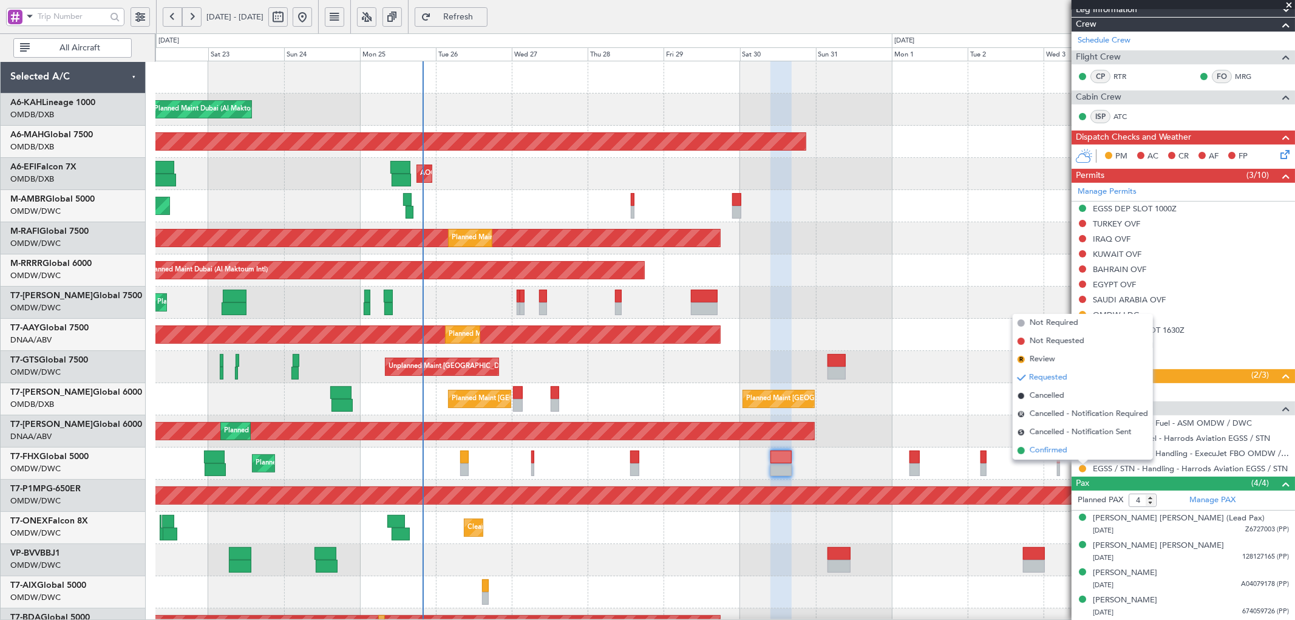
click at [1039, 450] on span "Confirmed" at bounding box center [1049, 450] width 38 height 12
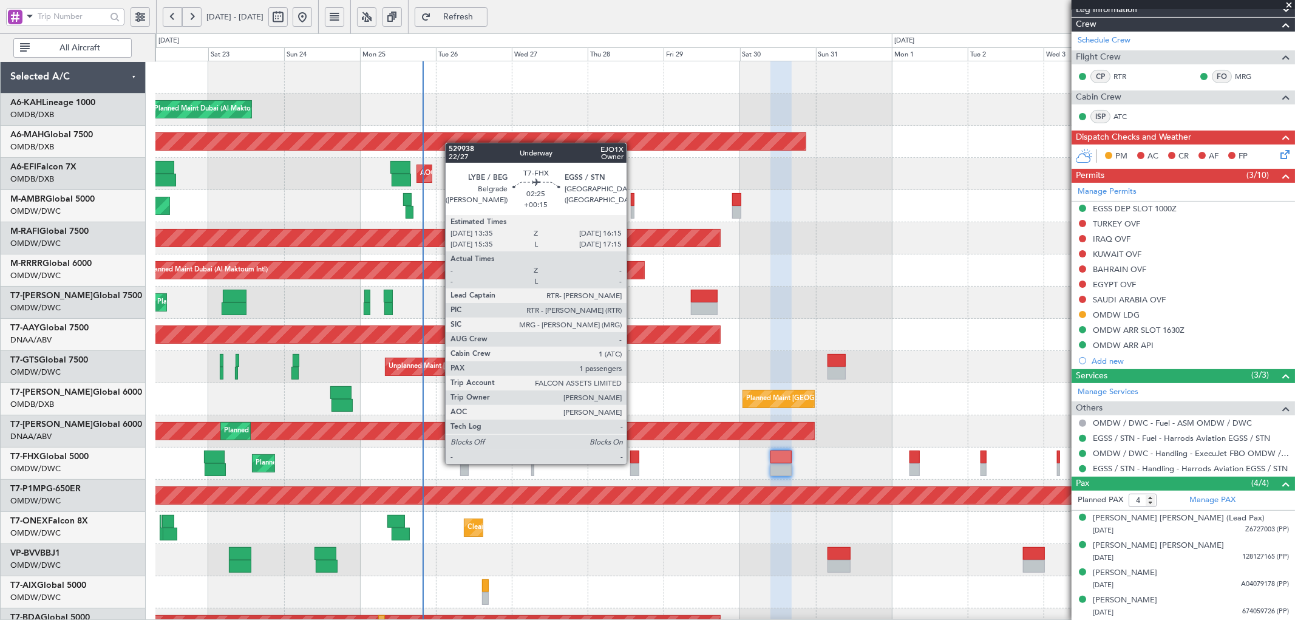
click at [633, 463] on div at bounding box center [634, 469] width 9 height 13
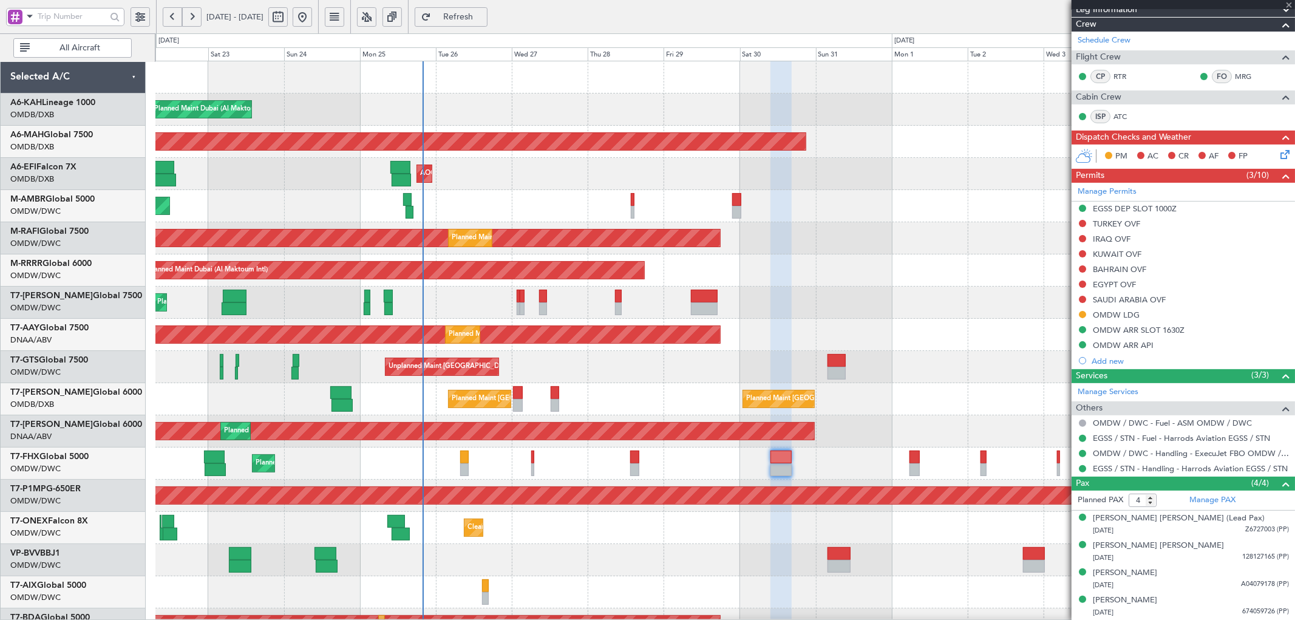
type input "+00:15"
type input "1"
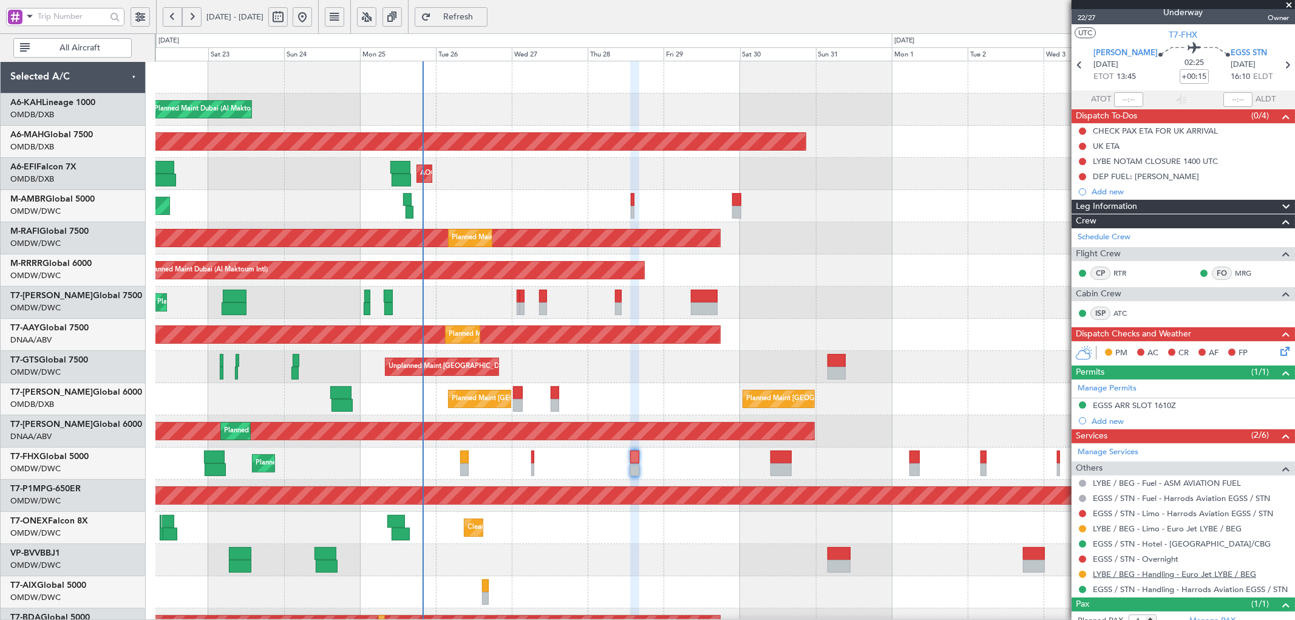
scroll to position [0, 0]
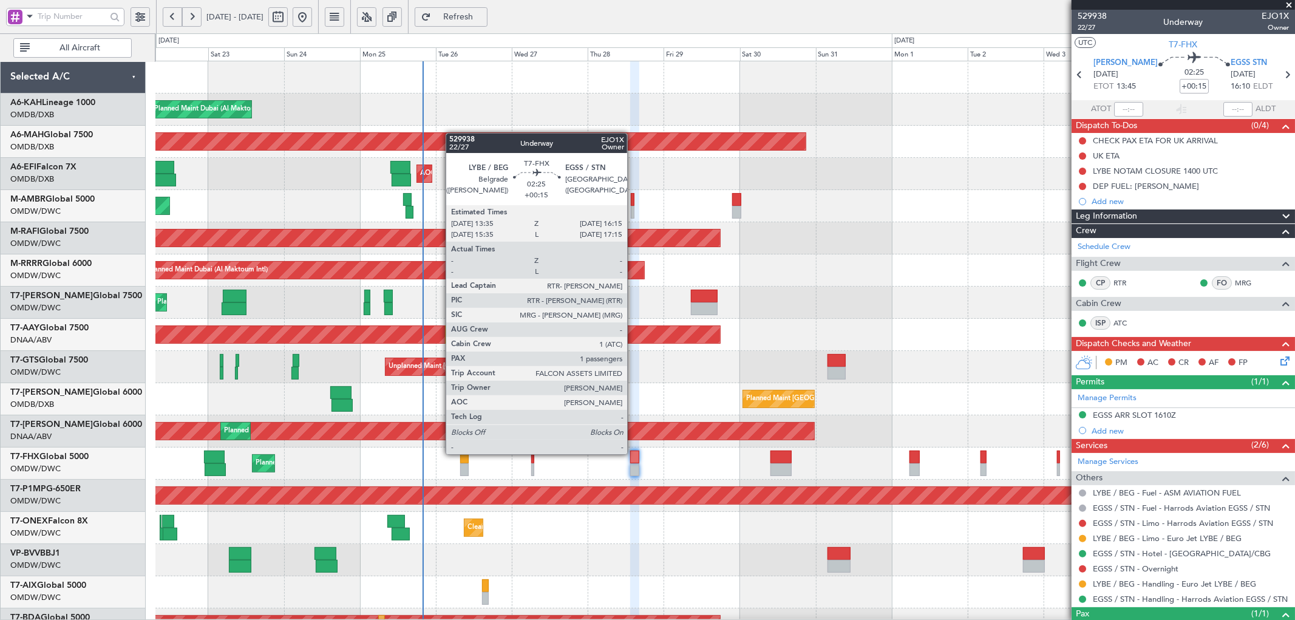
click at [633, 453] on div at bounding box center [634, 457] width 9 height 13
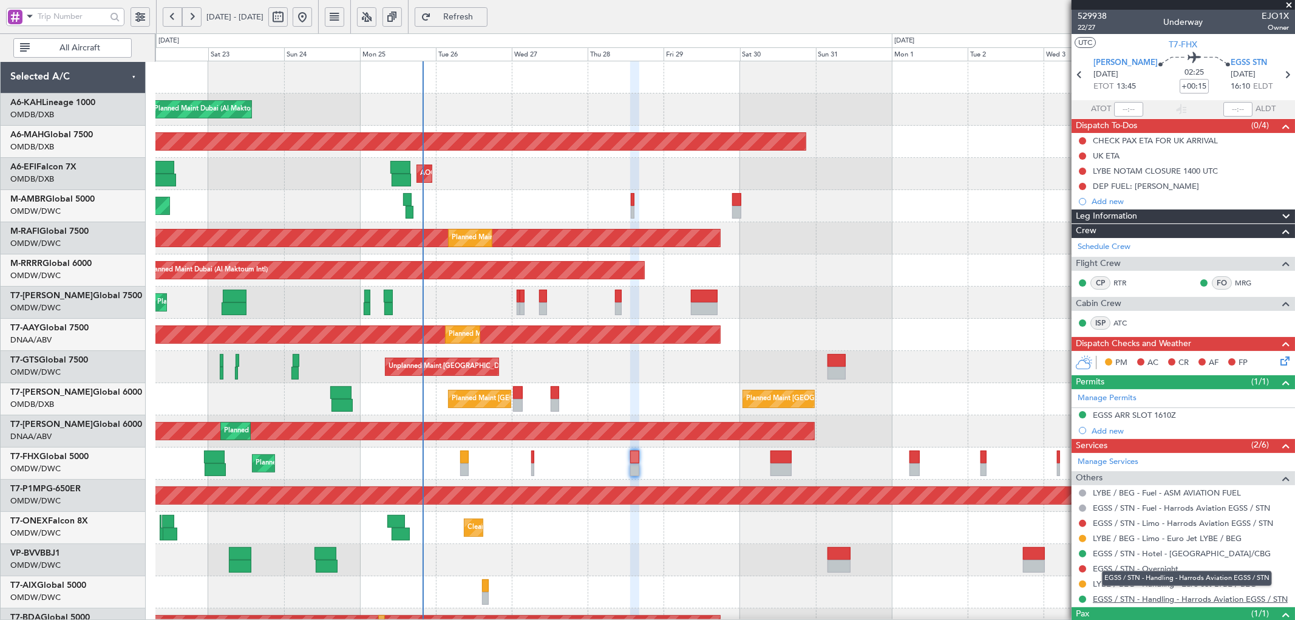
click at [1160, 600] on link "EGSS / STN - Handling - Harrods Aviation EGSS / STN" at bounding box center [1190, 599] width 195 height 10
drag, startPoint x: 485, startPoint y: 22, endPoint x: 475, endPoint y: 25, distance: 10.2
click at [483, 22] on button "Refresh" at bounding box center [451, 16] width 73 height 19
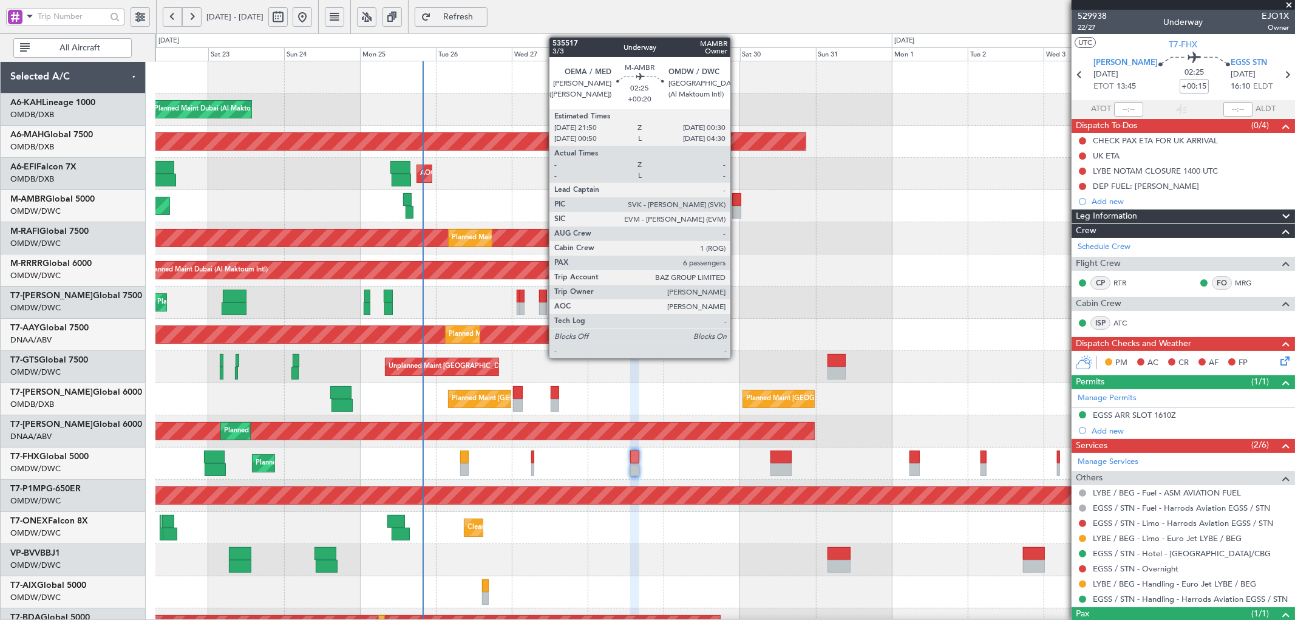
click at [736, 200] on div at bounding box center [736, 199] width 9 height 13
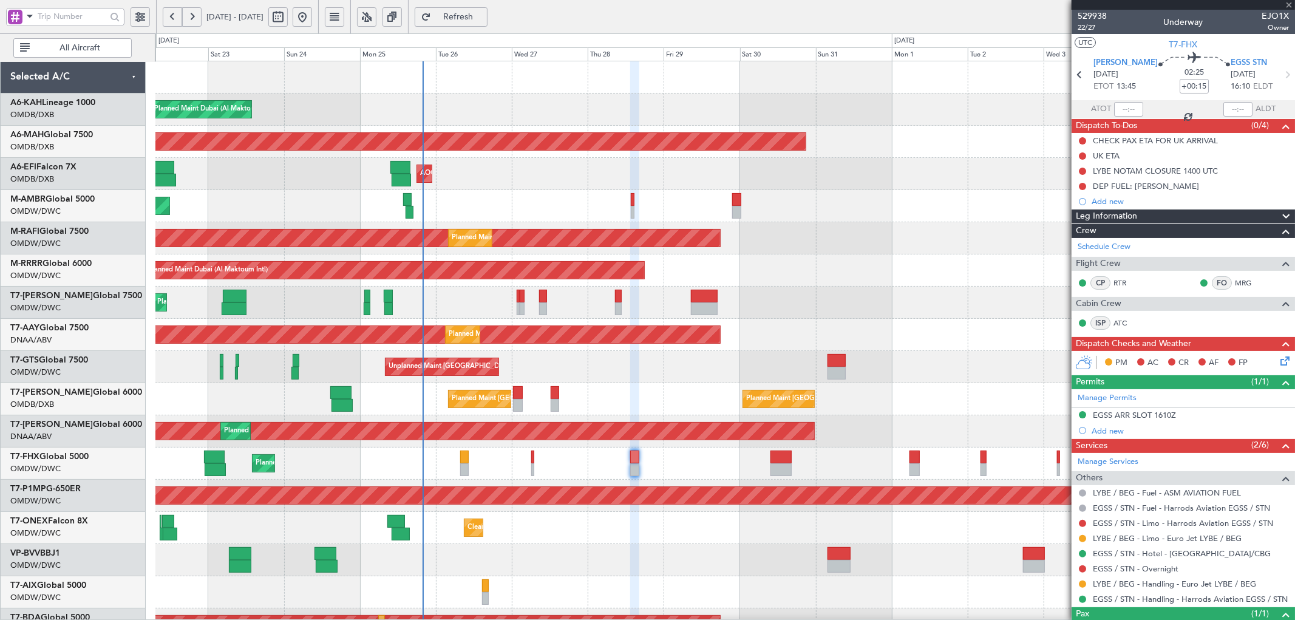
type input "+00:20"
type input "6"
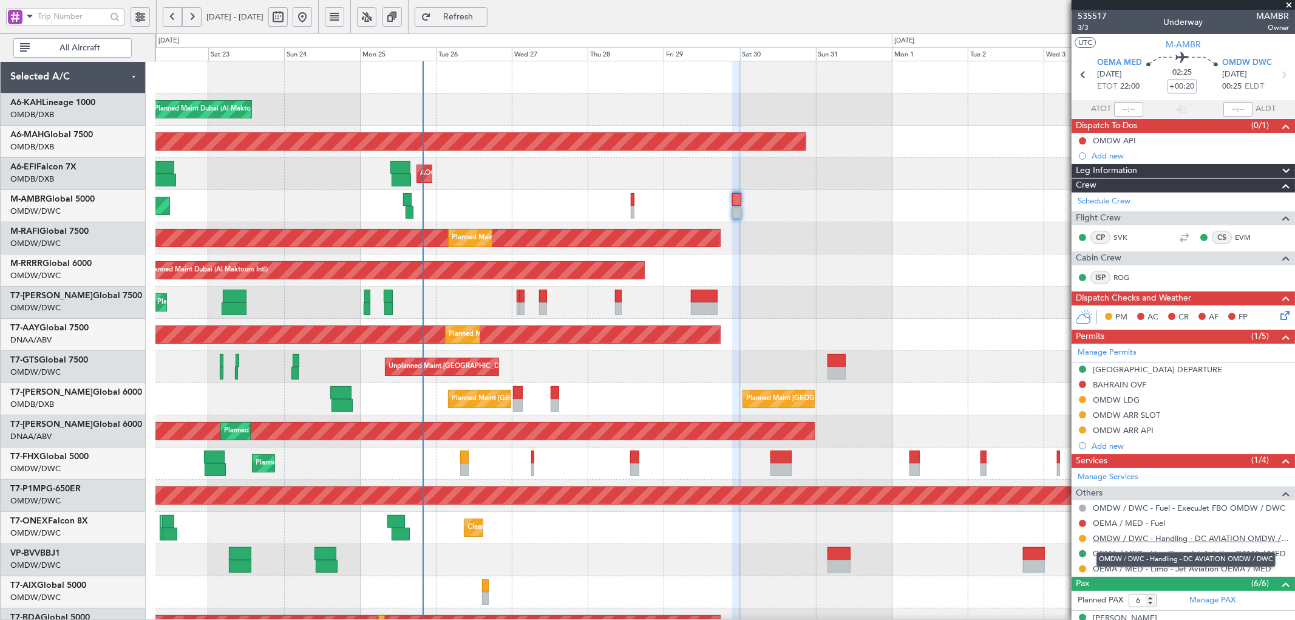
click at [1164, 538] on link "OMDW / DWC - Handling - DC AVIATION OMDW / DWC" at bounding box center [1191, 538] width 196 height 10
click at [1083, 385] on button at bounding box center [1082, 384] width 7 height 7
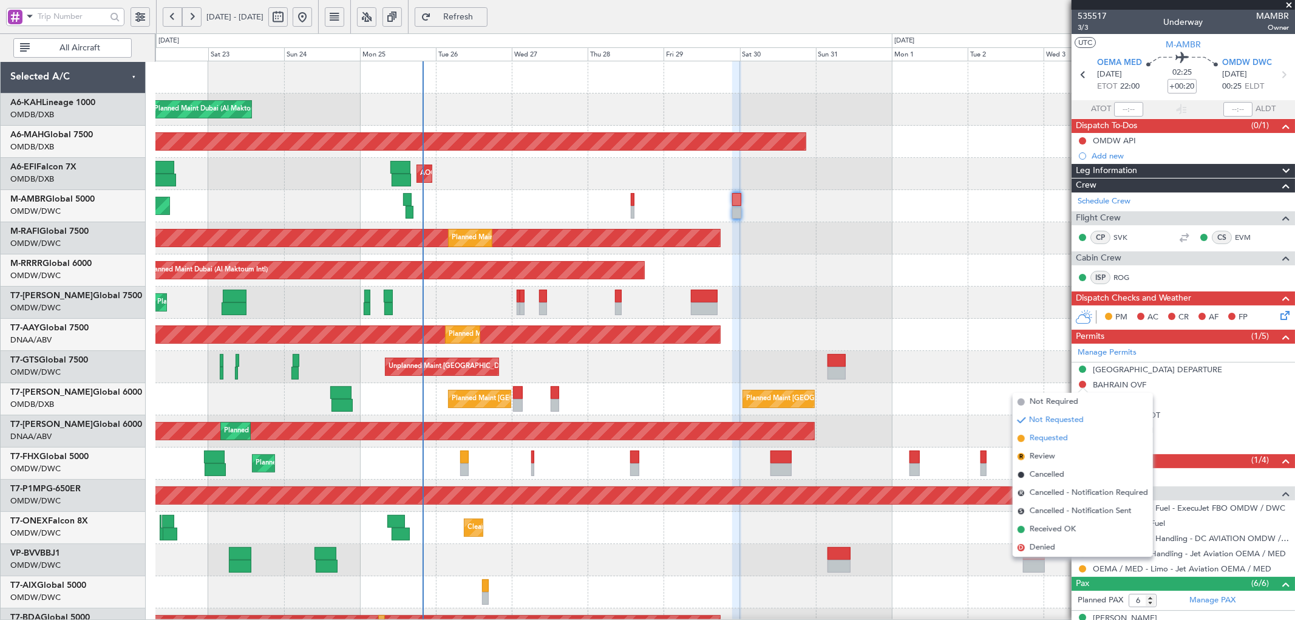
click at [1031, 436] on span "Requested" at bounding box center [1049, 438] width 38 height 12
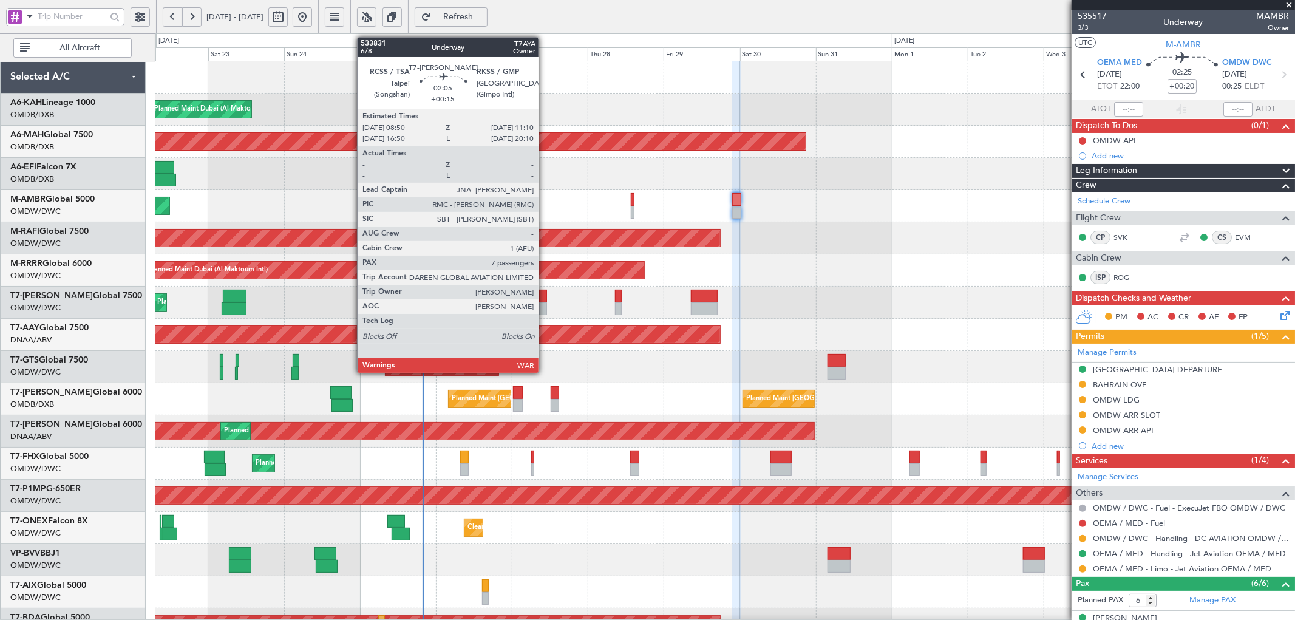
click at [545, 293] on div at bounding box center [543, 296] width 8 height 13
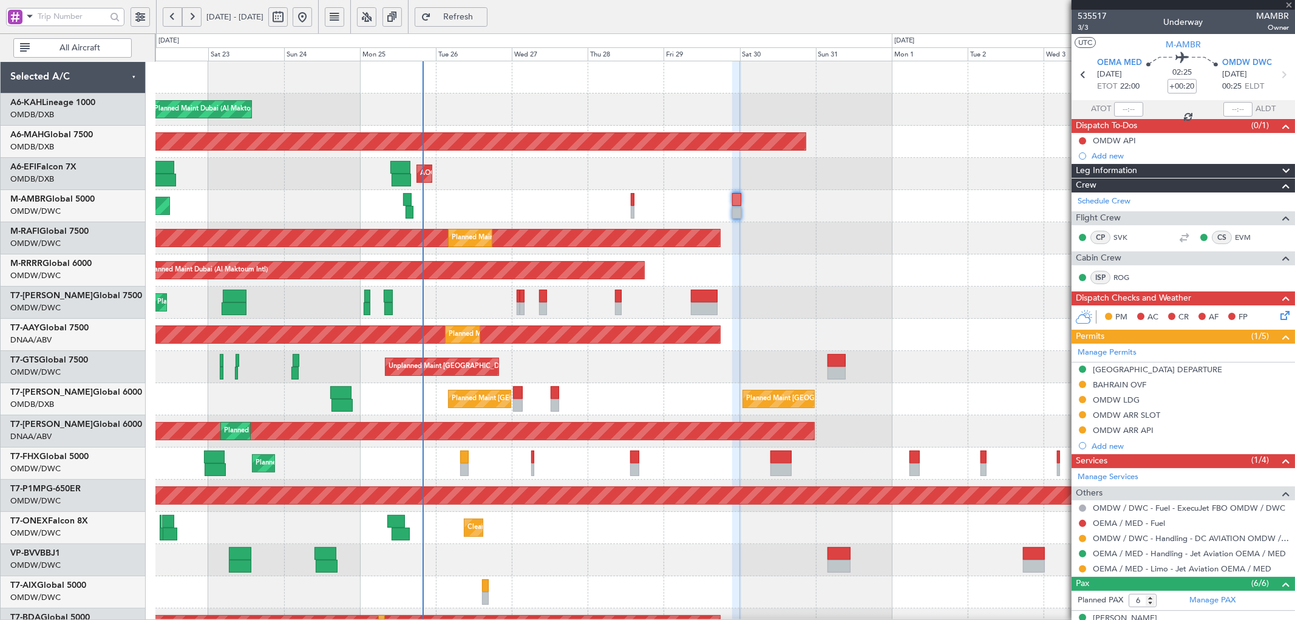
type input "+00:15"
type input "7"
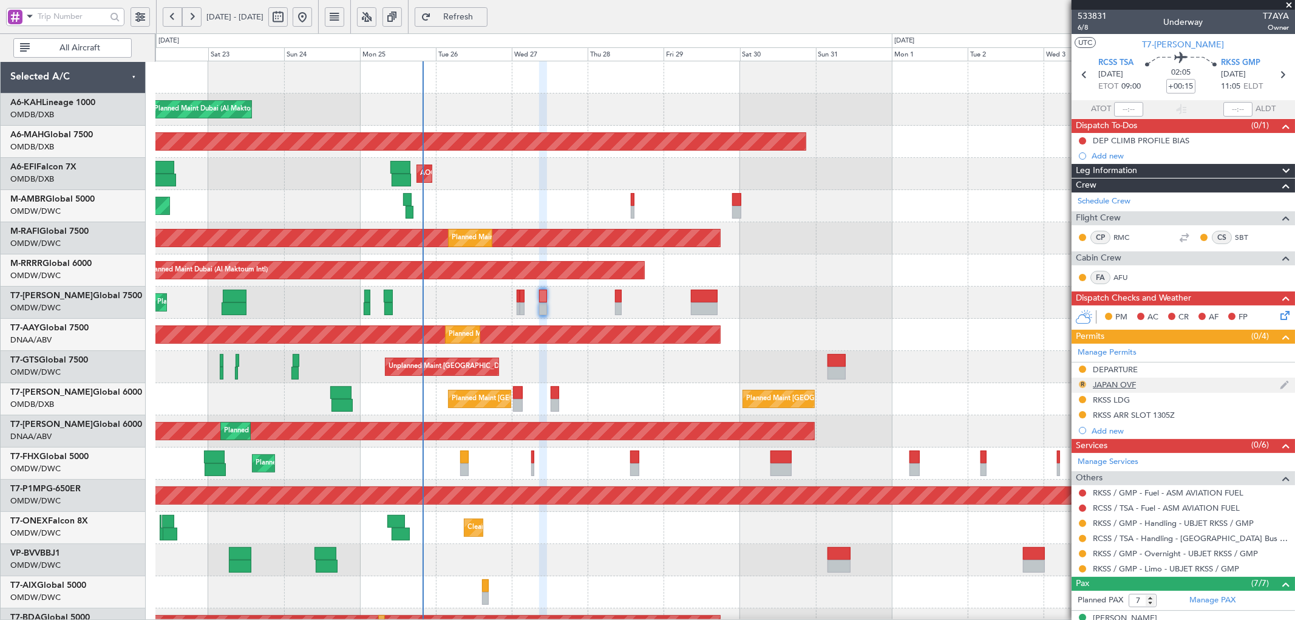
click at [1080, 383] on button "R" at bounding box center [1082, 384] width 7 height 7
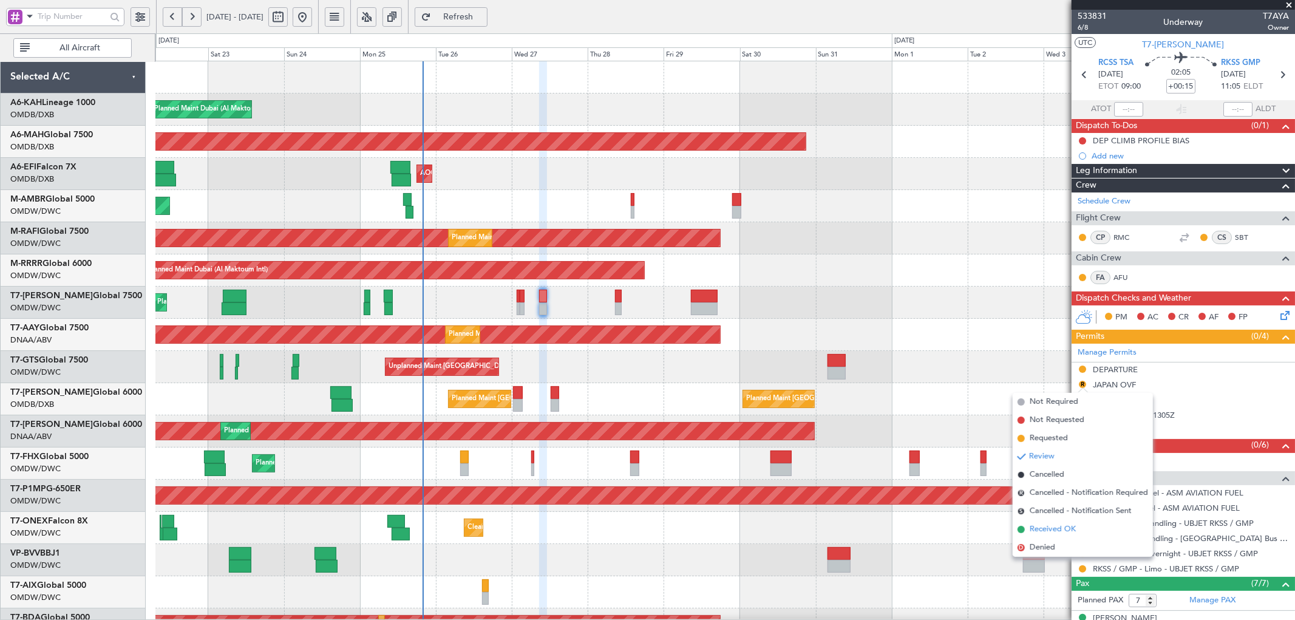
click at [1051, 524] on span "Received OK" at bounding box center [1053, 529] width 46 height 12
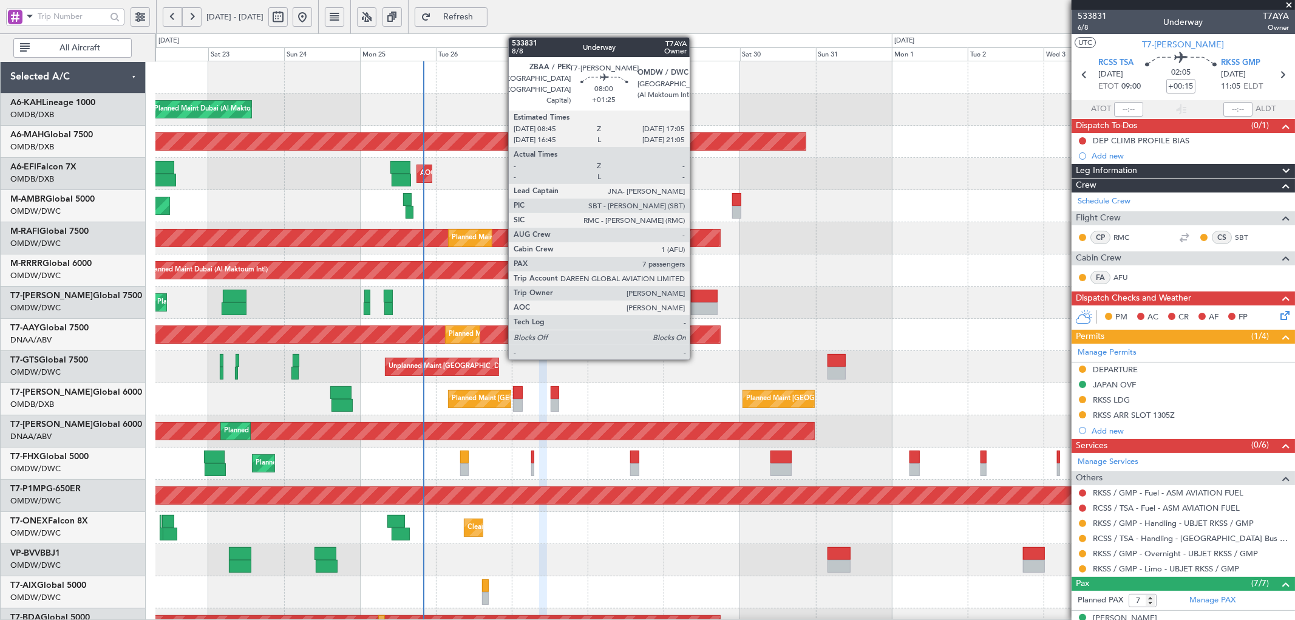
click at [696, 296] on div at bounding box center [704, 296] width 27 height 13
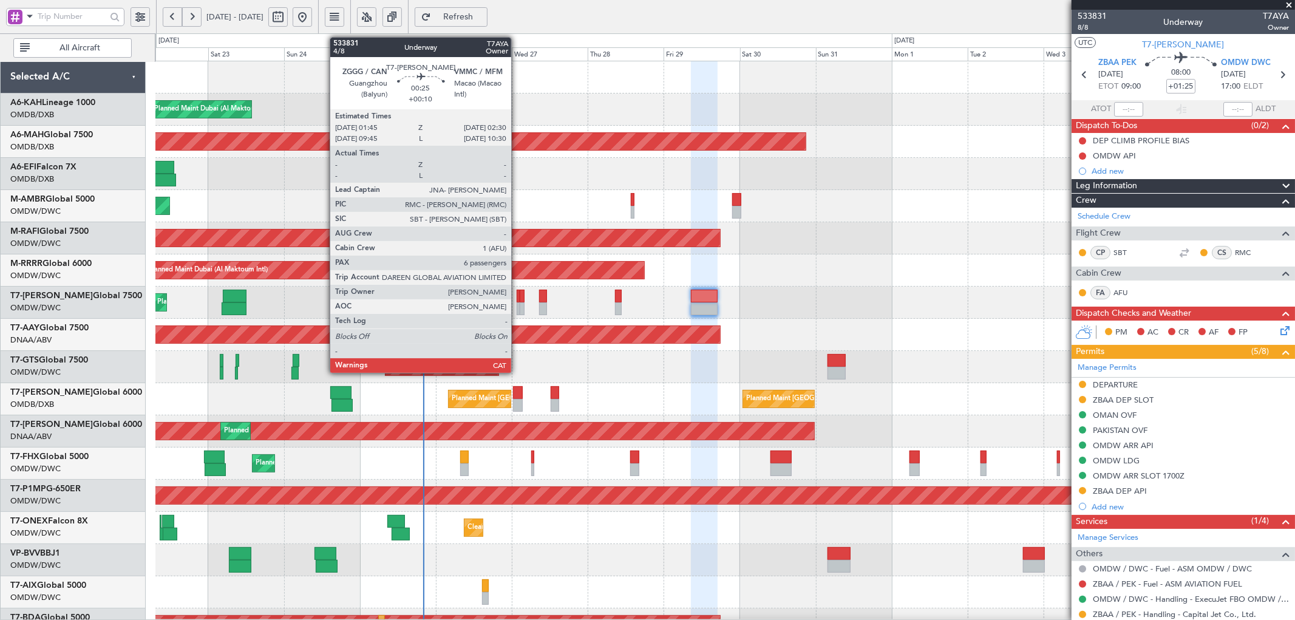
click at [517, 298] on div at bounding box center [518, 296] width 2 height 13
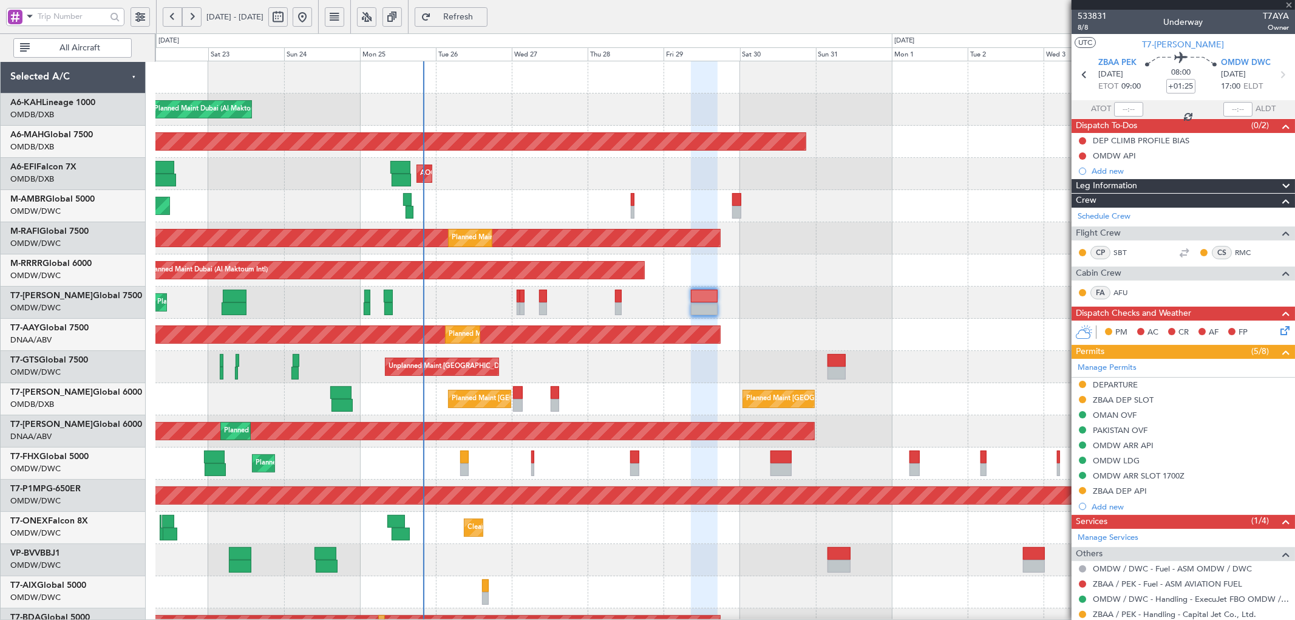
type input "+00:10"
type input "6"
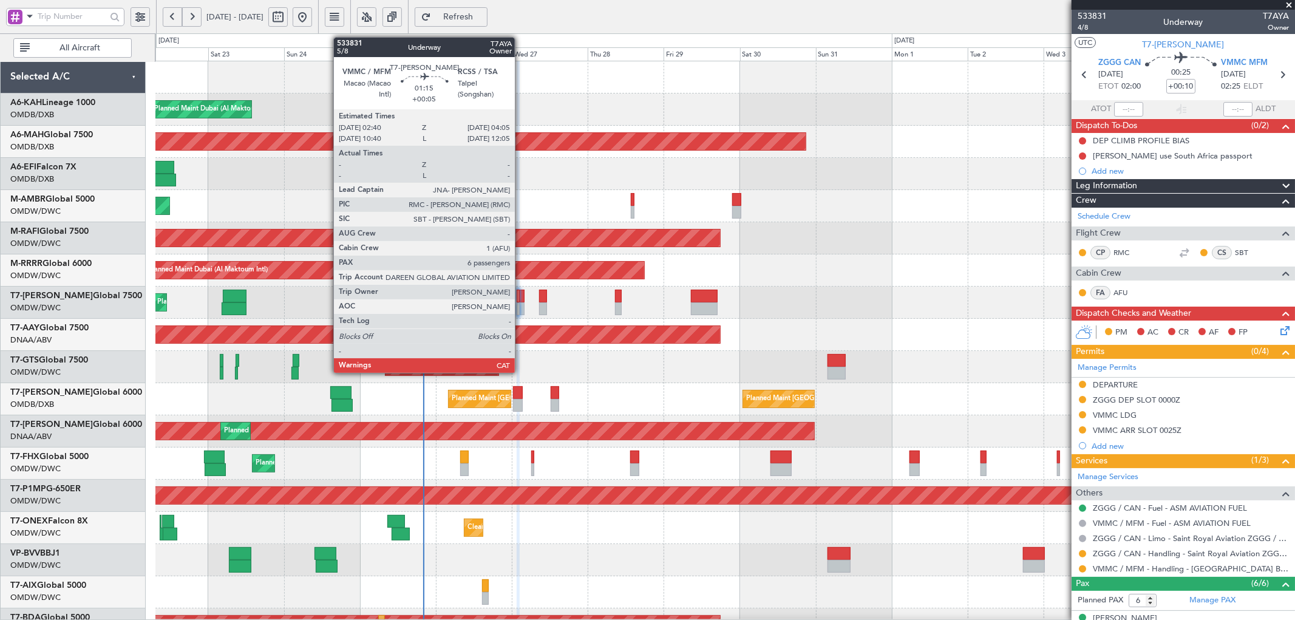
click at [521, 293] on div at bounding box center [522, 296] width 5 height 13
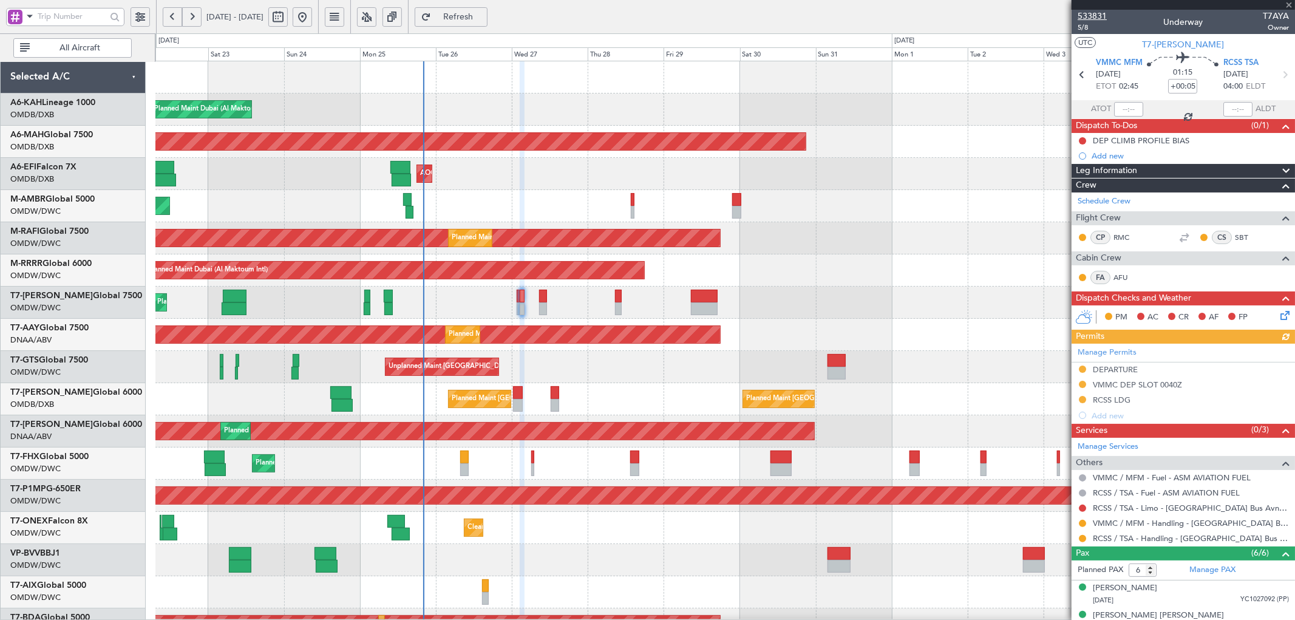
click at [1100, 16] on span "533831" at bounding box center [1092, 16] width 29 height 13
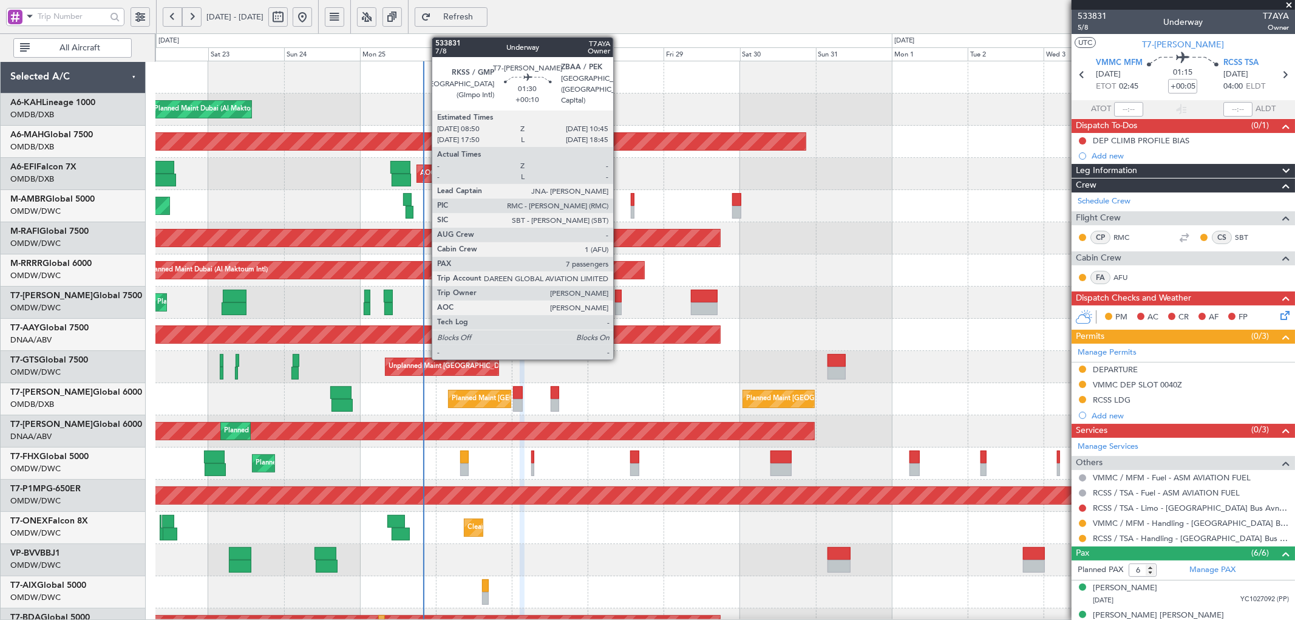
click at [619, 293] on div at bounding box center [618, 296] width 6 height 13
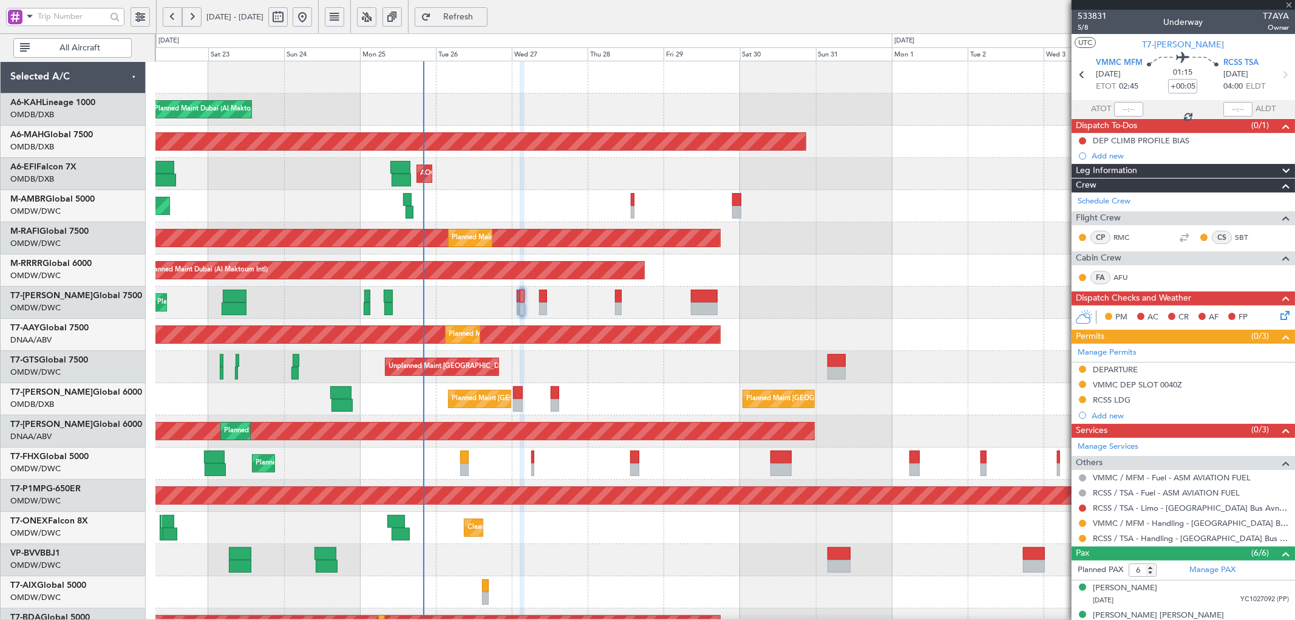
type input "+00:10"
type input "7"
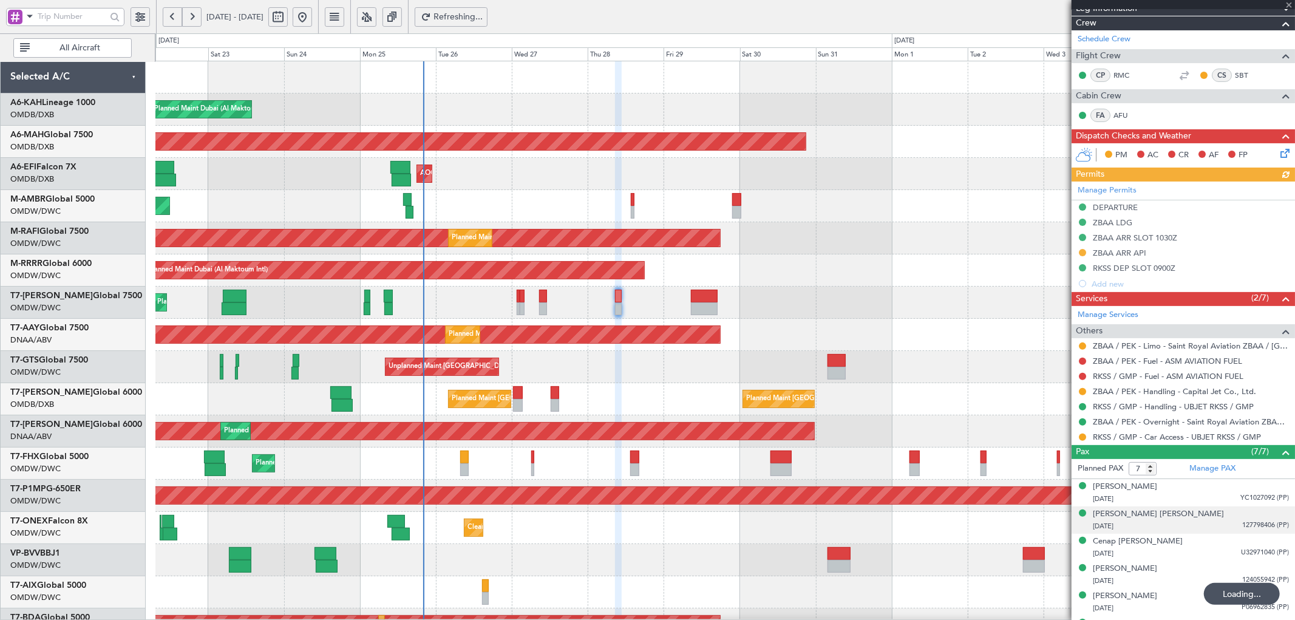
scroll to position [180, 0]
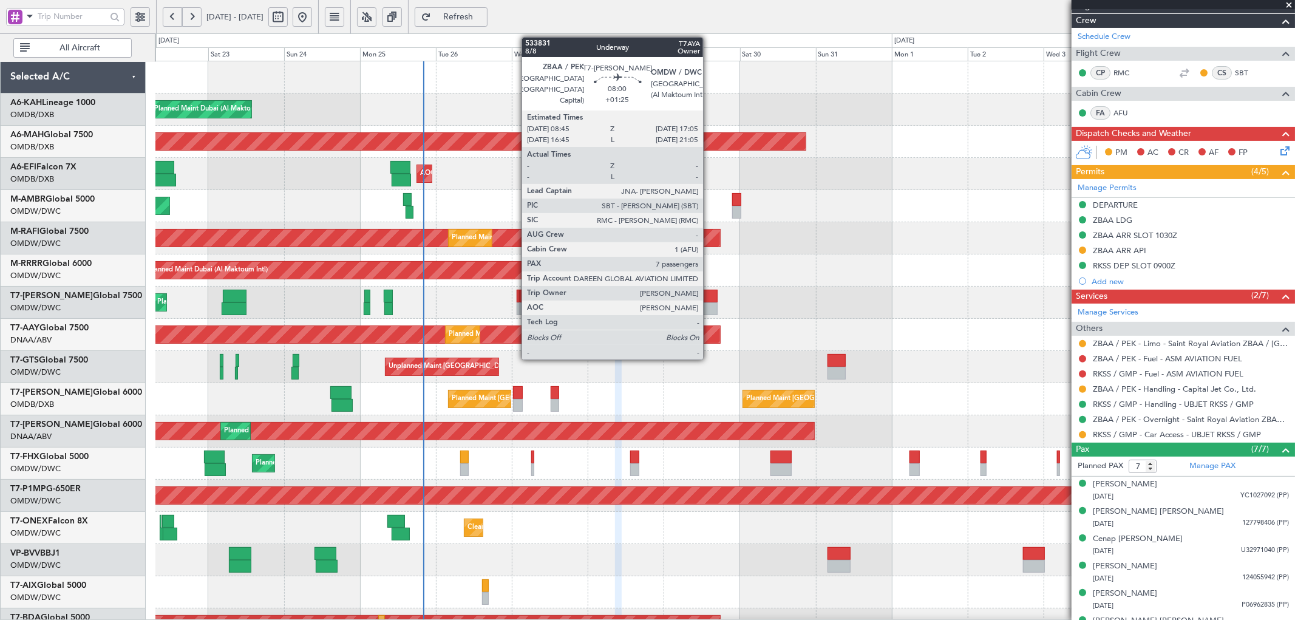
click at [709, 304] on div at bounding box center [704, 308] width 27 height 13
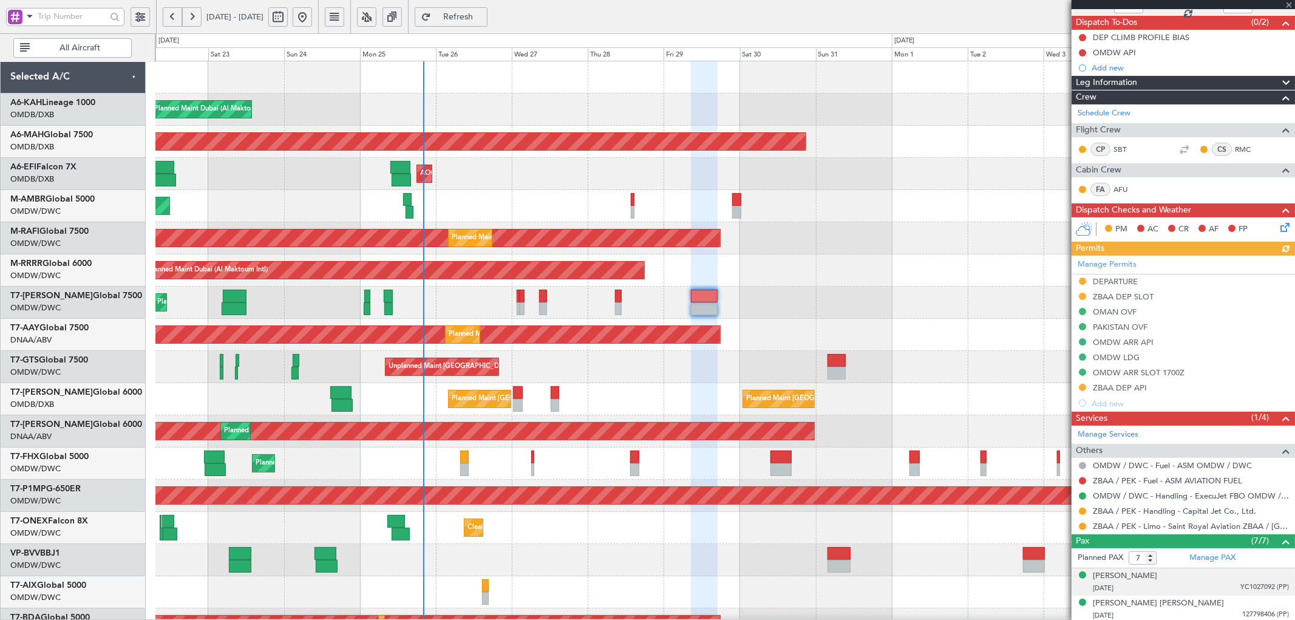
scroll to position [135, 0]
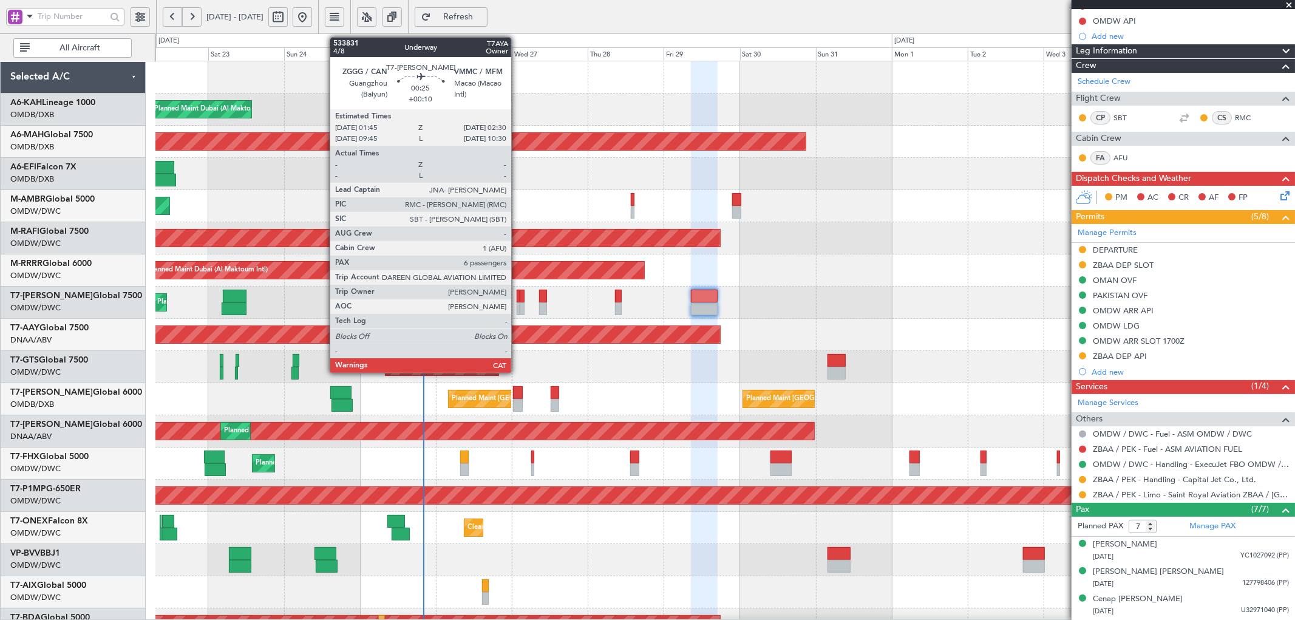
click at [517, 296] on div at bounding box center [518, 296] width 2 height 13
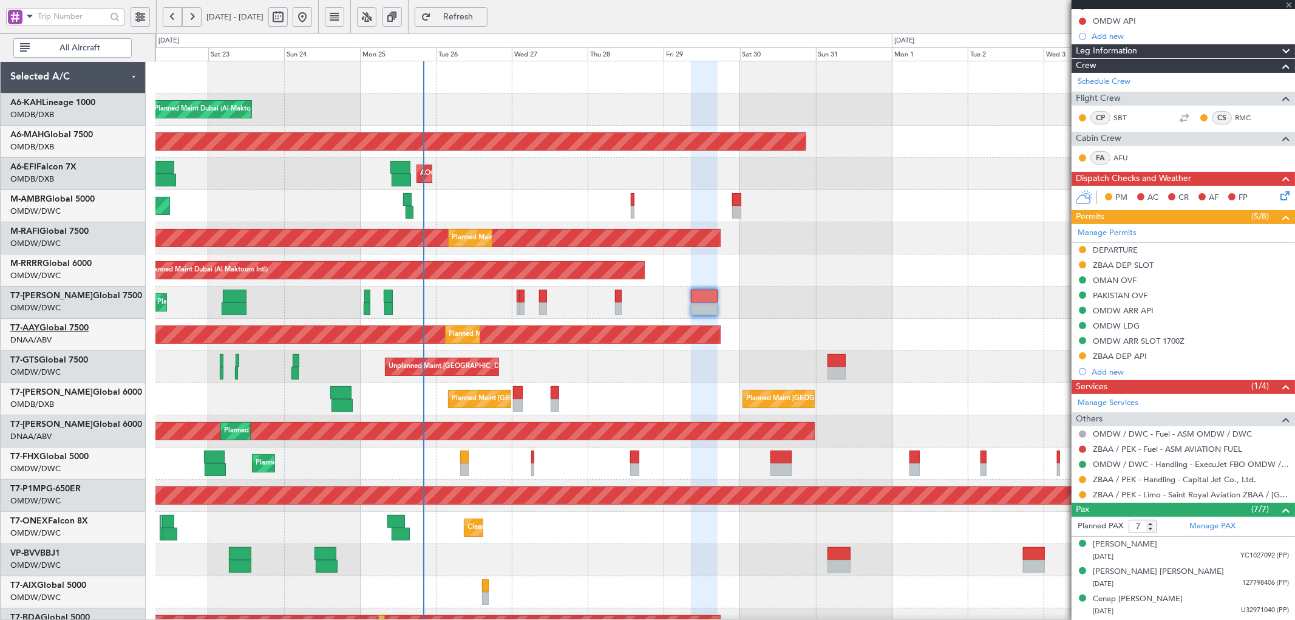
type input "+00:10"
type input "6"
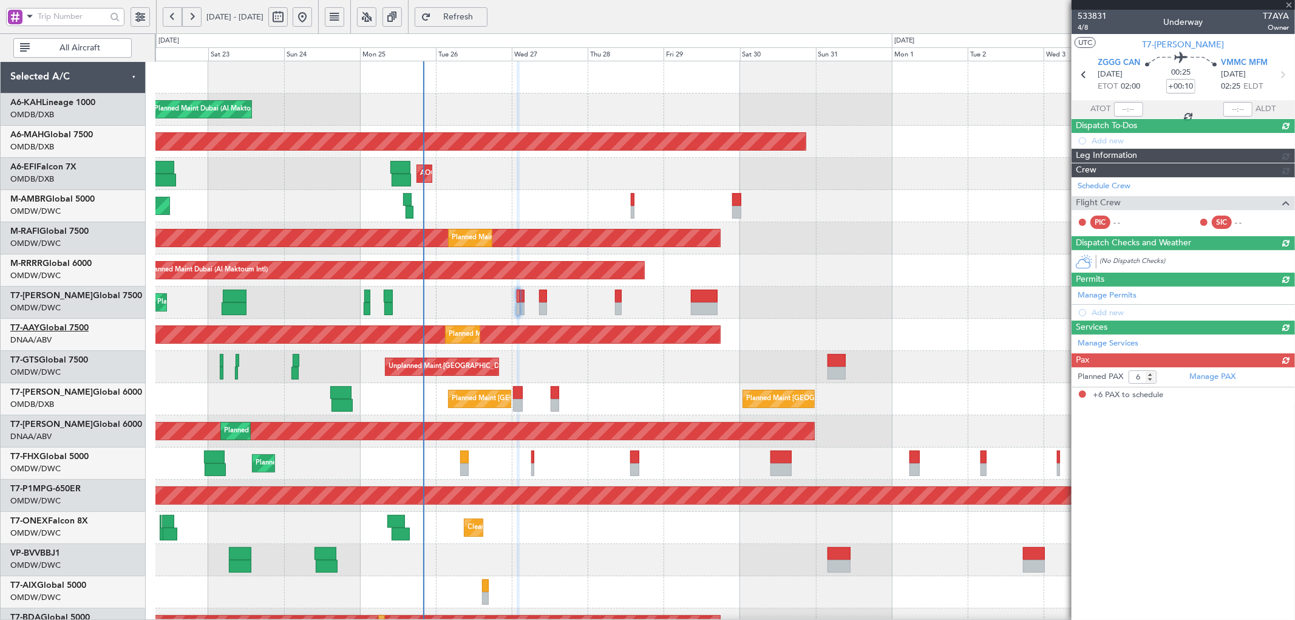
scroll to position [0, 0]
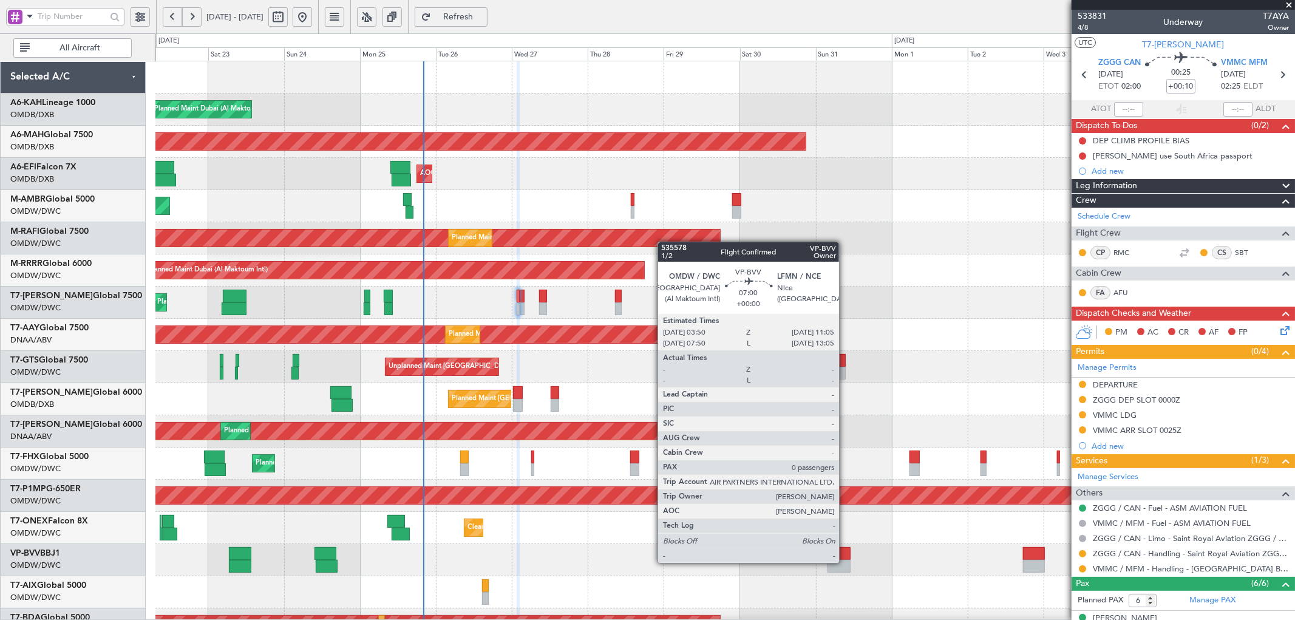
click at [845, 561] on div at bounding box center [839, 566] width 23 height 13
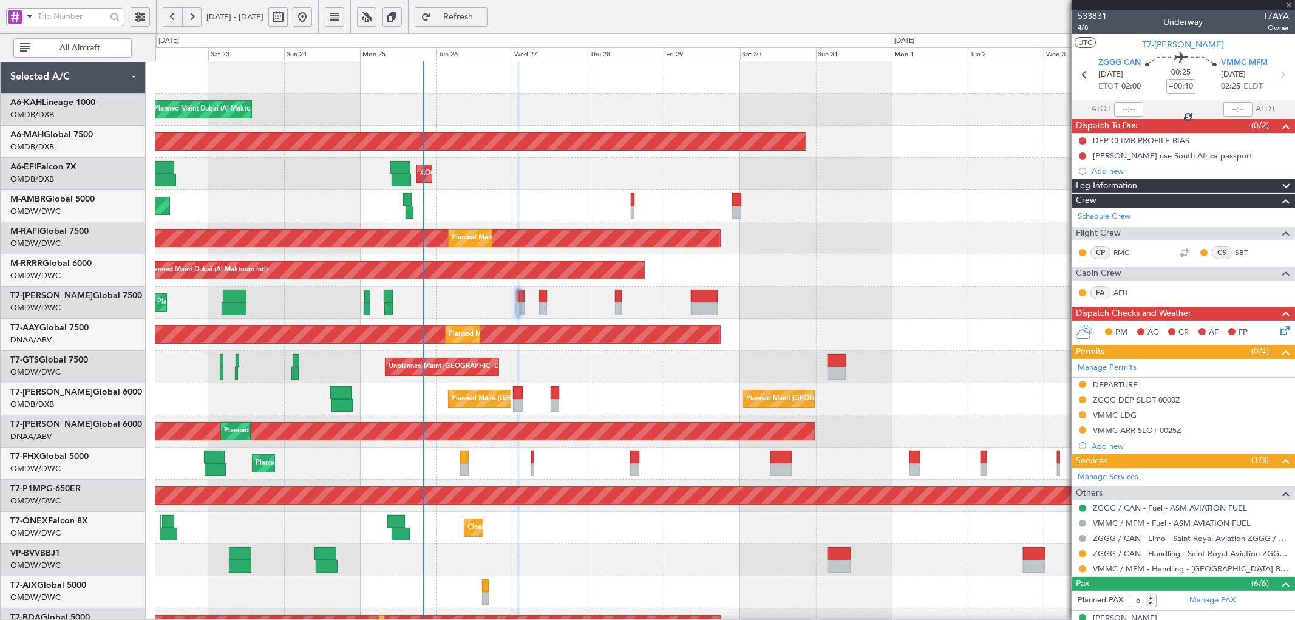
type input "0"
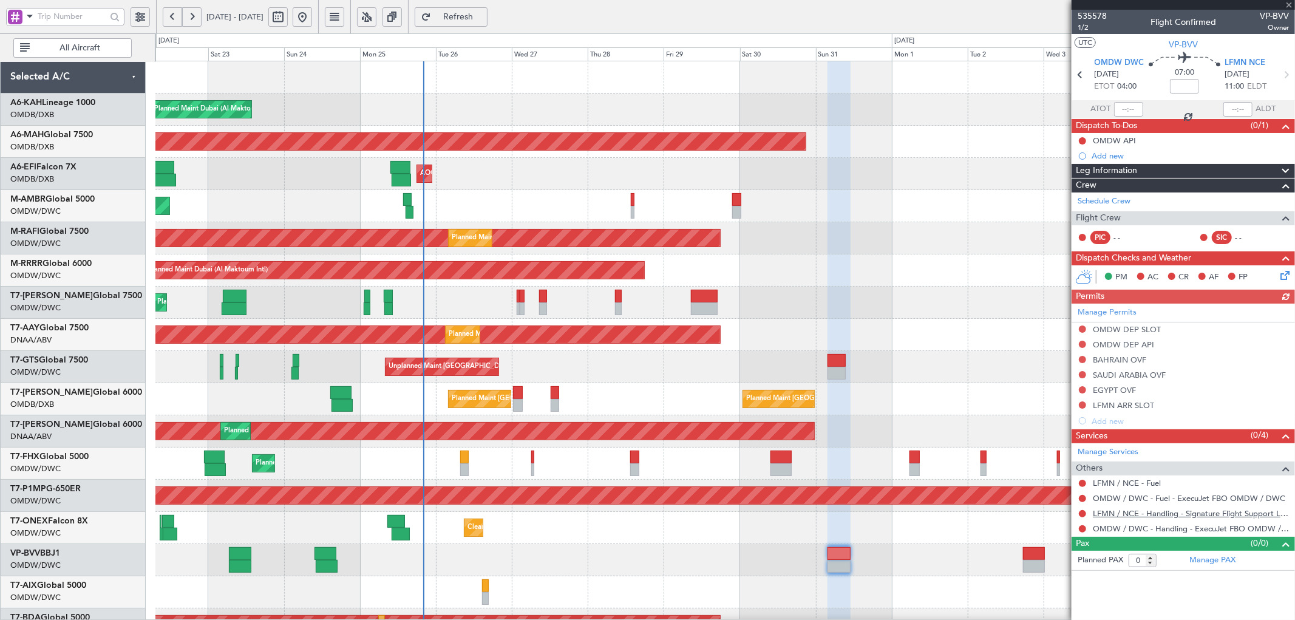
click at [1175, 515] on link "LFMN / NCE - Handling - Signature Flight Support LFMN / NCE" at bounding box center [1191, 513] width 196 height 10
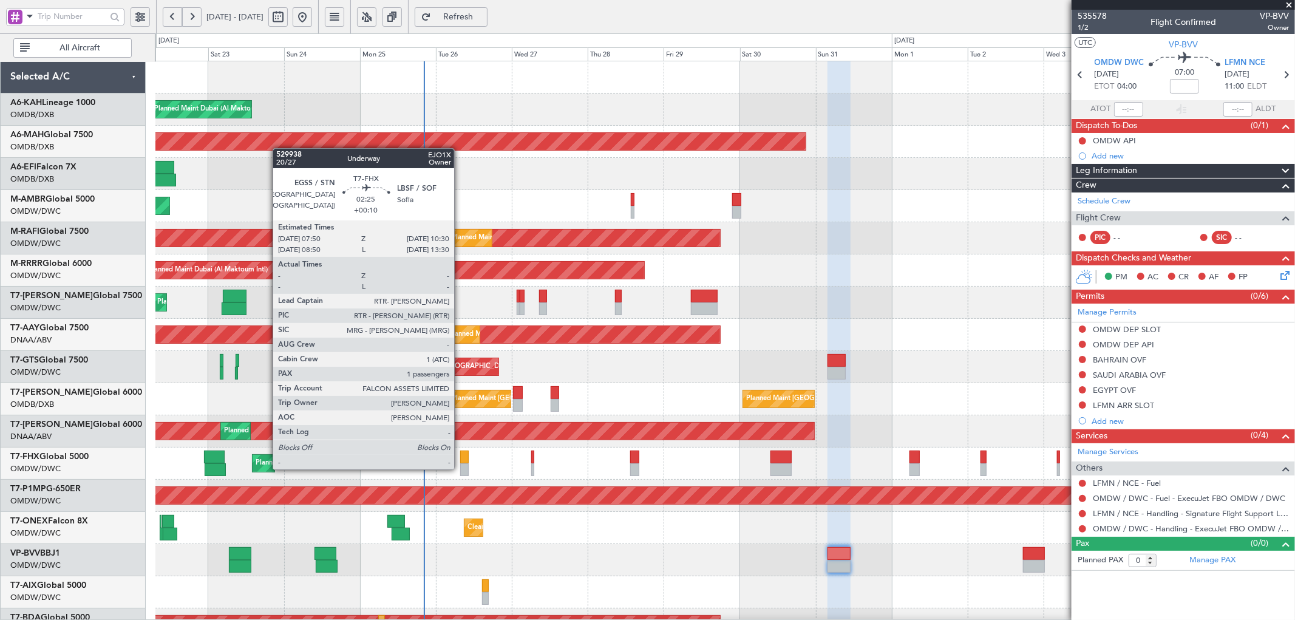
click at [460, 464] on div at bounding box center [464, 469] width 9 height 13
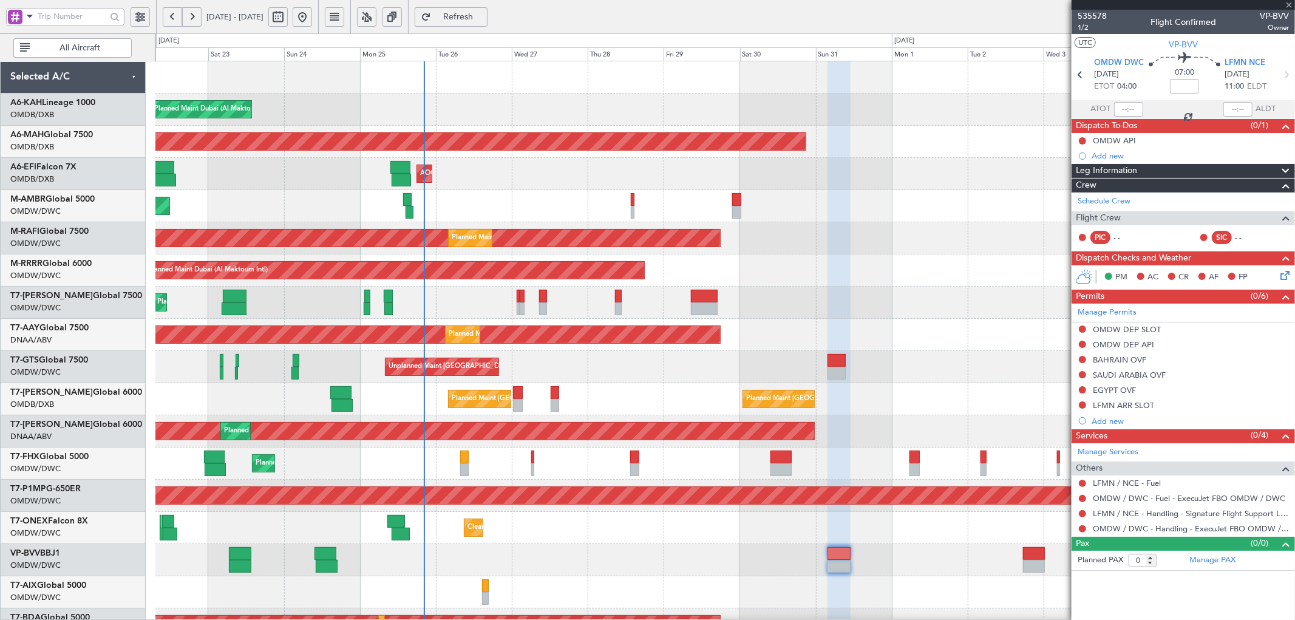
type input "+00:10"
type input "1"
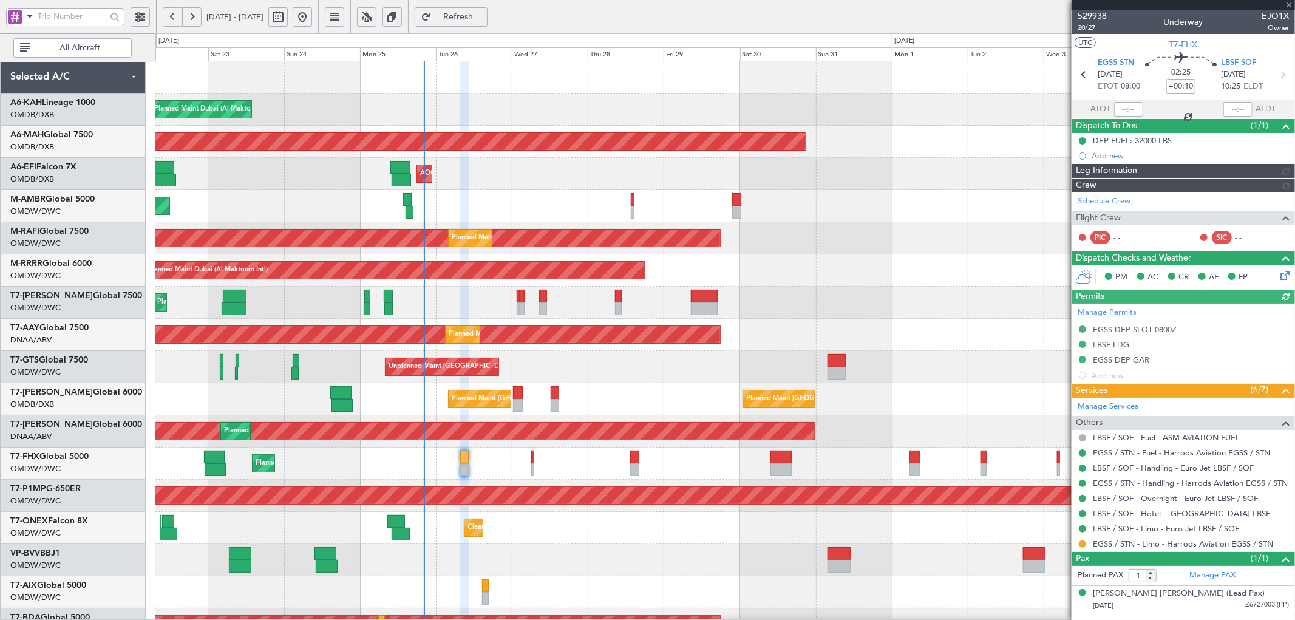
type input "[PERSON_NAME] (ANI)"
type input "7088"
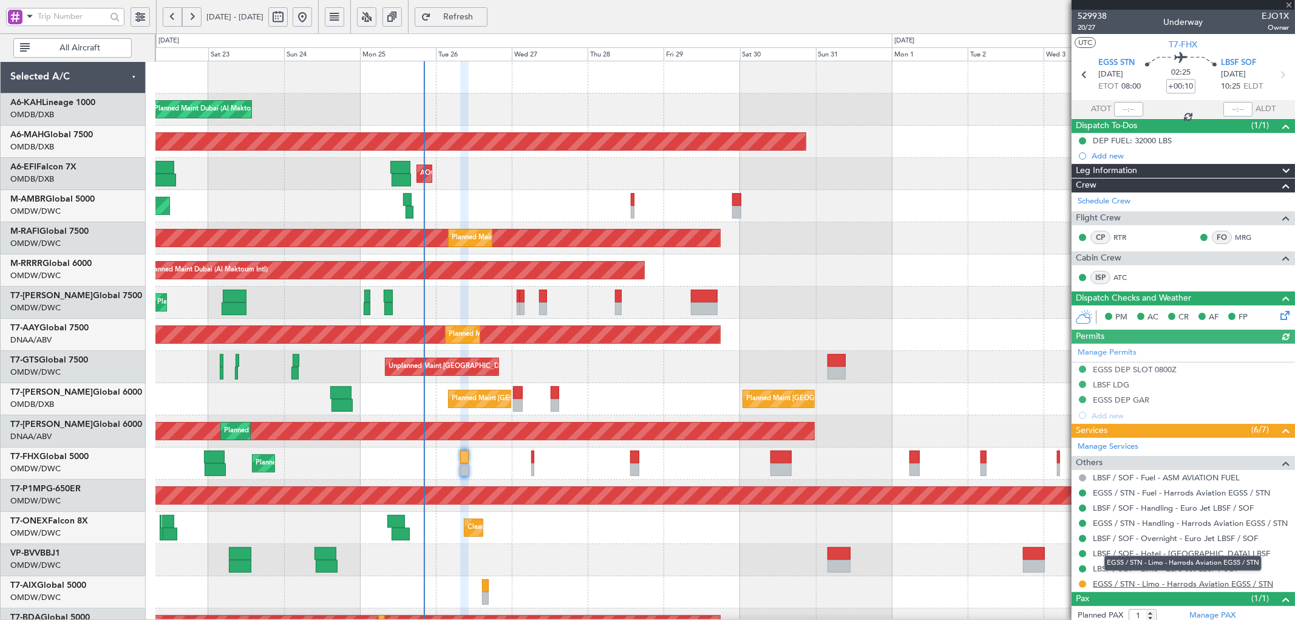
click at [1163, 586] on link "EGSS / STN - Limo - Harrods Aviation EGSS / STN" at bounding box center [1183, 584] width 180 height 10
type input "[PERSON_NAME] (ANI)"
type input "7088"
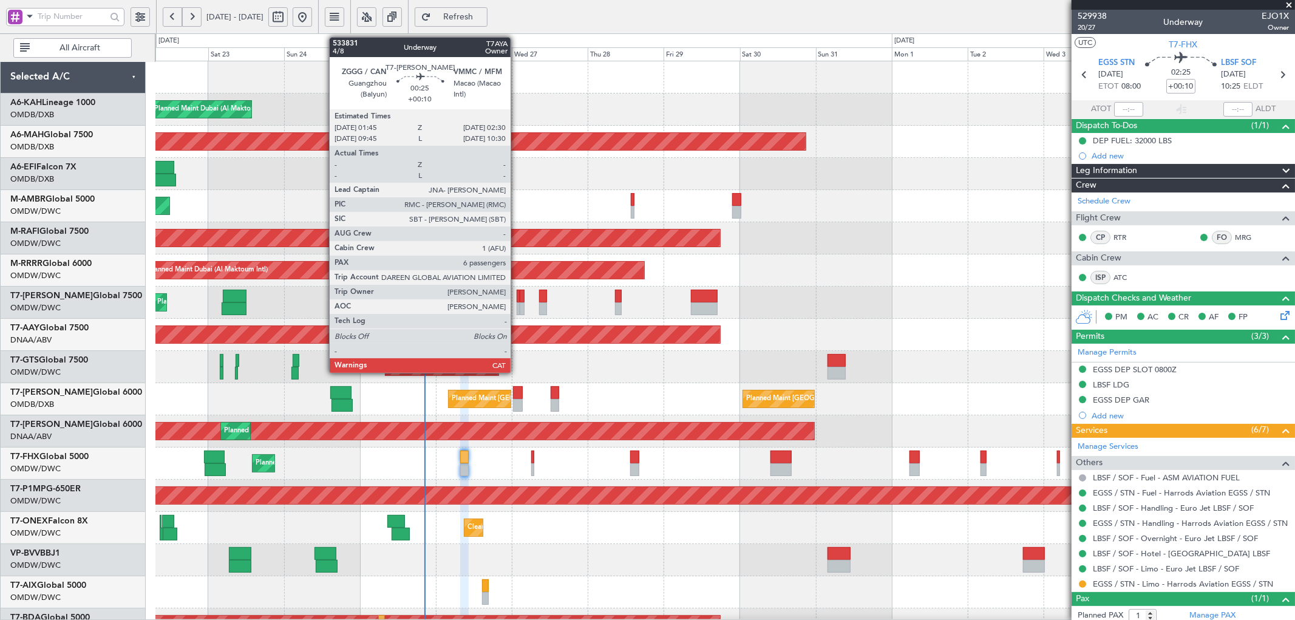
click at [517, 298] on div at bounding box center [518, 296] width 2 height 13
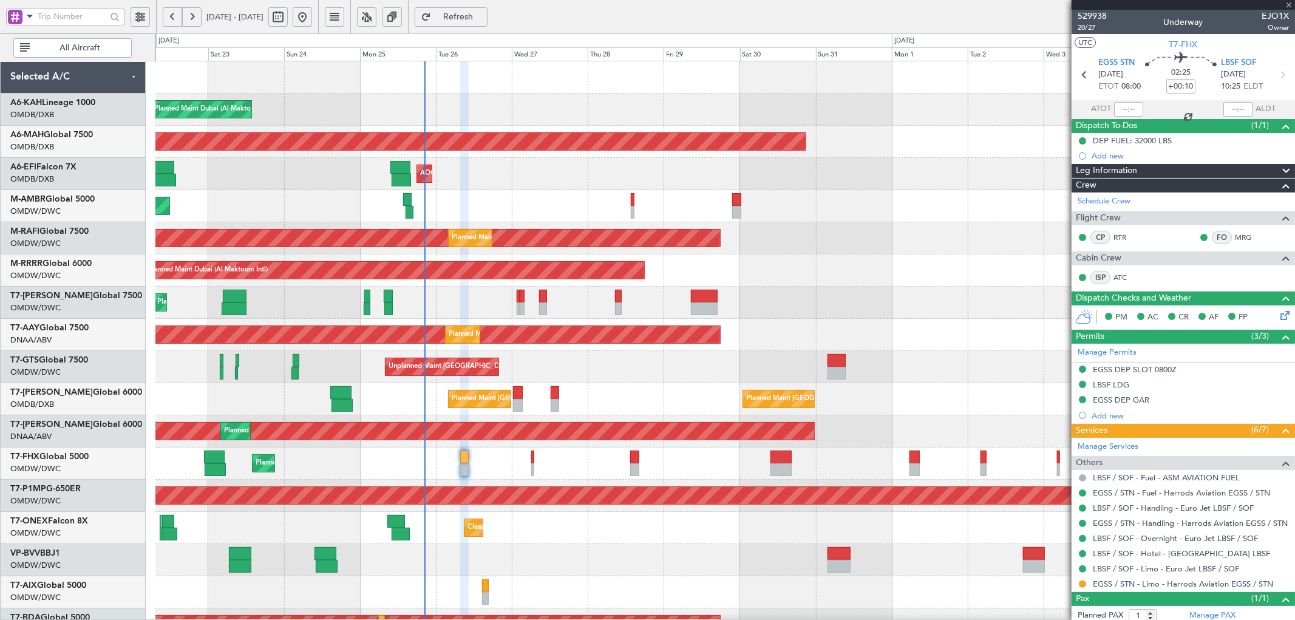
type input "6"
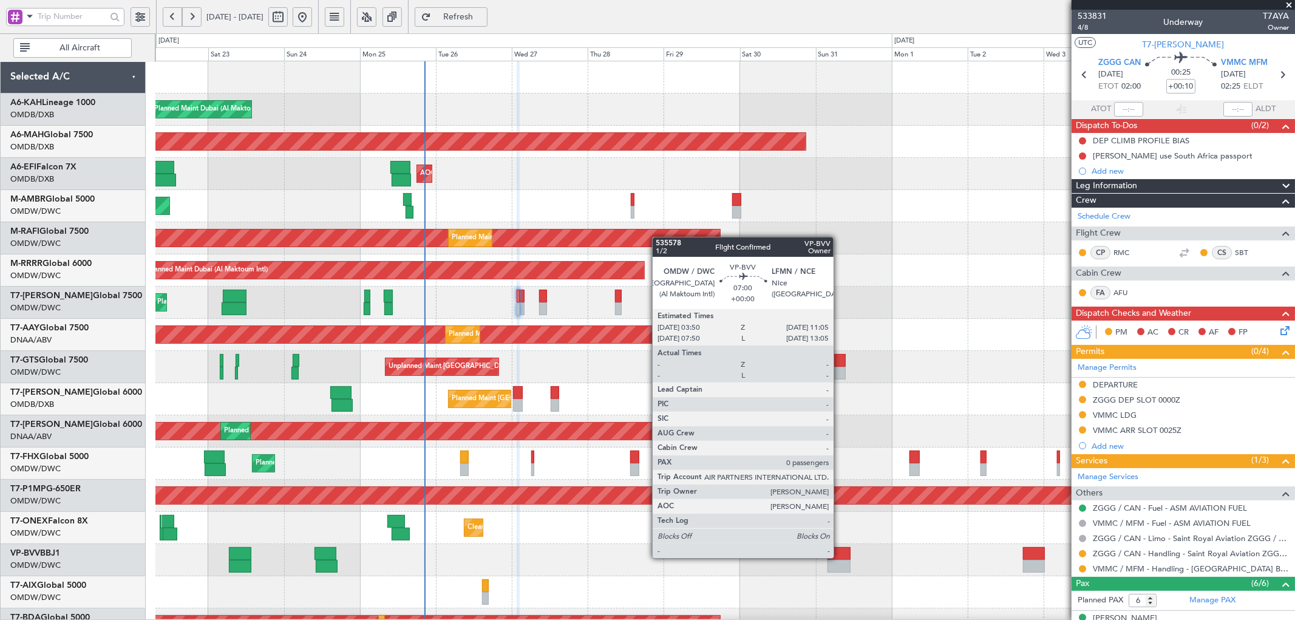
click at [843, 557] on div at bounding box center [839, 553] width 23 height 13
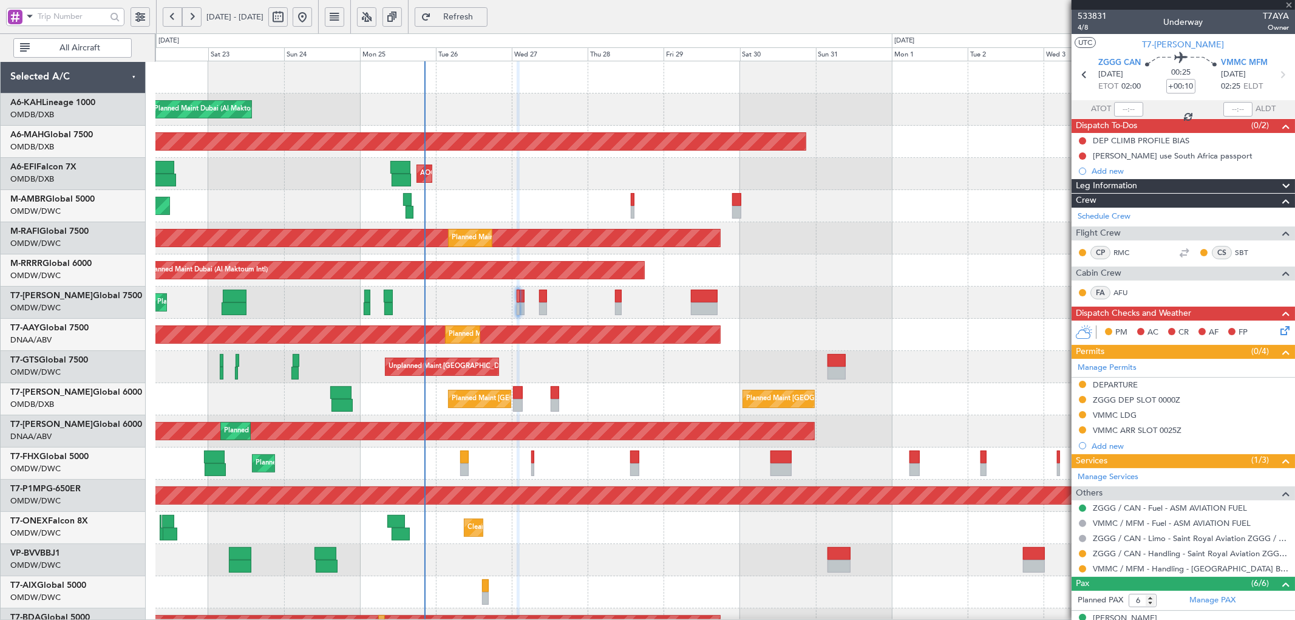
type input "0"
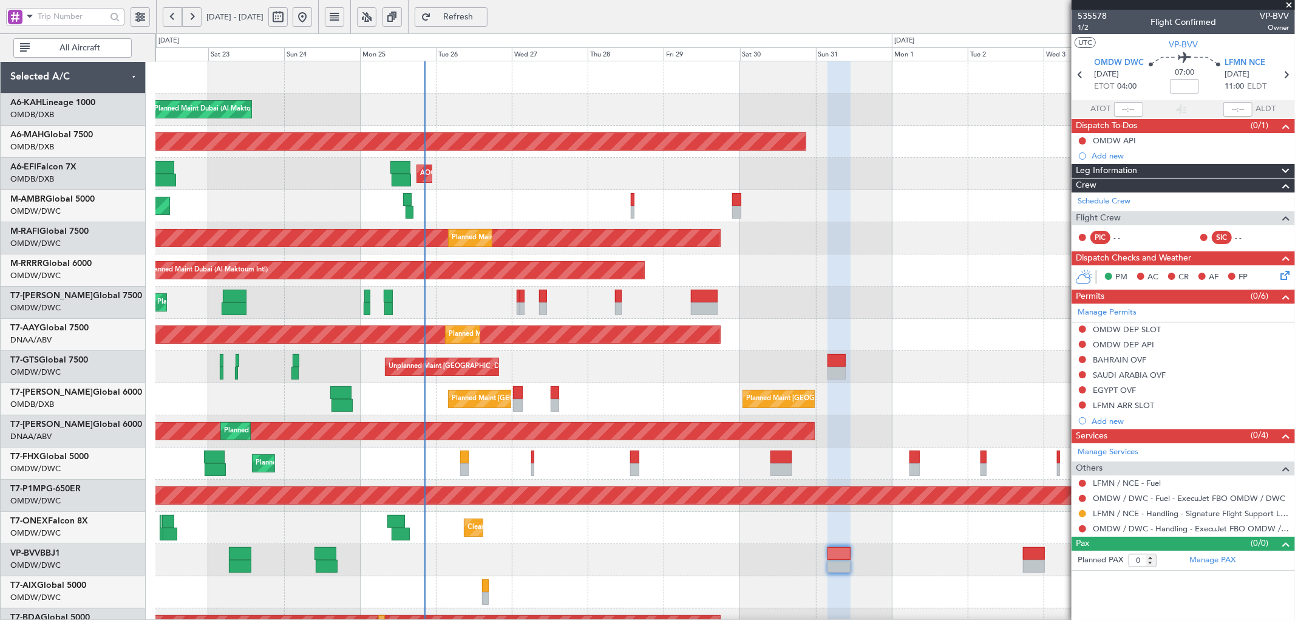
scroll to position [6, 0]
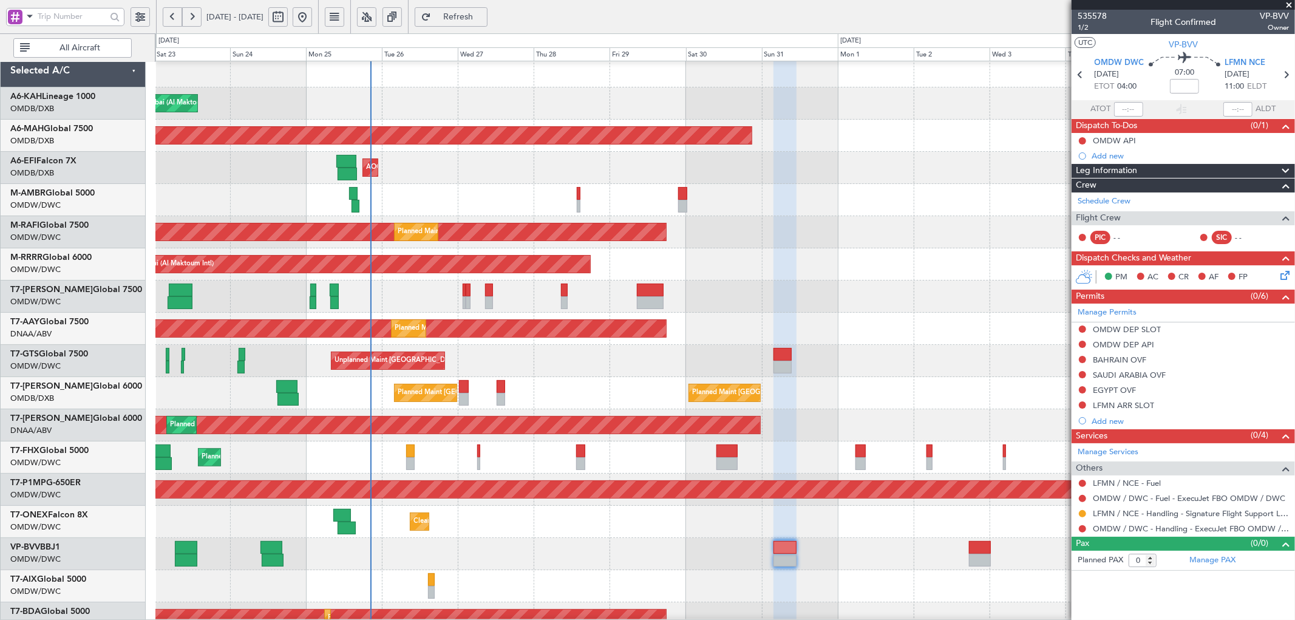
click at [863, 389] on div "Planned Maint [GEOGRAPHIC_DATA] ([GEOGRAPHIC_DATA] Intl) Planned Maint [GEOGRAP…" at bounding box center [724, 393] width 1139 height 32
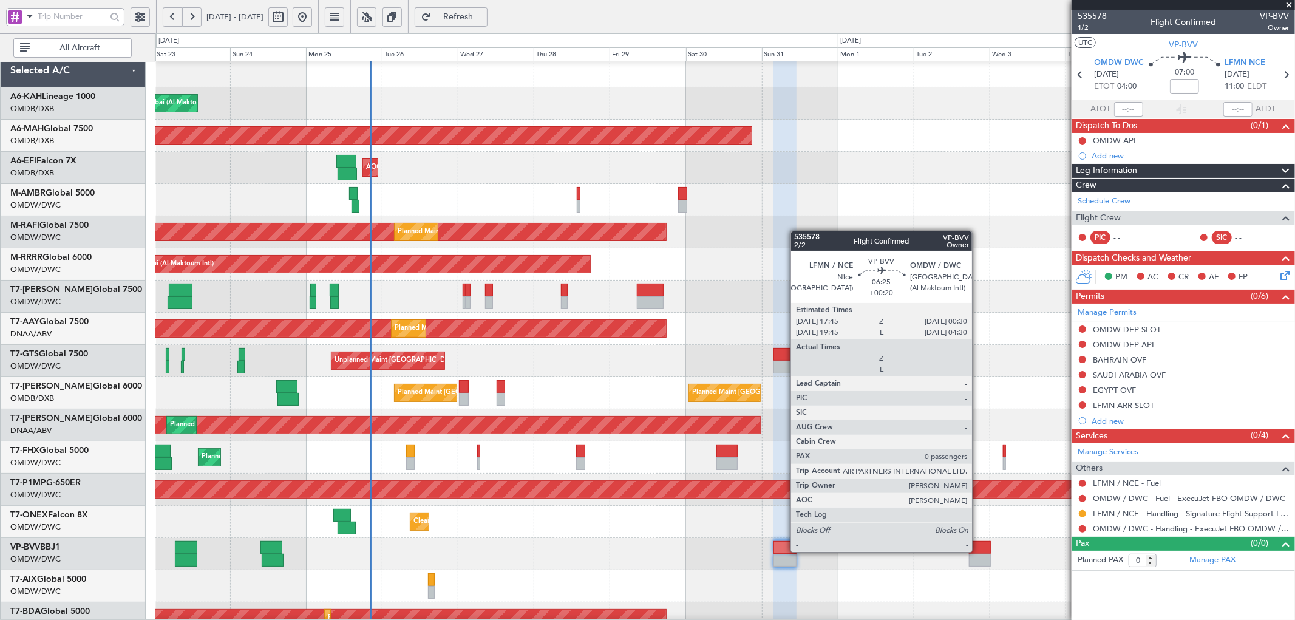
click at [978, 550] on div at bounding box center [980, 547] width 22 height 13
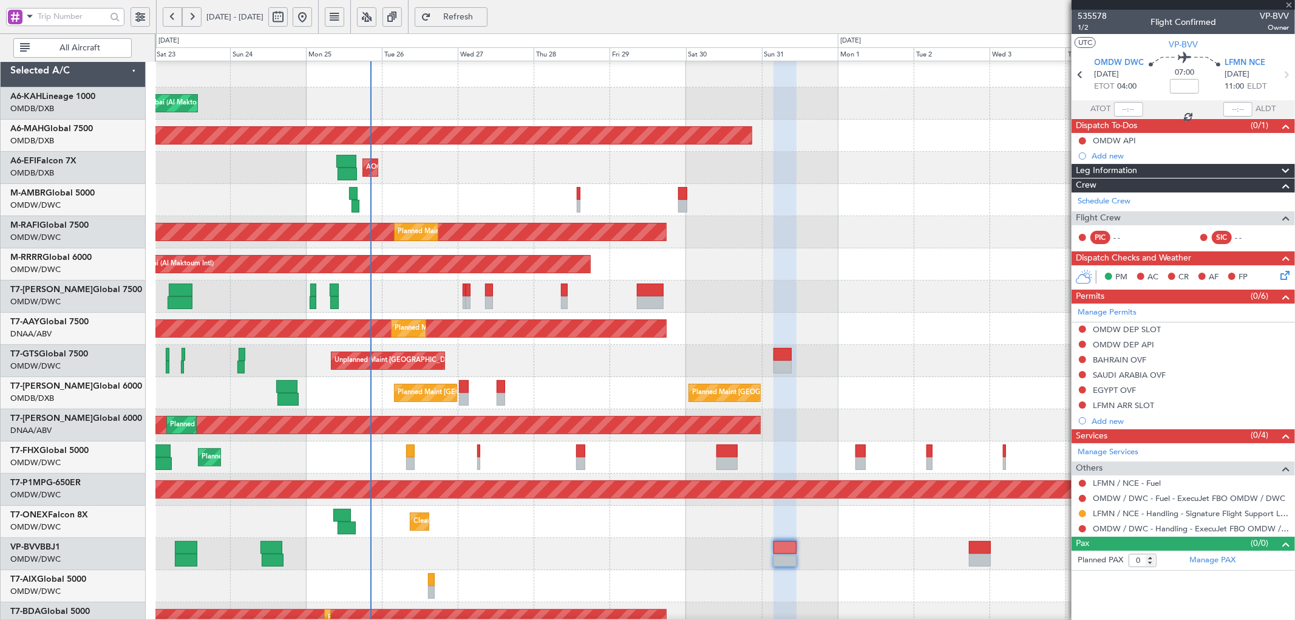
type input "+00:20"
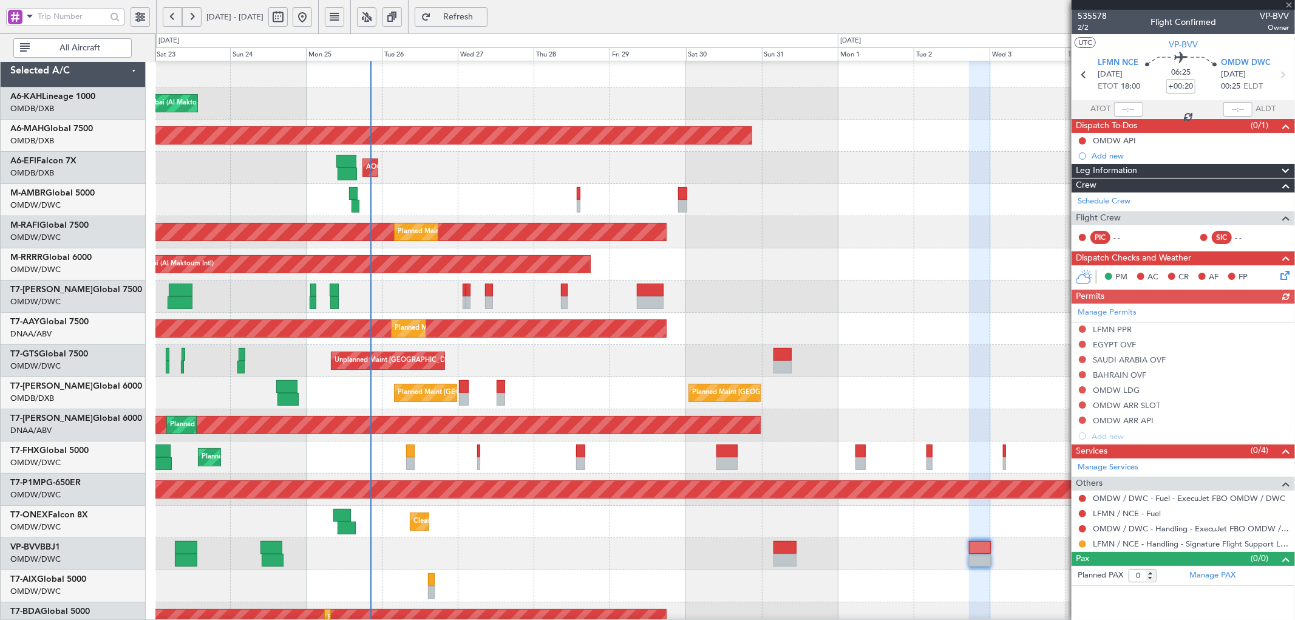
click at [1083, 326] on div "Manage Permits LFMN PPR EGYPT OVF SAUDI ARABIA OVF BAHRAIN OVF OMDW LDG OMDW AR…" at bounding box center [1183, 374] width 223 height 140
click at [1083, 326] on button at bounding box center [1082, 328] width 7 height 7
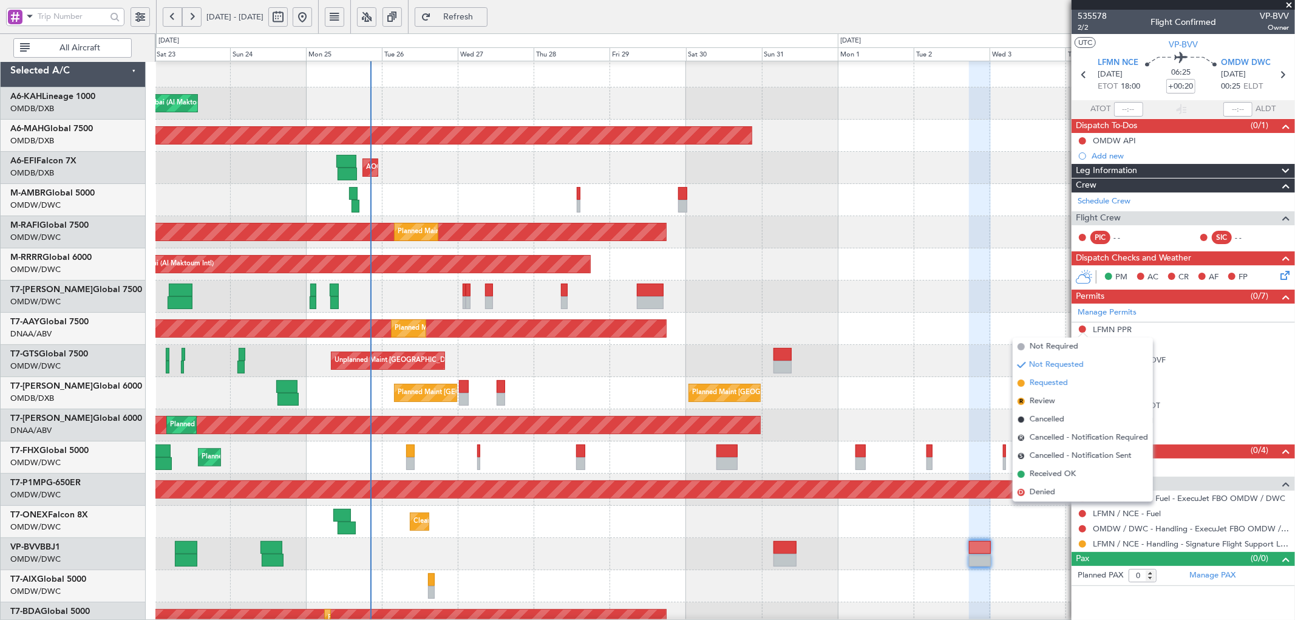
click at [1052, 380] on span "Requested" at bounding box center [1049, 383] width 38 height 12
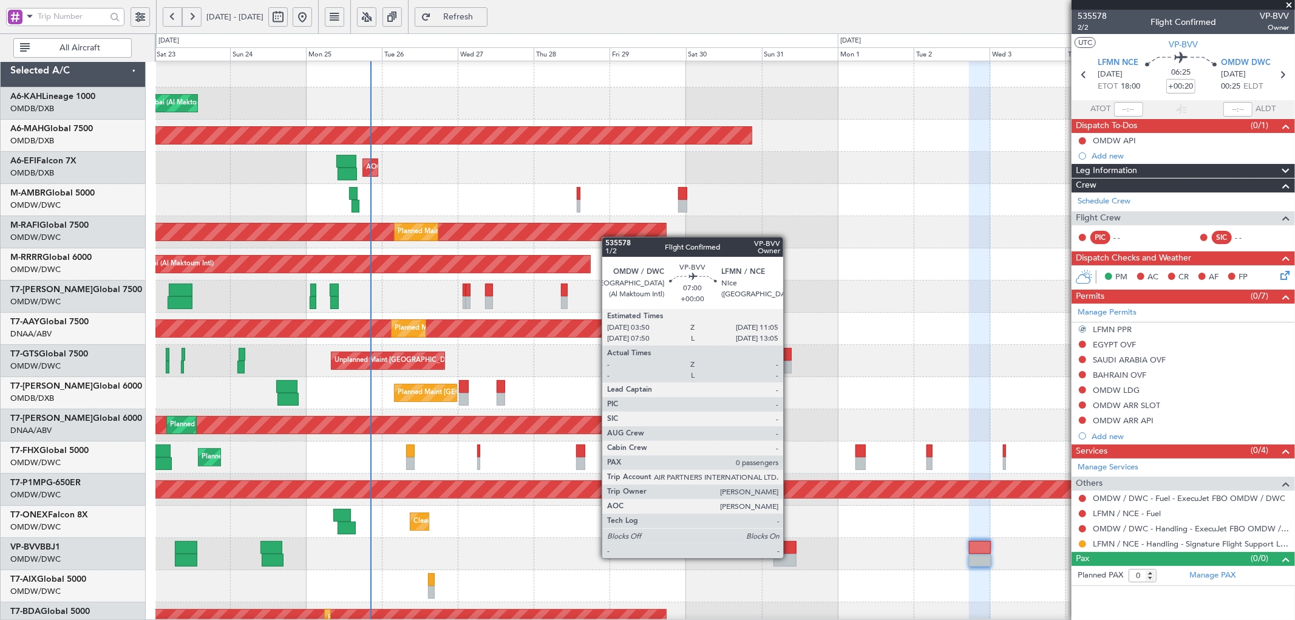
click at [791, 556] on div at bounding box center [785, 560] width 23 height 13
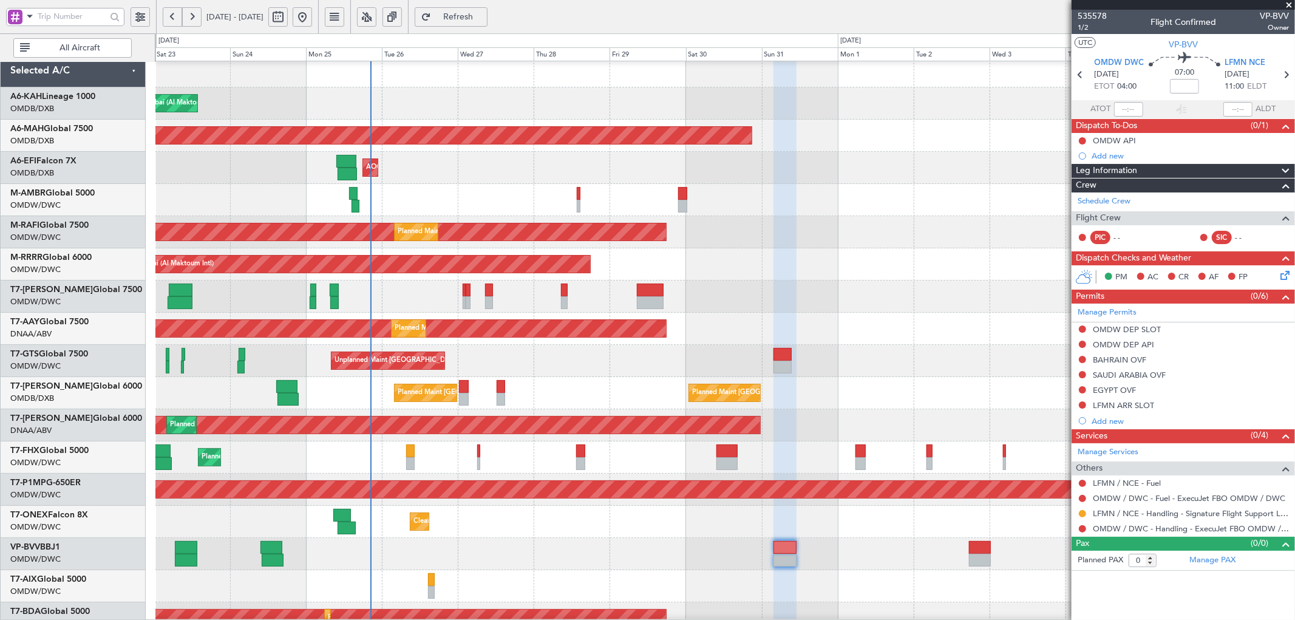
scroll to position [0, 0]
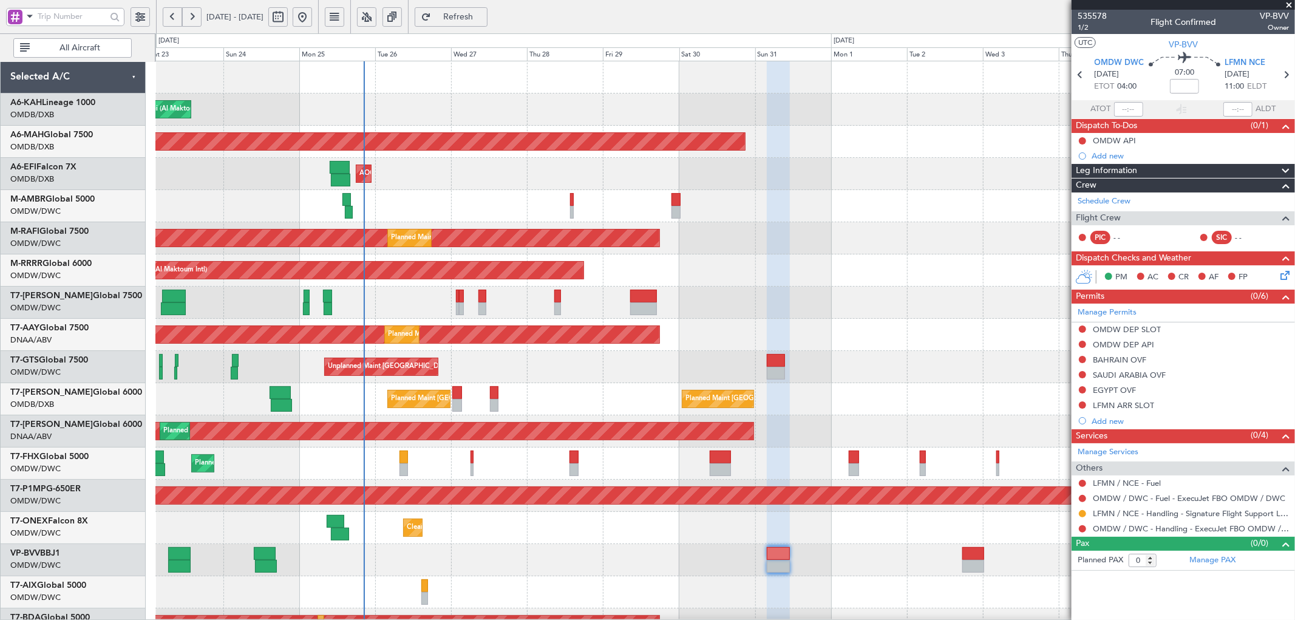
click at [420, 256] on div "Planned Maint Dubai (Al Maktoum Intl) Planned Maint [GEOGRAPHIC_DATA] ([GEOGRAP…" at bounding box center [724, 415] width 1139 height 708
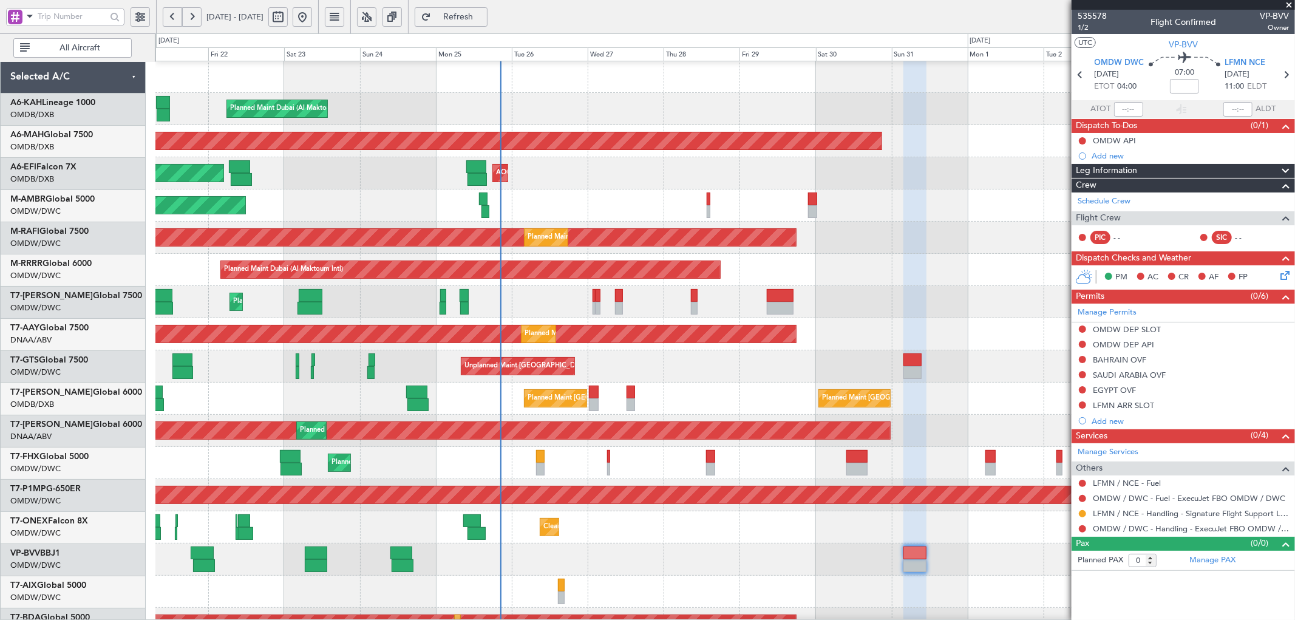
click at [562, 201] on div "Planned Maint Dubai (Al Maktoum Intl) Planned Maint [GEOGRAPHIC_DATA] (Al Makto…" at bounding box center [724, 205] width 1139 height 32
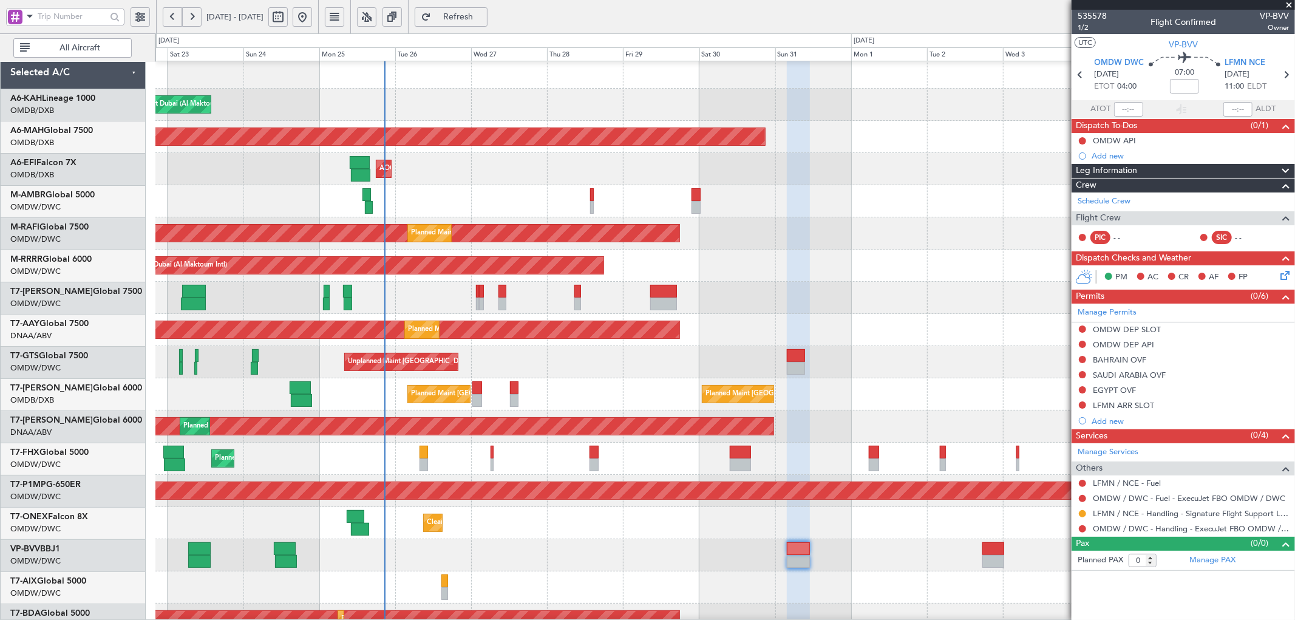
click at [472, 365] on div "Unplanned Maint [GEOGRAPHIC_DATA] (Seletar) Planned Maint [GEOGRAPHIC_DATA] (Al…" at bounding box center [724, 362] width 1139 height 32
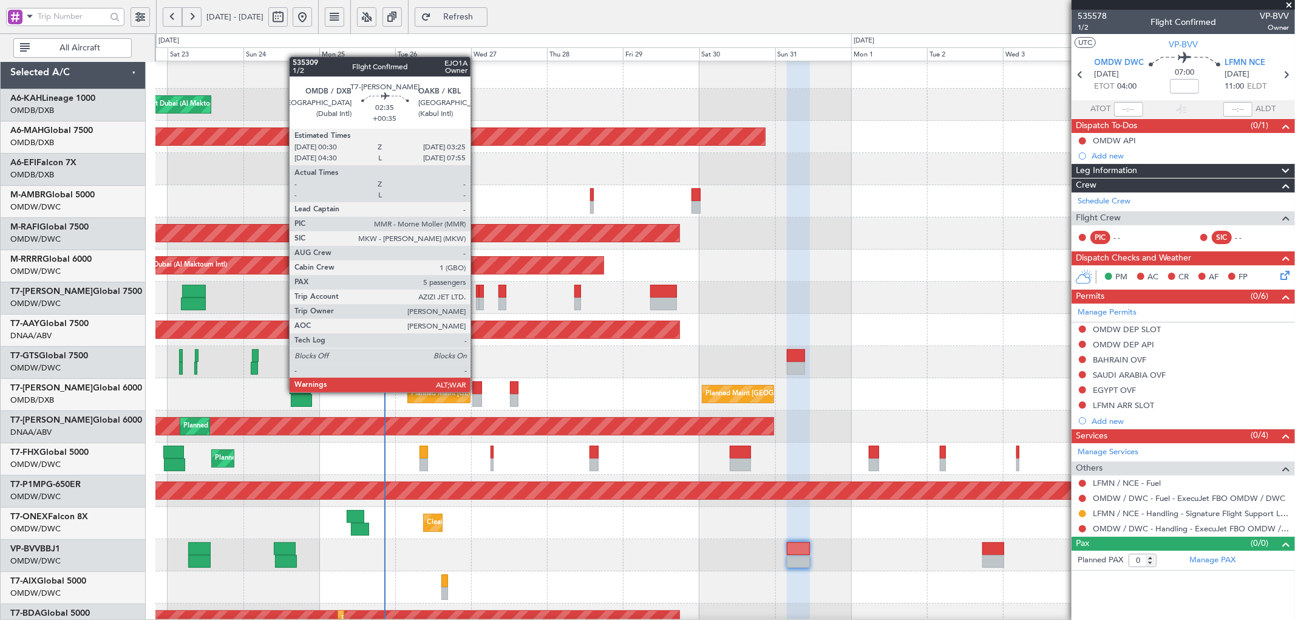
click at [477, 391] on div at bounding box center [477, 387] width 10 height 13
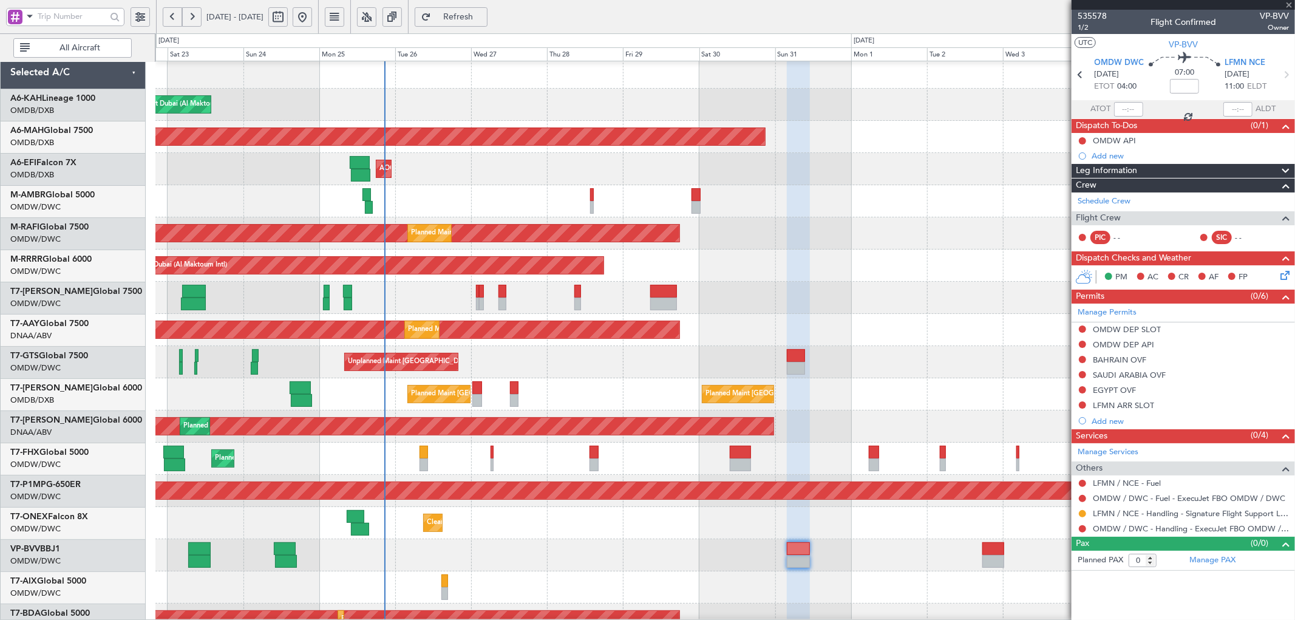
type input "+00:35"
type input "5"
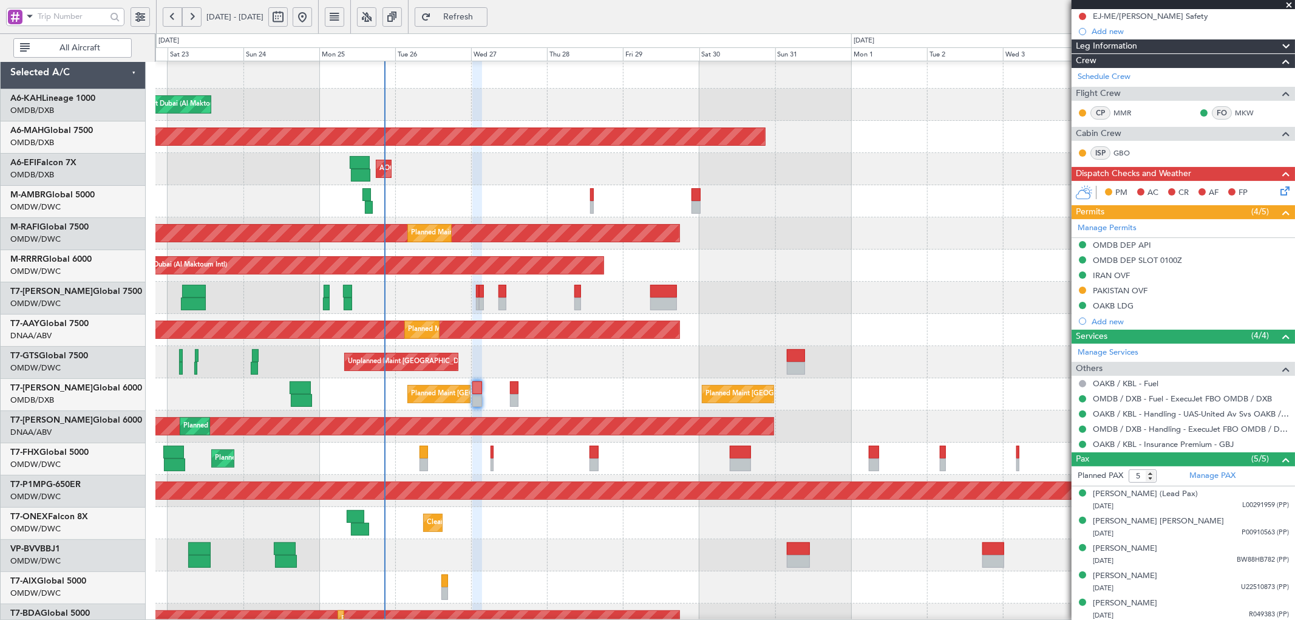
scroll to position [142, 0]
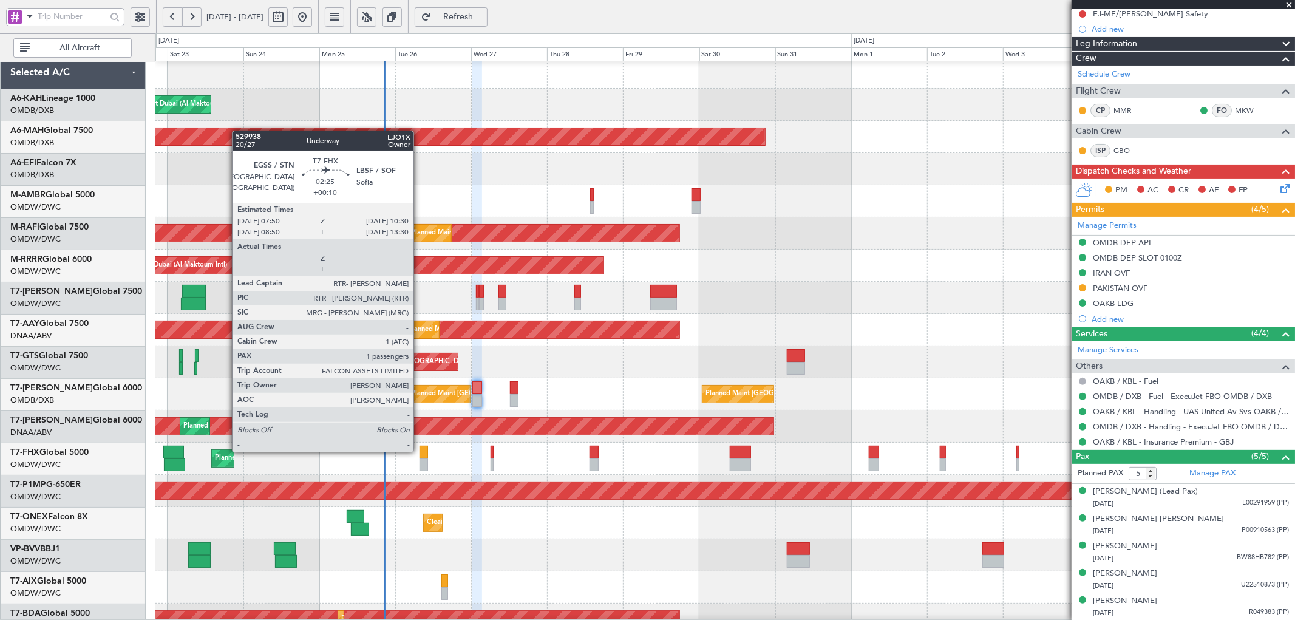
click at [420, 451] on div at bounding box center [424, 452] width 9 height 13
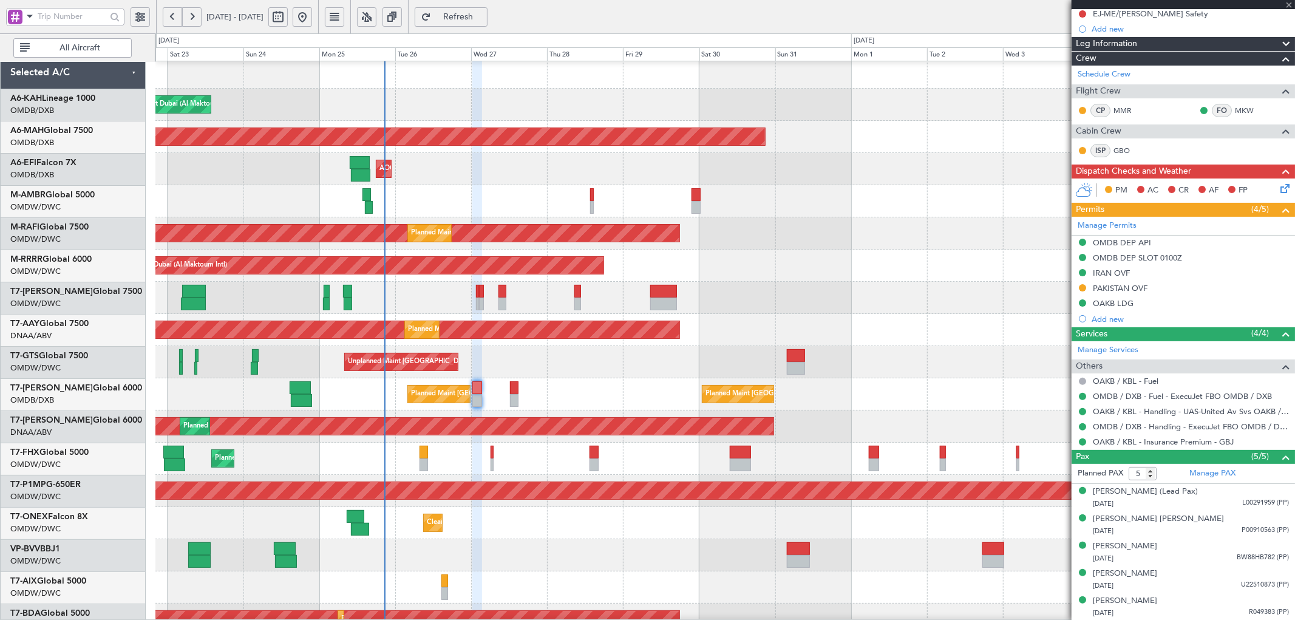
type input "+00:10"
type input "1"
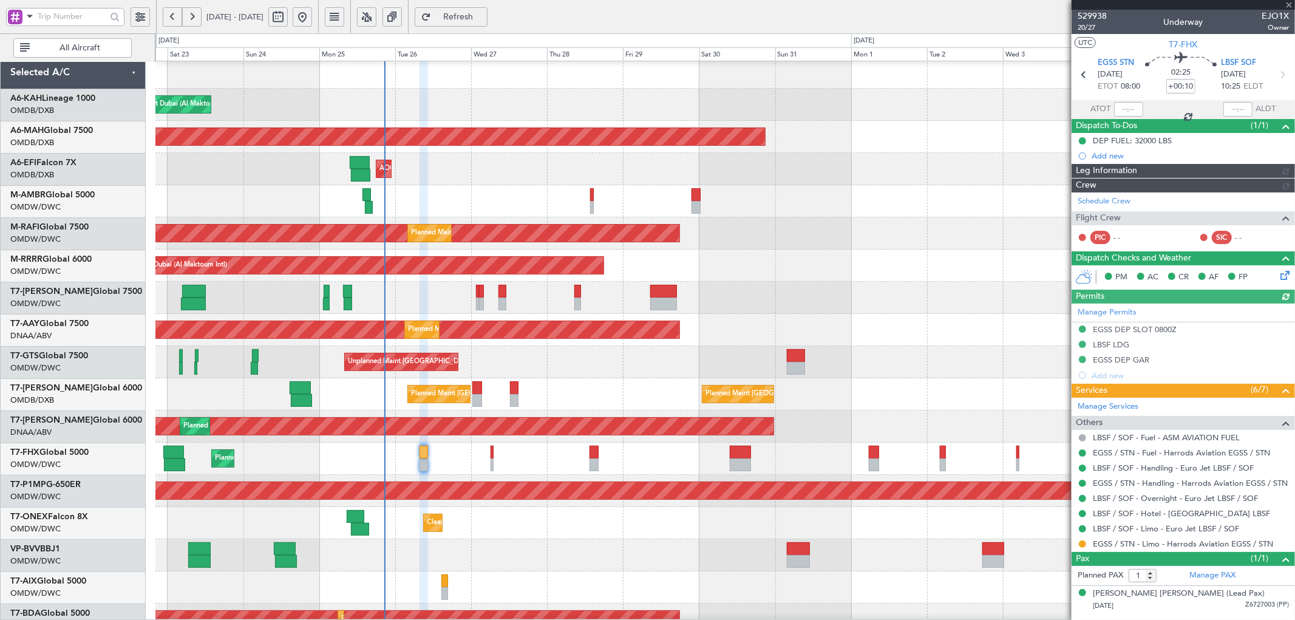
type input "[PERSON_NAME] (ANI)"
type input "7088"
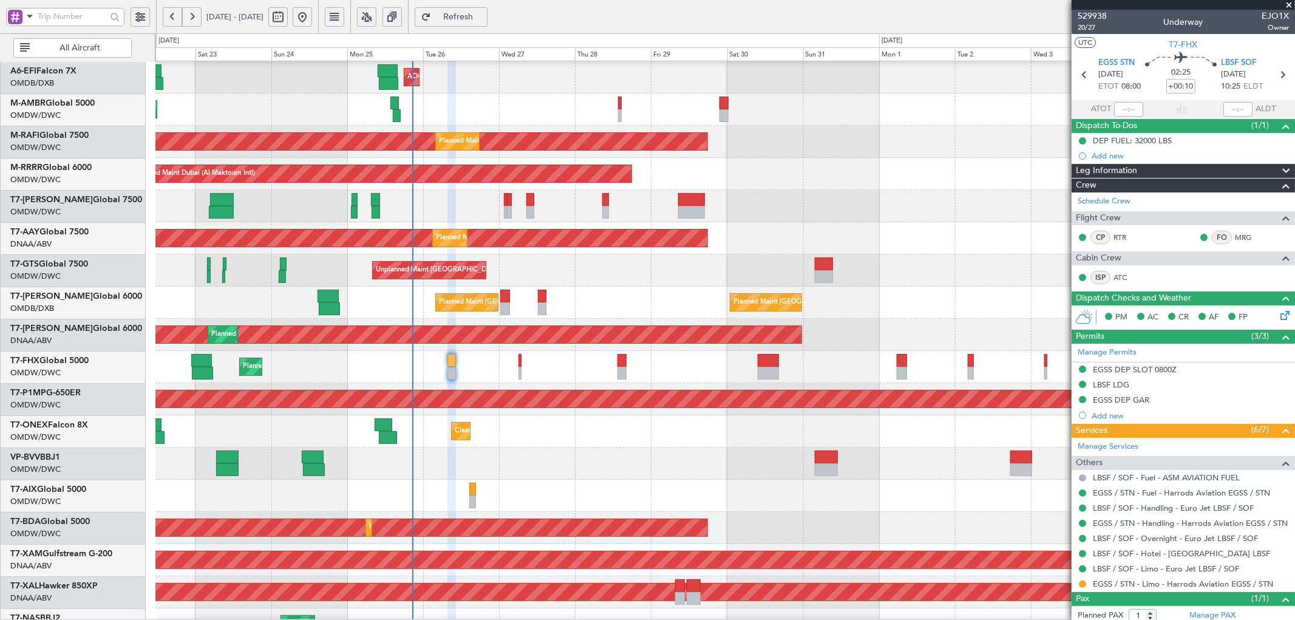
scroll to position [149, 0]
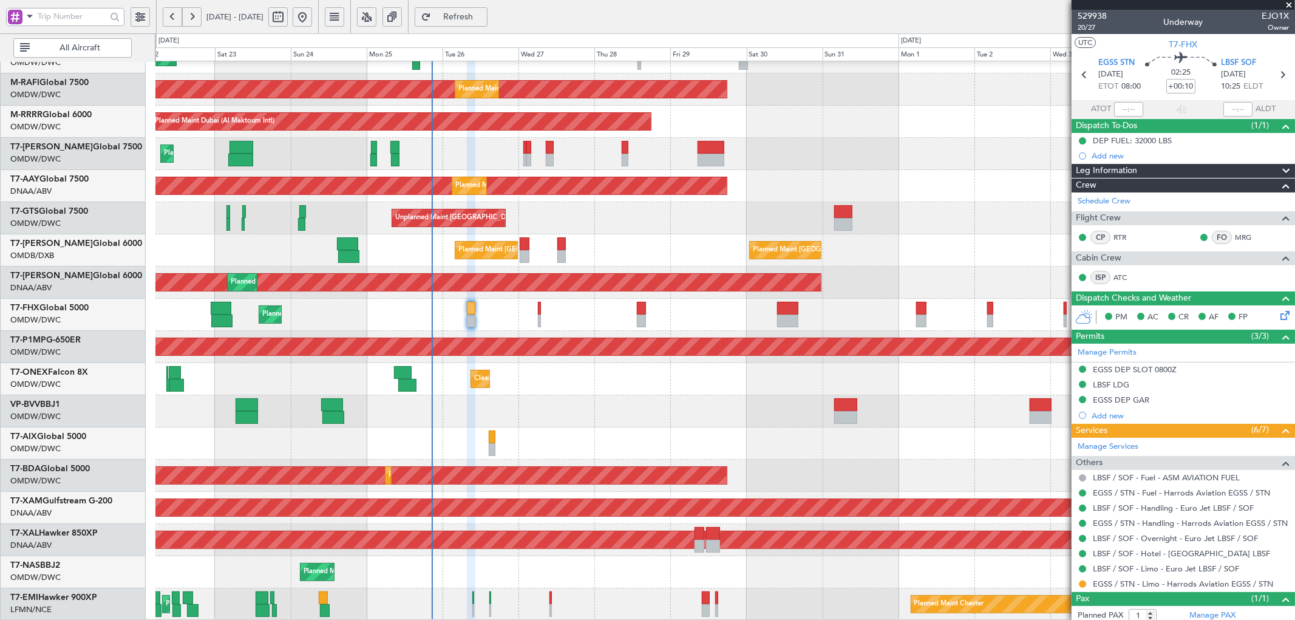
click at [653, 360] on div "Planned Maint Dubai (Al Maktoum Intl) Planned Maint [GEOGRAPHIC_DATA] (Al Makto…" at bounding box center [724, 267] width 1139 height 708
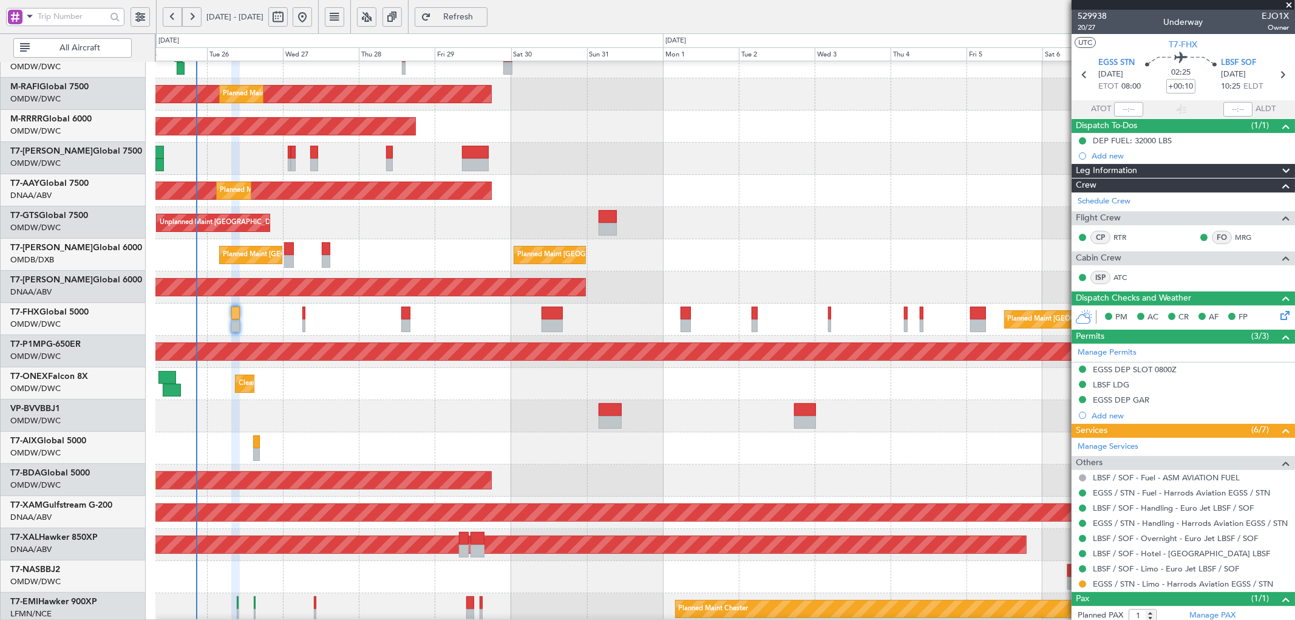
scroll to position [143, 0]
click at [495, 430] on div at bounding box center [724, 416] width 1139 height 32
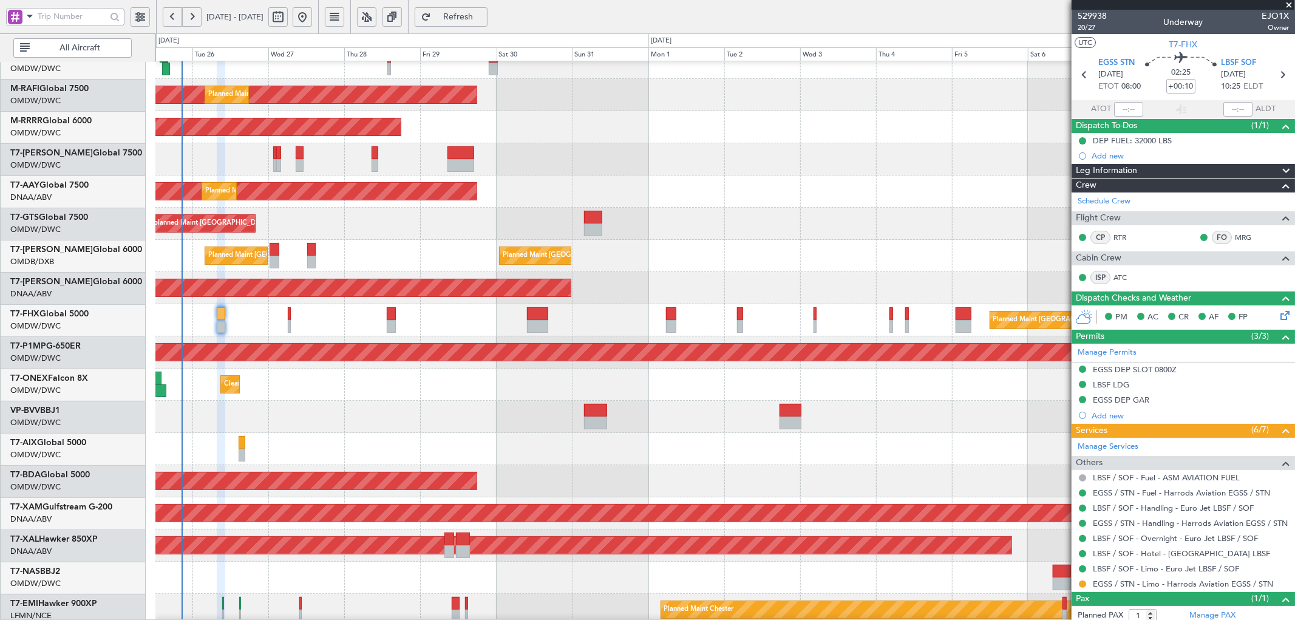
scroll to position [149, 0]
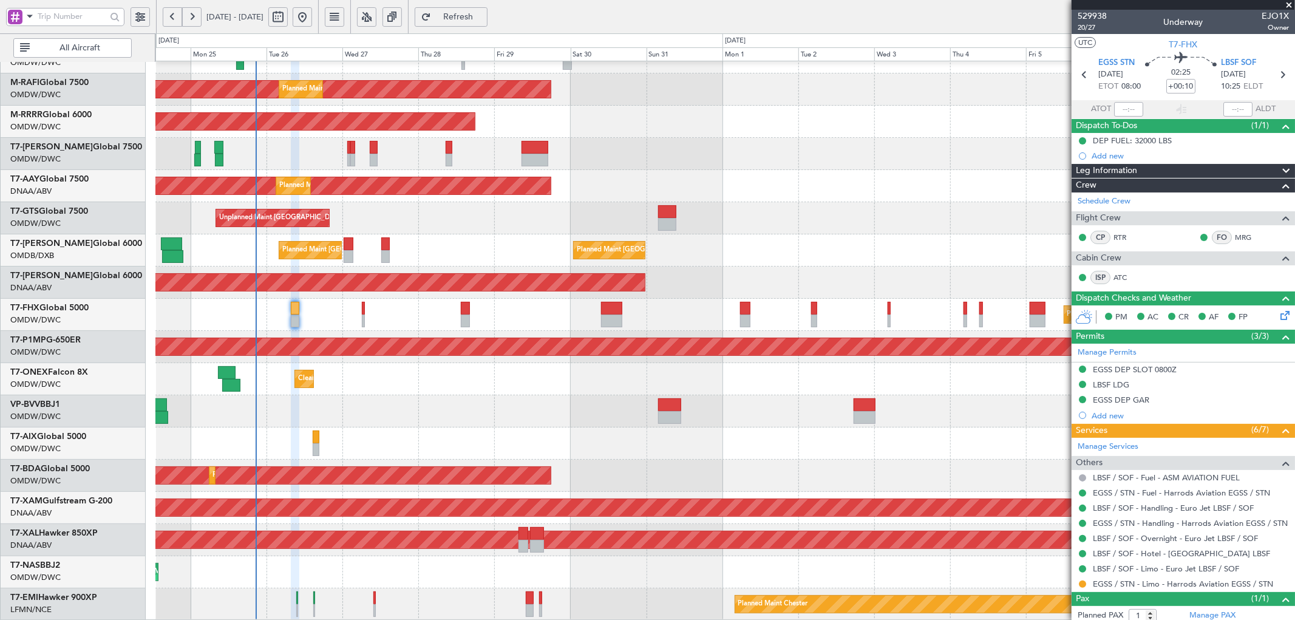
click at [424, 415] on div "Planned Maint Dubai (Al Maktoum Intl) Planned Maint [GEOGRAPHIC_DATA] (Al Makto…" at bounding box center [724, 267] width 1139 height 708
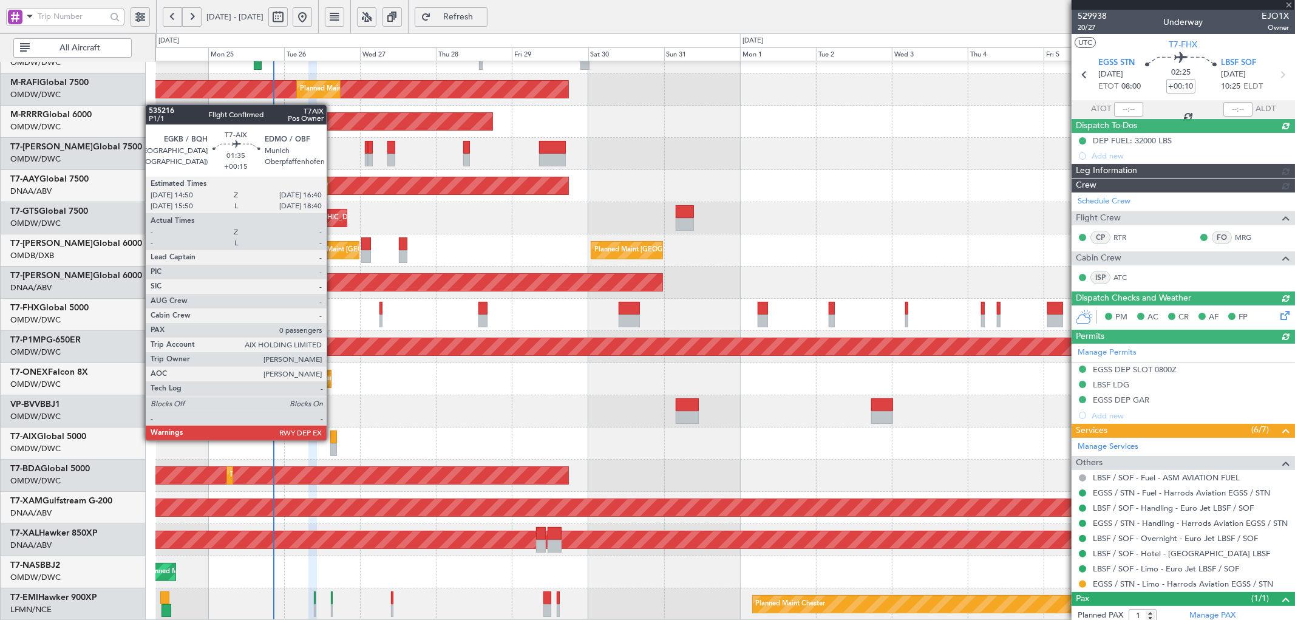
type input "[PERSON_NAME] (ANI)"
type input "7088"
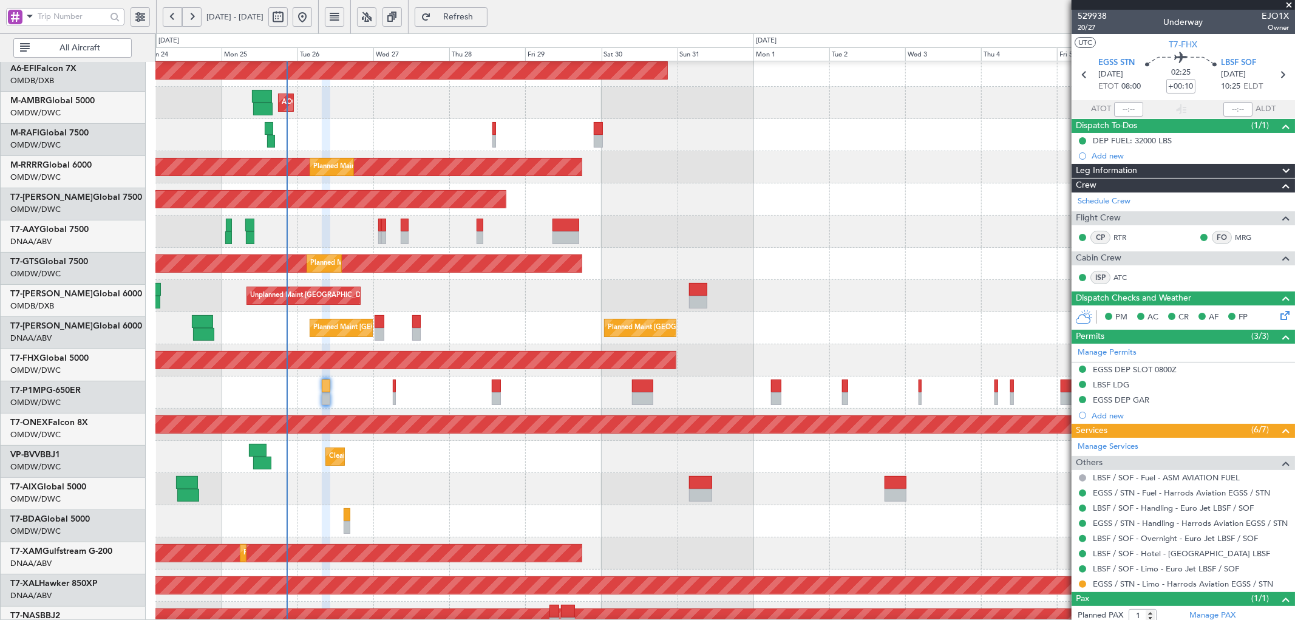
scroll to position [60, 0]
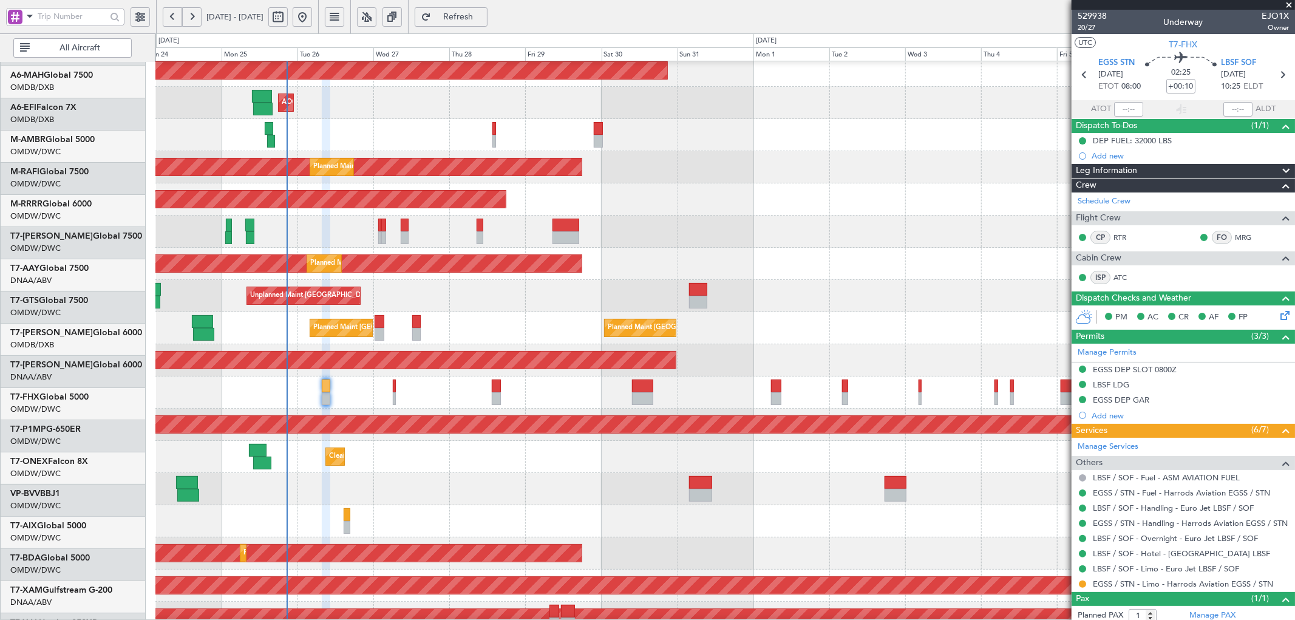
click at [355, 240] on div "Planned Maint Dubai (Al Maktoum Intl)" at bounding box center [724, 232] width 1139 height 32
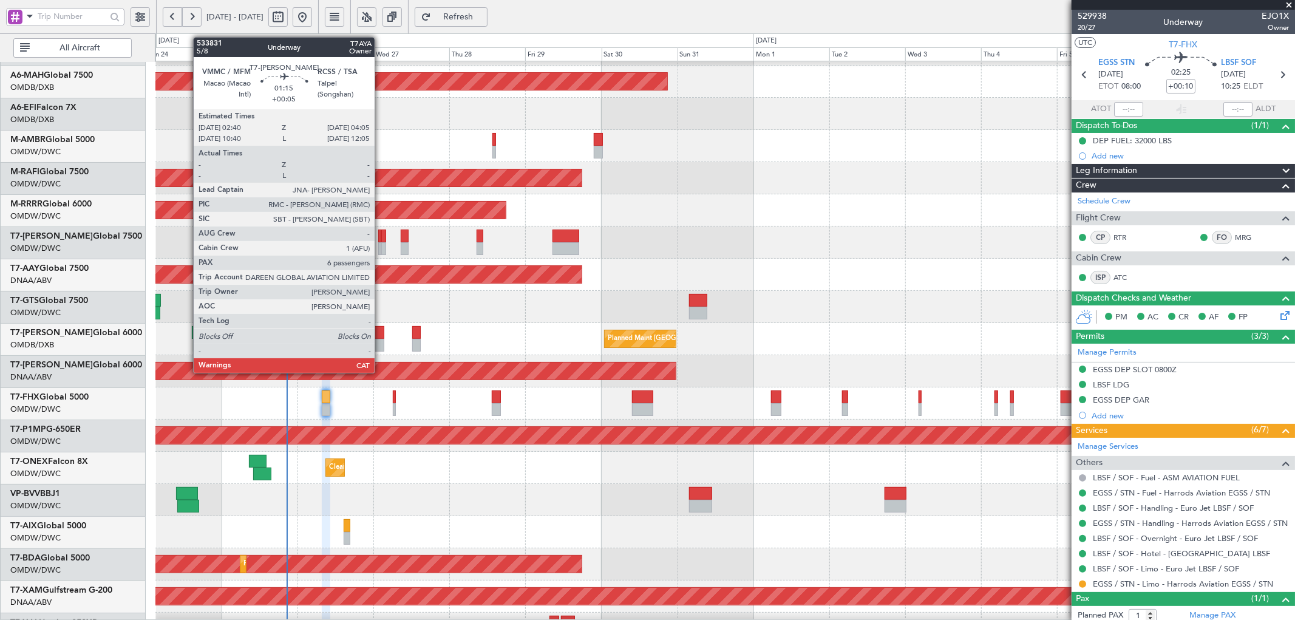
scroll to position [0, 0]
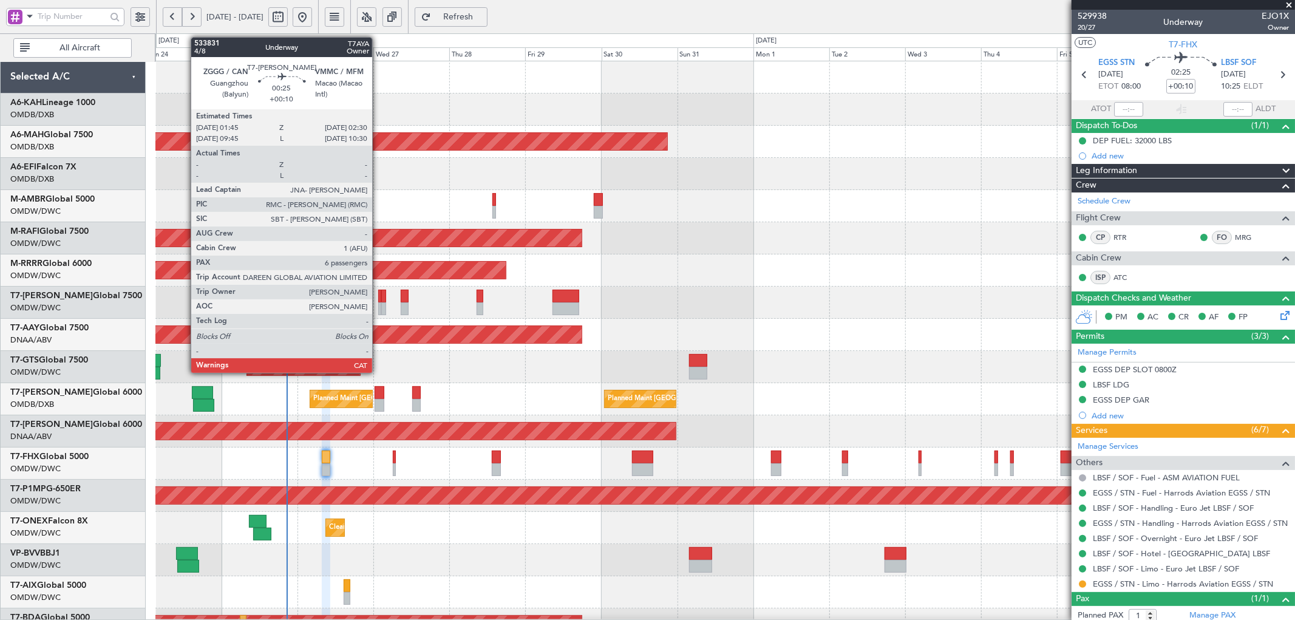
click at [378, 294] on div at bounding box center [379, 296] width 2 height 13
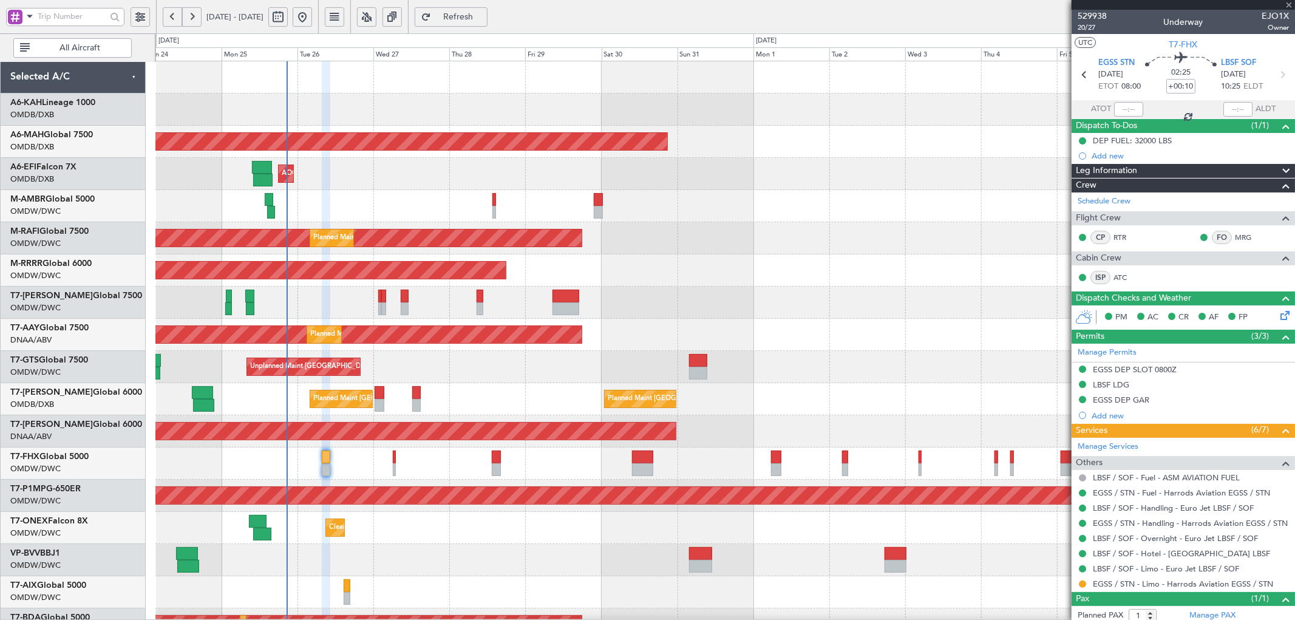
type input "6"
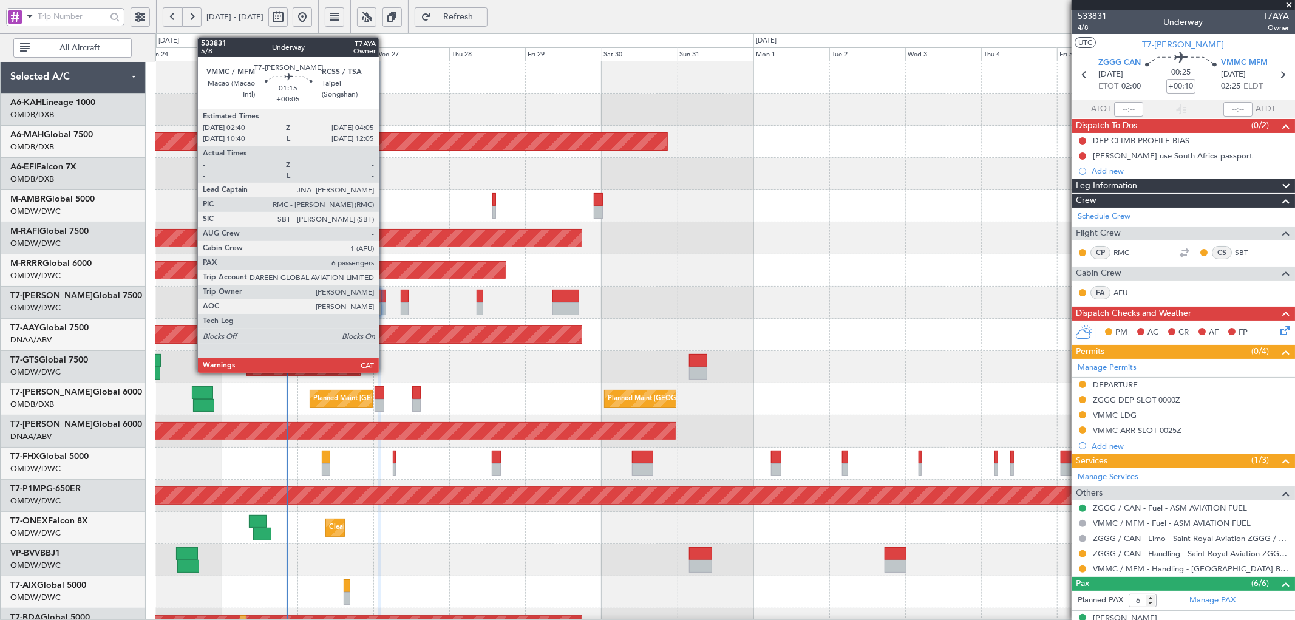
click at [385, 290] on div at bounding box center [383, 296] width 5 height 13
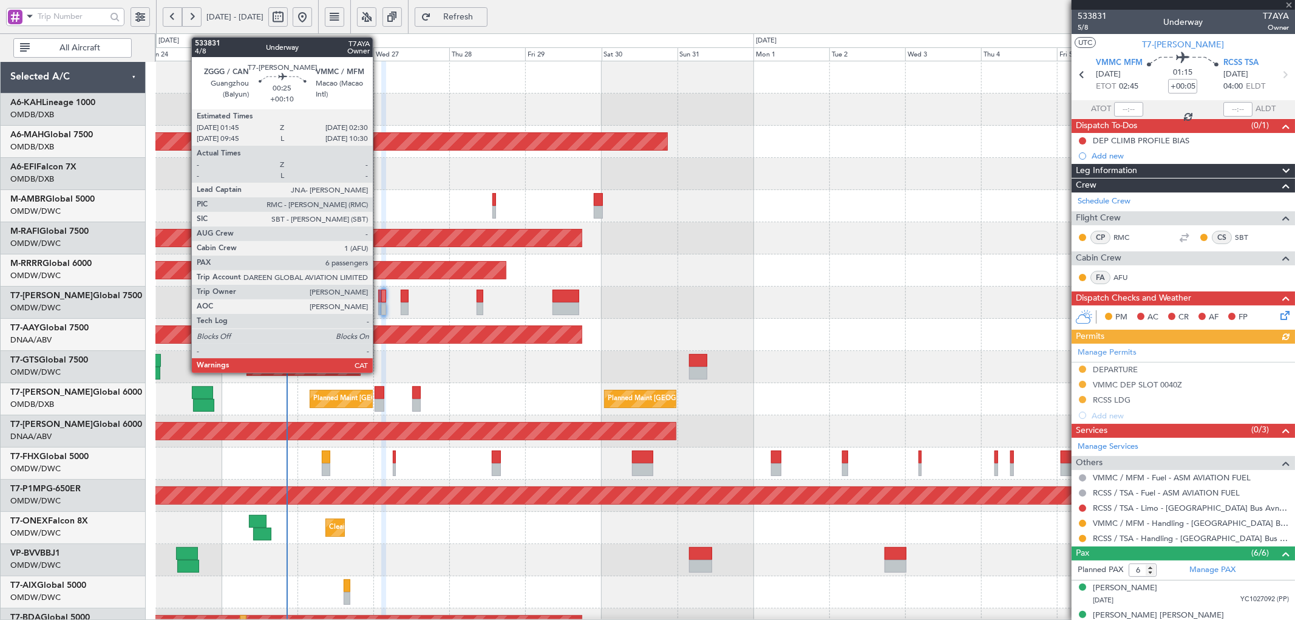
click at [379, 293] on div at bounding box center [379, 296] width 2 height 13
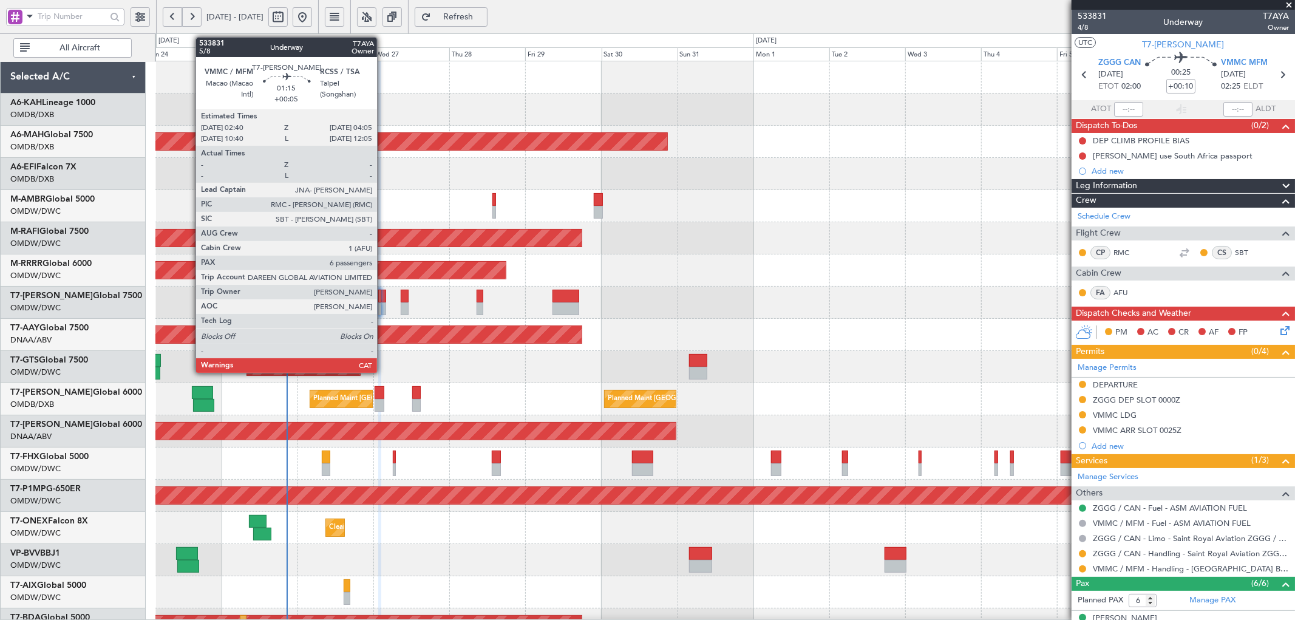
click at [383, 299] on div at bounding box center [383, 296] width 5 height 13
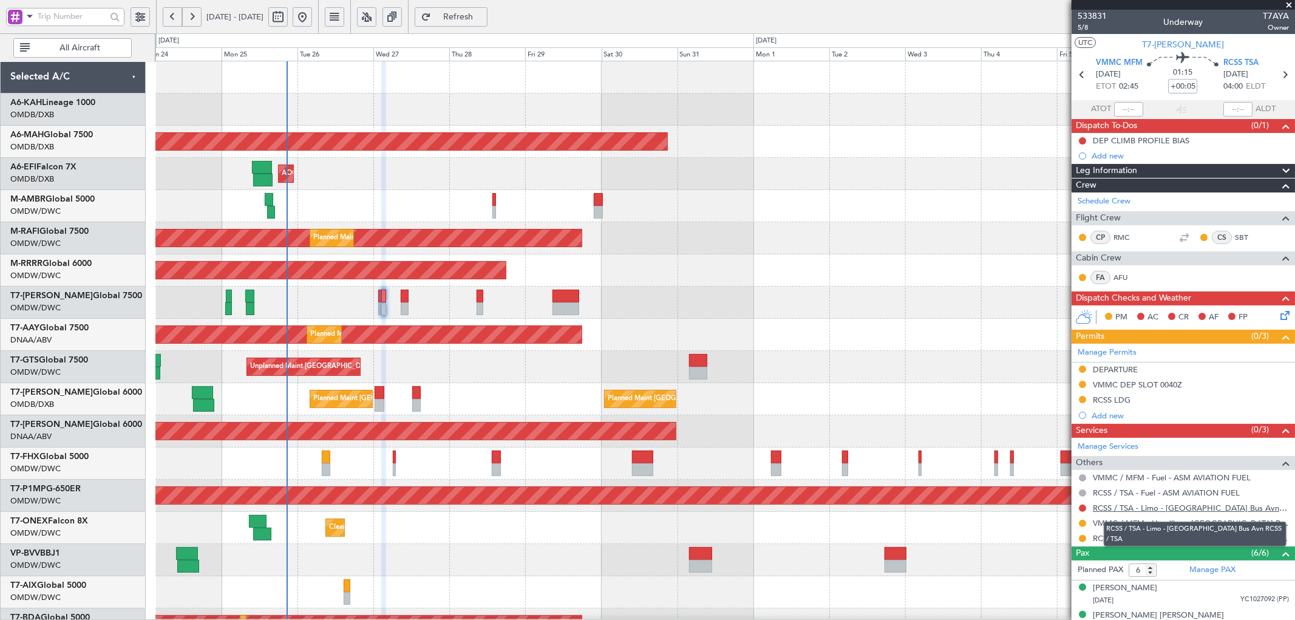
click at [1125, 507] on link "RCSS / TSA - Limo - [GEOGRAPHIC_DATA] Bus Avn RCSS / TSA" at bounding box center [1191, 508] width 196 height 10
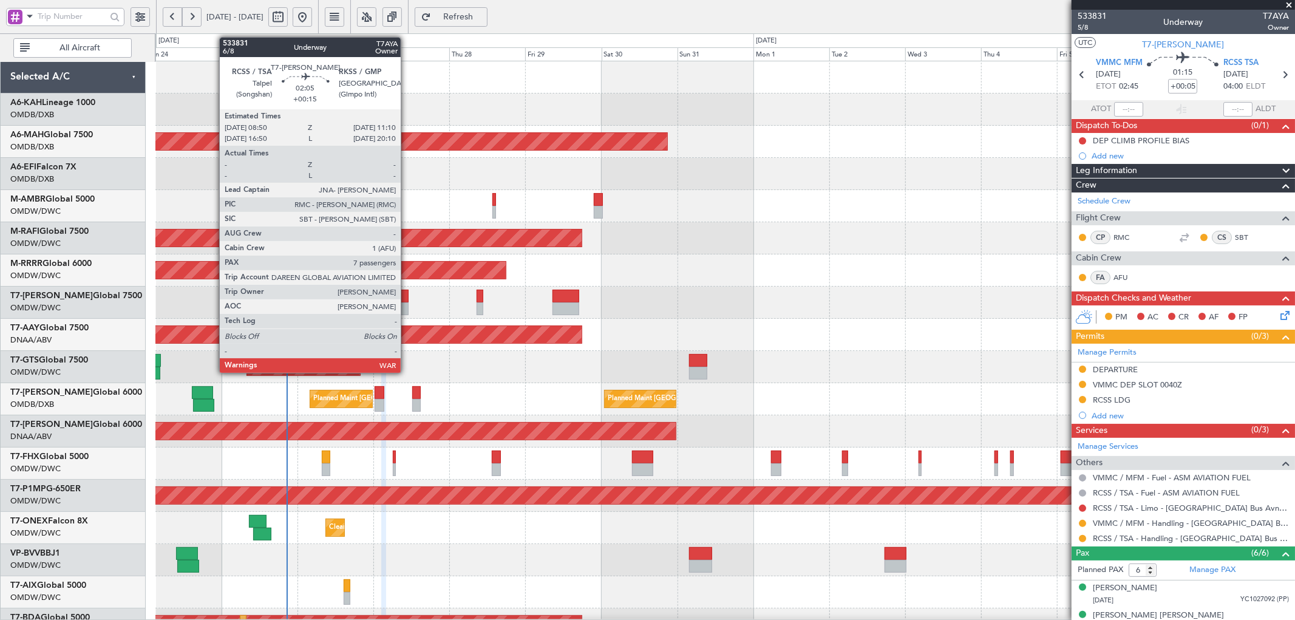
click at [408, 307] on div at bounding box center [405, 308] width 8 height 13
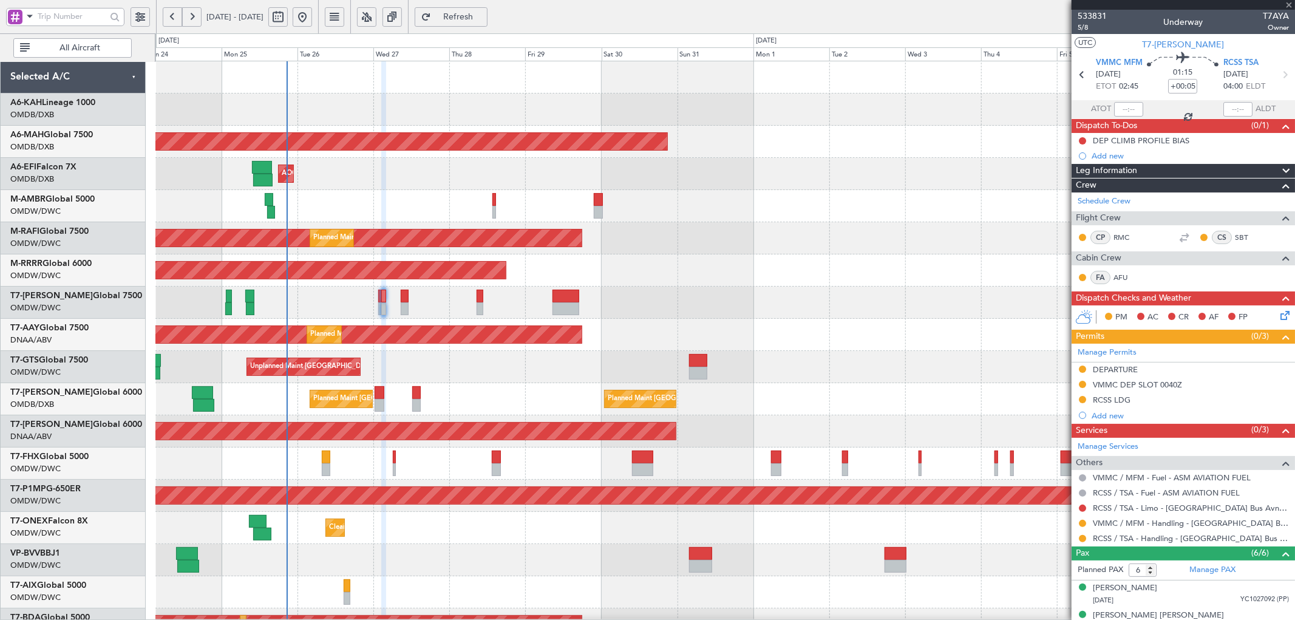
type input "+00:15"
type input "7"
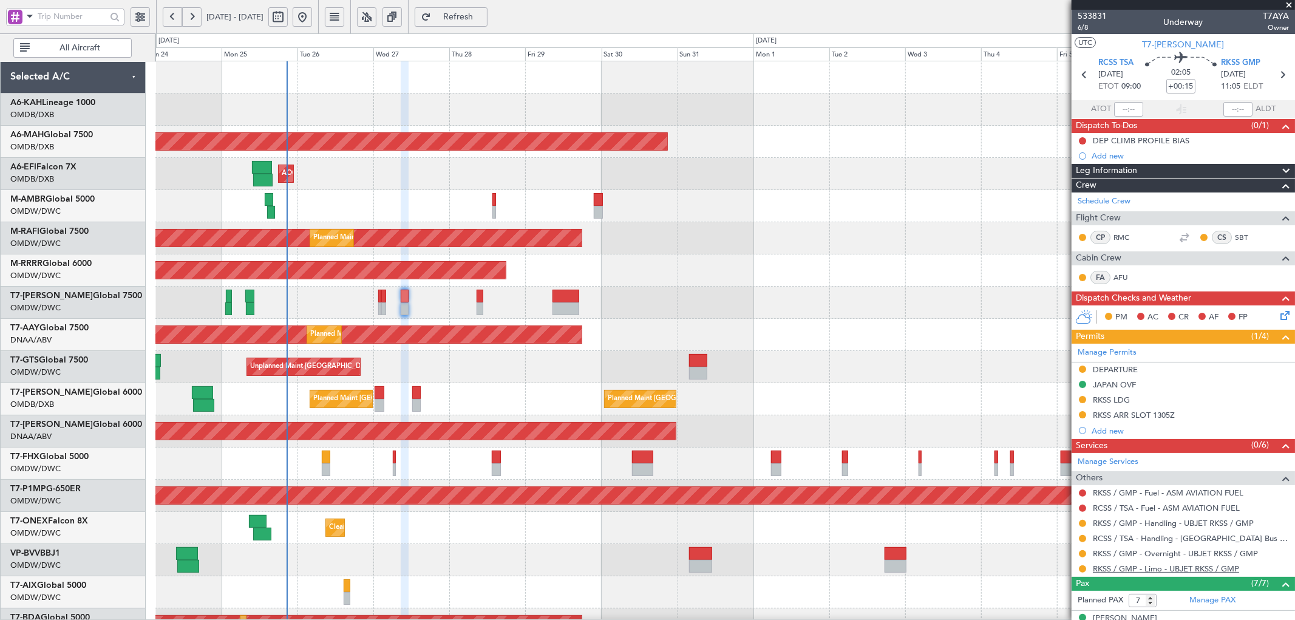
click at [1157, 571] on link "RKSS / GMP - Limo - UBJET RKSS / GMP" at bounding box center [1166, 568] width 146 height 10
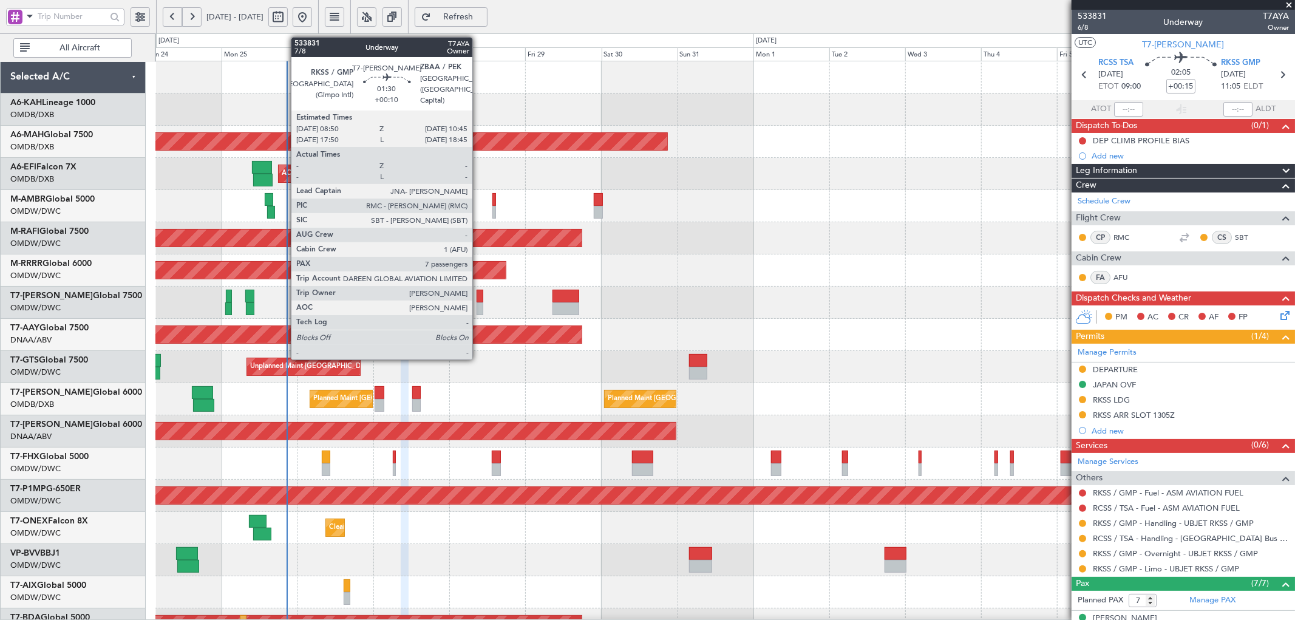
click at [478, 296] on div at bounding box center [480, 296] width 6 height 13
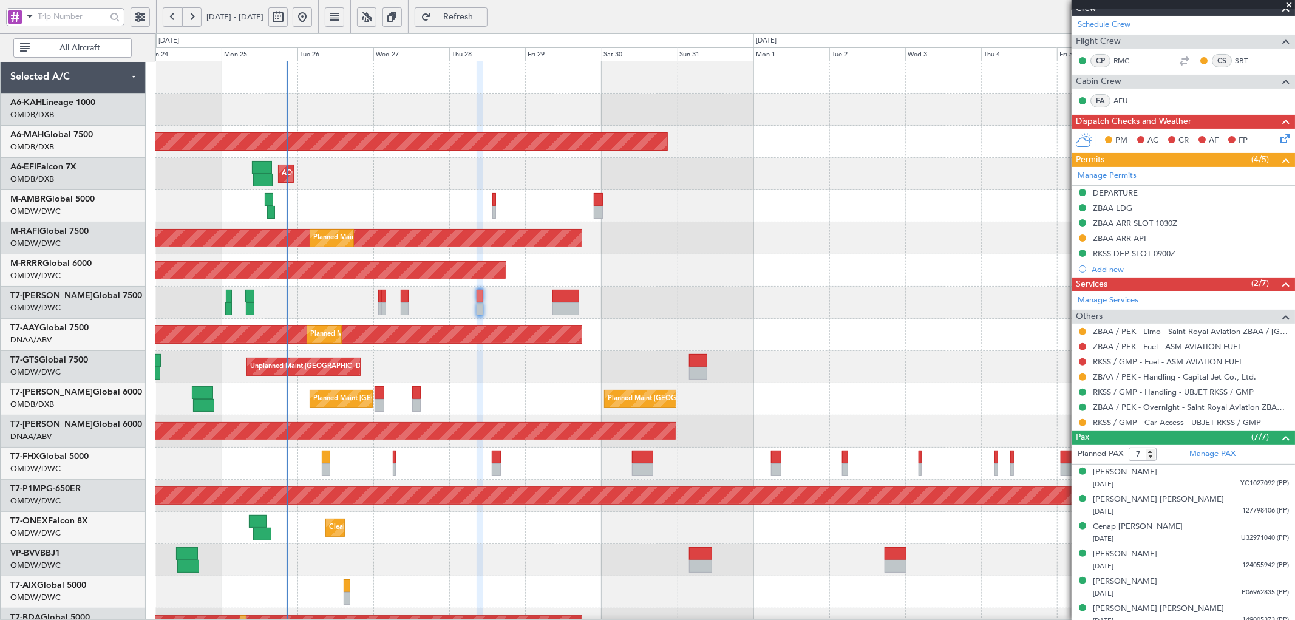
scroll to position [225, 0]
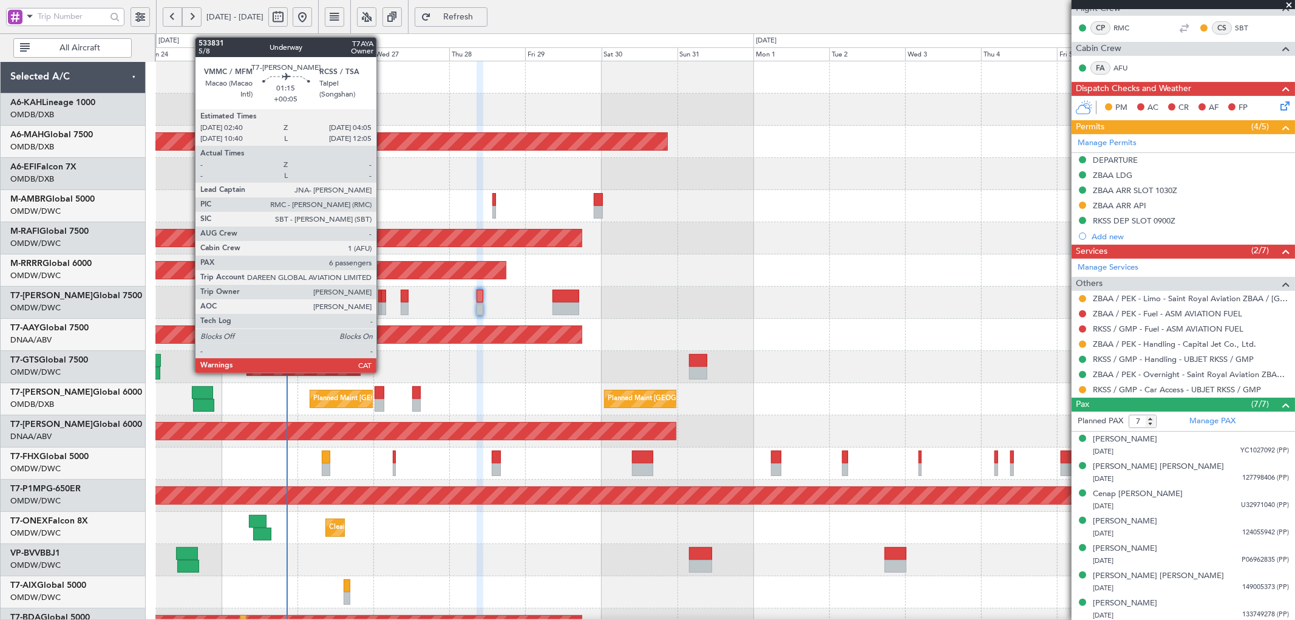
click at [383, 299] on div at bounding box center [383, 296] width 5 height 13
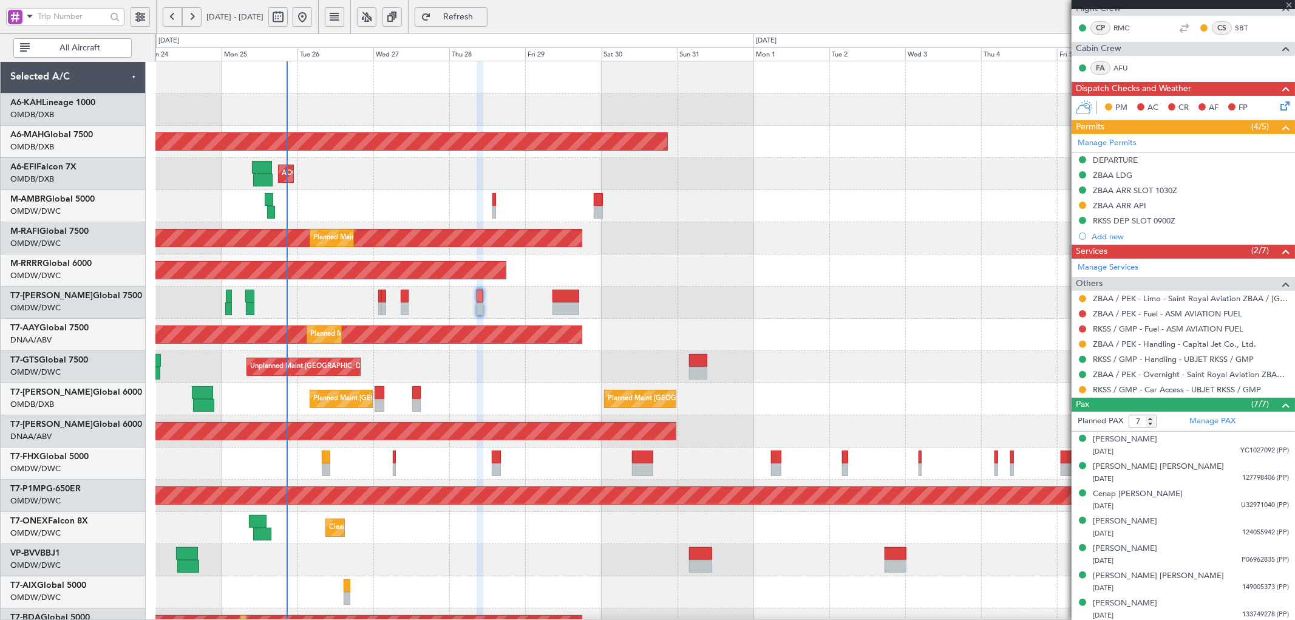
type input "+00:05"
type input "6"
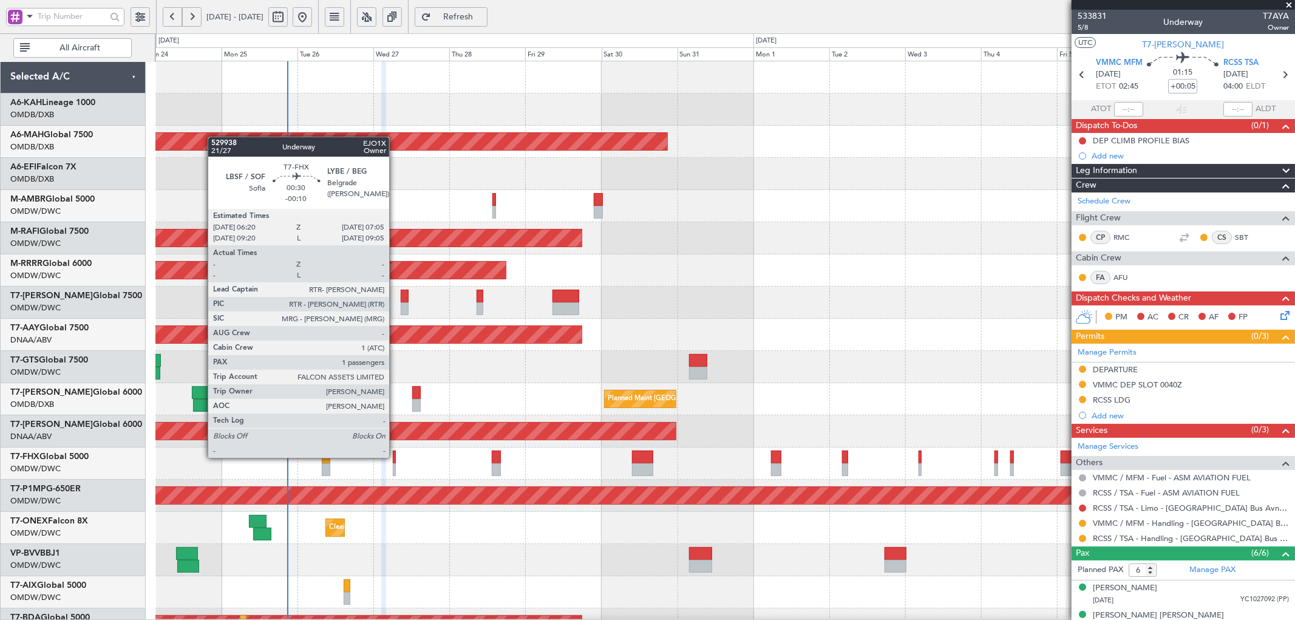
click at [395, 457] on div at bounding box center [394, 457] width 2 height 13
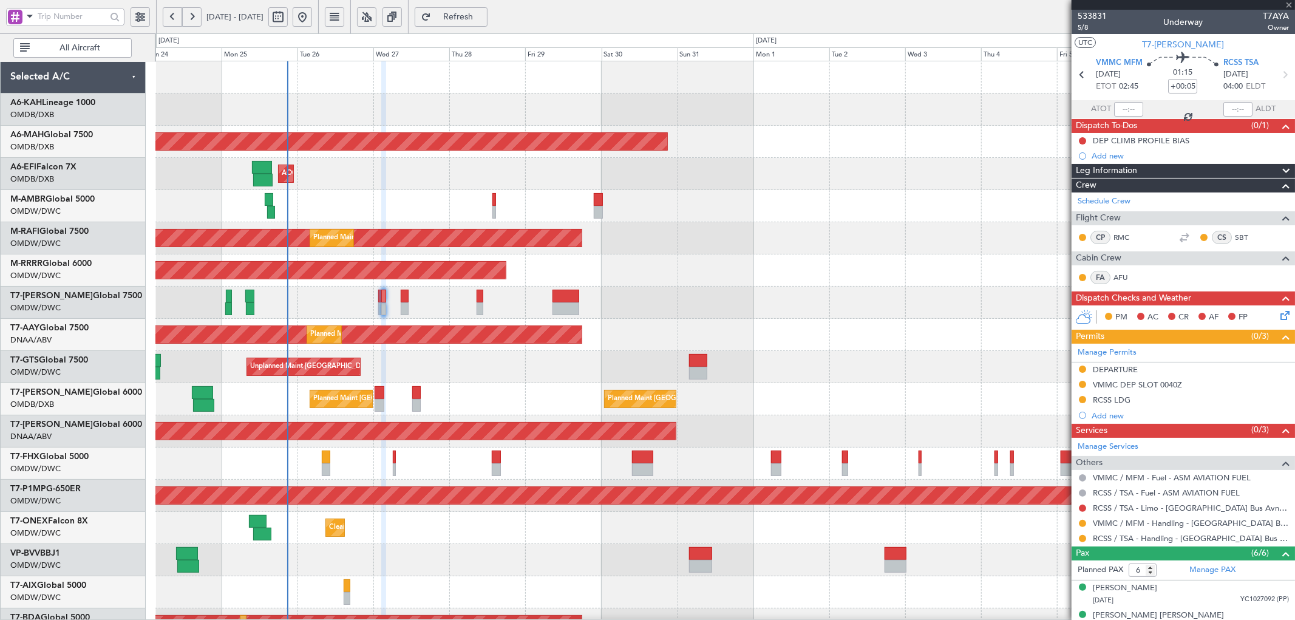
type input "-00:10"
type input "1"
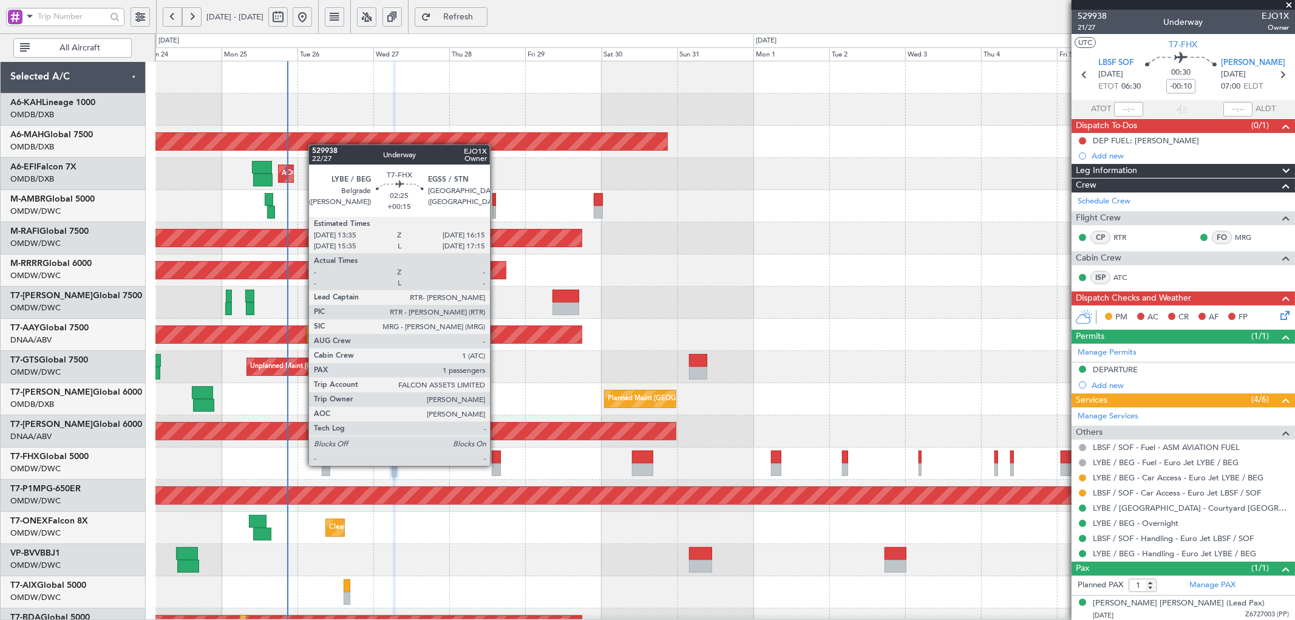
click at [496, 464] on div at bounding box center [496, 469] width 9 height 13
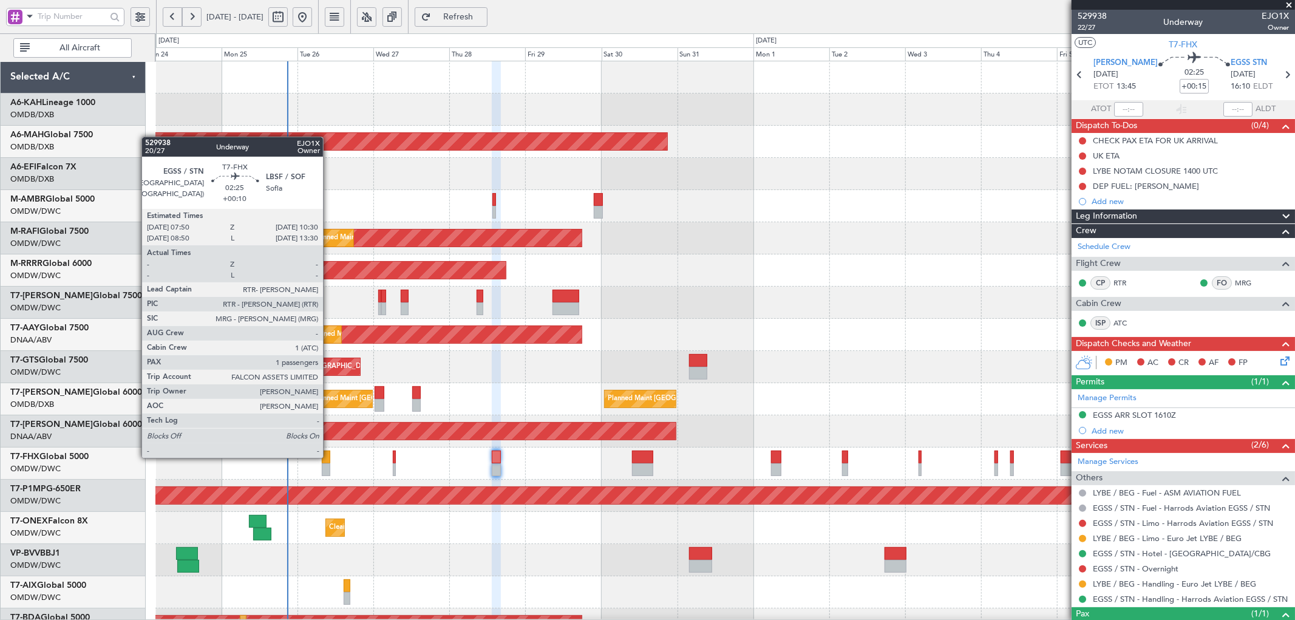
click at [329, 457] on div at bounding box center [326, 457] width 9 height 13
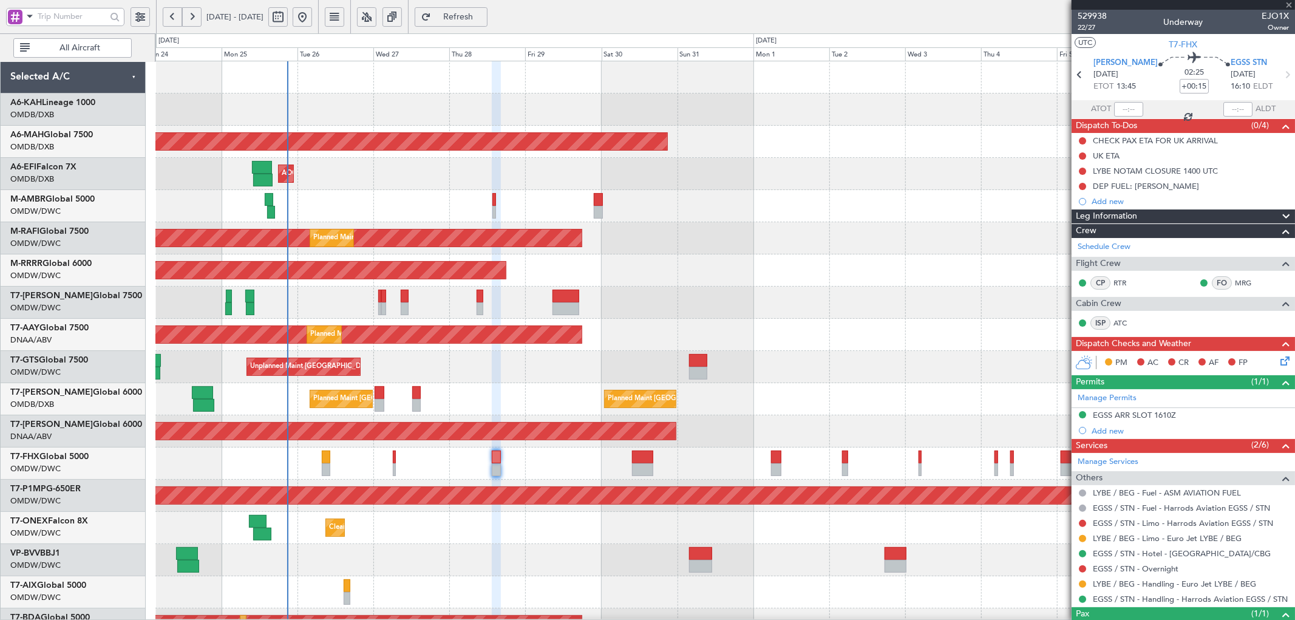
type input "+00:10"
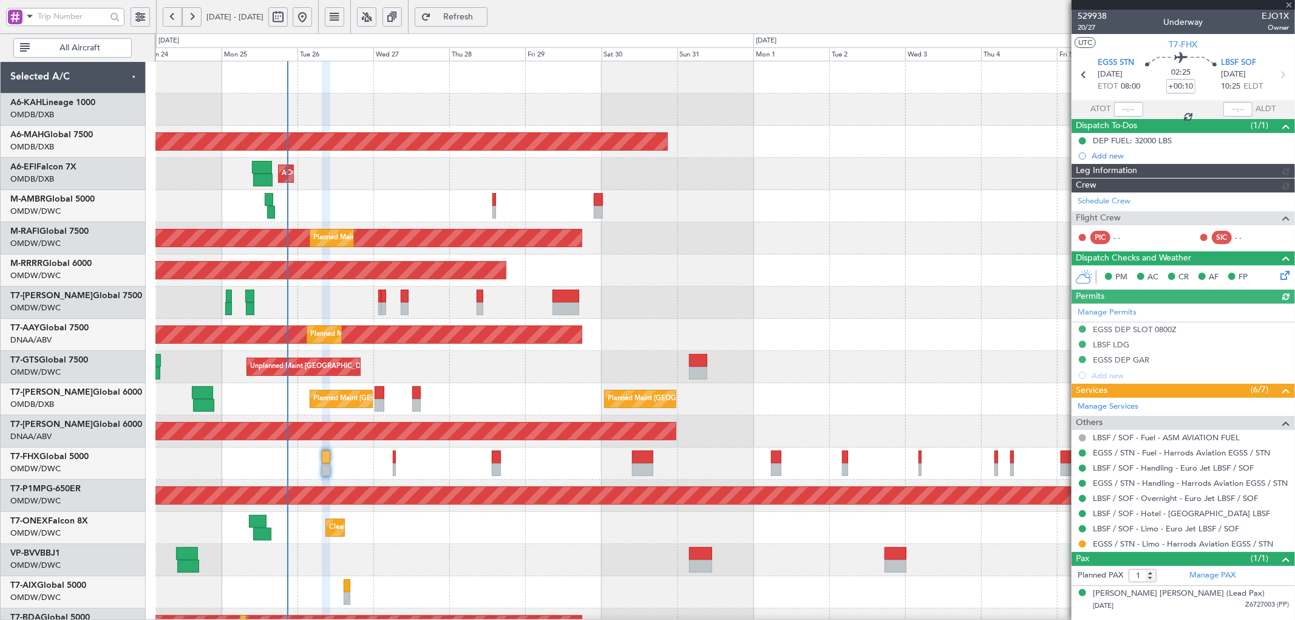
type input "[PERSON_NAME] (ANI)"
type input "7088"
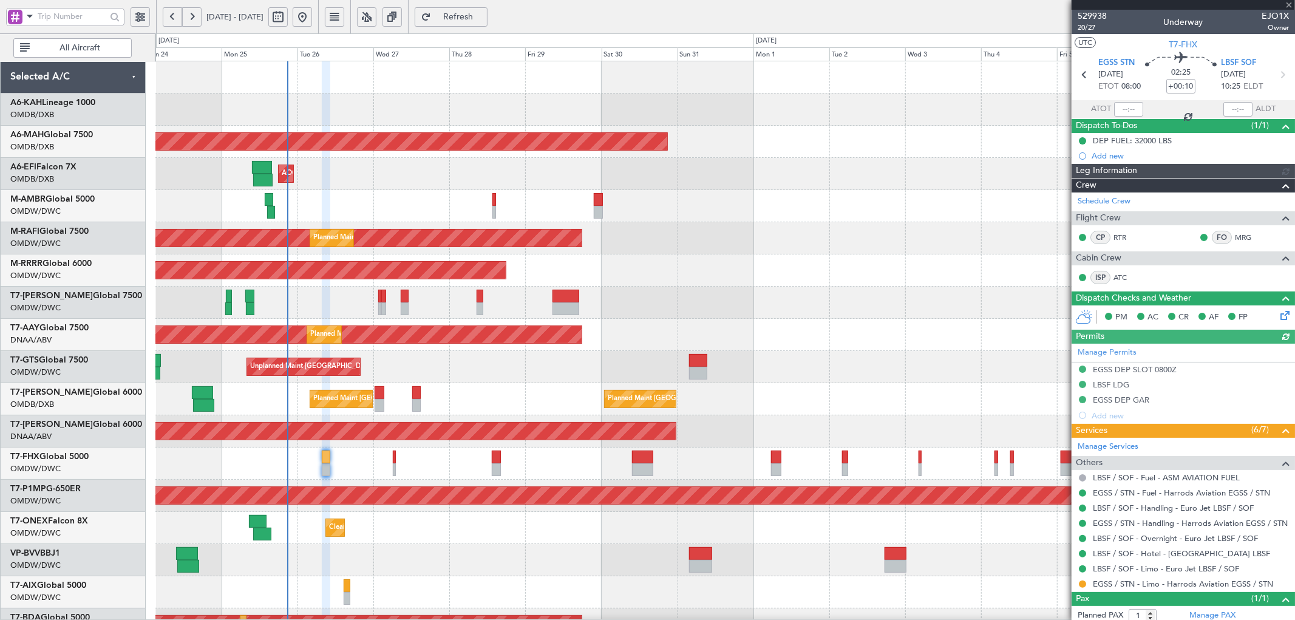
type input "[PERSON_NAME] (ANI)"
type input "7088"
